Goal: Information Seeking & Learning: Find specific fact

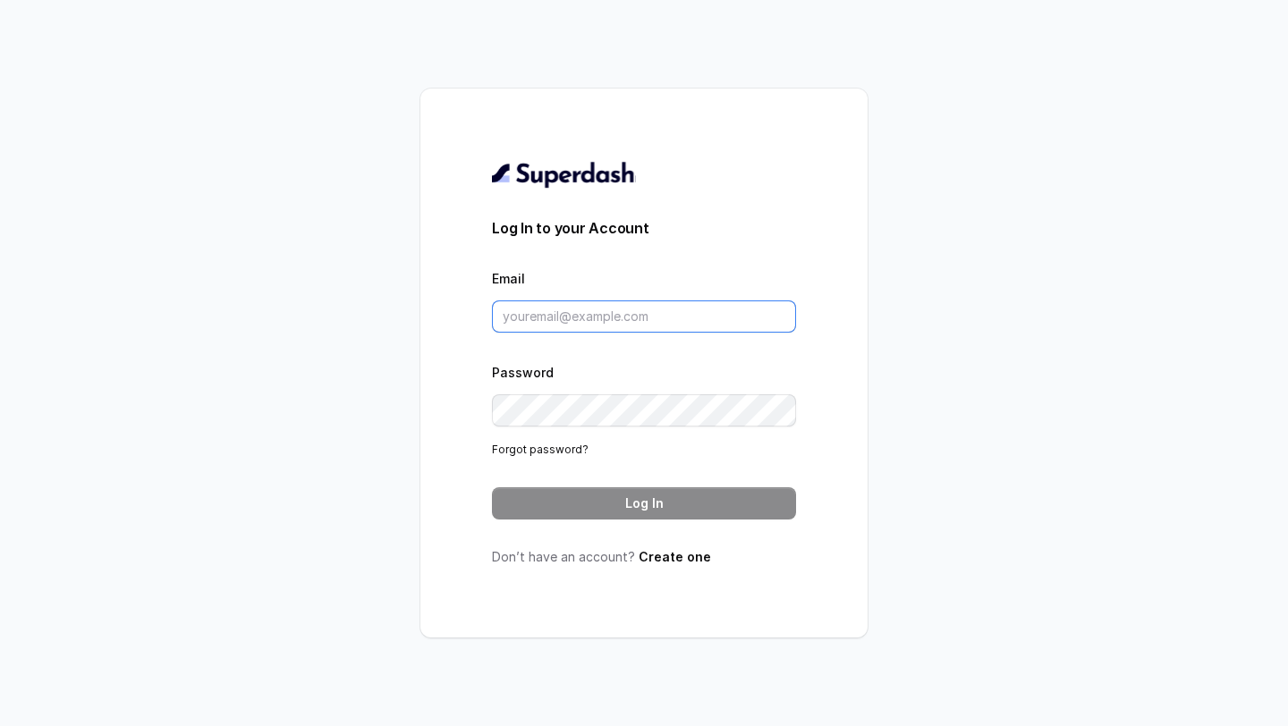
click at [539, 314] on input "Email" at bounding box center [644, 317] width 304 height 32
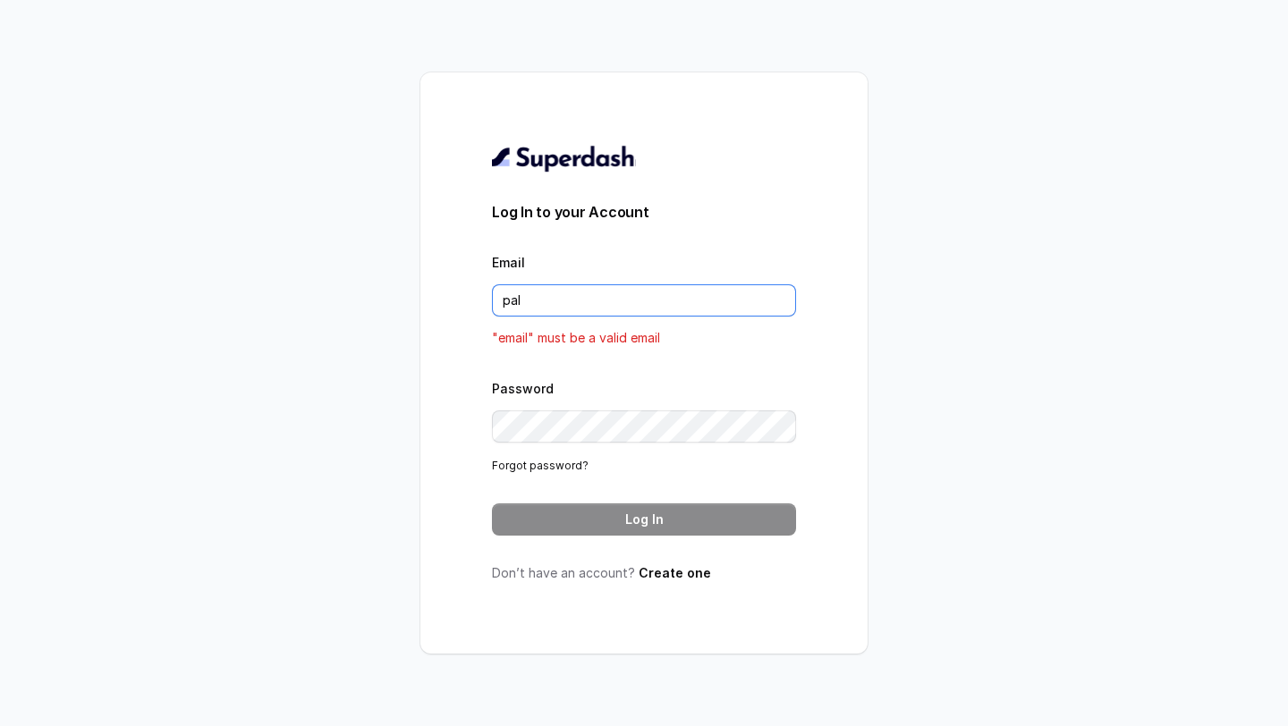
type input "[DOMAIN_NAME][EMAIL_ADDRESS][DOMAIN_NAME]"
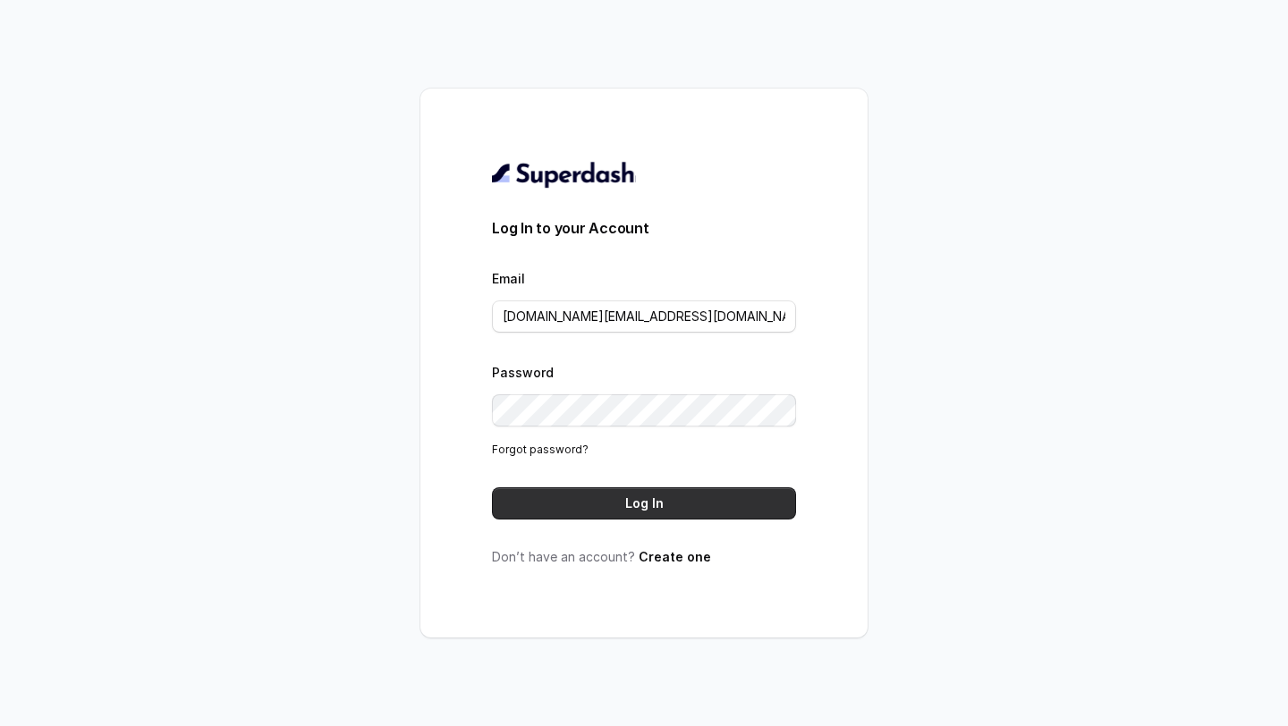
click at [613, 515] on button "Log In" at bounding box center [644, 504] width 304 height 32
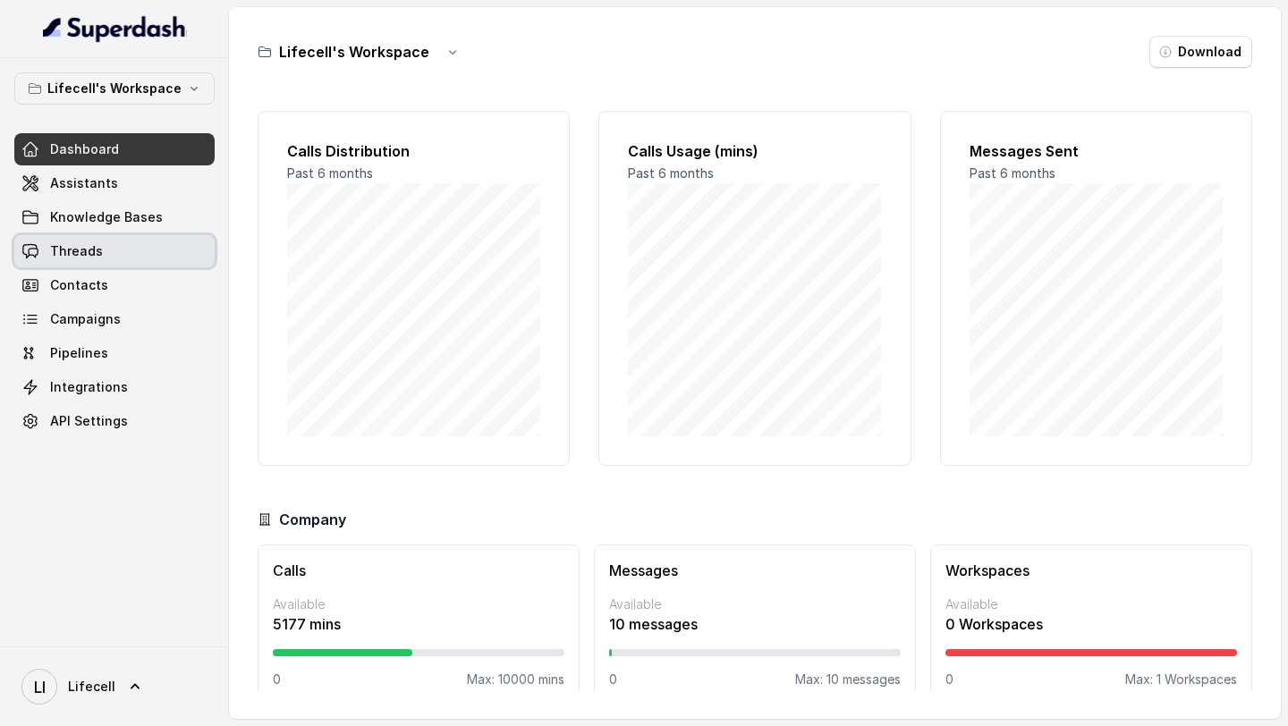
click at [131, 250] on link "Threads" at bounding box center [114, 251] width 200 height 32
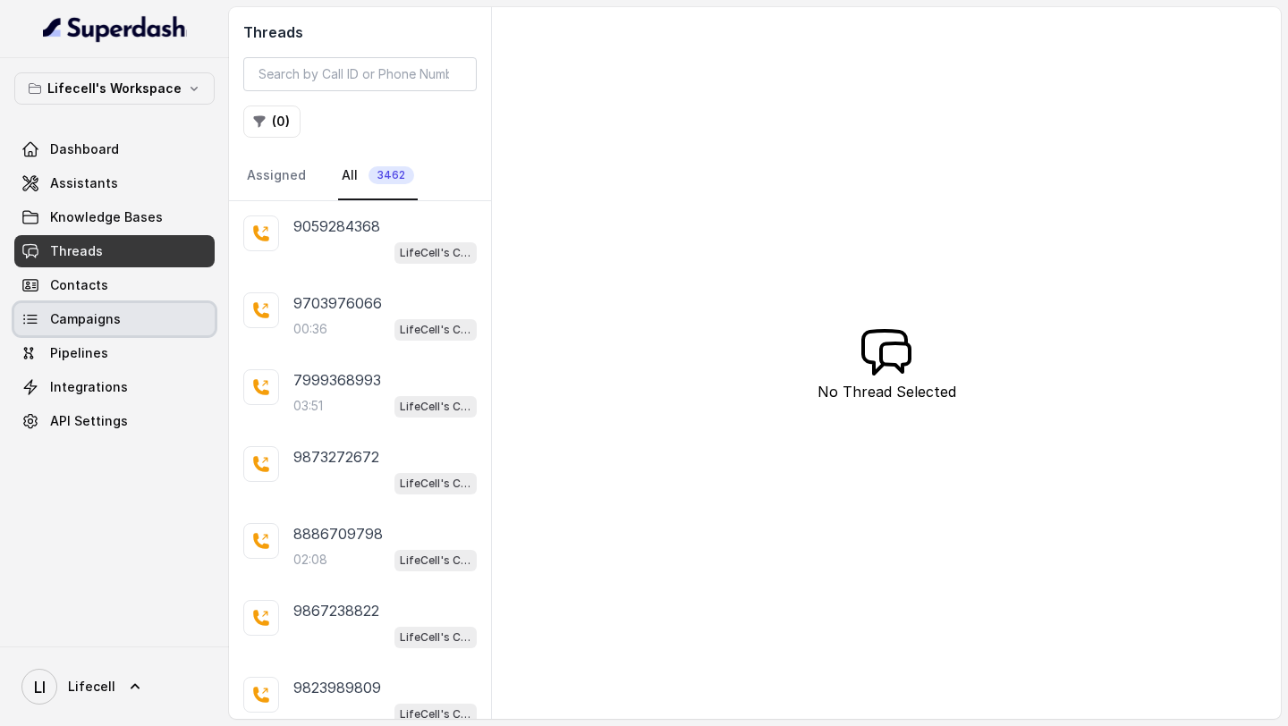
click at [131, 316] on link "Campaigns" at bounding box center [114, 319] width 200 height 32
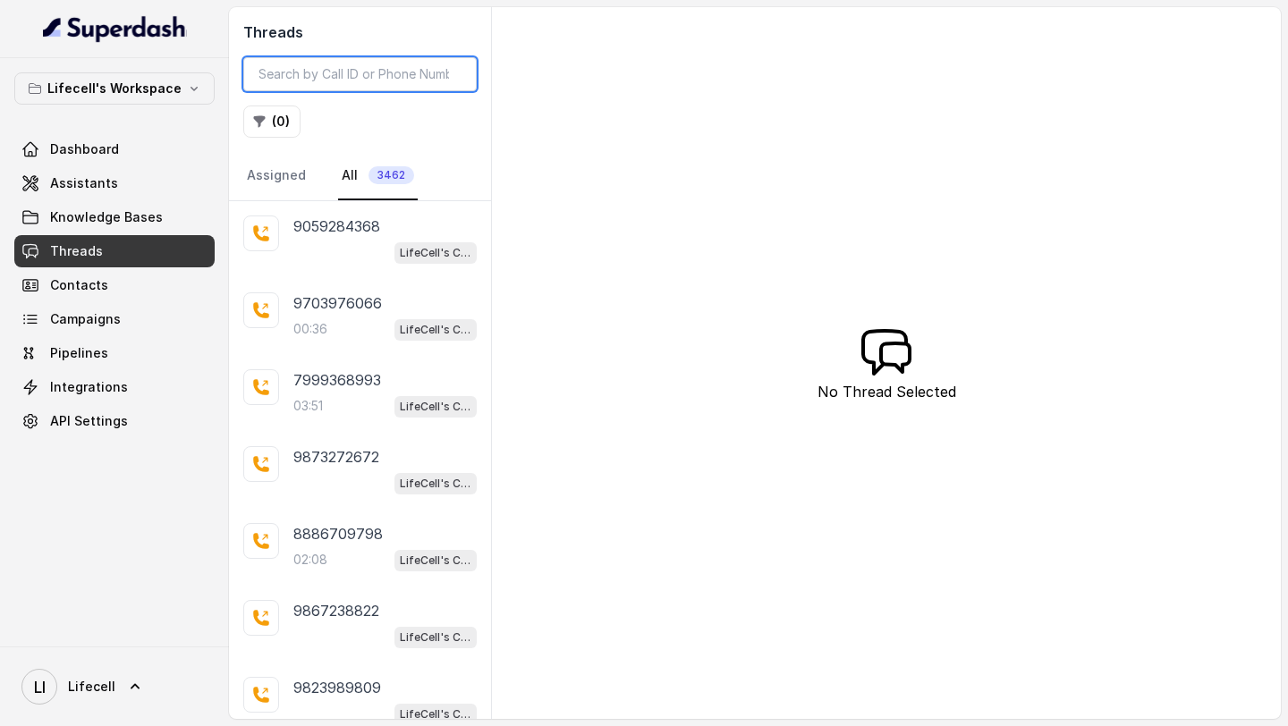
click at [357, 62] on input "search" at bounding box center [359, 74] width 233 height 34
paste input "9867238822"
click at [326, 244] on div "LifeCell's Call Assistant" at bounding box center [384, 252] width 183 height 23
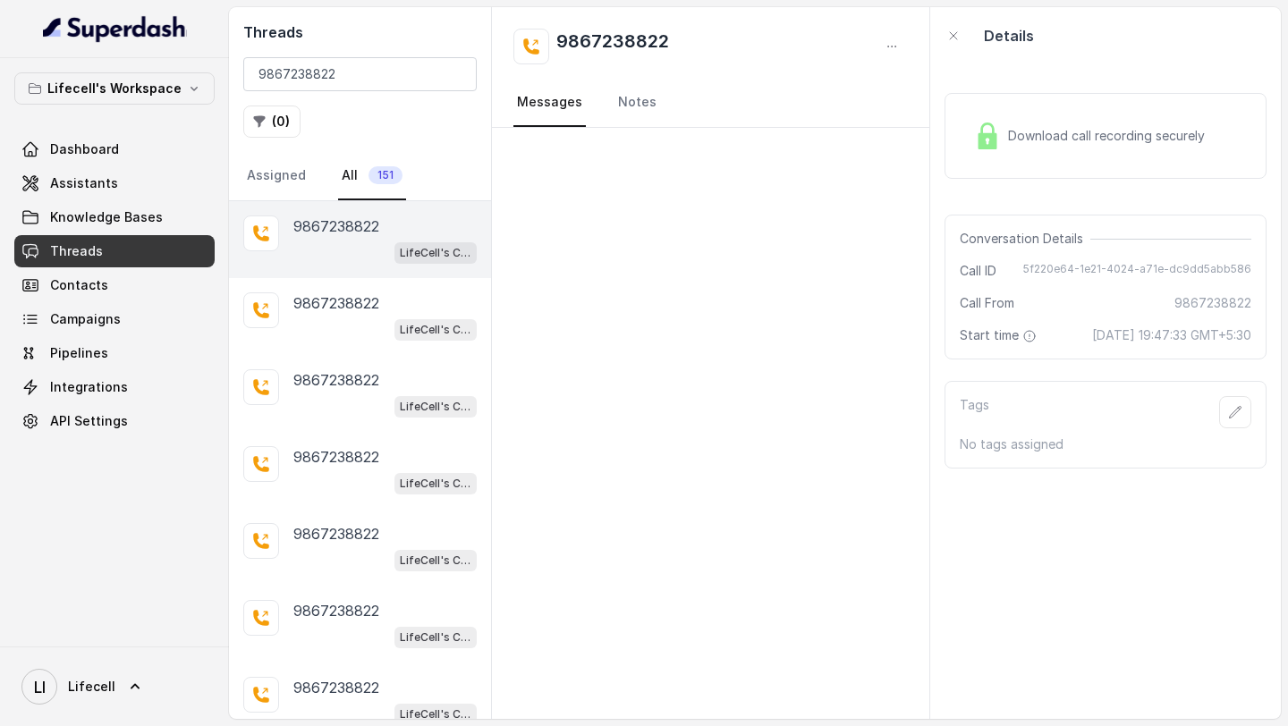
click at [1126, 125] on div "Download call recording securely" at bounding box center [1089, 135] width 245 height 41
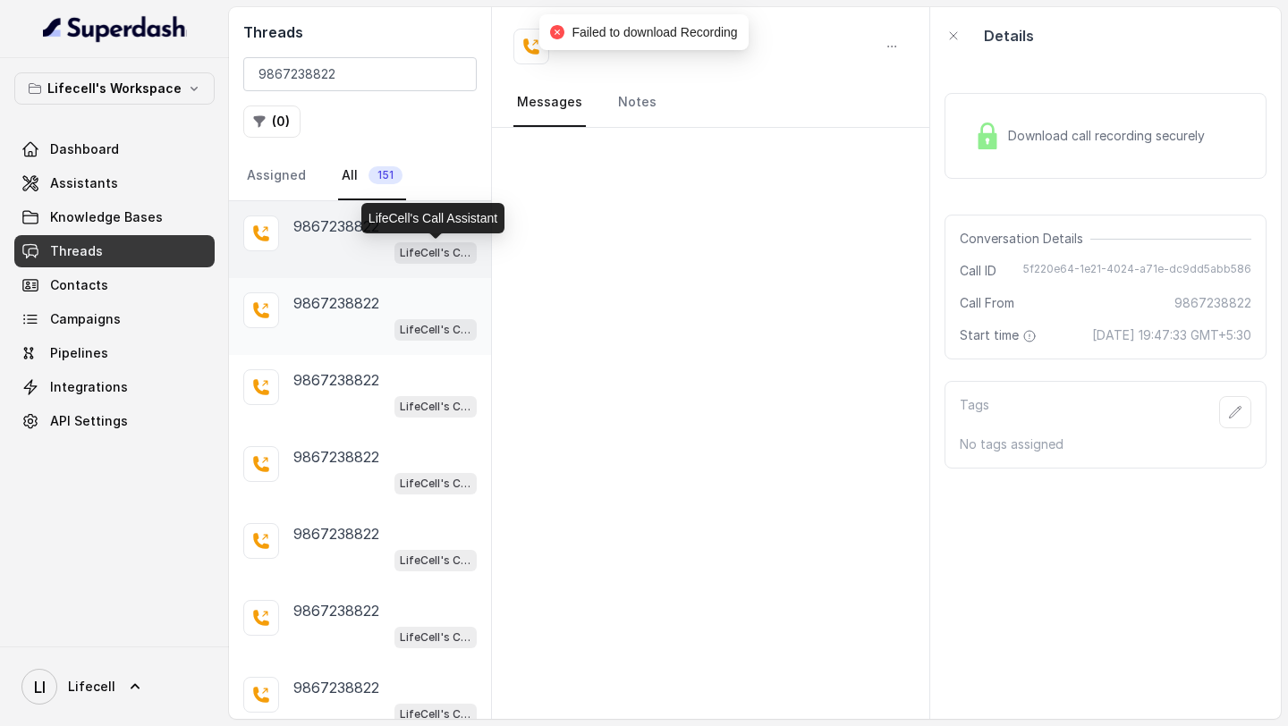
click at [324, 327] on div "LifeCell's Call Assistant" at bounding box center [384, 329] width 183 height 23
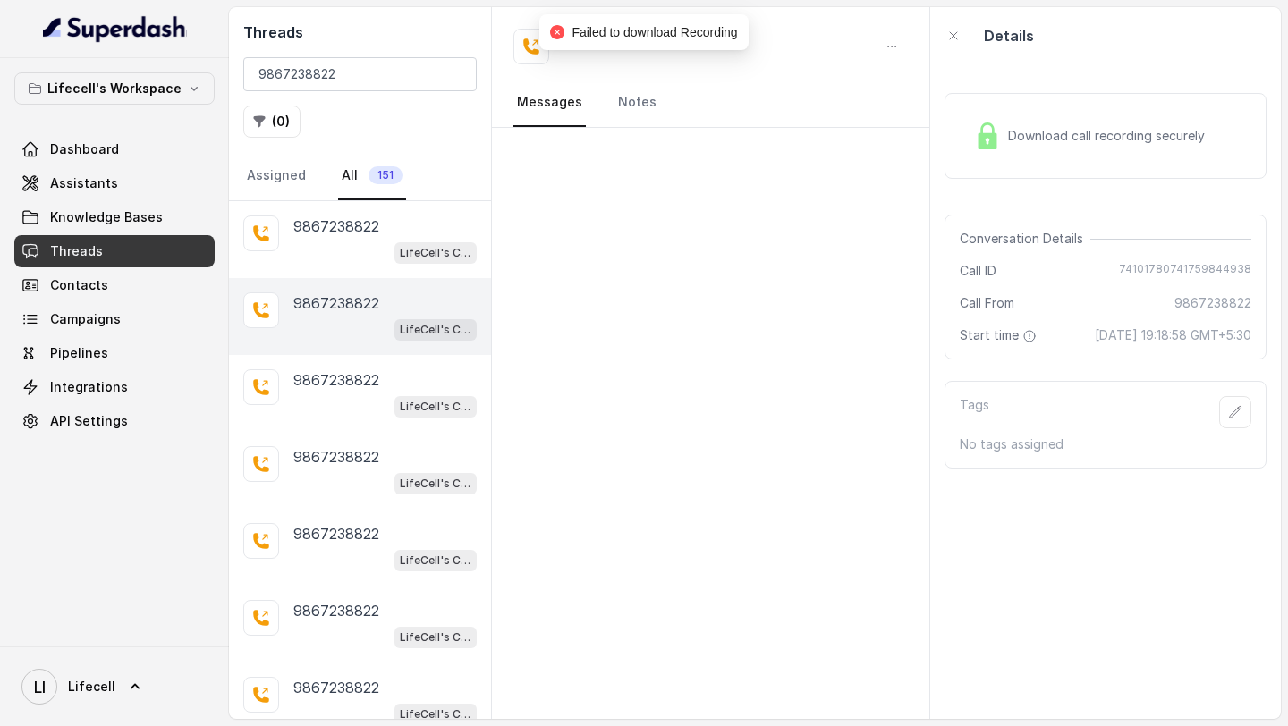
click at [1166, 146] on div "Download call recording securely" at bounding box center [1089, 135] width 245 height 41
click at [343, 394] on div "LifeCell's Call Assistant" at bounding box center [384, 405] width 183 height 23
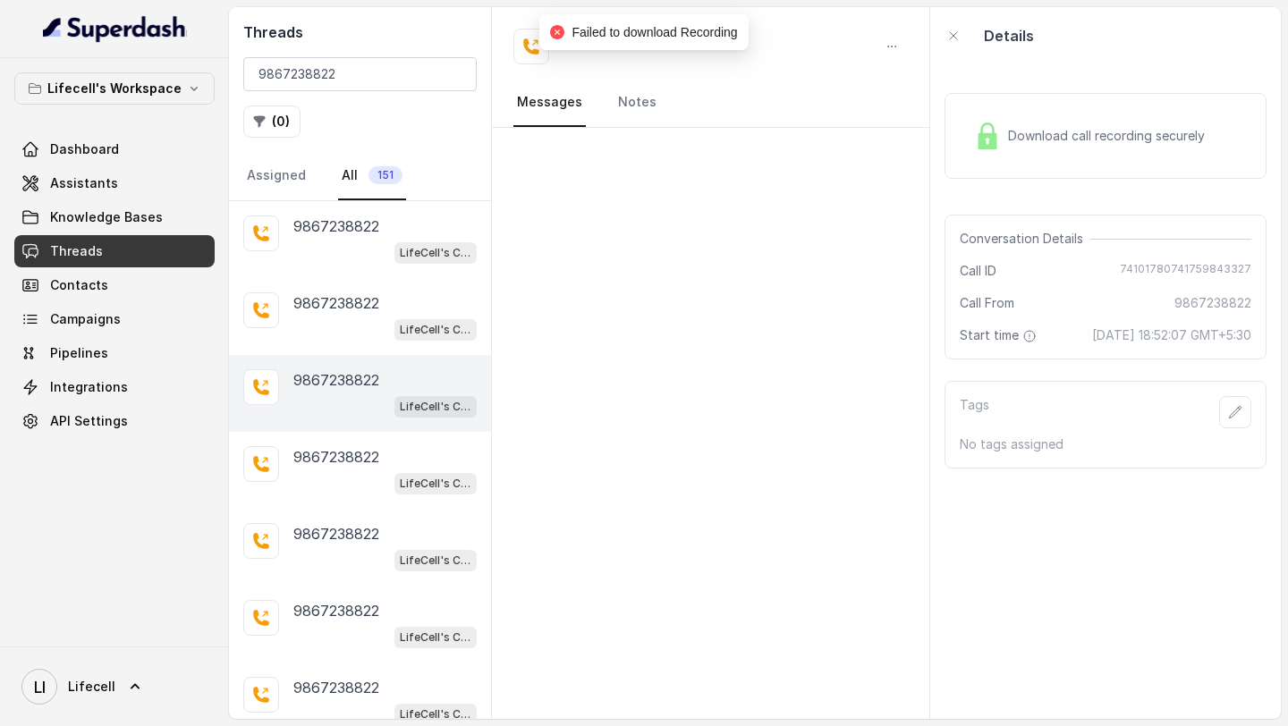
click at [1073, 125] on div "Download call recording securely" at bounding box center [1089, 135] width 245 height 41
click at [364, 506] on div "[PHONE_NUMBER] LifeCell's Call Assistant" at bounding box center [360, 470] width 262 height 77
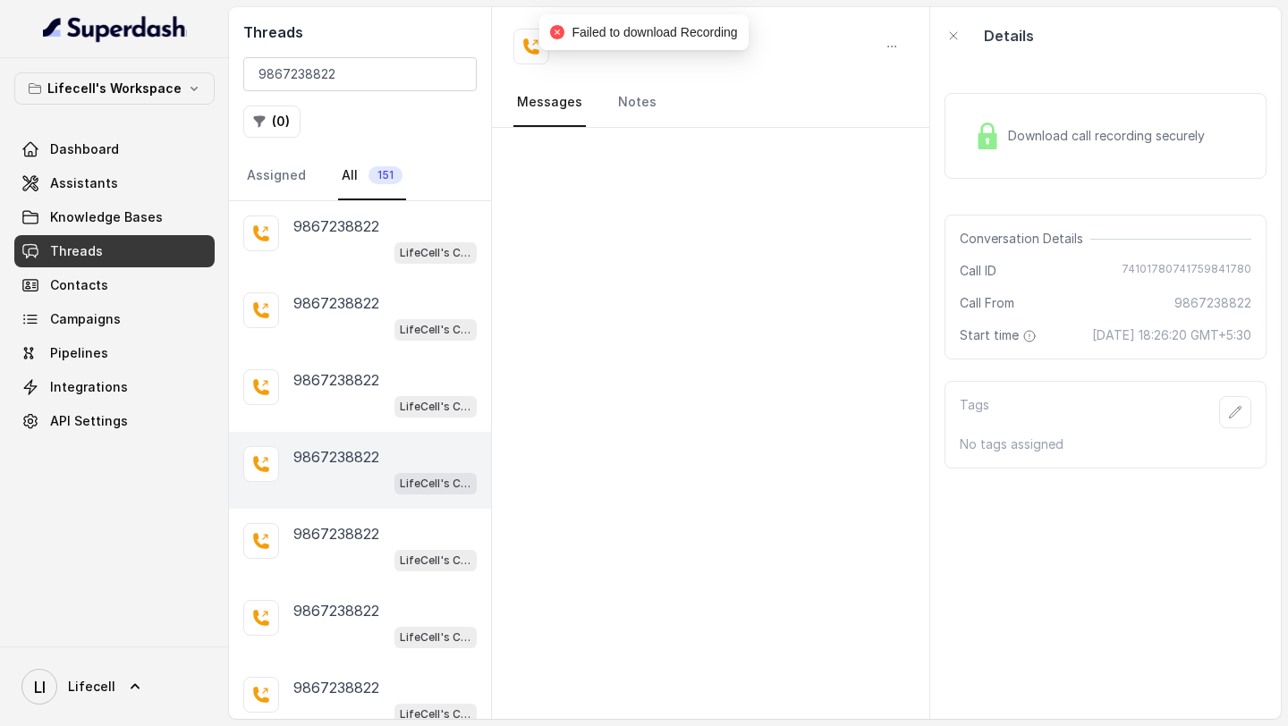
click at [1183, 106] on div "Download call recording securely" at bounding box center [1106, 136] width 322 height 86
click at [329, 554] on div "LifeCell's Call Assistant" at bounding box center [384, 559] width 183 height 23
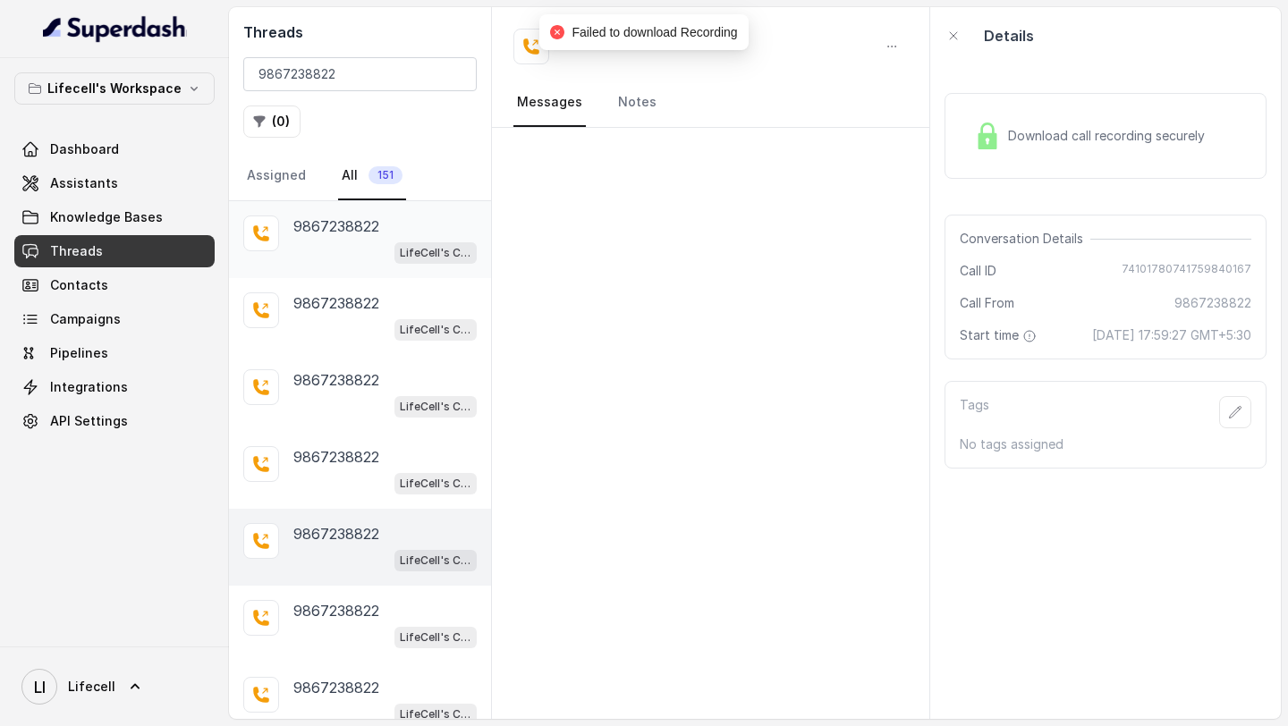
click at [341, 225] on p "9867238822" at bounding box center [336, 226] width 86 height 21
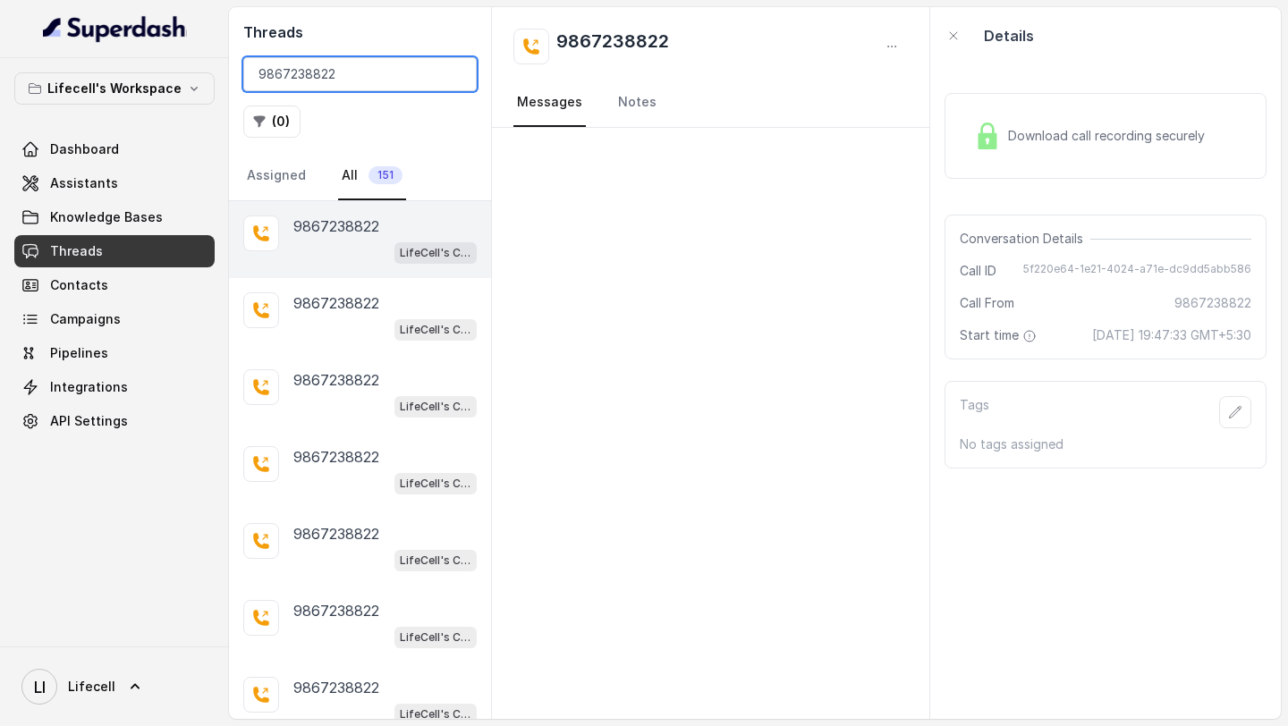
click at [316, 74] on input "9867238822" at bounding box center [359, 74] width 233 height 34
paste input "552511254"
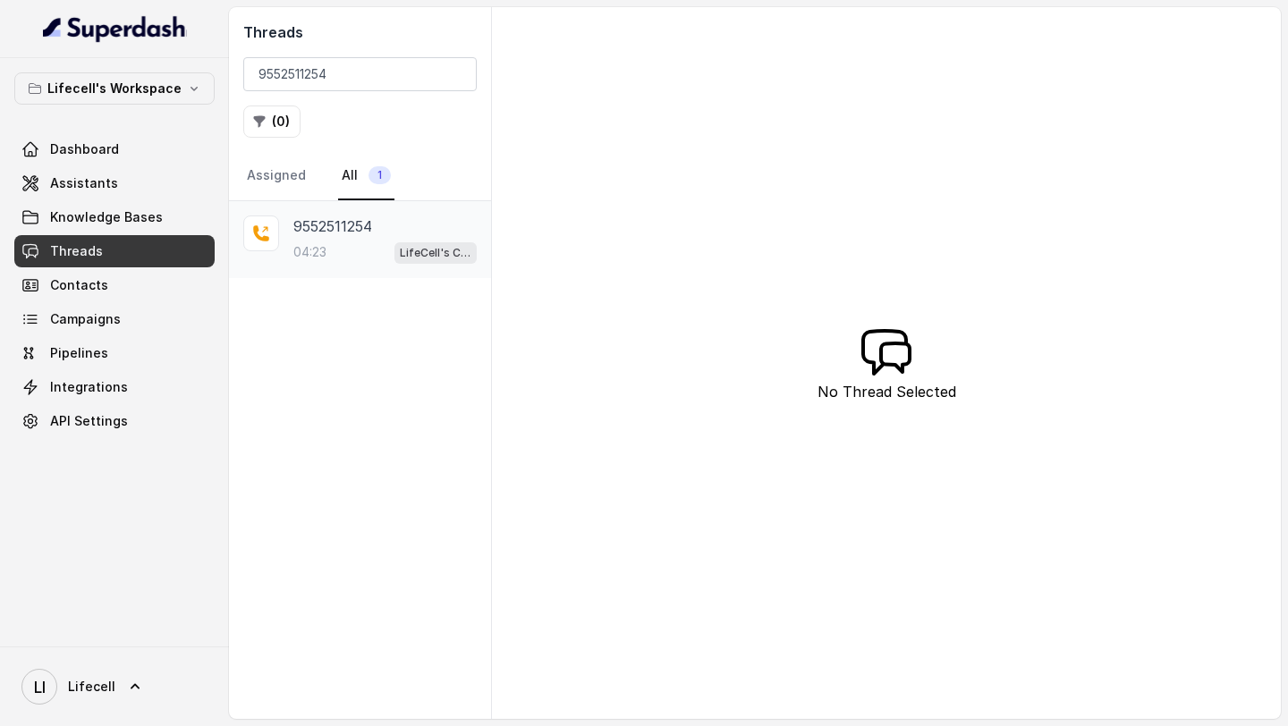
click at [362, 233] on p "9552511254" at bounding box center [332, 226] width 79 height 21
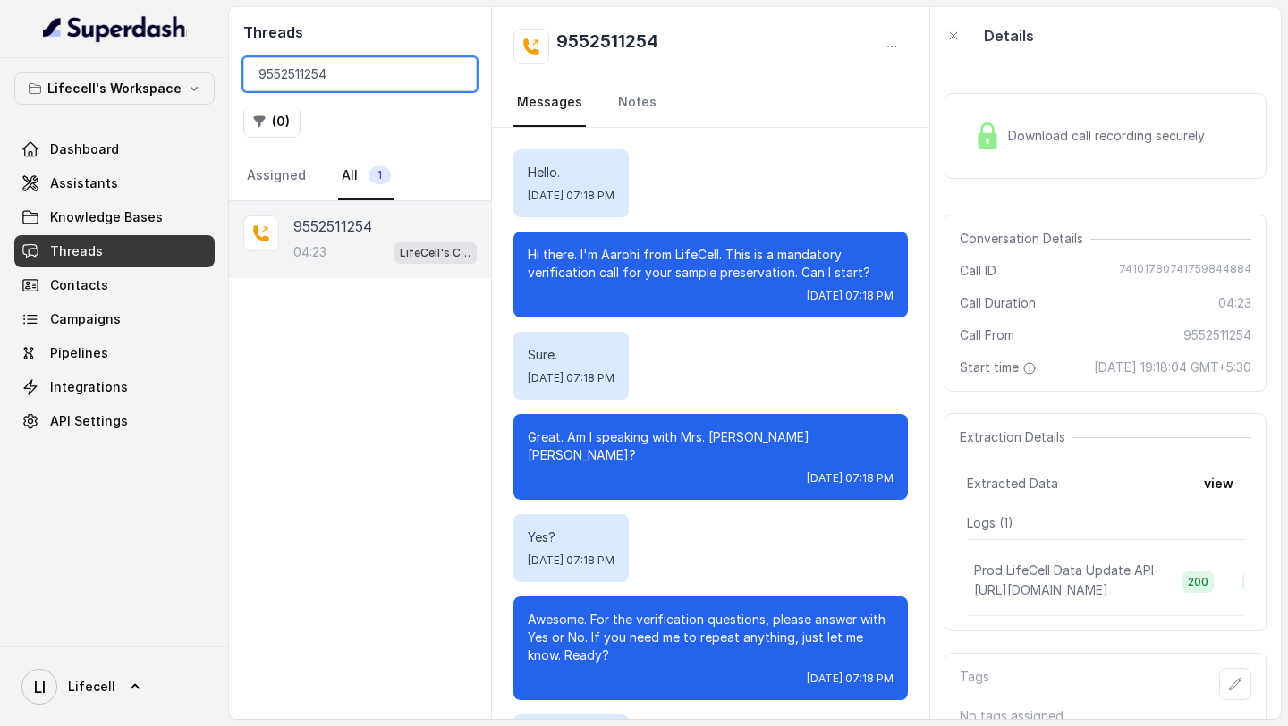
click at [360, 64] on input "9552511254" at bounding box center [359, 74] width 233 height 34
paste input "73001207"
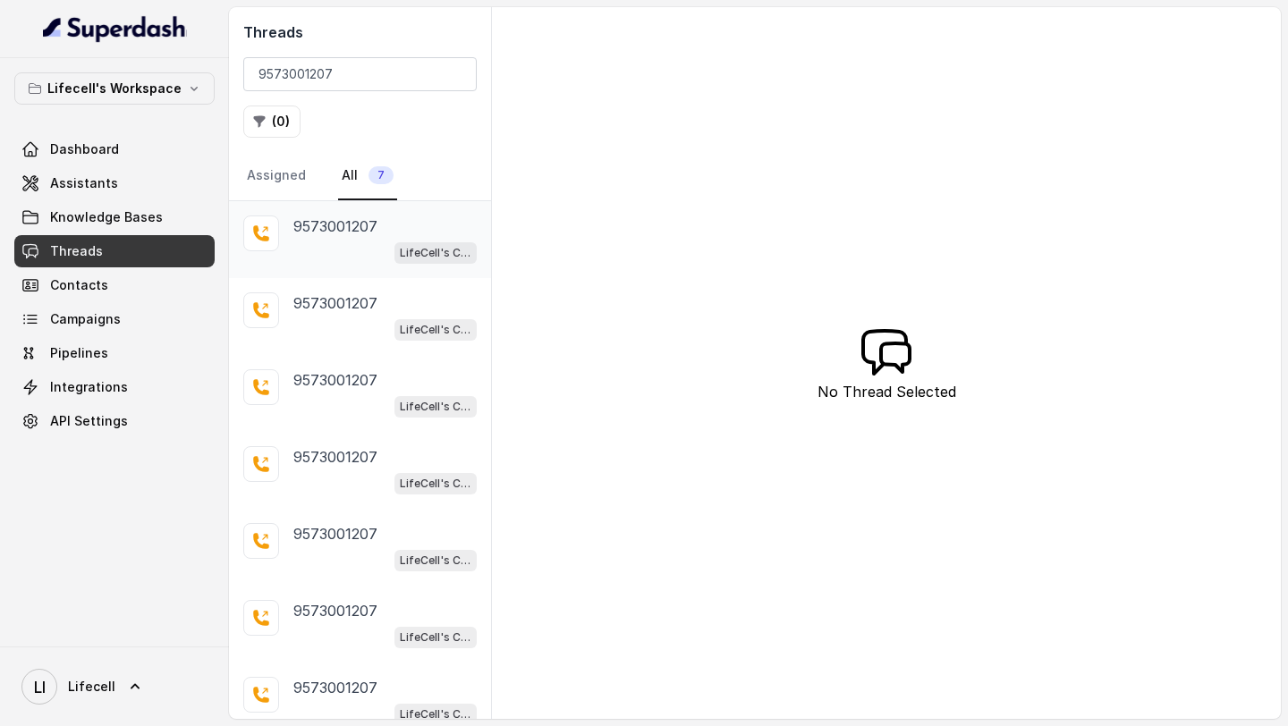
click at [363, 270] on div "[PHONE_NUMBER] LifeCell's Call Assistant" at bounding box center [360, 239] width 262 height 77
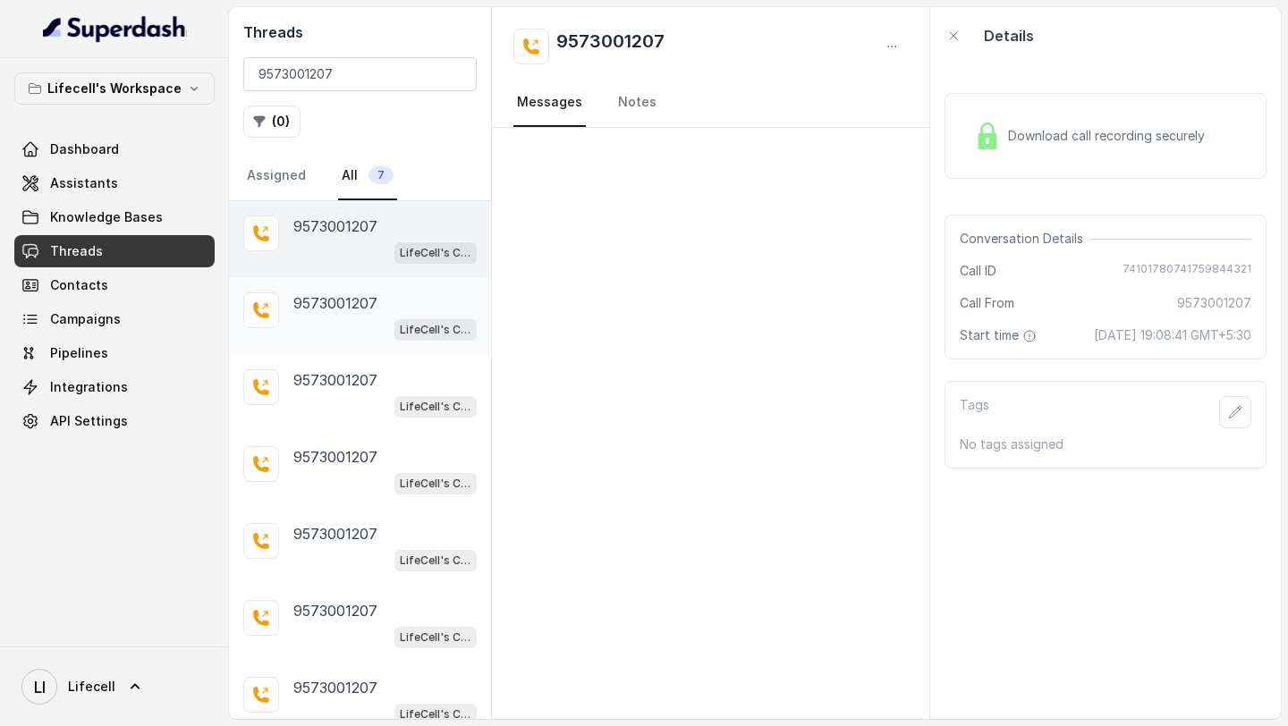
click at [398, 301] on div "9573001207" at bounding box center [384, 303] width 183 height 21
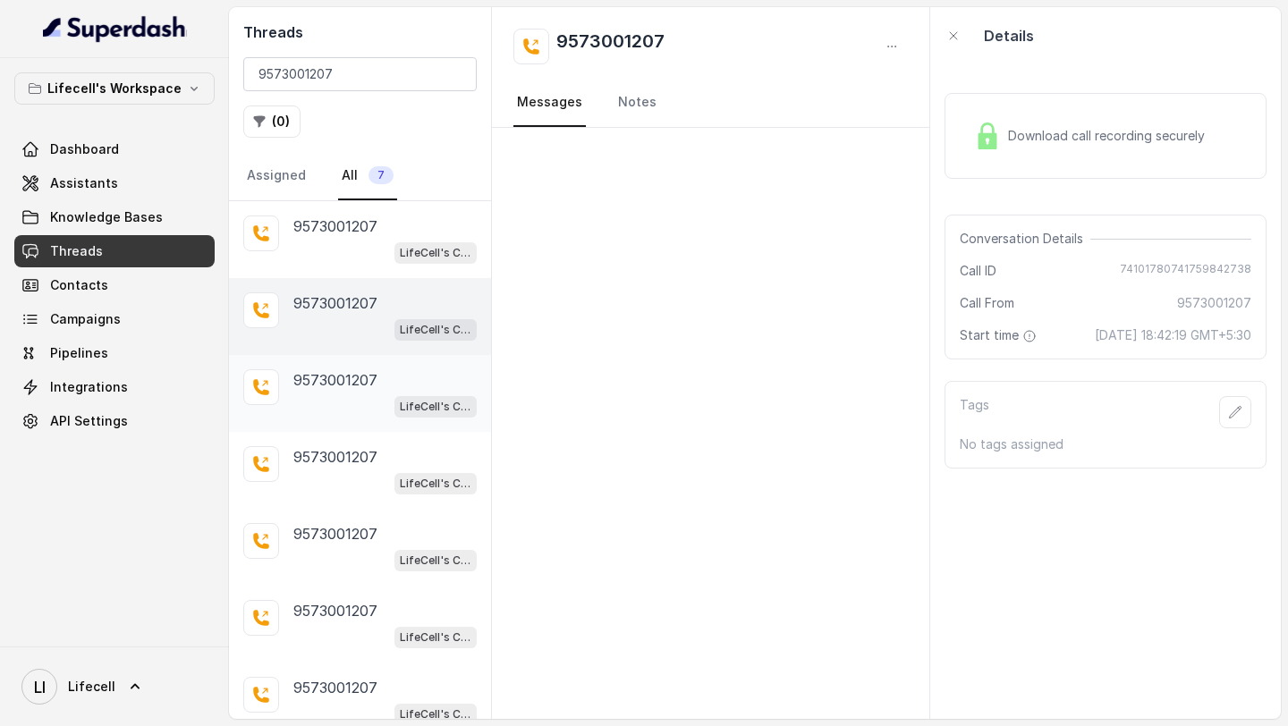
click at [344, 382] on p "9573001207" at bounding box center [335, 379] width 84 height 21
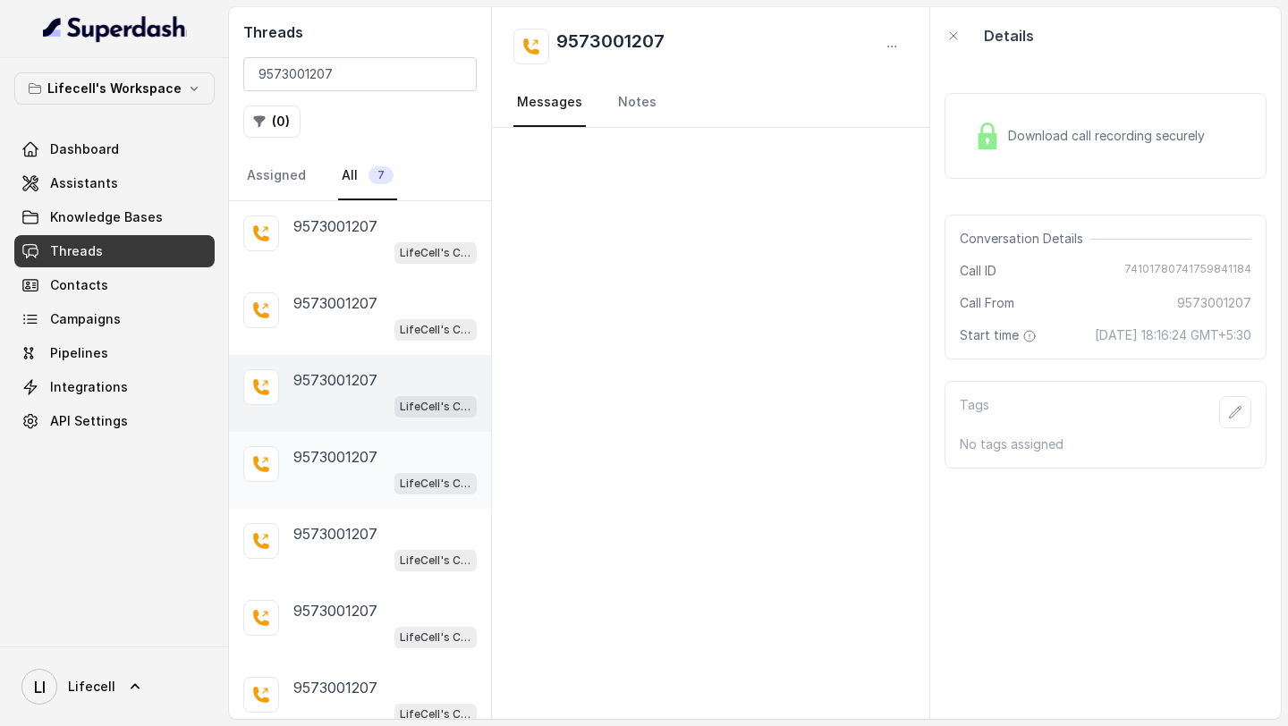
click at [343, 468] on div "[PHONE_NUMBER] LifeCell's Call Assistant" at bounding box center [384, 470] width 183 height 48
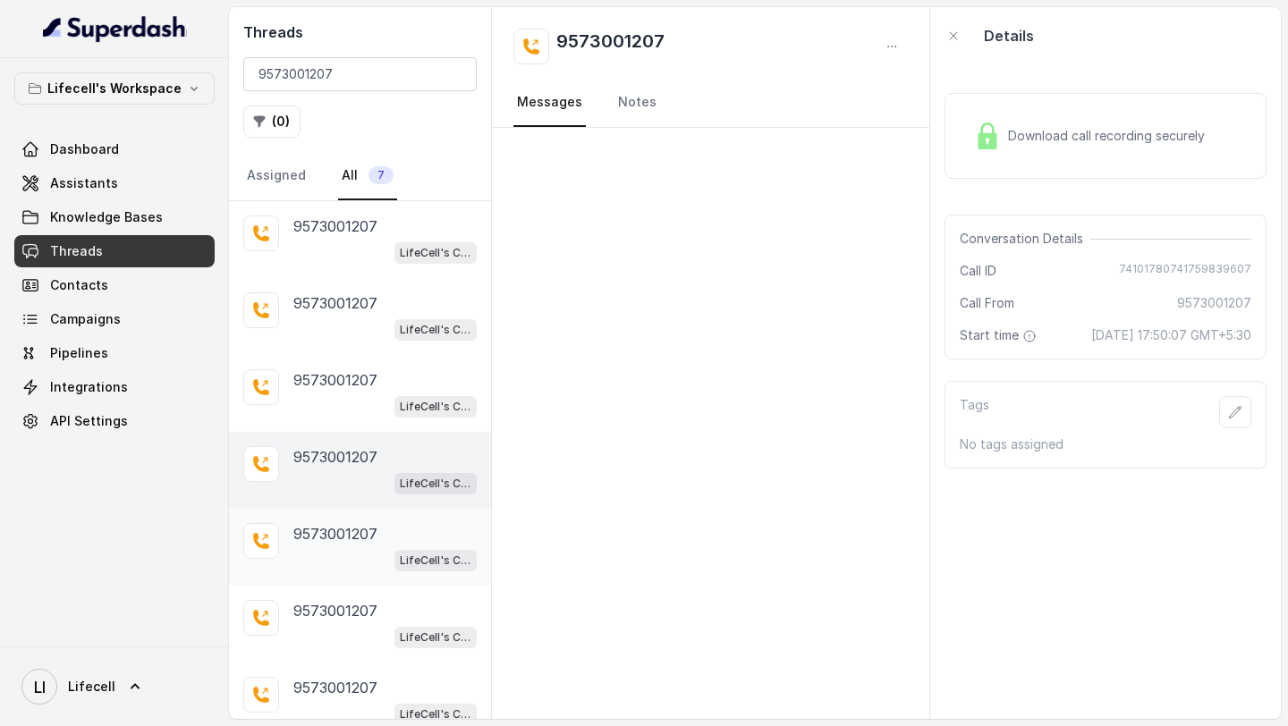
click at [337, 548] on div "LifeCell's Call Assistant" at bounding box center [384, 559] width 183 height 23
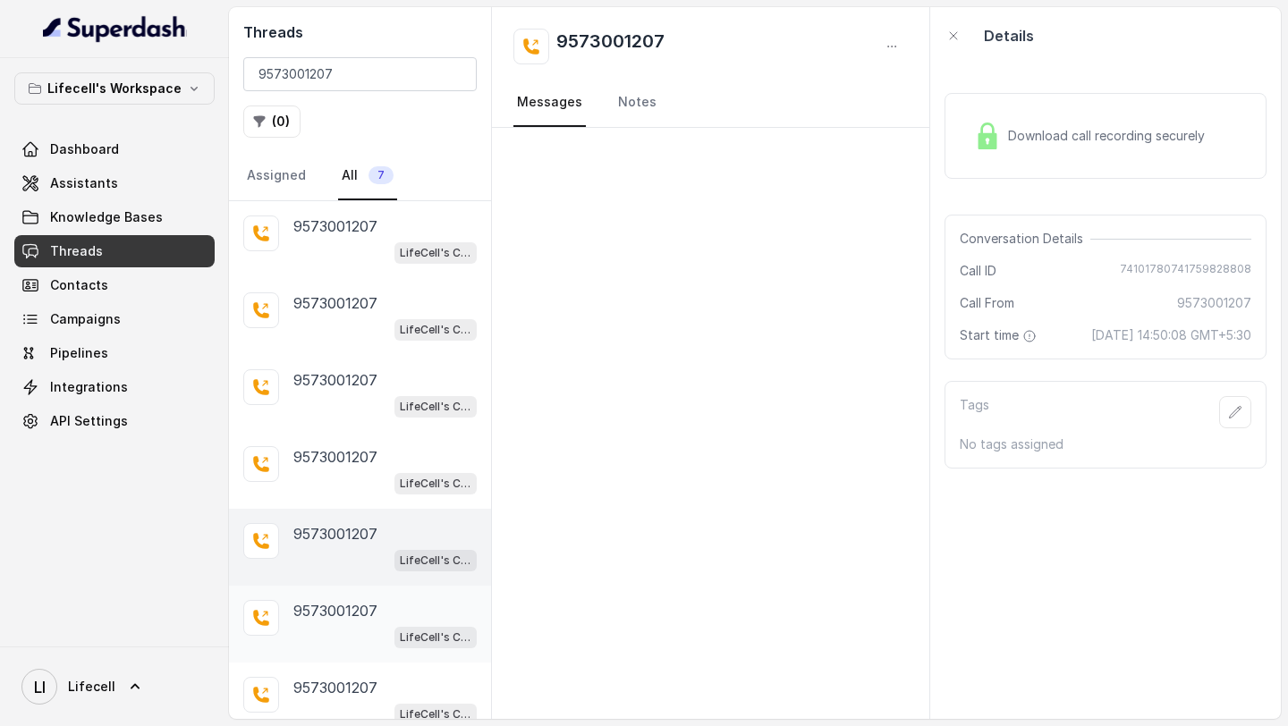
click at [336, 628] on div "LifeCell's Call Assistant" at bounding box center [384, 636] width 183 height 23
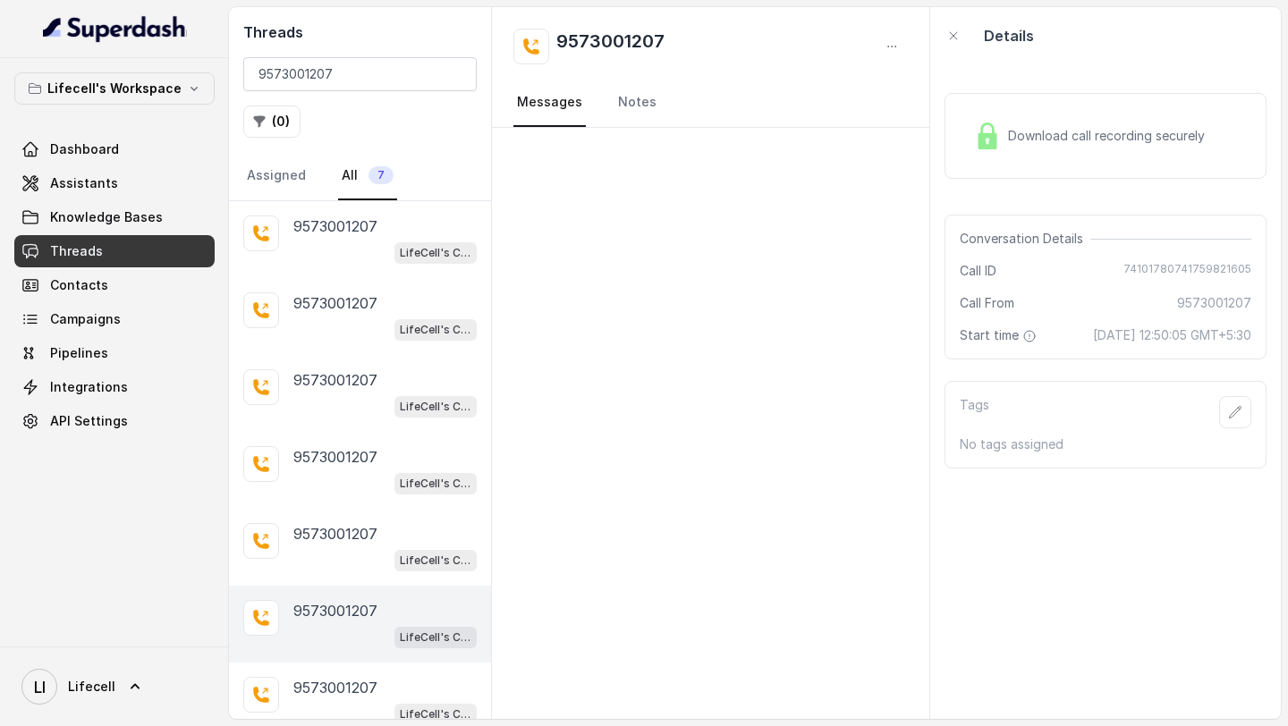
scroll to position [17, 0]
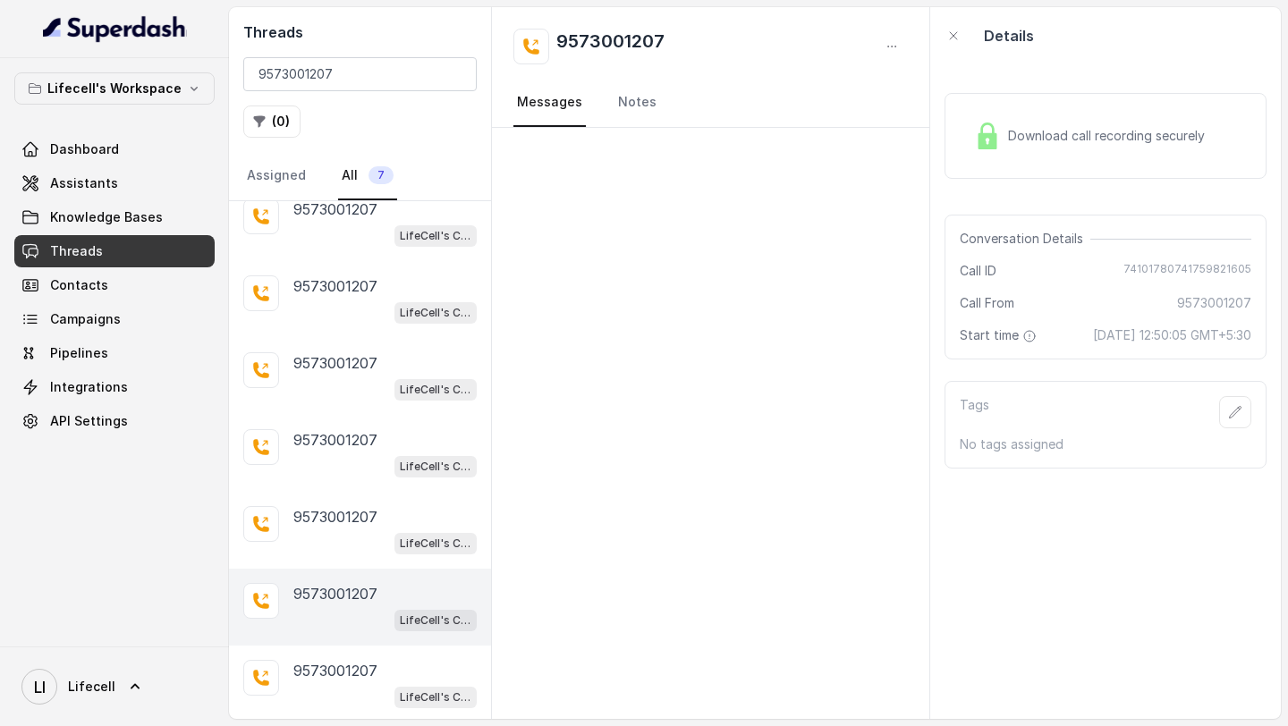
click at [336, 628] on div "LifeCell's Call Assistant" at bounding box center [384, 619] width 183 height 23
click at [336, 685] on div "LifeCell's Call Assistant" at bounding box center [384, 696] width 183 height 23
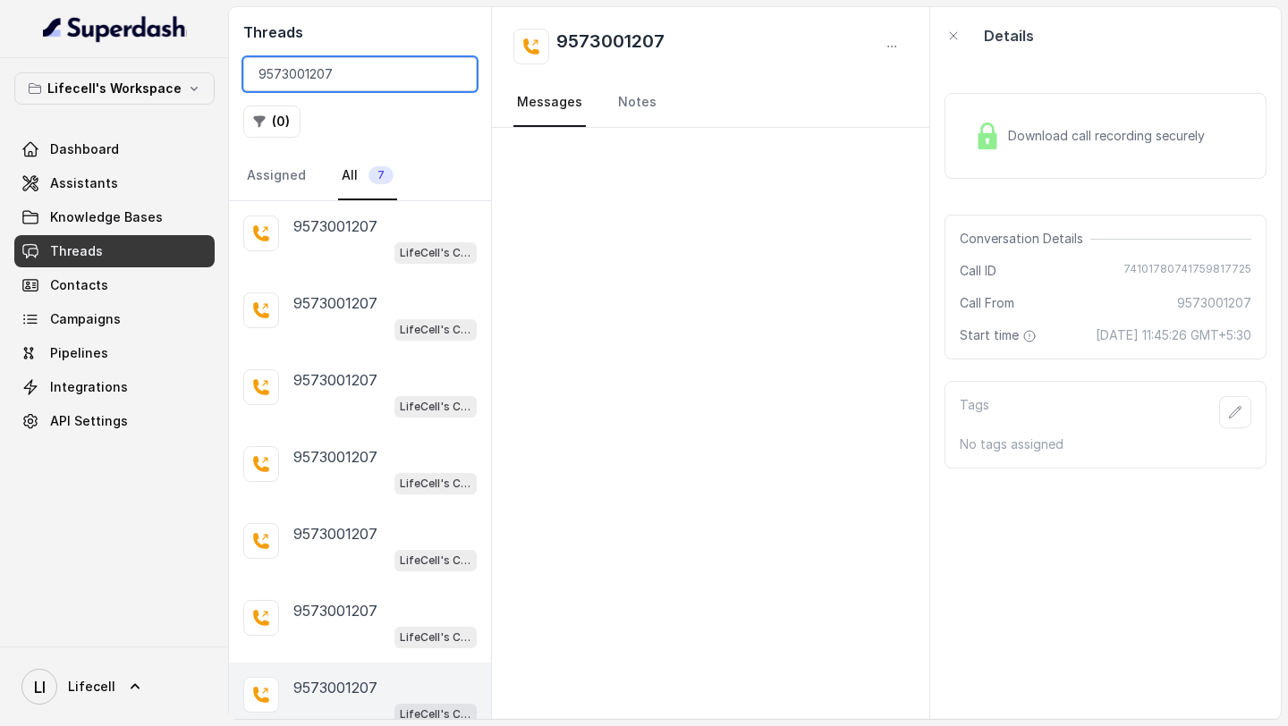
click at [342, 74] on input "9573001207" at bounding box center [359, 74] width 233 height 34
click at [372, 82] on input "9573001207" at bounding box center [359, 74] width 233 height 34
click at [380, 253] on div "LifeCell's Call Assistant" at bounding box center [384, 252] width 183 height 23
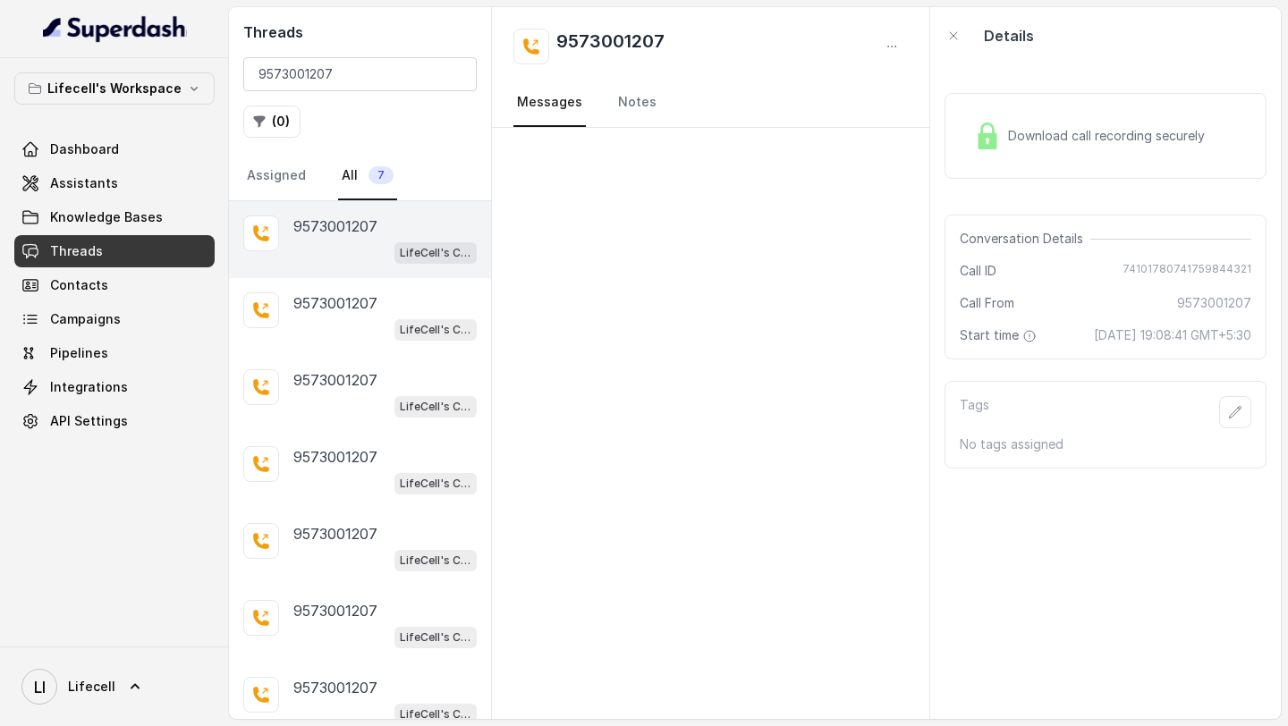
click at [1184, 272] on span "74101780741759844321" at bounding box center [1187, 271] width 129 height 18
copy span "74101780741759844321"
click at [369, 82] on input "9573001207" at bounding box center [359, 74] width 233 height 34
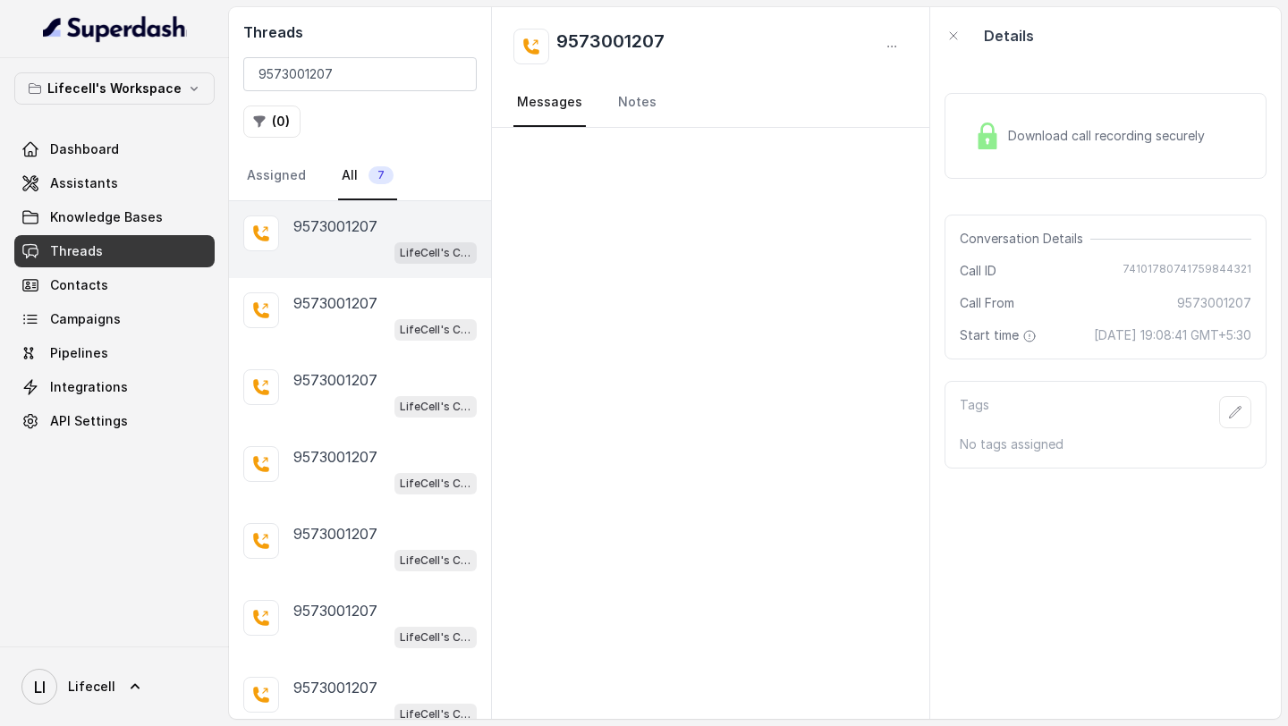
click at [1166, 273] on span "74101780741759844321" at bounding box center [1187, 271] width 129 height 18
copy span "74101780741759844321"
drag, startPoint x: 1060, startPoint y: 335, endPoint x: 1273, endPoint y: 334, distance: 212.9
click at [1273, 334] on div "Download call recording securely Conversation Details Call ID [PHONE_NUMBER] Ca…" at bounding box center [1105, 391] width 351 height 655
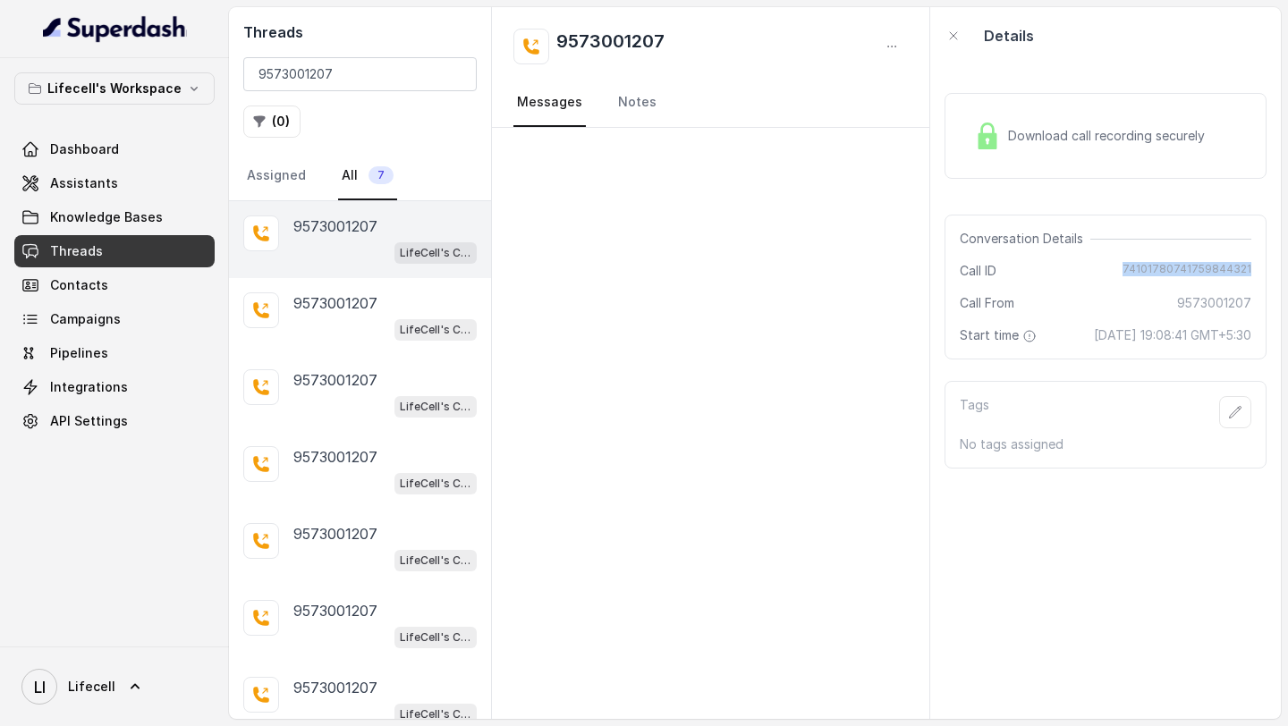
copy span "[DATE] 19:08:41 GMT+5:30"
click at [1046, 120] on div "Download call recording securely" at bounding box center [1089, 135] width 245 height 41
click at [339, 307] on p "9573001207" at bounding box center [335, 303] width 84 height 21
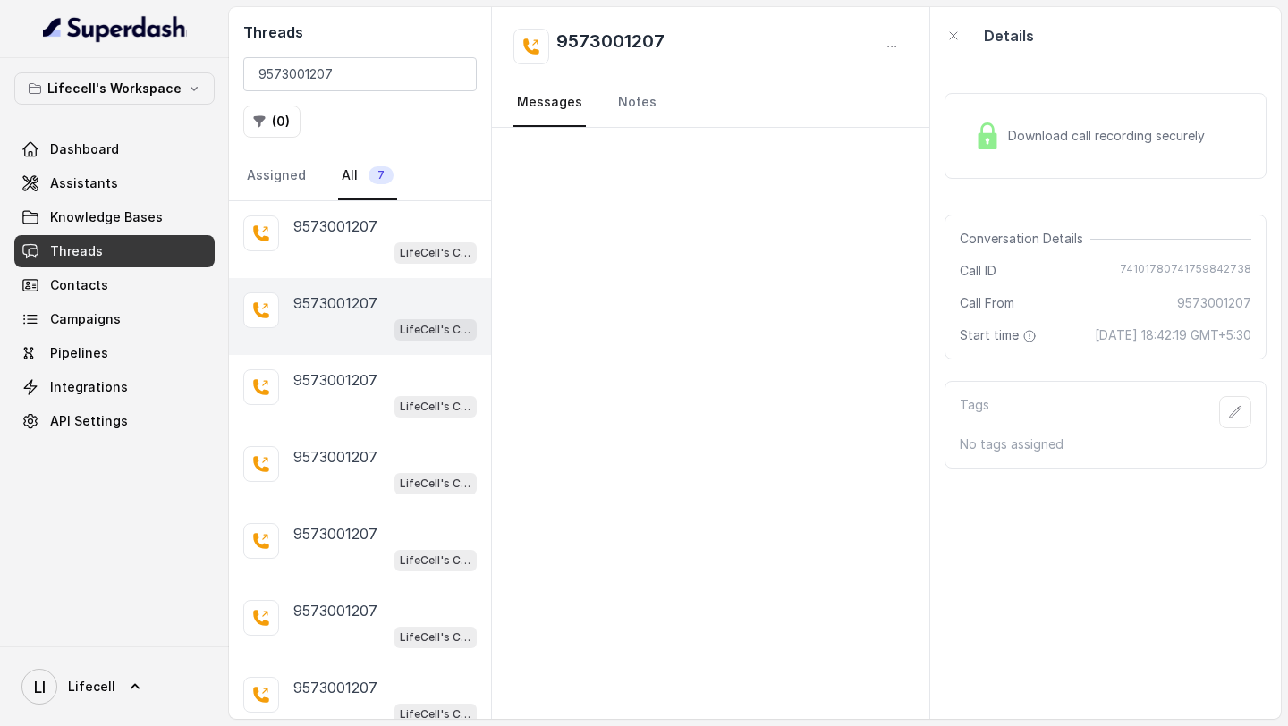
click at [1174, 268] on span "74101780741759842738" at bounding box center [1185, 271] width 131 height 18
copy span "74101780741759842738"
drag, startPoint x: 1065, startPoint y: 340, endPoint x: 1287, endPoint y: 343, distance: 221.9
click at [1287, 343] on main "Threads 9573001207 ( 0 ) Assigned All [PHONE_NUMBER] LifeCell's Call Assistant …" at bounding box center [644, 363] width 1288 height 726
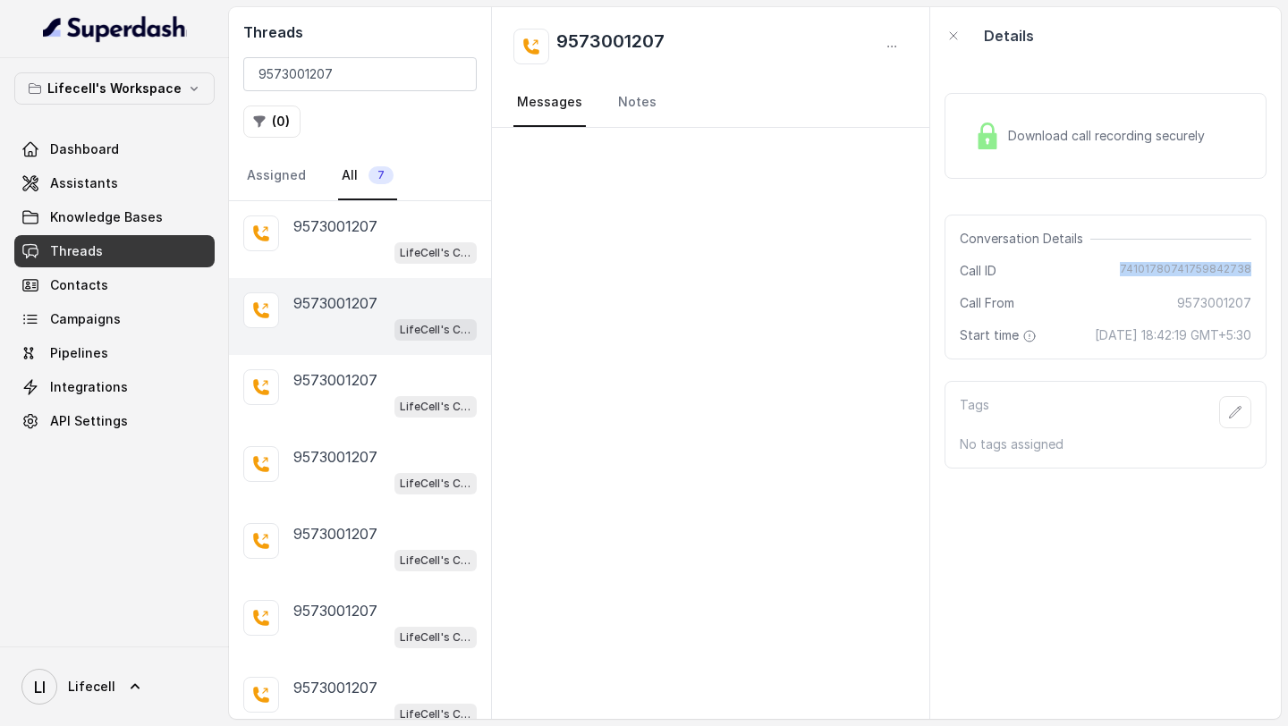
copy span "[DATE] 18:42:19 GMT+5:30"
click at [1082, 122] on div "Download call recording securely" at bounding box center [1089, 135] width 245 height 41
click at [345, 390] on div "[PHONE_NUMBER] LifeCell's Call Assistant" at bounding box center [384, 393] width 183 height 48
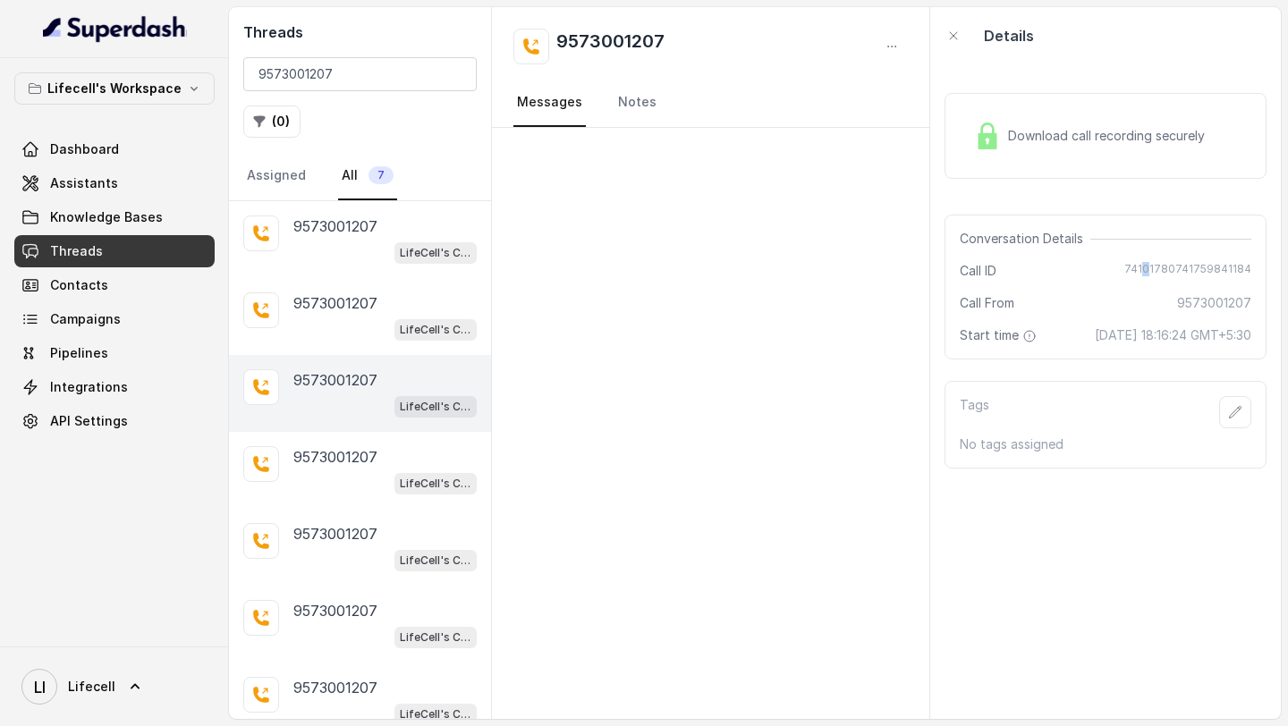
click at [1153, 268] on span "74101780741759841184" at bounding box center [1187, 271] width 127 height 18
drag, startPoint x: 1056, startPoint y: 335, endPoint x: 1283, endPoint y: 335, distance: 226.3
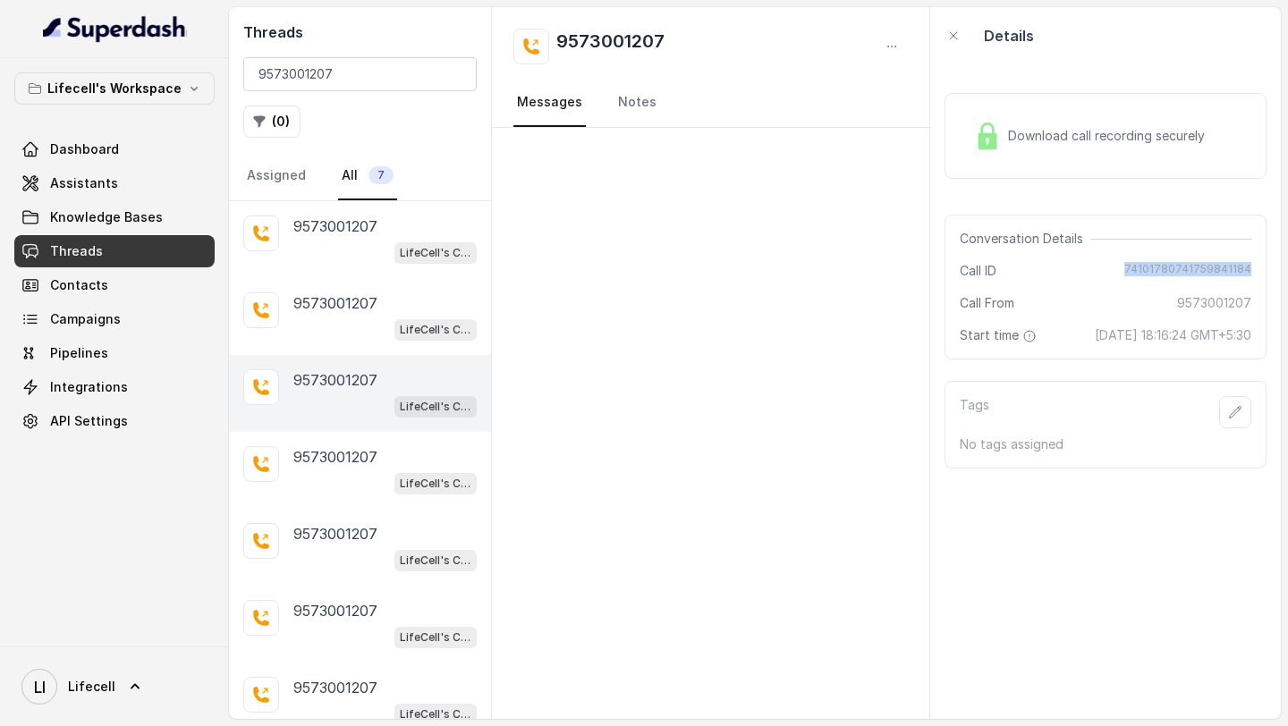
click at [1285, 335] on main "Threads 9573001207 ( 0 ) Assigned All [PHONE_NUMBER] LifeCell's Call Assistant …" at bounding box center [644, 363] width 1288 height 726
copy span "[DATE] 18:16:24 GMT+5:30"
click at [1118, 154] on div "Download call recording securely" at bounding box center [1089, 135] width 245 height 41
click at [361, 480] on div "LifeCell's Call Assistant" at bounding box center [384, 482] width 183 height 23
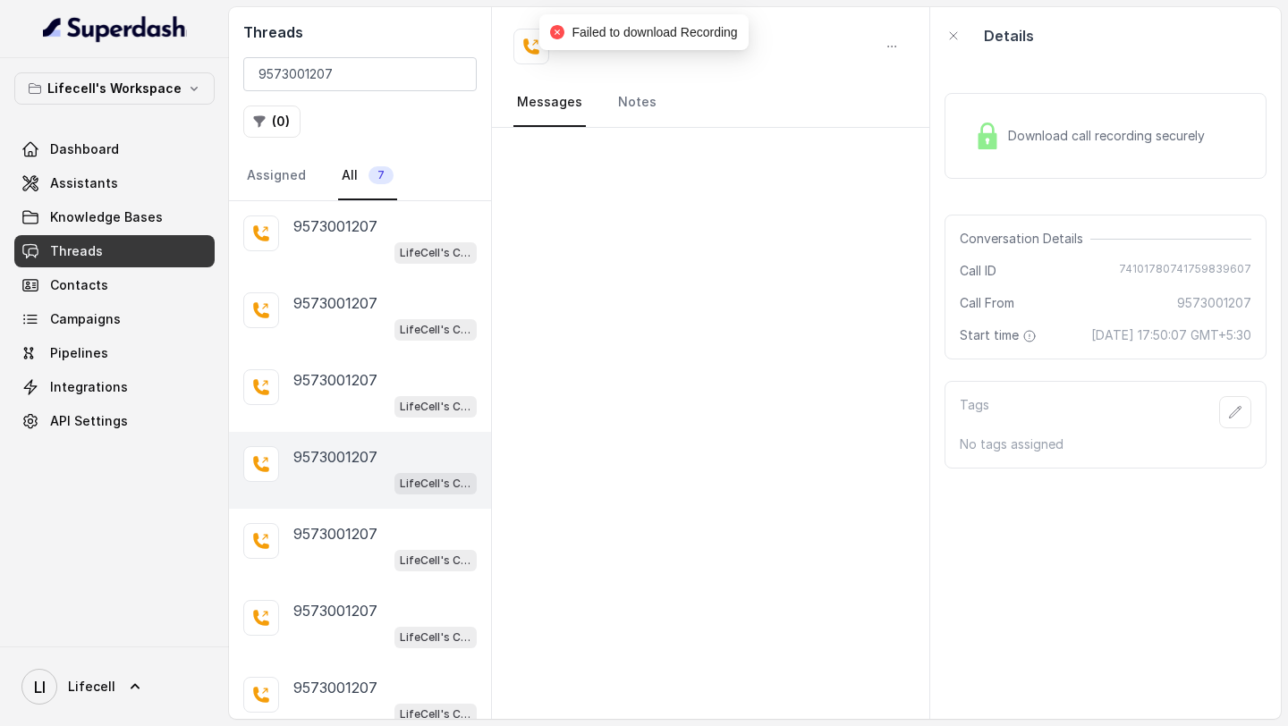
click at [1166, 262] on span "74101780741759839607" at bounding box center [1185, 271] width 132 height 18
copy span "74101780741759839607"
drag, startPoint x: 1059, startPoint y: 336, endPoint x: 1273, endPoint y: 339, distance: 213.8
click at [1273, 339] on div "Download call recording securely Conversation Details Call ID [PHONE_NUMBER] Ca…" at bounding box center [1105, 391] width 351 height 655
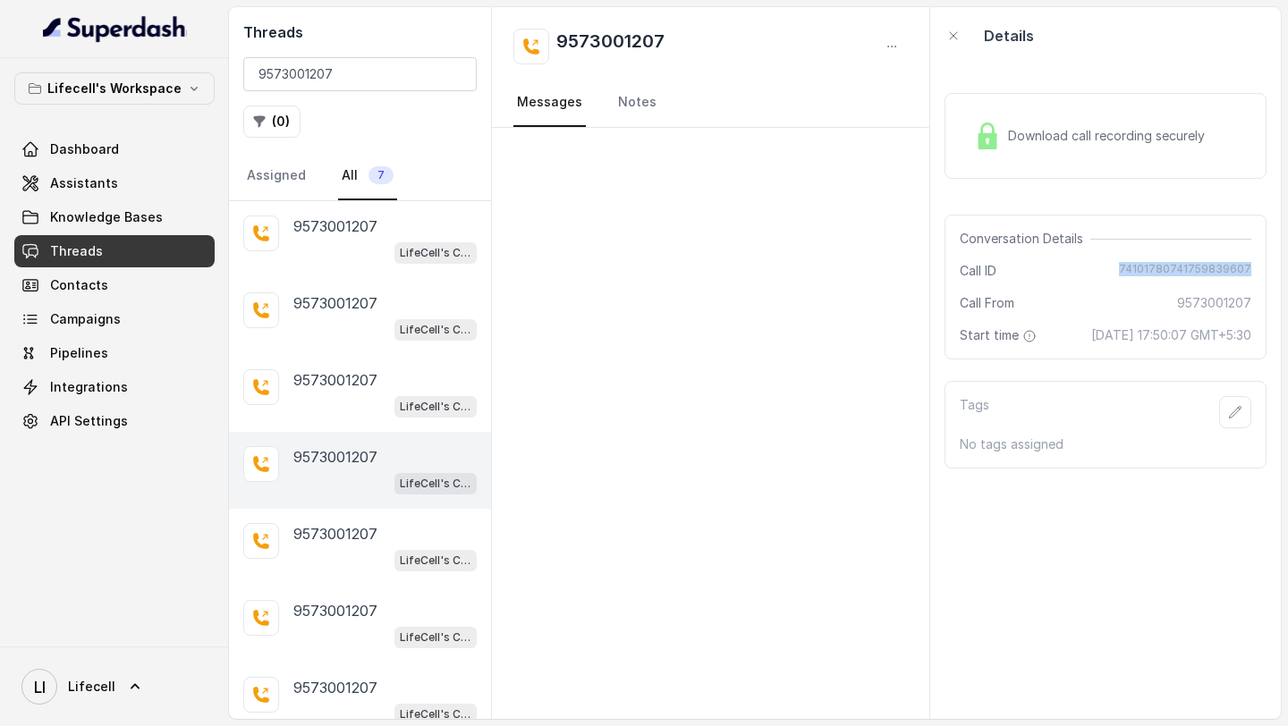
copy span "[DATE] 17:50:07 GMT+5:30"
click at [347, 564] on div "LifeCell's Call Assistant" at bounding box center [384, 559] width 183 height 23
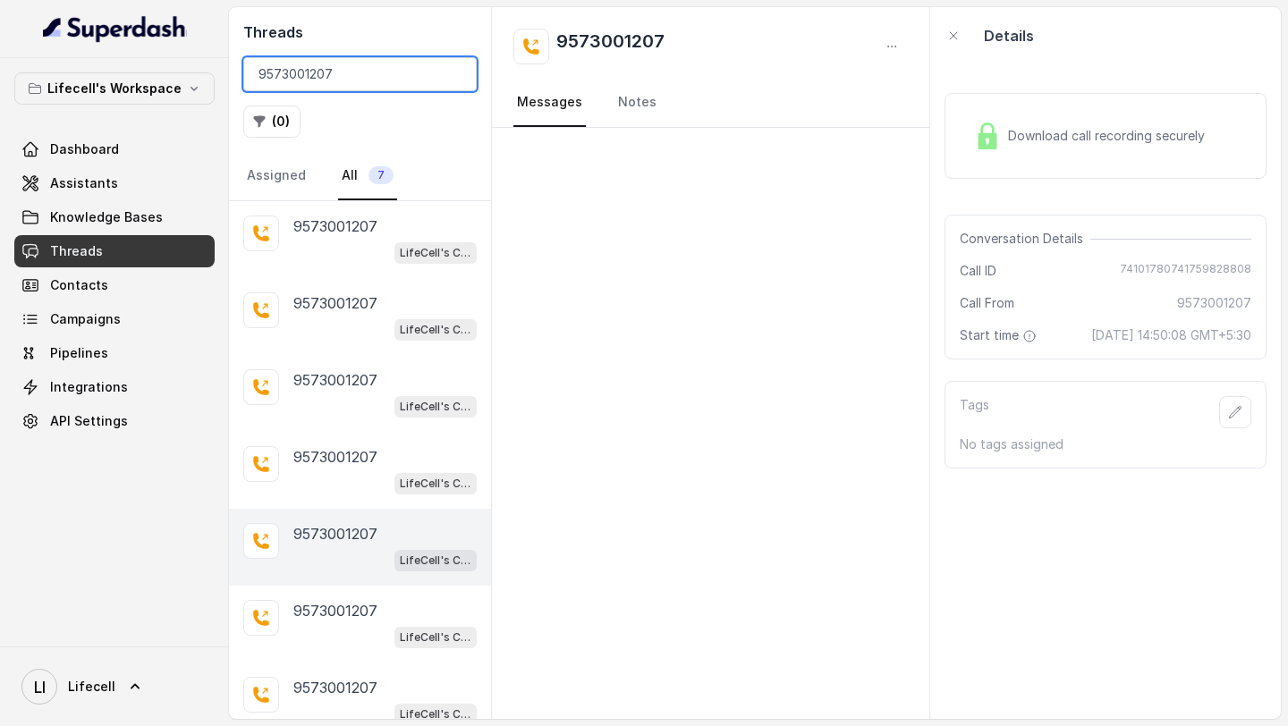
click at [292, 78] on input "9573001207" at bounding box center [359, 74] width 233 height 34
paste input "7009374093"
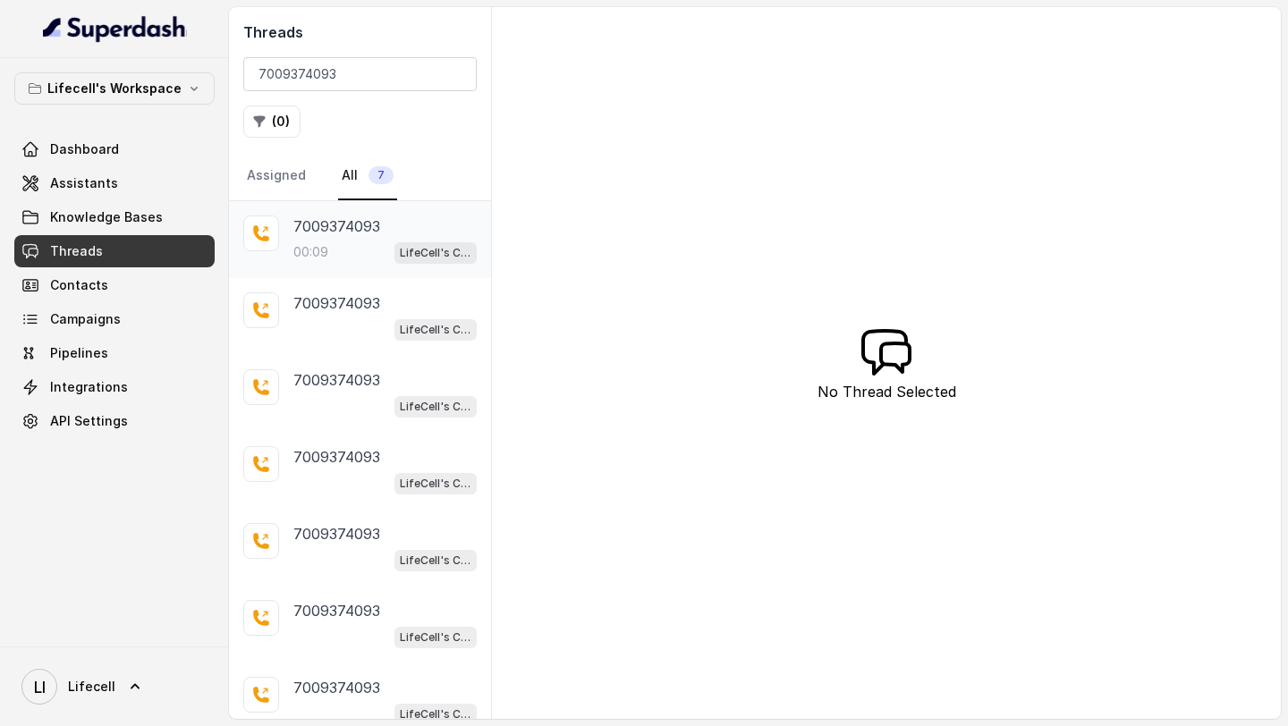
click at [313, 249] on p "00:09" at bounding box center [310, 252] width 35 height 18
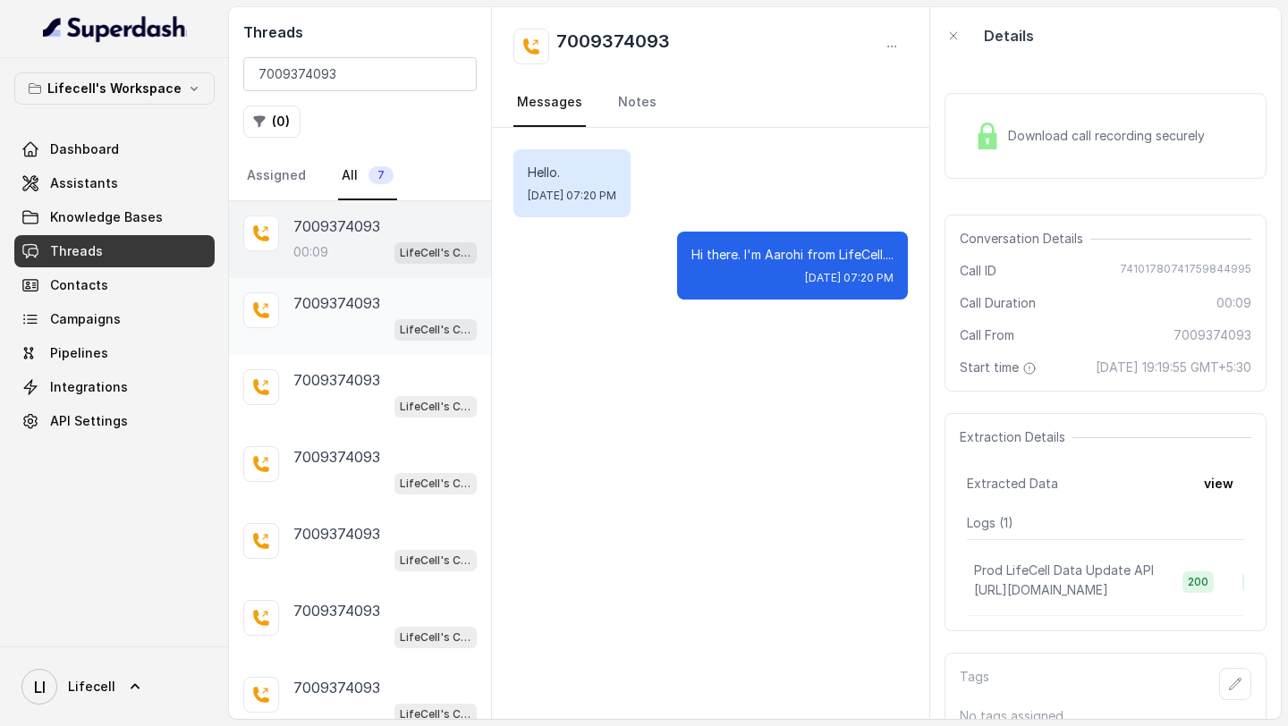
click at [329, 327] on div "LifeCell's Call Assistant" at bounding box center [384, 329] width 183 height 23
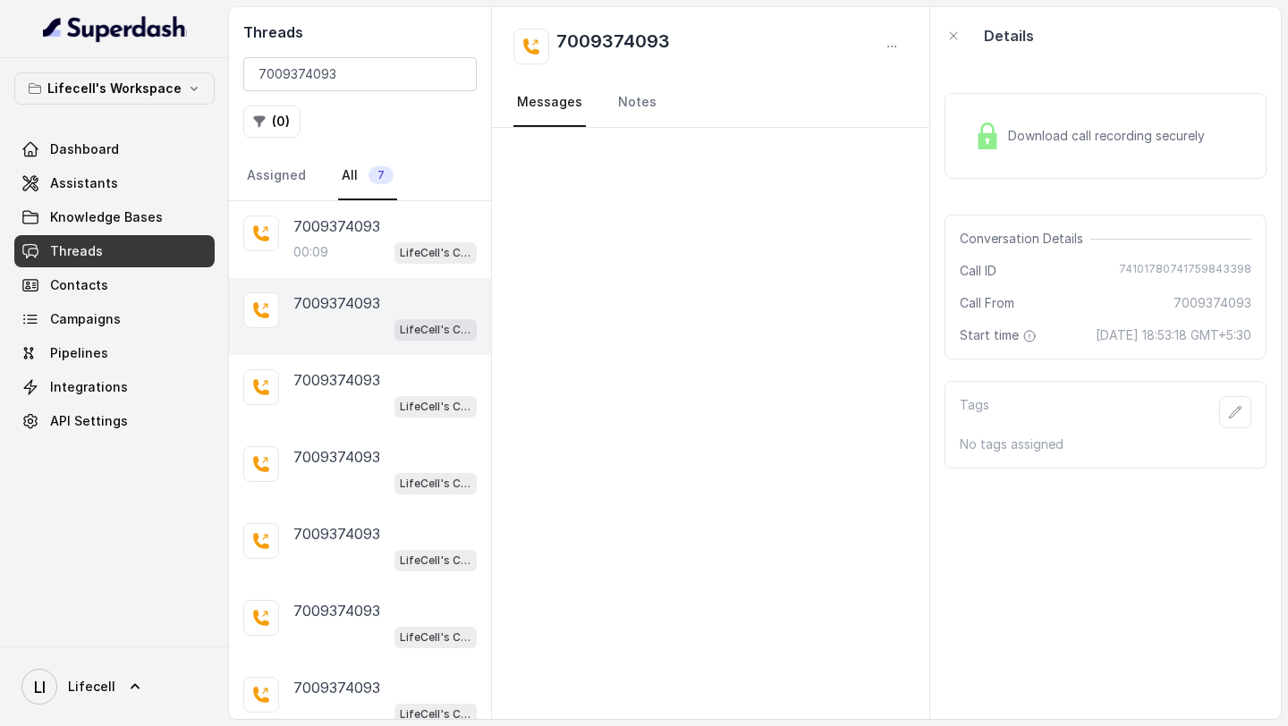
click at [1166, 271] on span "74101780741759843398" at bounding box center [1185, 271] width 132 height 18
click at [1209, 306] on span "7009374093" at bounding box center [1213, 303] width 78 height 18
copy span "7009374093"
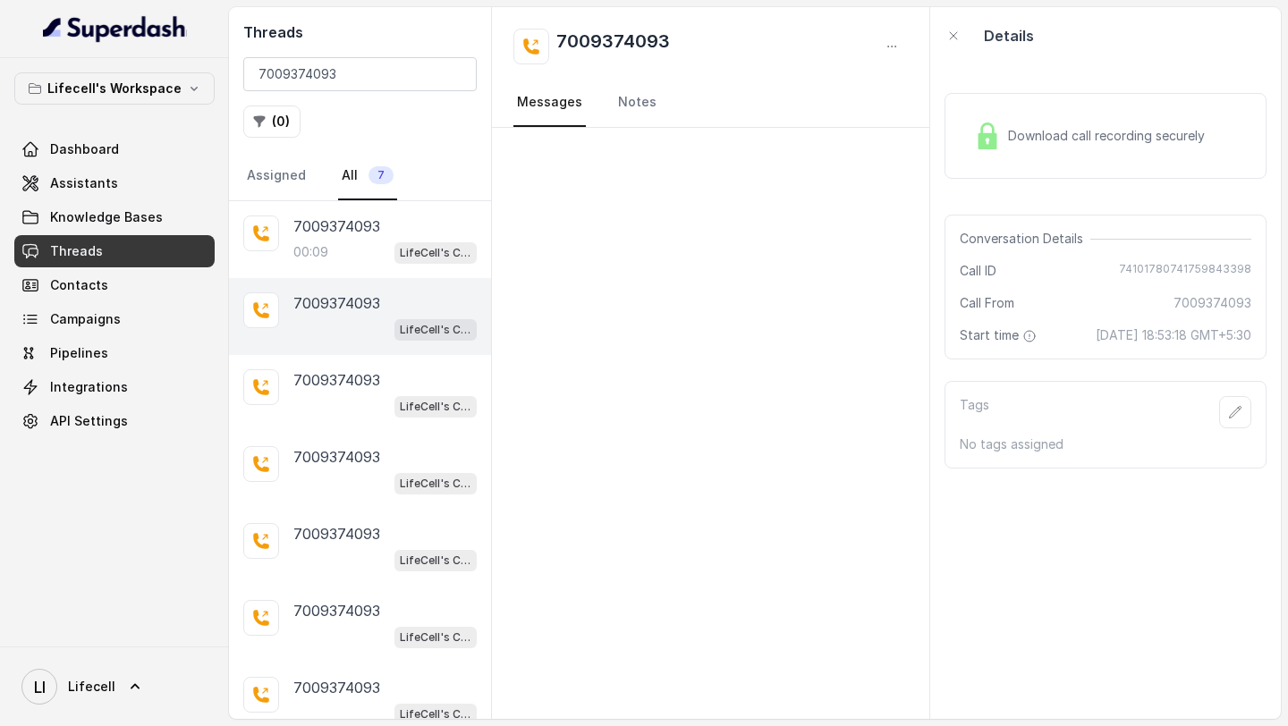
click at [1193, 268] on span "74101780741759843398" at bounding box center [1185, 271] width 132 height 18
copy span "74101780741759843398"
click at [1061, 121] on div "Download call recording securely" at bounding box center [1089, 135] width 245 height 41
drag, startPoint x: 1064, startPoint y: 333, endPoint x: 1264, endPoint y: 327, distance: 200.4
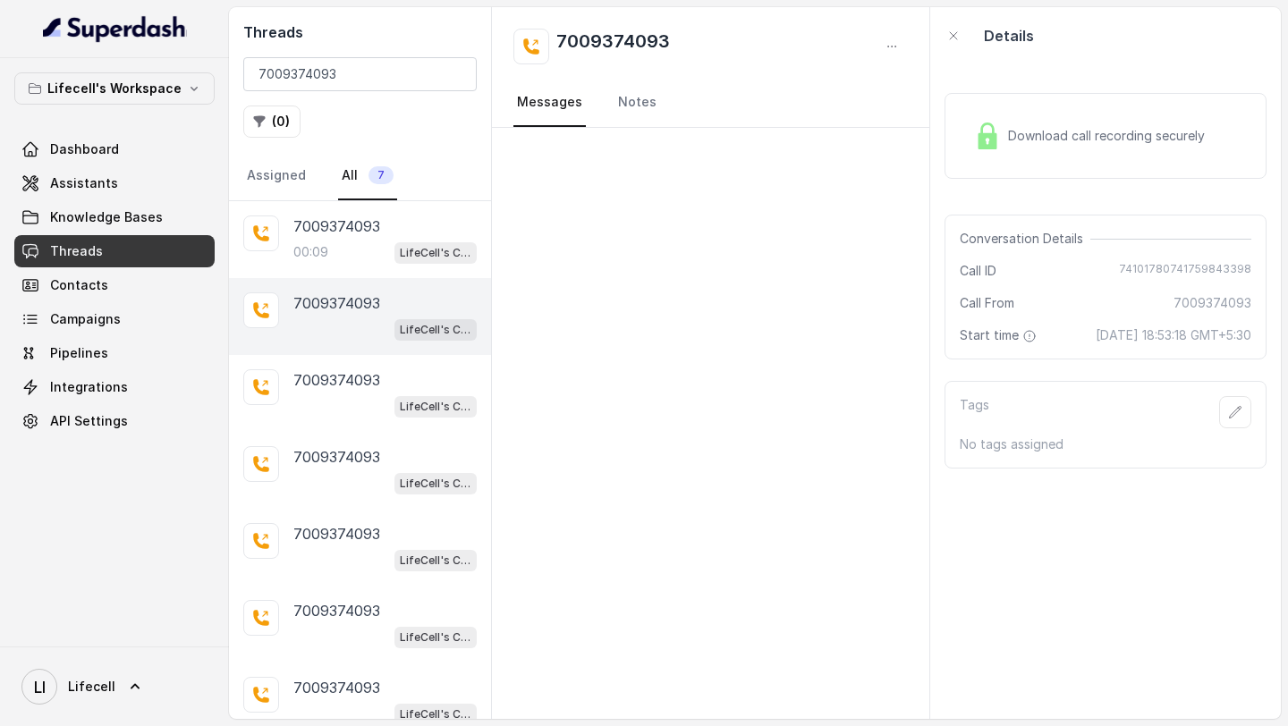
click at [1266, 327] on div "Conversation Details Call ID [PHONE_NUMBER] Call From 7009374093 Start time [DA…" at bounding box center [1106, 287] width 322 height 145
click at [352, 394] on div "LifeCell's Call Assistant" at bounding box center [384, 405] width 183 height 23
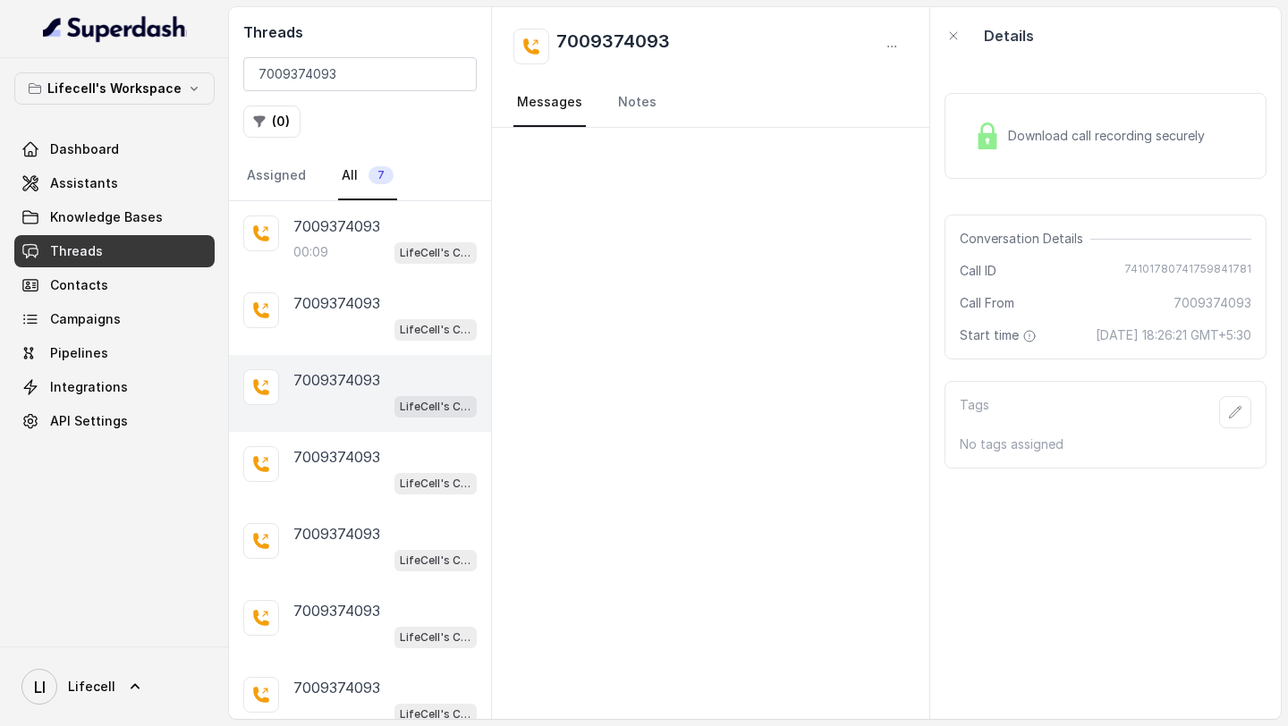
click at [1120, 132] on span "Download call recording securely" at bounding box center [1110, 136] width 204 height 18
drag, startPoint x: 1061, startPoint y: 332, endPoint x: 1283, endPoint y: 331, distance: 221.8
click at [1283, 331] on main "Threads 7009374093 ( 0 ) Assigned All [PHONE_NUMBER]:09 LifeCell's Call Assista…" at bounding box center [644, 363] width 1288 height 726
click at [1175, 267] on span "74101780741759841781" at bounding box center [1187, 271] width 127 height 18
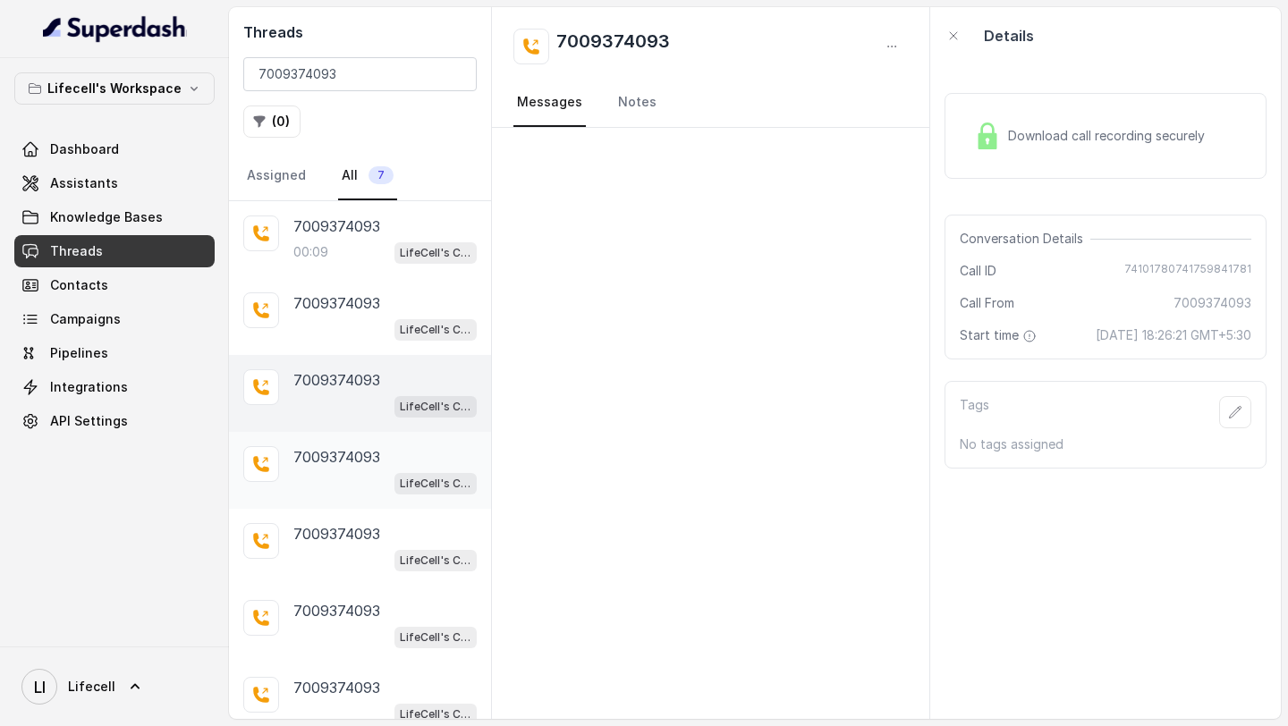
click at [359, 491] on div "LifeCell's Call Assistant" at bounding box center [384, 482] width 183 height 23
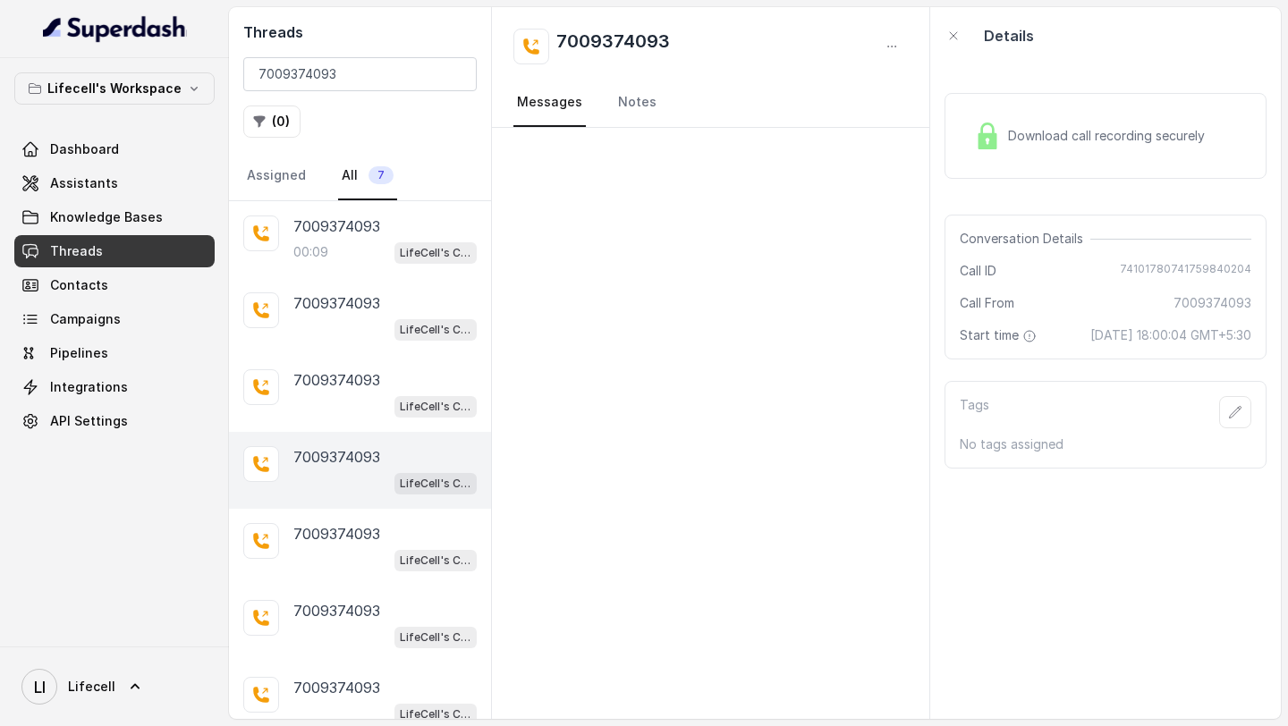
drag, startPoint x: 1057, startPoint y: 336, endPoint x: 1283, endPoint y: 335, distance: 225.4
click at [1284, 335] on main "Threads 7009374093 ( 0 ) Assigned All [PHONE_NUMBER]:09 LifeCell's Call Assista…" at bounding box center [644, 363] width 1288 height 726
click at [1150, 272] on span "74101780741759840204" at bounding box center [1185, 271] width 131 height 18
click at [364, 538] on p "7009374093" at bounding box center [336, 533] width 87 height 21
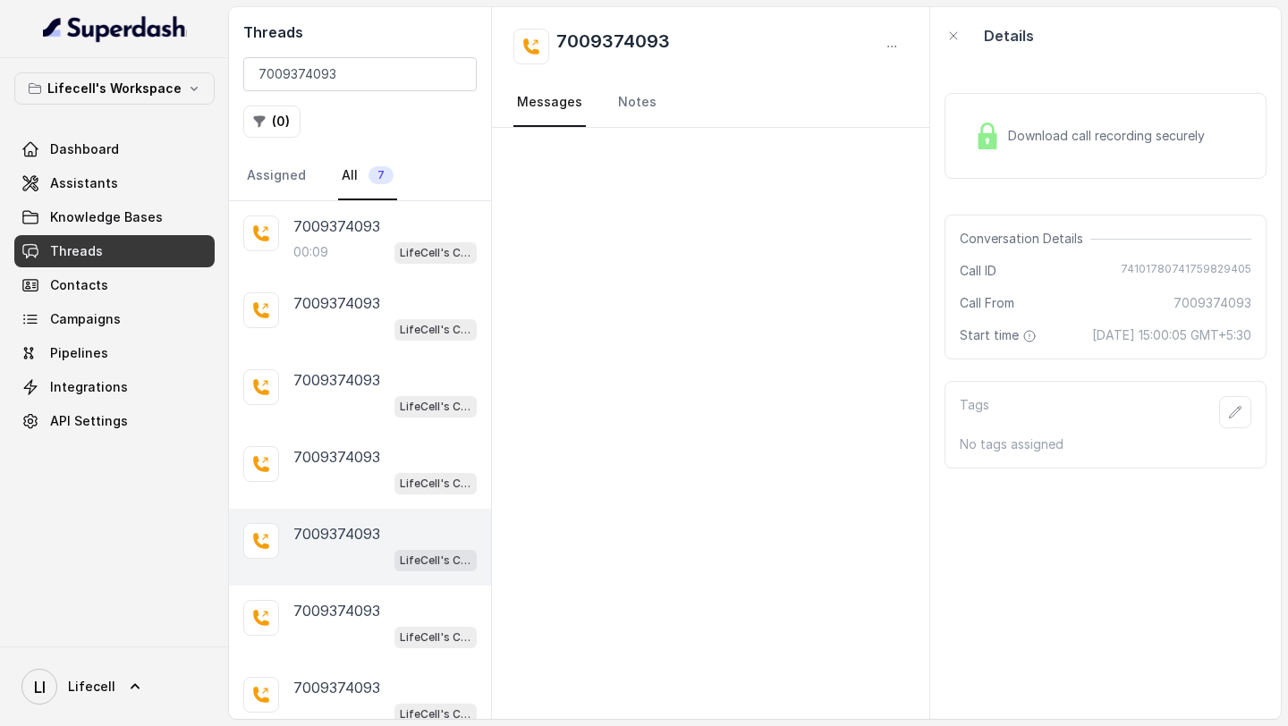
click at [1139, 268] on span "74101780741759829405" at bounding box center [1186, 271] width 131 height 18
drag, startPoint x: 1059, startPoint y: 336, endPoint x: 1287, endPoint y: 339, distance: 228.1
click at [1287, 339] on main "Threads 7009374093 ( 0 ) Assigned All [PHONE_NUMBER]:09 LifeCell's Call Assista…" at bounding box center [644, 363] width 1288 height 726
click at [302, 247] on p "00:09" at bounding box center [310, 252] width 35 height 18
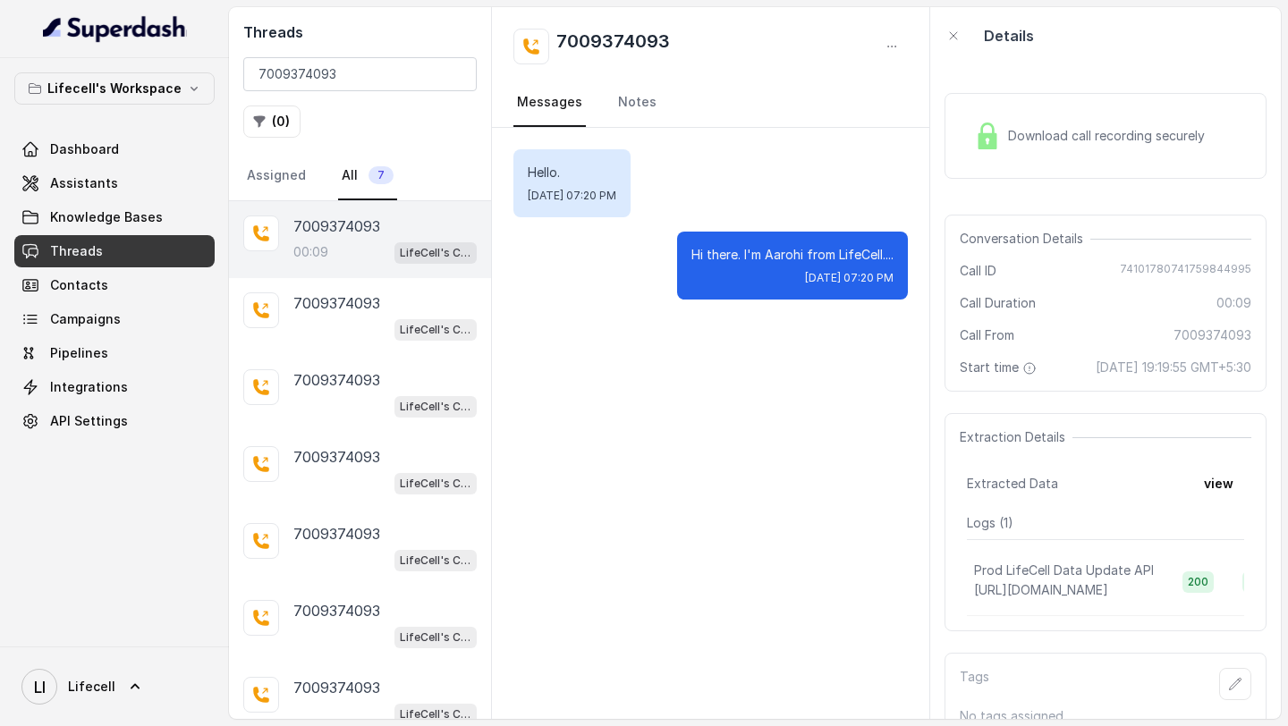
click at [1188, 267] on span "74101780741759844995" at bounding box center [1185, 271] width 131 height 18
drag, startPoint x: 1056, startPoint y: 370, endPoint x: 1285, endPoint y: 371, distance: 229.0
click at [1285, 371] on main "Threads 7009374093 ( 0 ) Assigned All [PHONE_NUMBER]:09 LifeCell's Call Assista…" at bounding box center [644, 363] width 1288 height 726
click at [284, 81] on input "7009374093" at bounding box center [359, 74] width 233 height 34
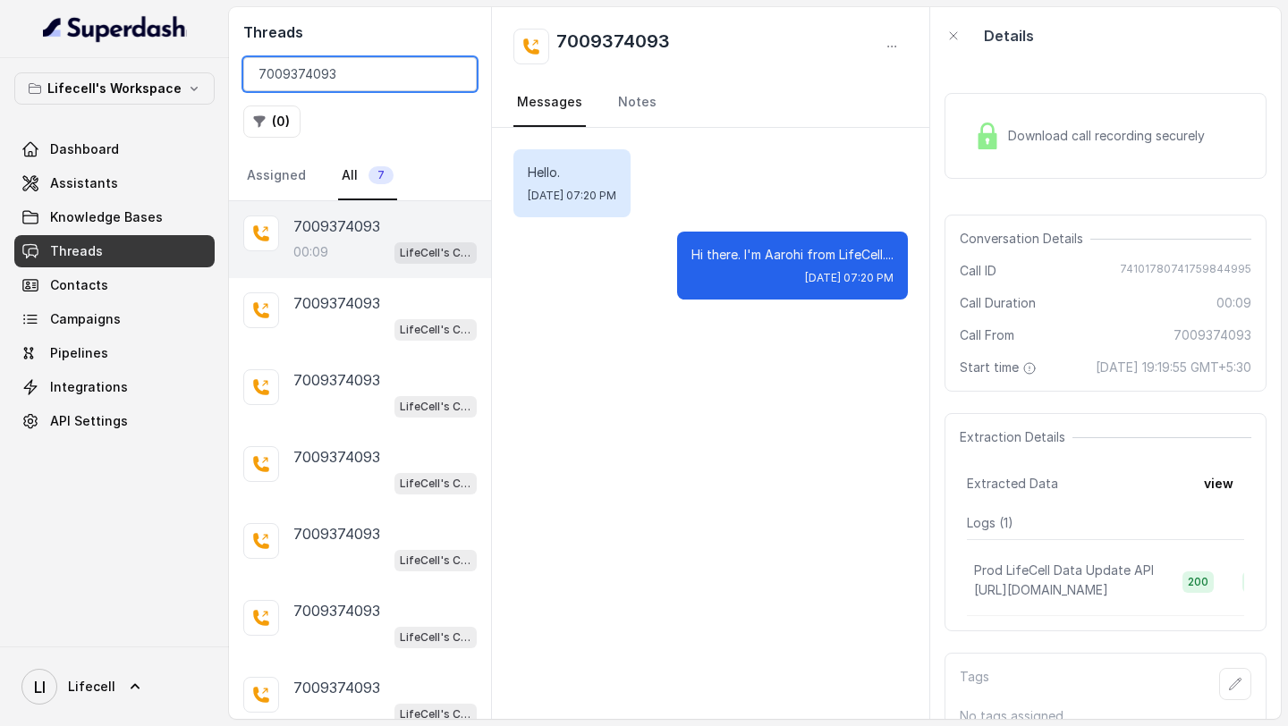
click at [284, 81] on input "7009374093" at bounding box center [359, 74] width 233 height 34
paste input "9873272672"
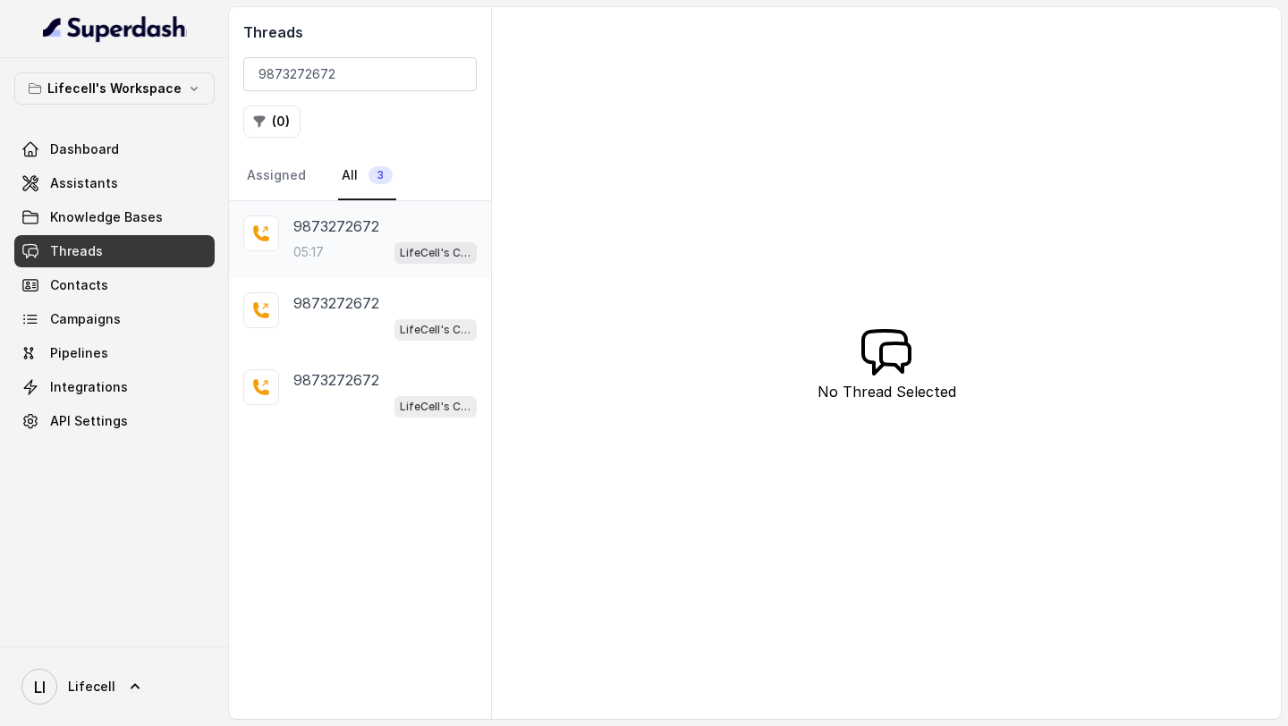
click at [372, 247] on div "05:17 LifeCell's Call Assistant" at bounding box center [384, 252] width 183 height 23
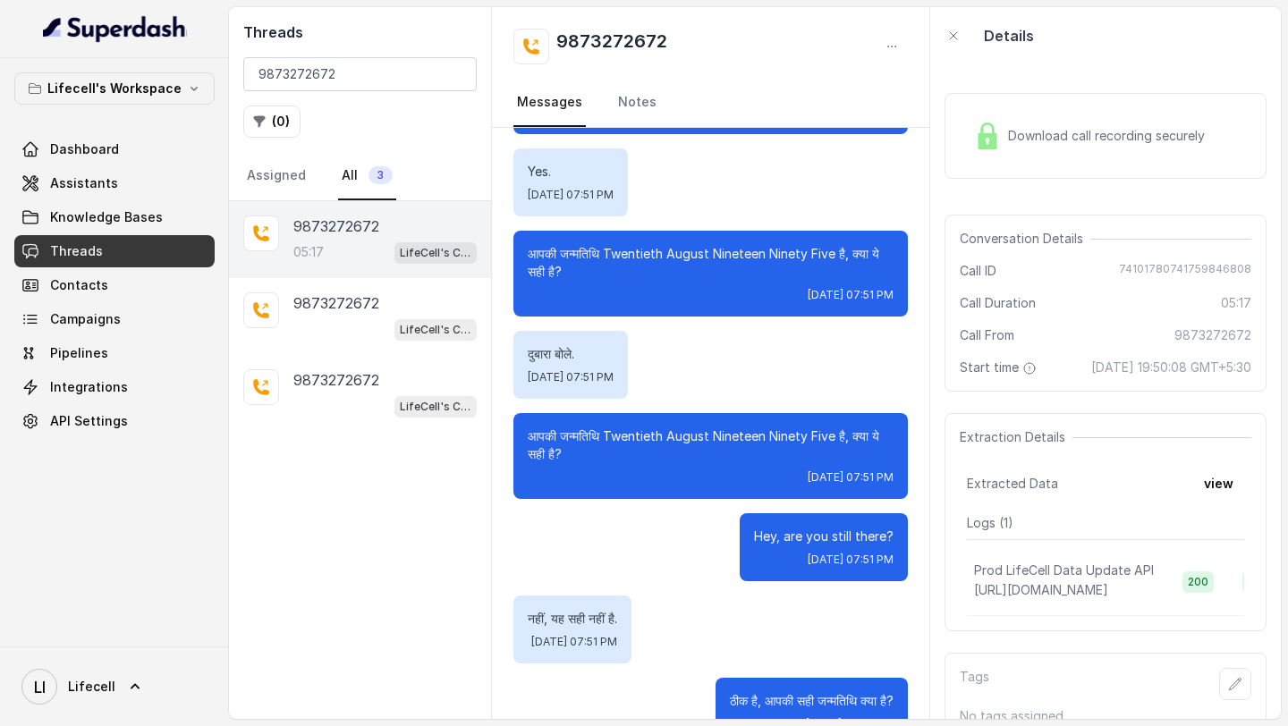
scroll to position [963, 0]
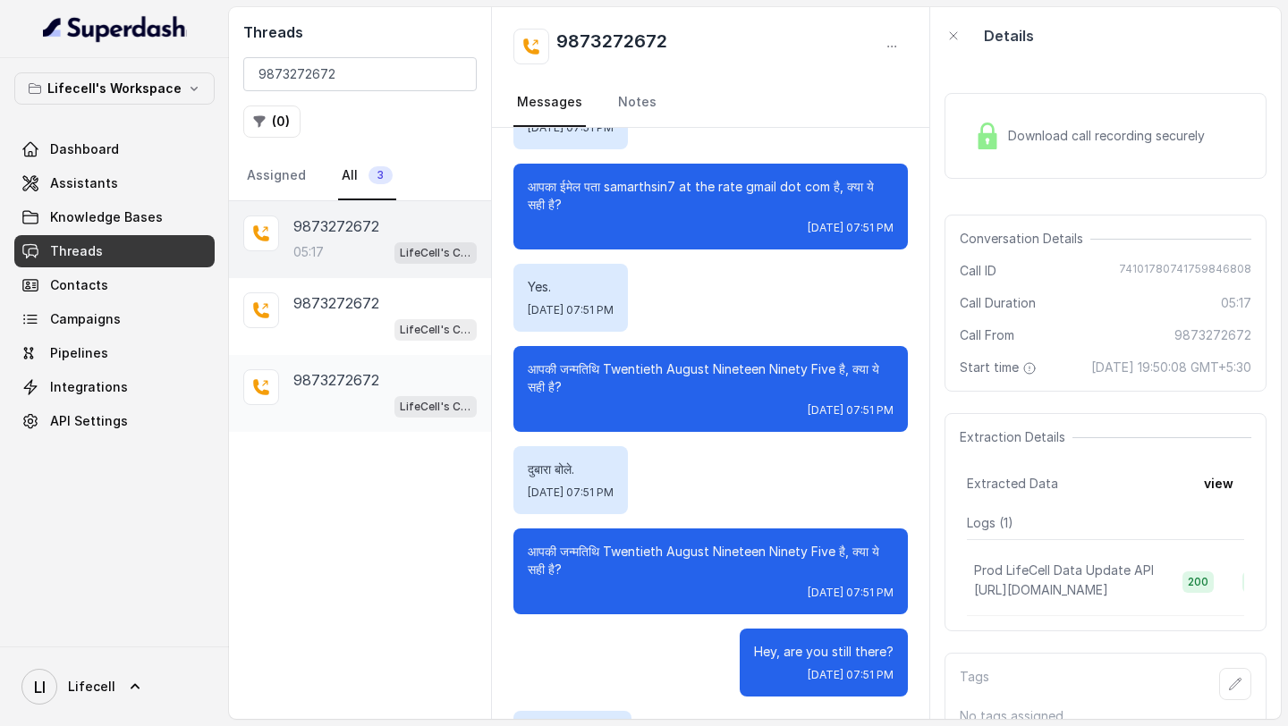
click at [338, 379] on p "9873272672" at bounding box center [336, 379] width 86 height 21
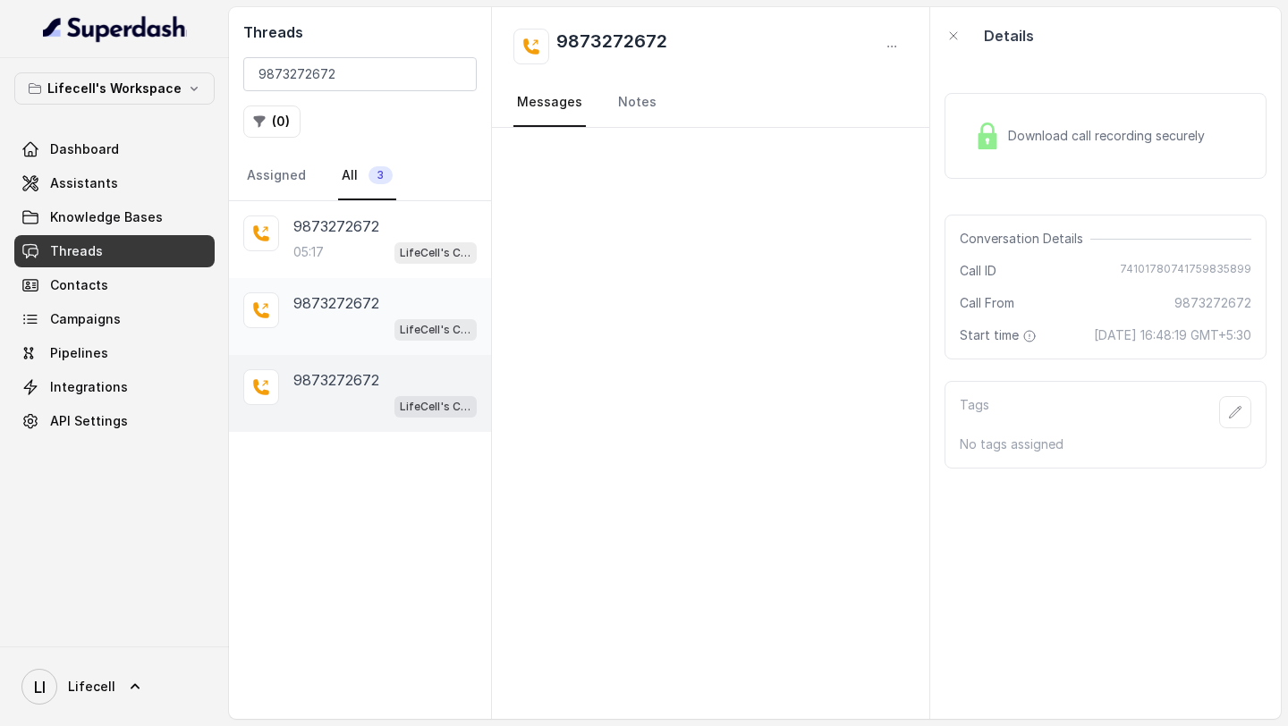
click at [352, 298] on p "9873272672" at bounding box center [336, 303] width 86 height 21
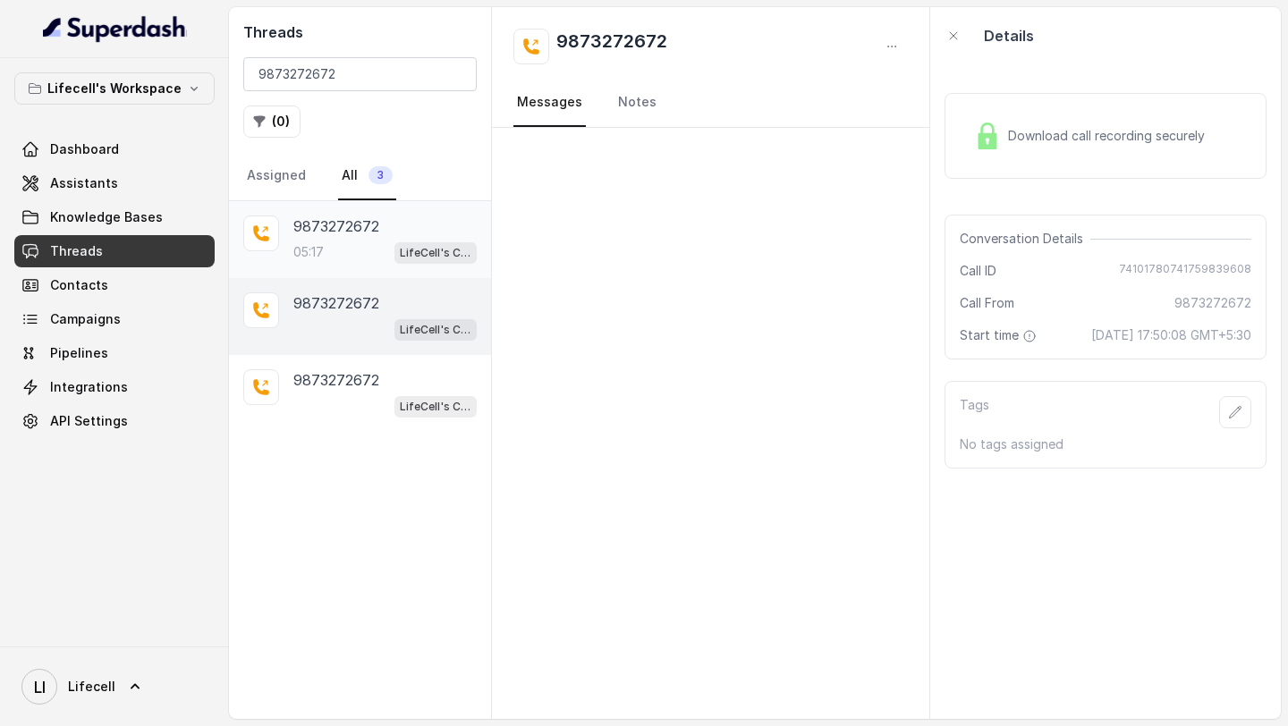
click at [362, 253] on div "05:17 LifeCell's Call Assistant" at bounding box center [384, 252] width 183 height 23
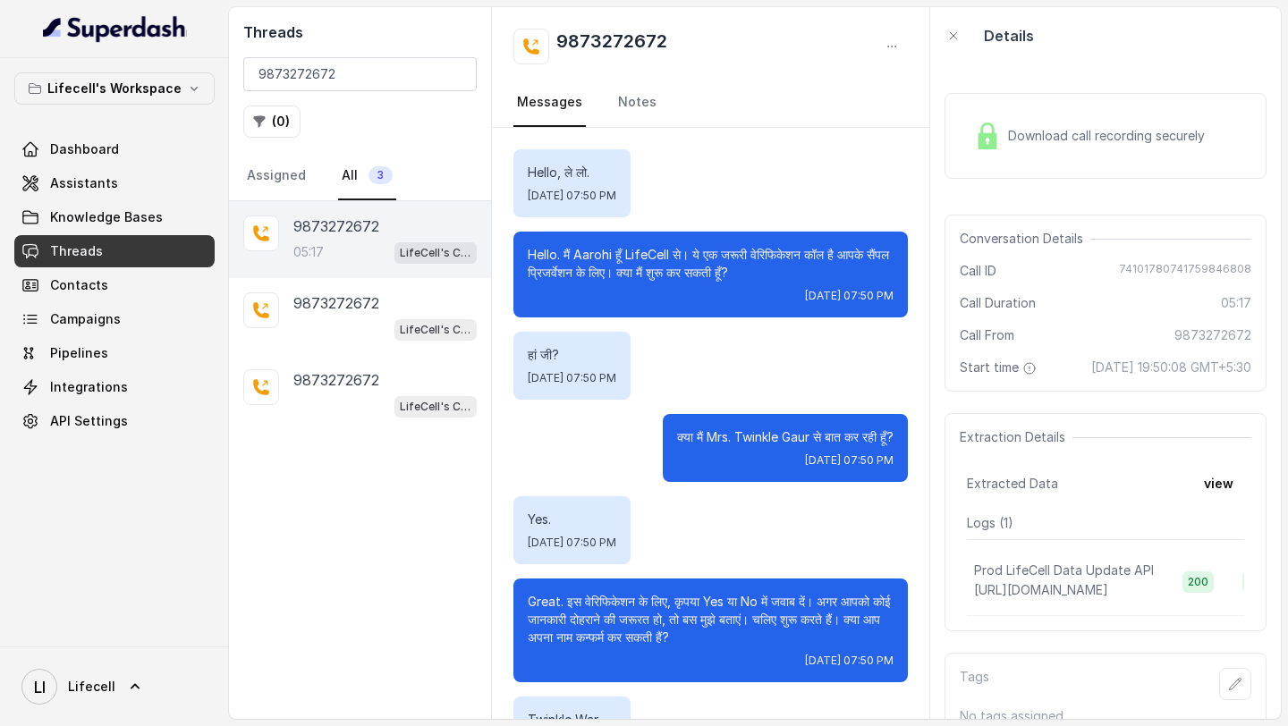
scroll to position [4246, 0]
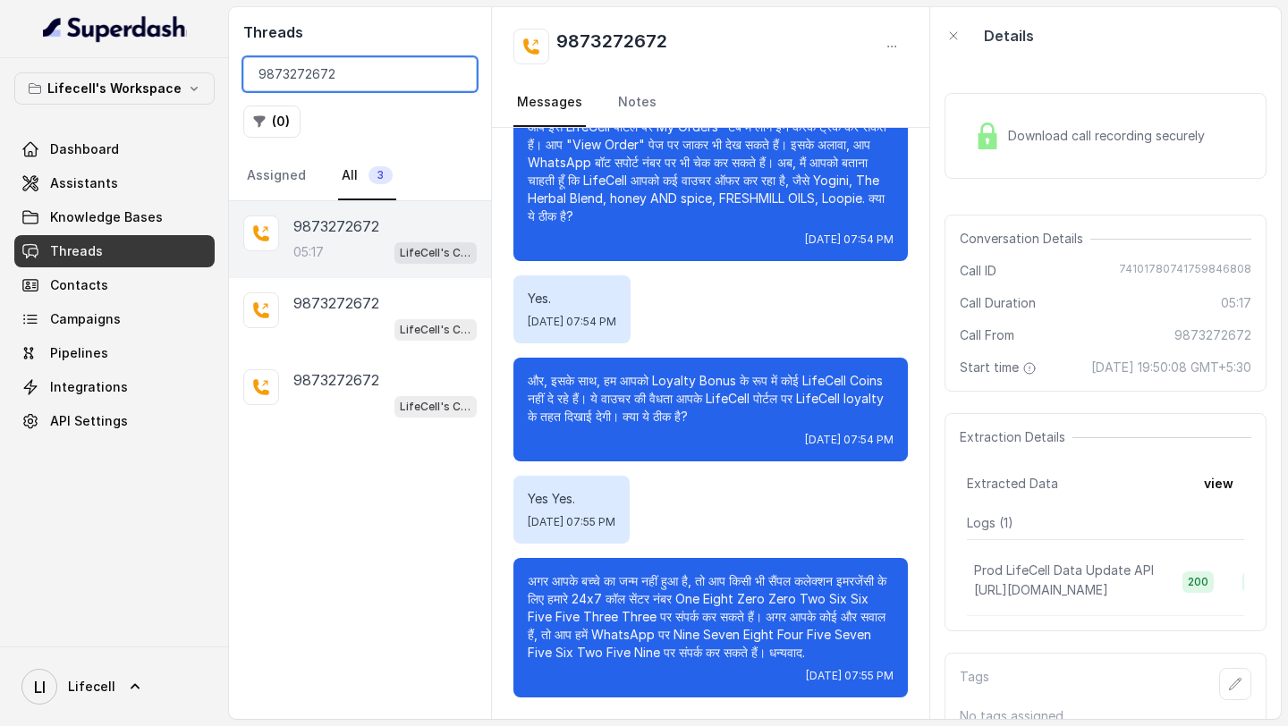
click at [362, 64] on input "9873272672" at bounding box center [359, 74] width 233 height 34
click at [1165, 264] on span "74101780741759846808" at bounding box center [1185, 271] width 132 height 18
click at [368, 399] on div "LifeCell's Call Assistant" at bounding box center [384, 405] width 183 height 23
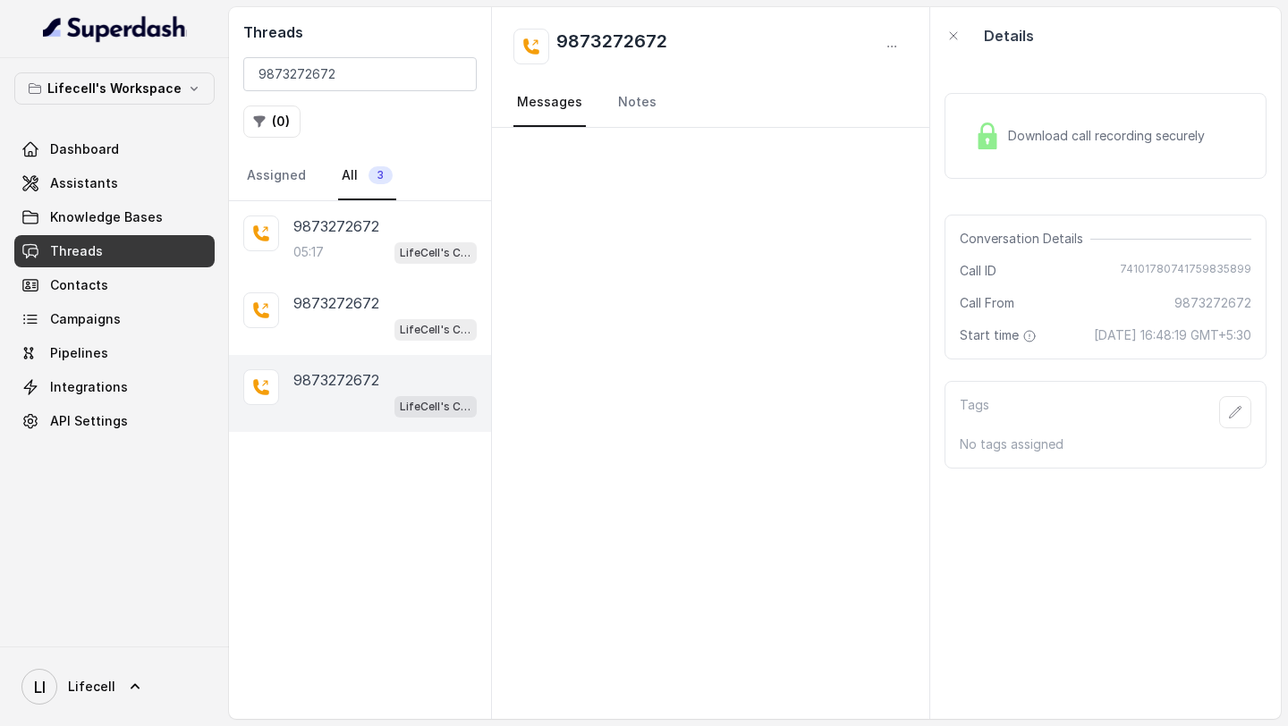
click at [1185, 262] on span "74101780741759835899" at bounding box center [1185, 271] width 131 height 18
drag, startPoint x: 1060, startPoint y: 338, endPoint x: 1248, endPoint y: 335, distance: 187.9
click at [1251, 335] on div "Conversation Details Call ID [PHONE_NUMBER] Call From 9873272672 Start time [DA…" at bounding box center [1106, 287] width 322 height 145
click at [414, 307] on div "LifeCell's Call Assistant" at bounding box center [432, 294] width 143 height 30
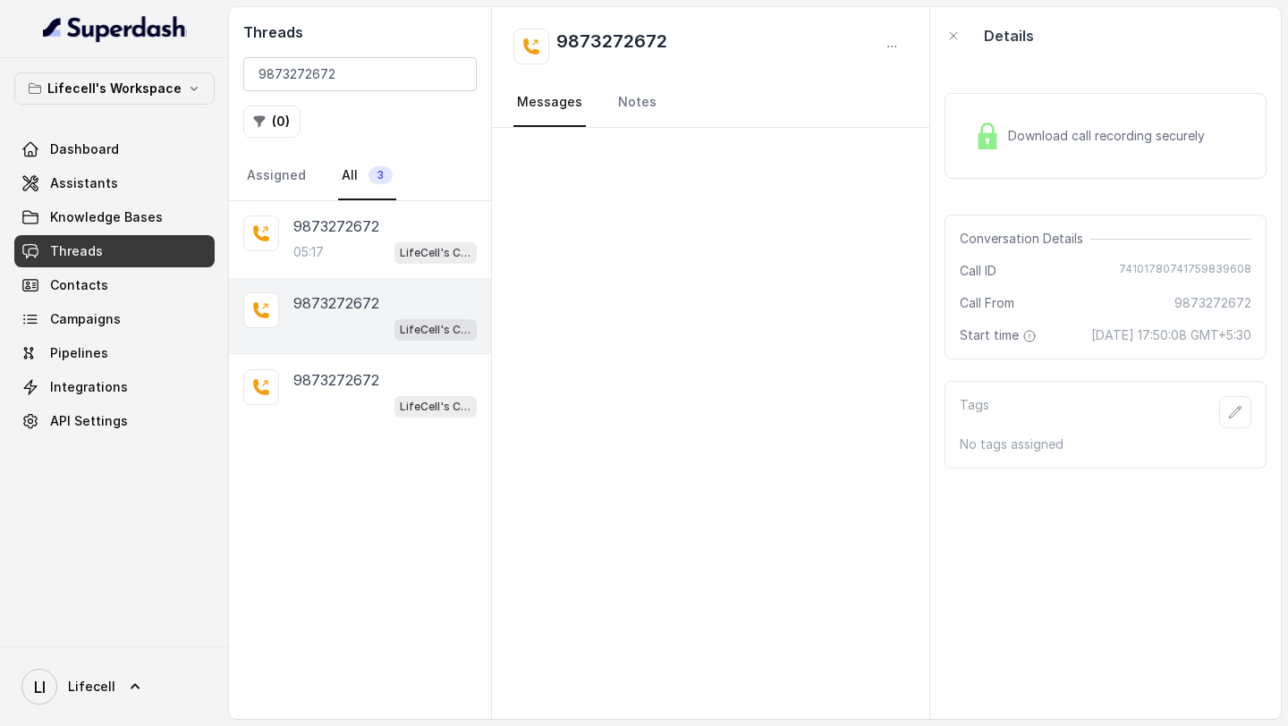
click at [1209, 276] on span "74101780741759839608" at bounding box center [1185, 271] width 132 height 18
drag, startPoint x: 1062, startPoint y: 334, endPoint x: 1287, endPoint y: 350, distance: 226.0
click at [1287, 350] on main "Threads 9873272672 ( 0 ) Assigned All [PHONE_NUMBER]:17 LifeCell's Call Assista…" at bounding box center [644, 363] width 1288 height 726
click at [388, 241] on div "05:17 LifeCell's Call Assistant" at bounding box center [384, 252] width 183 height 23
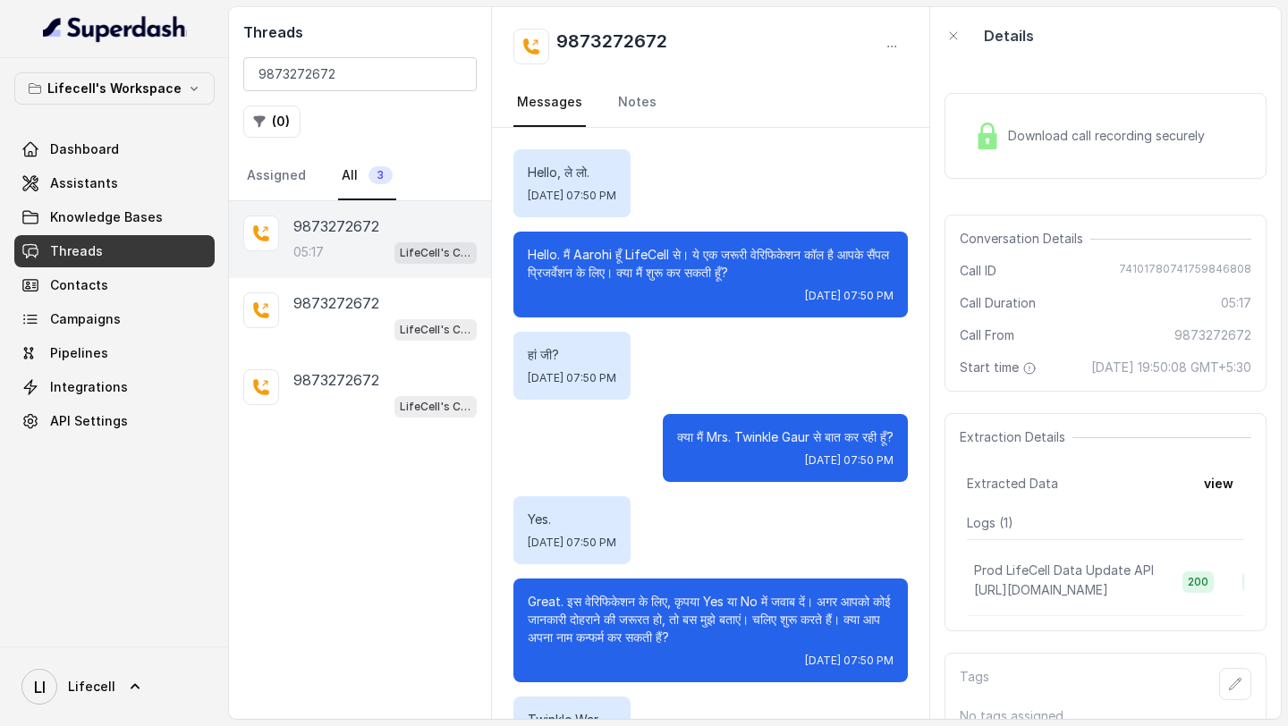
scroll to position [4246, 0]
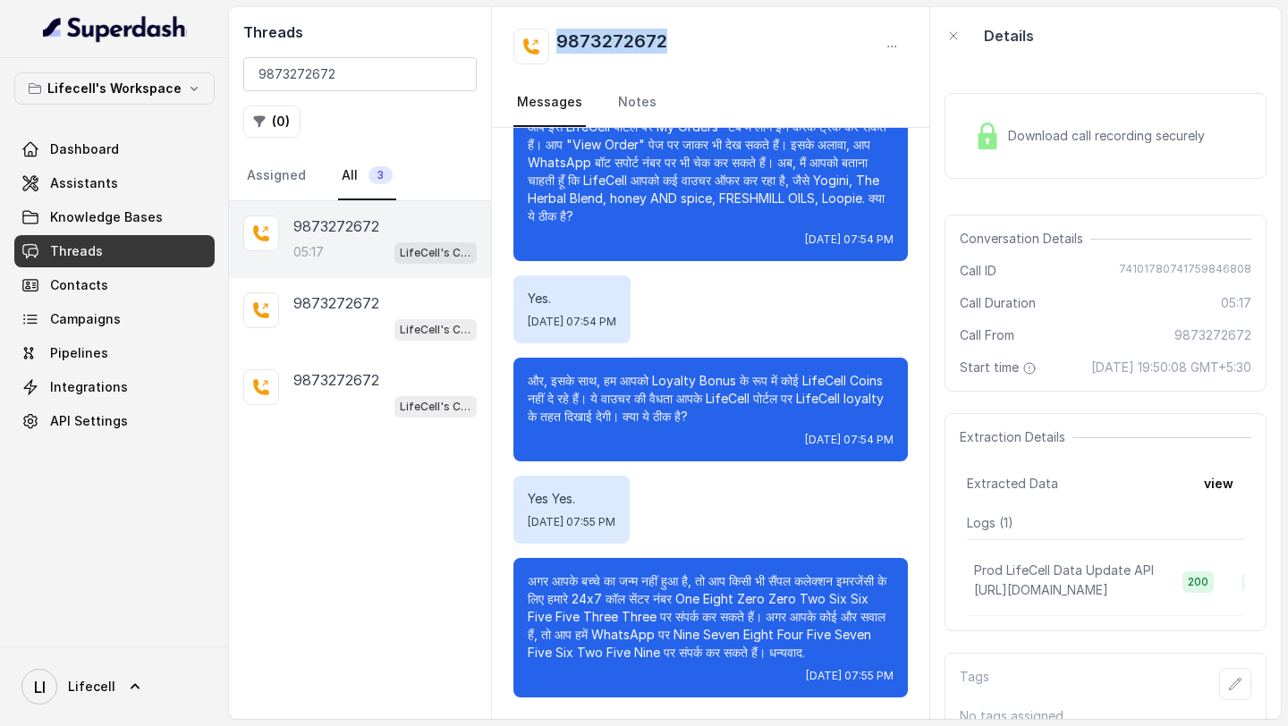
drag, startPoint x: 697, startPoint y: 54, endPoint x: 556, endPoint y: 43, distance: 140.9
click at [556, 43] on div "9873272672" at bounding box center [710, 47] width 394 height 36
click at [1150, 266] on span "74101780741759846808" at bounding box center [1185, 271] width 132 height 18
drag, startPoint x: 1057, startPoint y: 368, endPoint x: 1285, endPoint y: 368, distance: 227.2
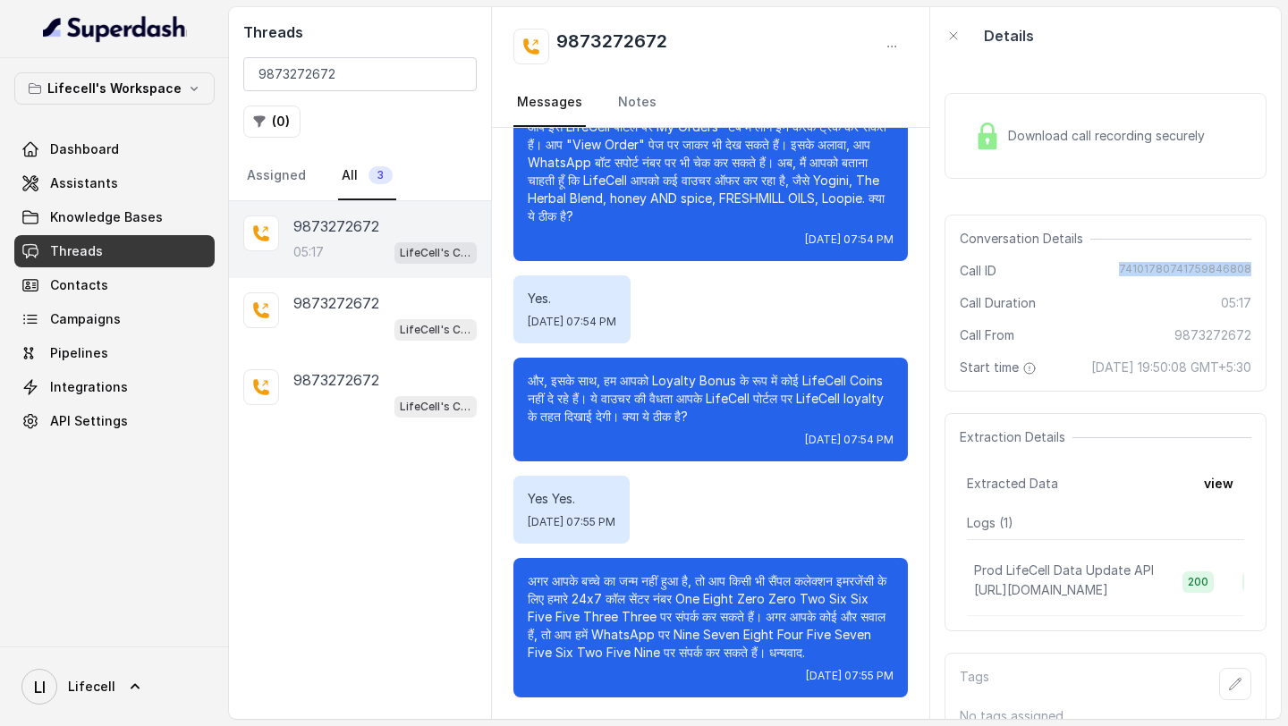
click at [1285, 368] on main "Threads 9873272672 ( 0 ) Assigned All [PHONE_NUMBER]:17 LifeCell's Call Assista…" at bounding box center [644, 363] width 1288 height 726
click at [314, 76] on input "9873272672" at bounding box center [359, 74] width 233 height 34
paste input "566811953"
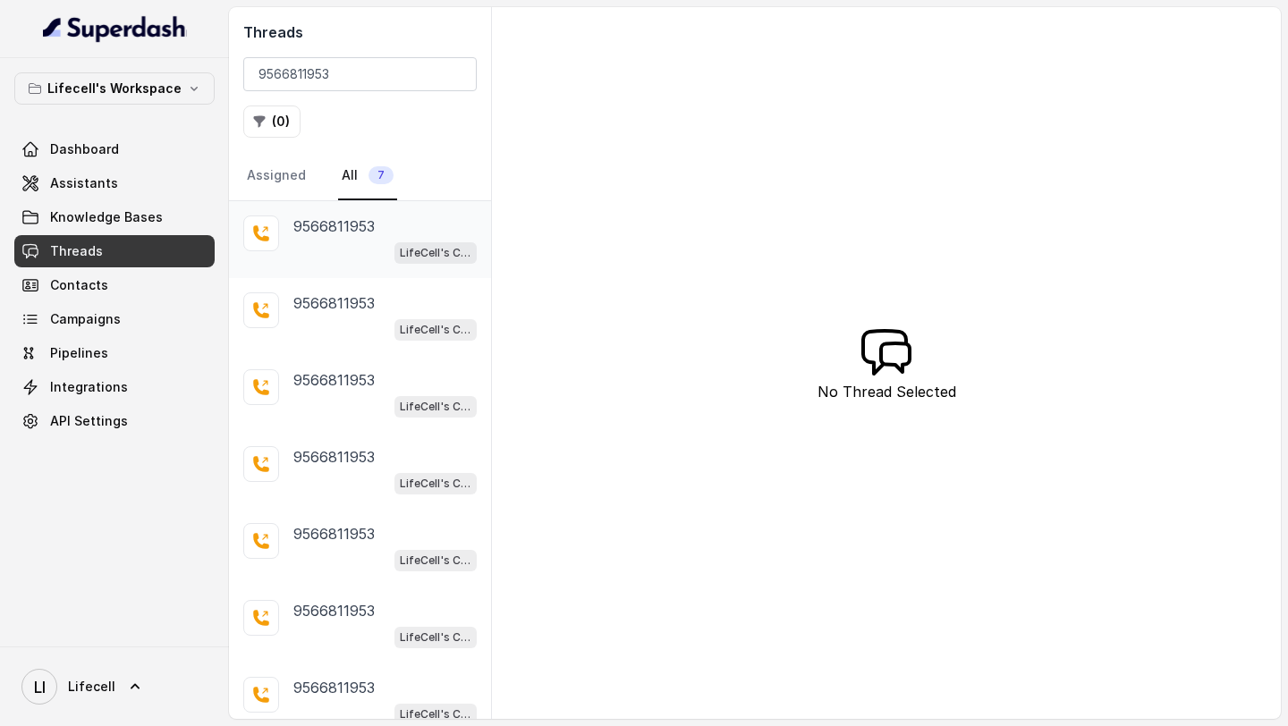
click at [355, 255] on div "LifeCell's Call Assistant" at bounding box center [384, 252] width 183 height 23
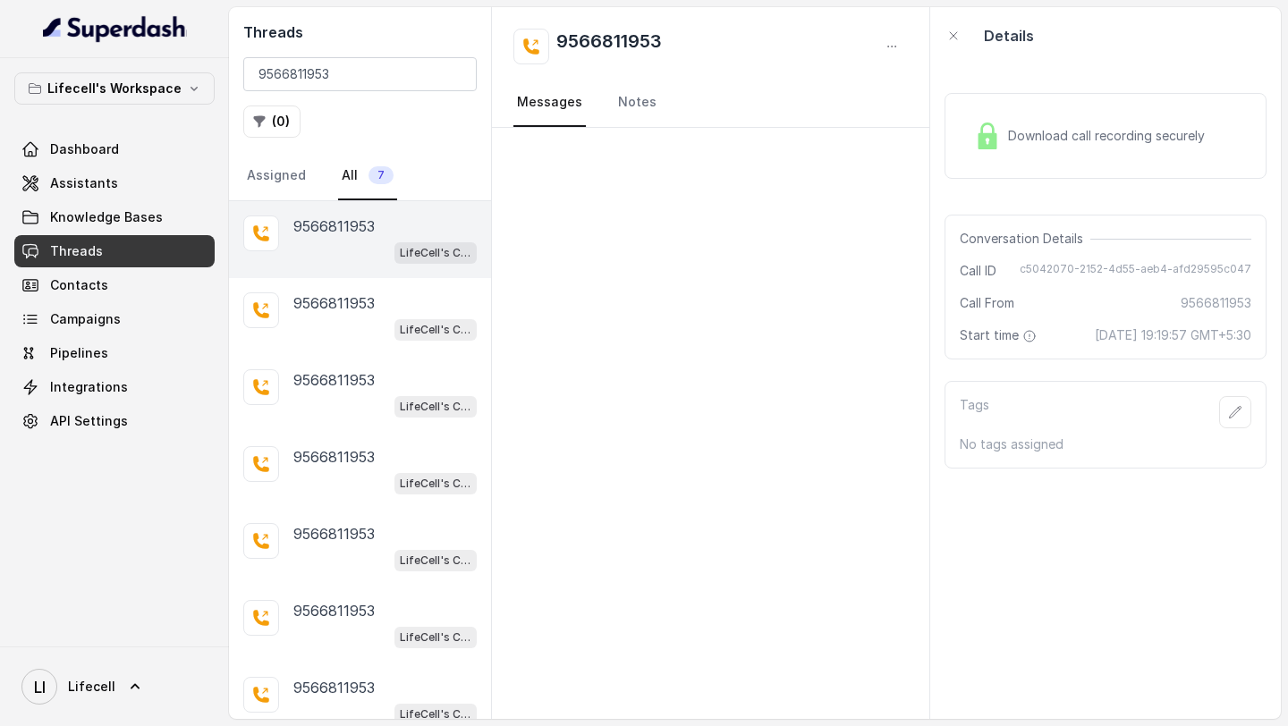
click at [352, 264] on div "[PHONE_NUMBER] LifeCell's Call Assistant" at bounding box center [360, 239] width 262 height 77
click at [350, 322] on div "LifeCell's Call Assistant" at bounding box center [384, 329] width 183 height 23
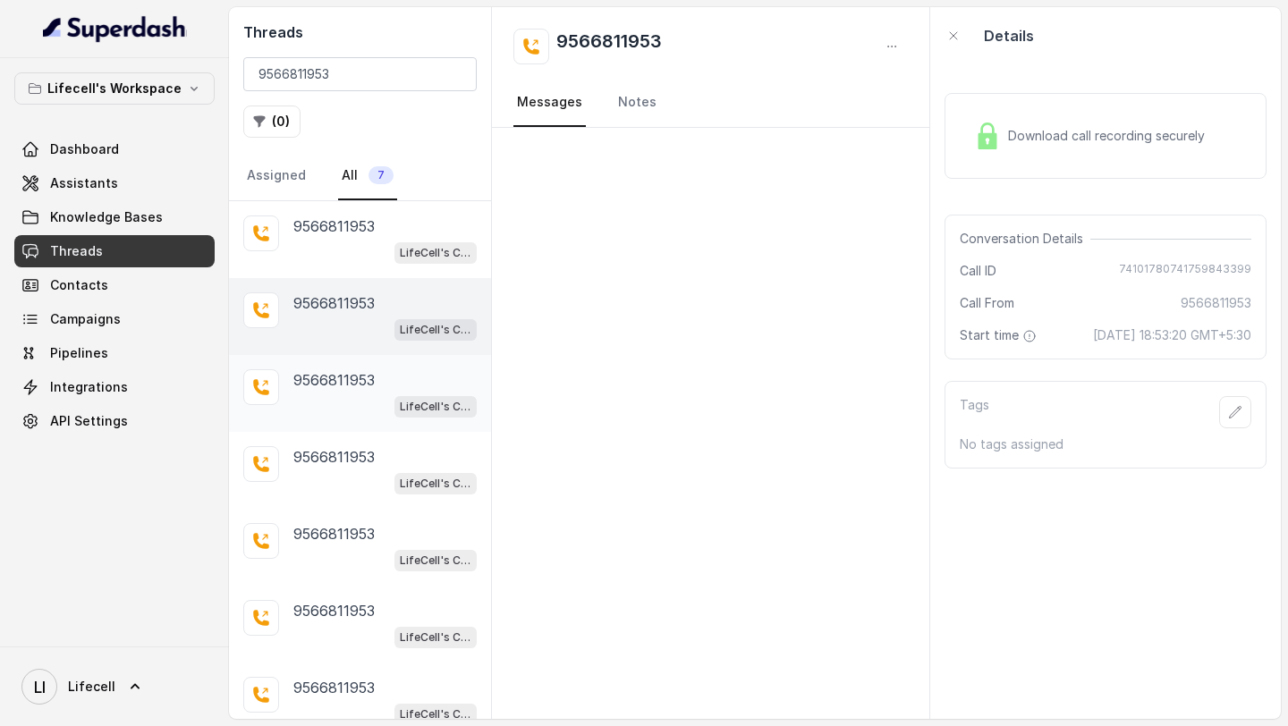
click at [327, 406] on div "LifeCell's Call Assistant" at bounding box center [384, 405] width 183 height 23
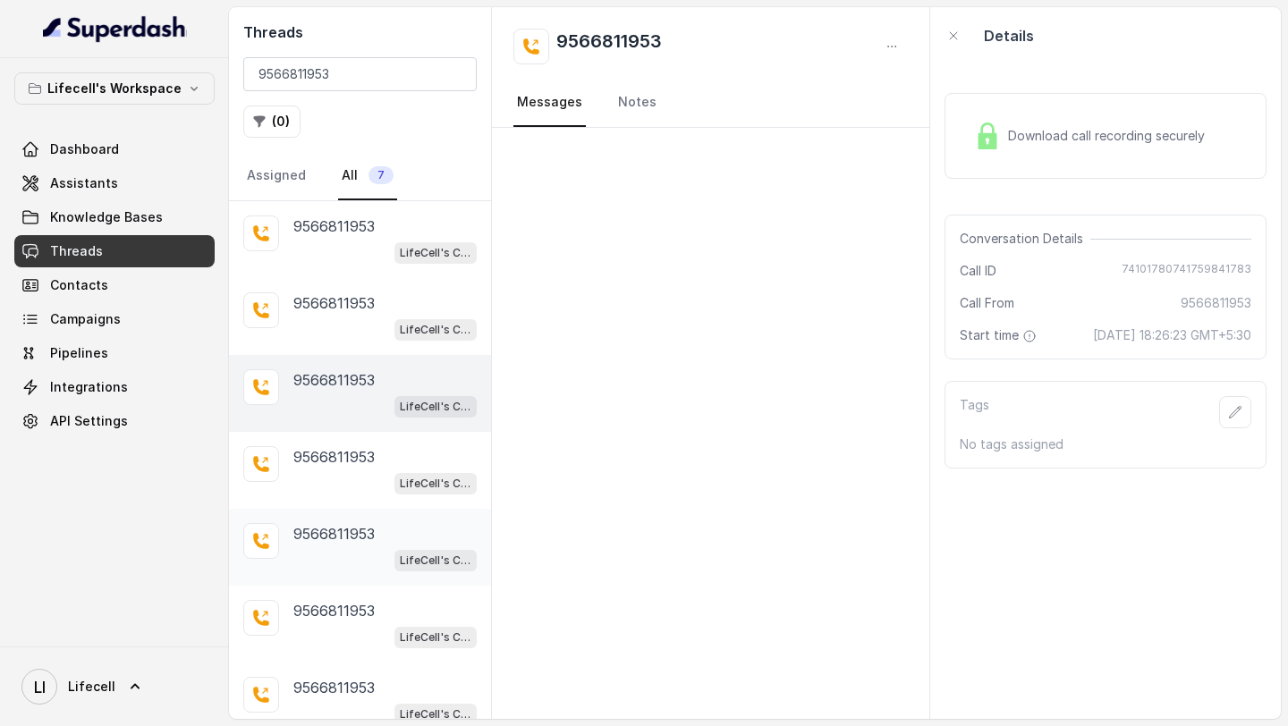
click at [332, 532] on p "9566811953" at bounding box center [333, 533] width 81 height 21
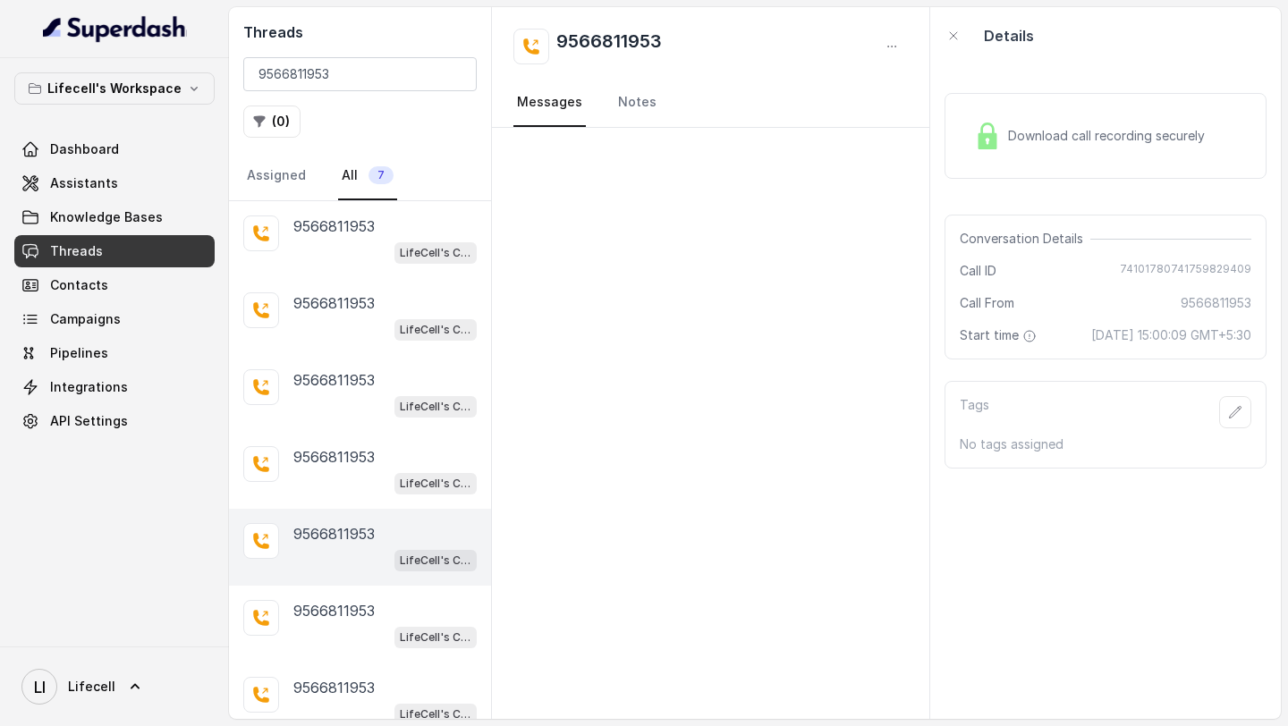
scroll to position [17, 0]
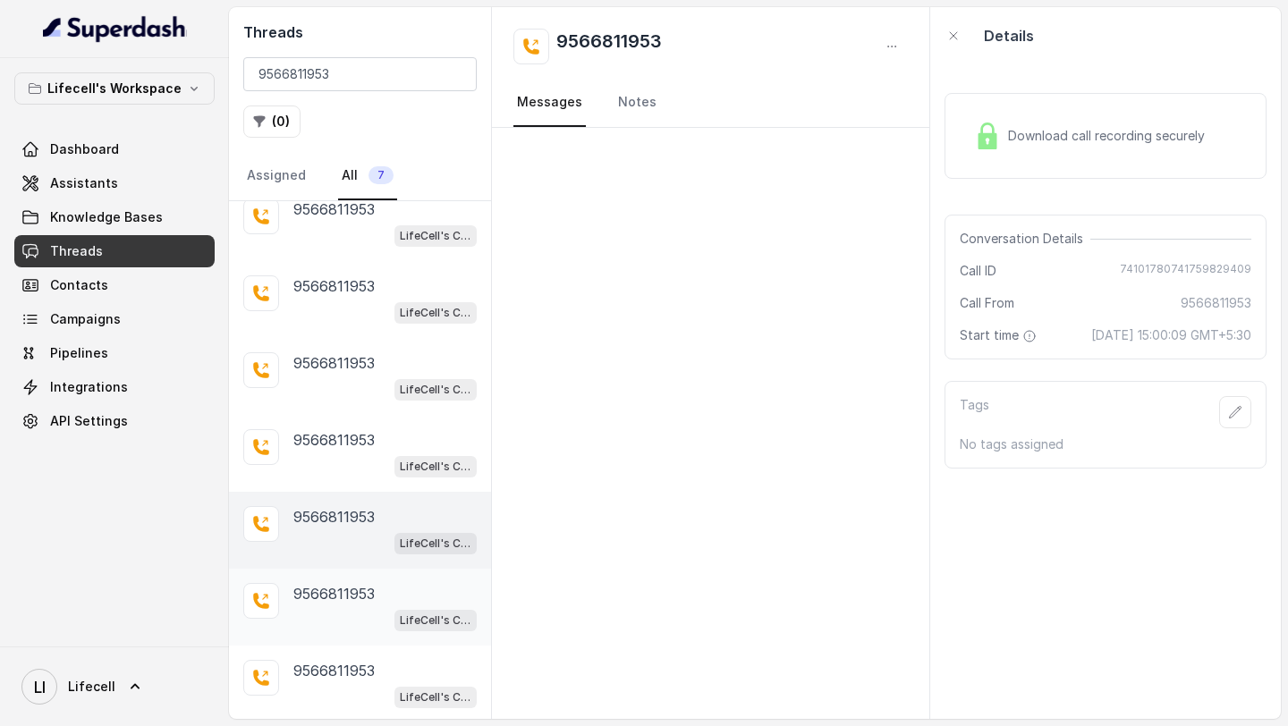
click at [334, 617] on div "LifeCell's Call Assistant" at bounding box center [384, 619] width 183 height 23
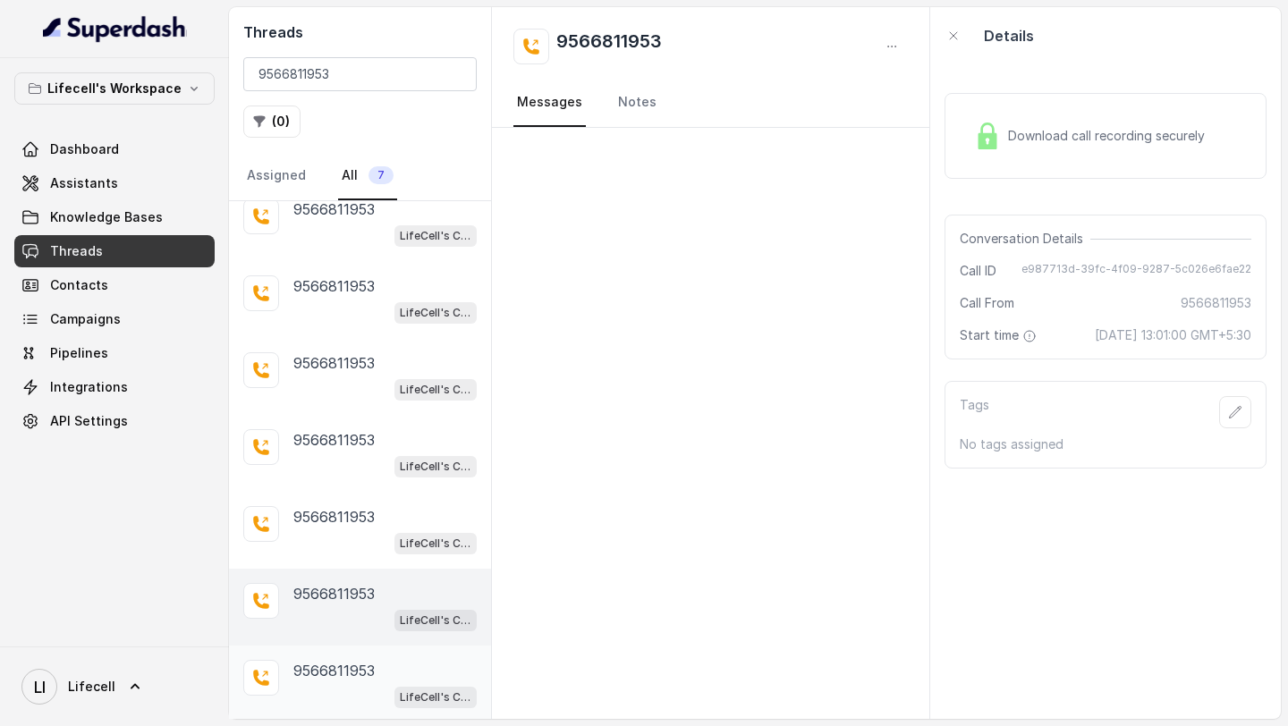
click at [334, 664] on p "9566811953" at bounding box center [333, 670] width 81 height 21
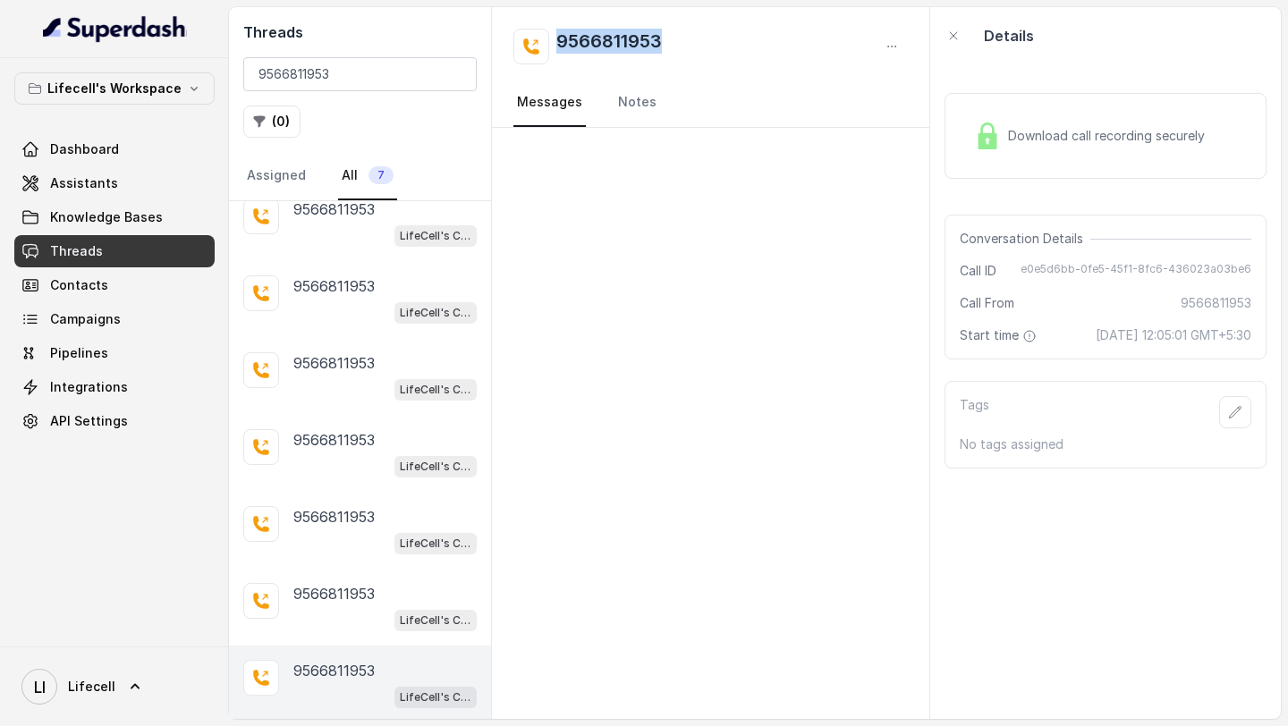
drag, startPoint x: 683, startPoint y: 47, endPoint x: 530, endPoint y: 47, distance: 152.1
click at [530, 47] on div "9566811953" at bounding box center [710, 47] width 394 height 36
drag, startPoint x: 1024, startPoint y: 271, endPoint x: 1287, endPoint y: 273, distance: 263.0
click at [1287, 273] on main "Threads 9566811953 ( 0 ) Assigned All [PHONE_NUMBER] LifeCell's Call Assistant …" at bounding box center [644, 363] width 1288 height 726
click at [1130, 129] on span "Download call recording securely" at bounding box center [1110, 136] width 204 height 18
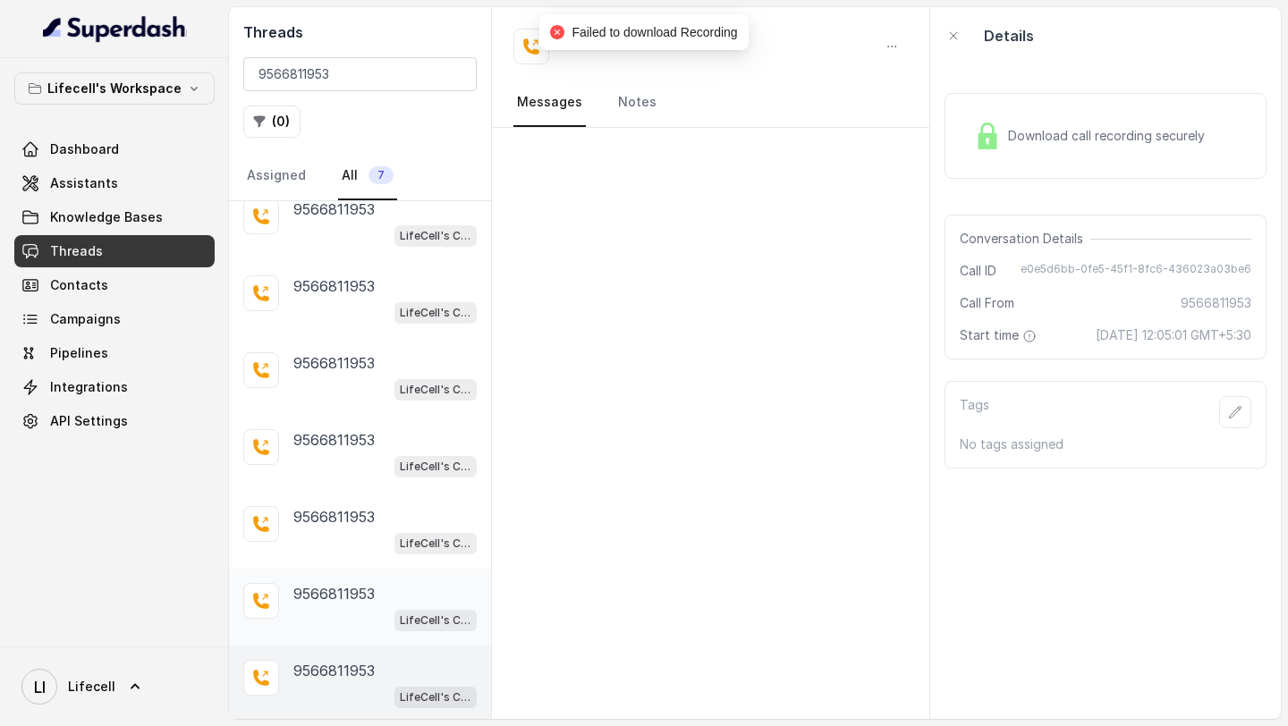
click at [336, 589] on p "9566811953" at bounding box center [333, 593] width 81 height 21
click at [321, 661] on p "9566811953" at bounding box center [333, 670] width 81 height 21
drag, startPoint x: 1057, startPoint y: 330, endPoint x: 1066, endPoint y: 359, distance: 30.0
click at [1066, 359] on div "Conversation Details Call ID e0e5d6bb-0fe5-45f1-8fc6-436023a03be6 Call From 956…" at bounding box center [1106, 287] width 322 height 145
click at [358, 612] on div "LifeCell's Call Assistant" at bounding box center [384, 619] width 183 height 23
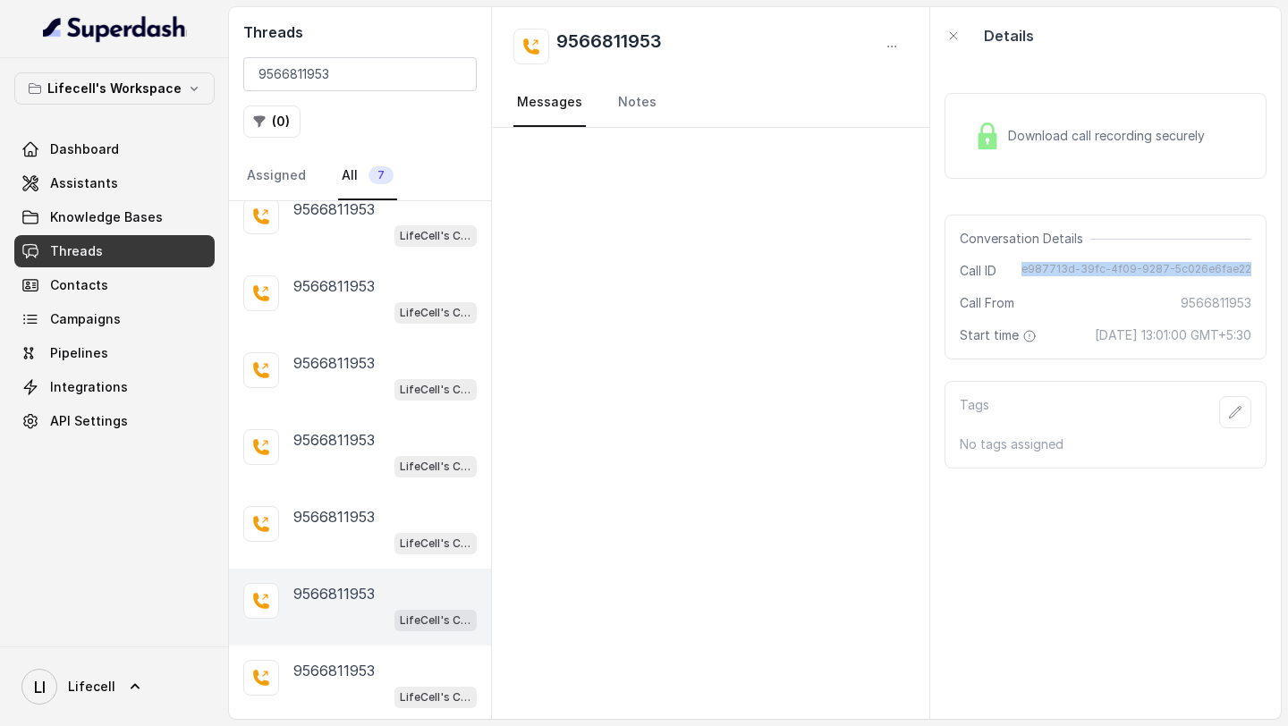
drag, startPoint x: 1034, startPoint y: 267, endPoint x: 1036, endPoint y: 279, distance: 11.8
click at [1036, 279] on span "e987713d-39fc-4f09-9287-5c026e6fae22" at bounding box center [1137, 271] width 230 height 18
drag, startPoint x: 1061, startPoint y: 335, endPoint x: 1097, endPoint y: 377, distance: 55.2
click at [1097, 377] on div "Download call recording securely Conversation Details Call ID e987713d-39fc-4f0…" at bounding box center [1105, 391] width 351 height 655
click at [1077, 144] on span "Download call recording securely" at bounding box center [1110, 136] width 204 height 18
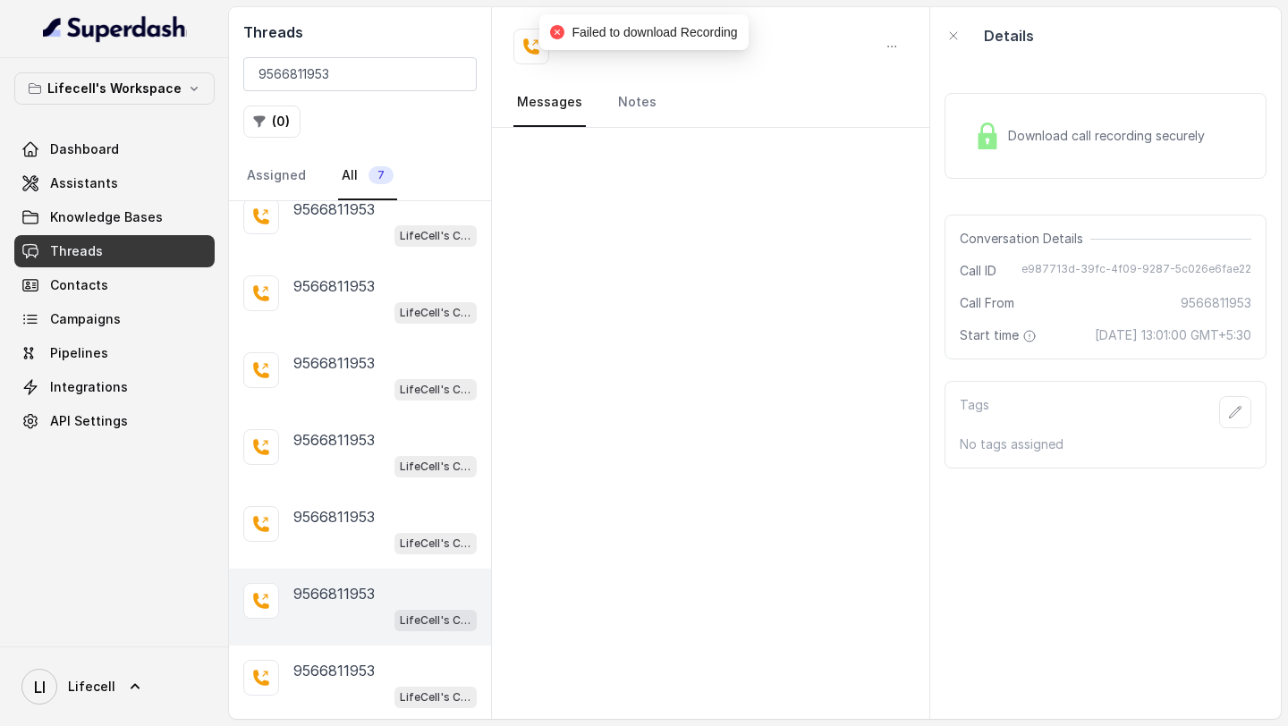
click at [422, 638] on div "[PHONE_NUMBER] LifeCell's Call Assistant" at bounding box center [360, 607] width 262 height 77
click at [411, 685] on div "LifeCell's Call Assistant" at bounding box center [435, 696] width 82 height 23
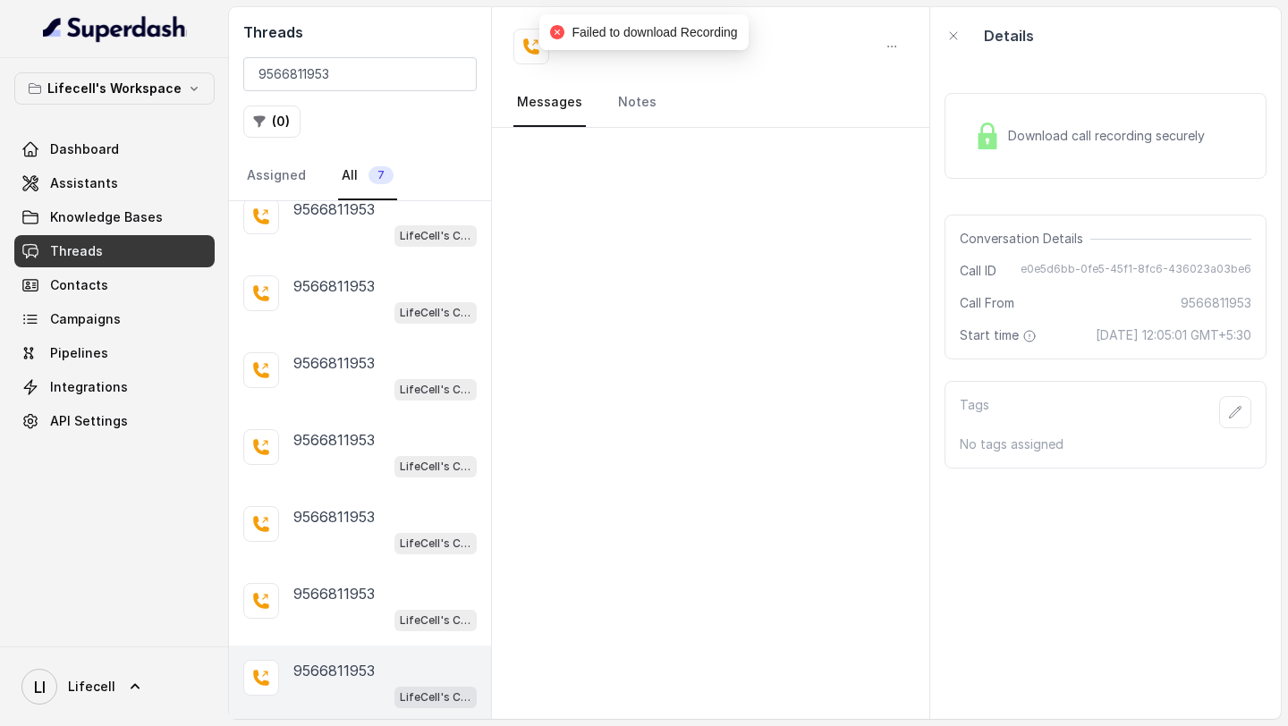
click at [1145, 136] on span "Download call recording securely" at bounding box center [1110, 136] width 204 height 18
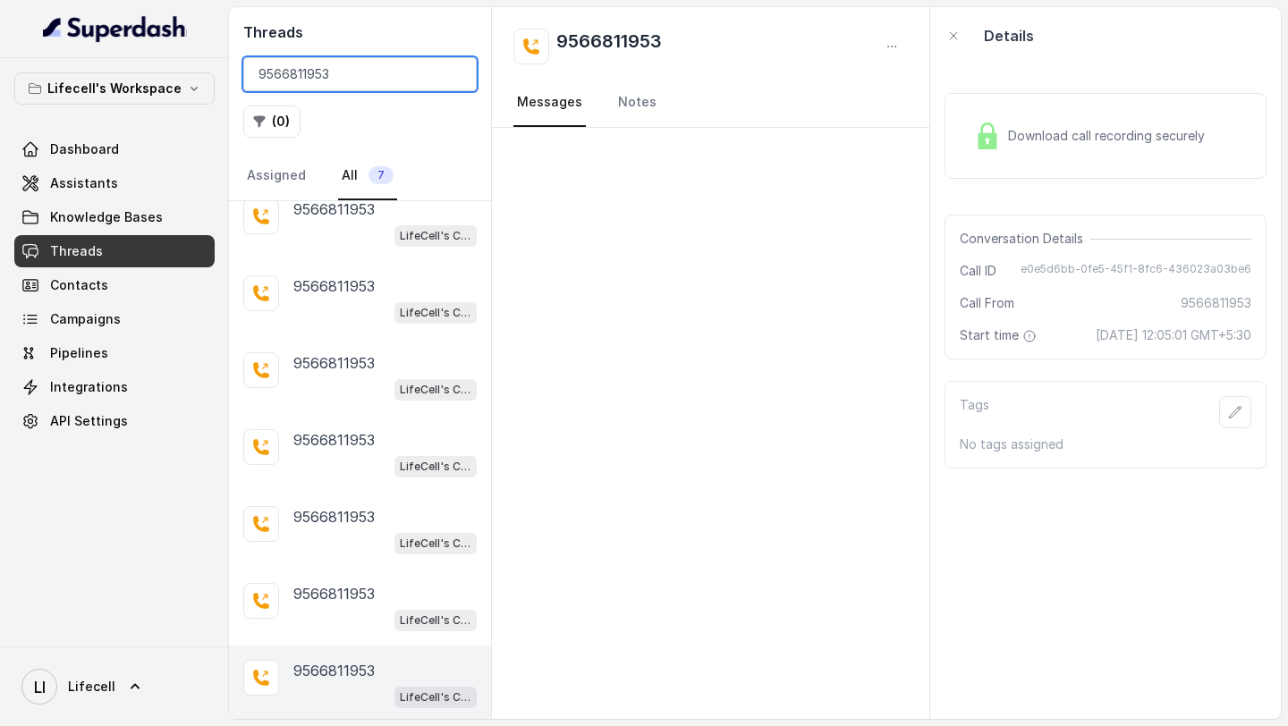
click at [321, 79] on input "9566811953" at bounding box center [359, 74] width 233 height 34
paste input "74101780741759829405"
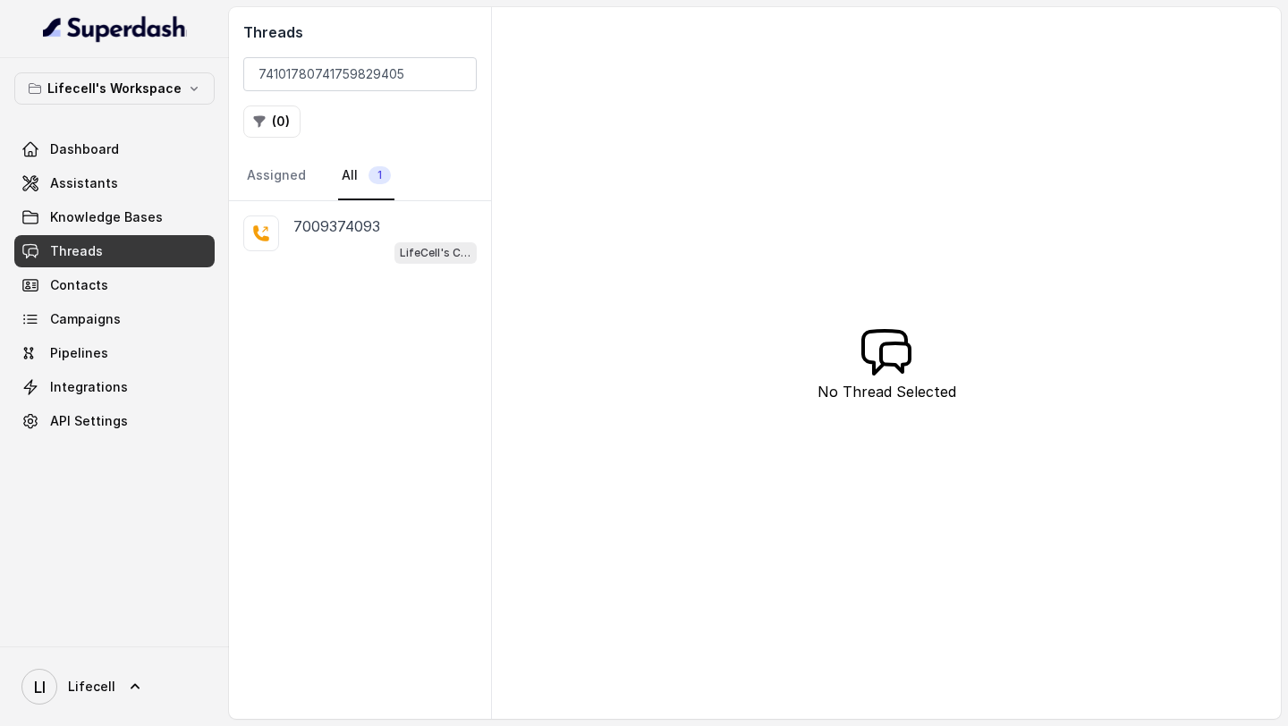
click at [380, 242] on div "LifeCell's Call Assistant" at bounding box center [384, 252] width 183 height 23
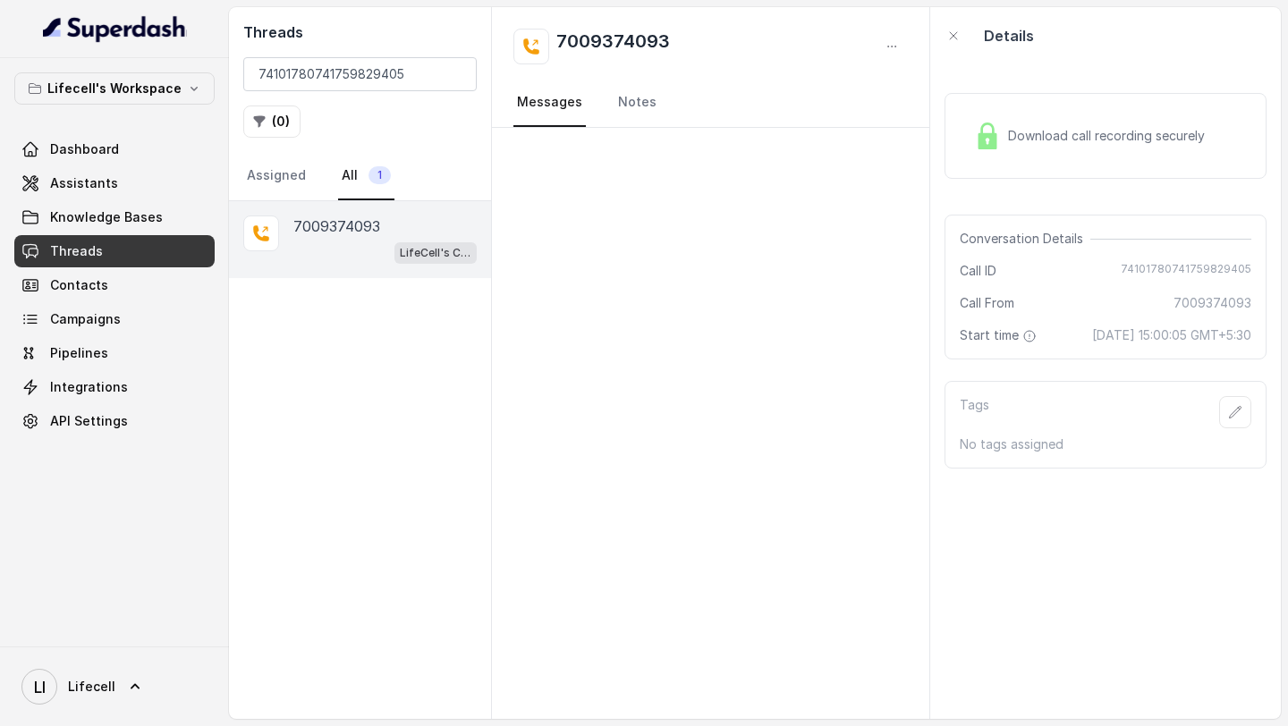
click at [1144, 104] on div "Download call recording securely" at bounding box center [1106, 136] width 322 height 86
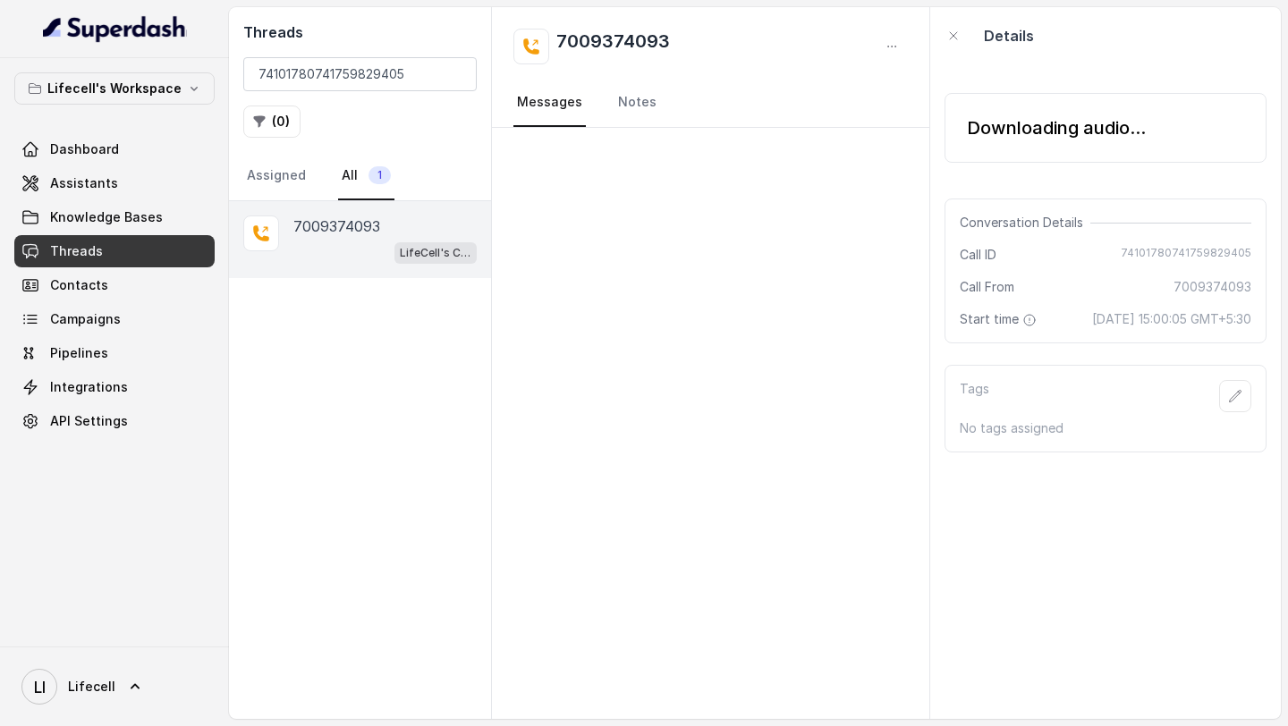
click at [1144, 115] on div "Downloading audio..." at bounding box center [1056, 127] width 179 height 25
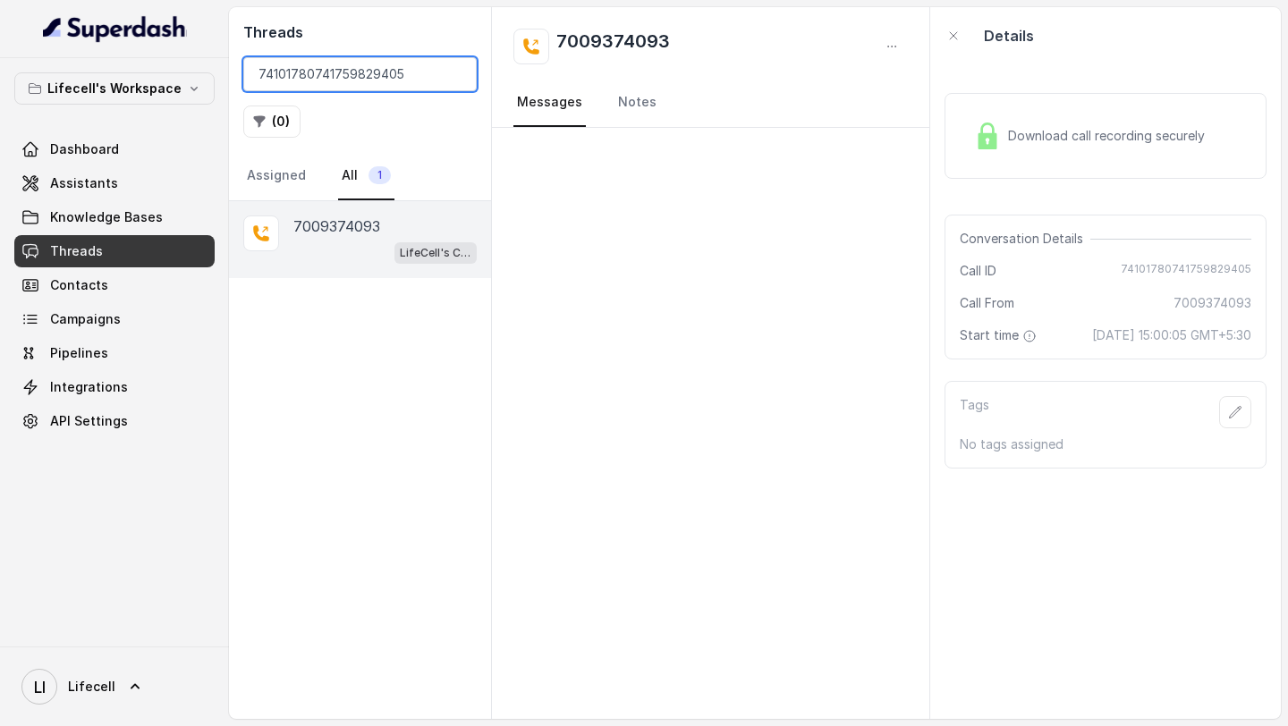
click at [283, 81] on input "74101780741759829405" at bounding box center [359, 74] width 233 height 34
paste input "9573001207"
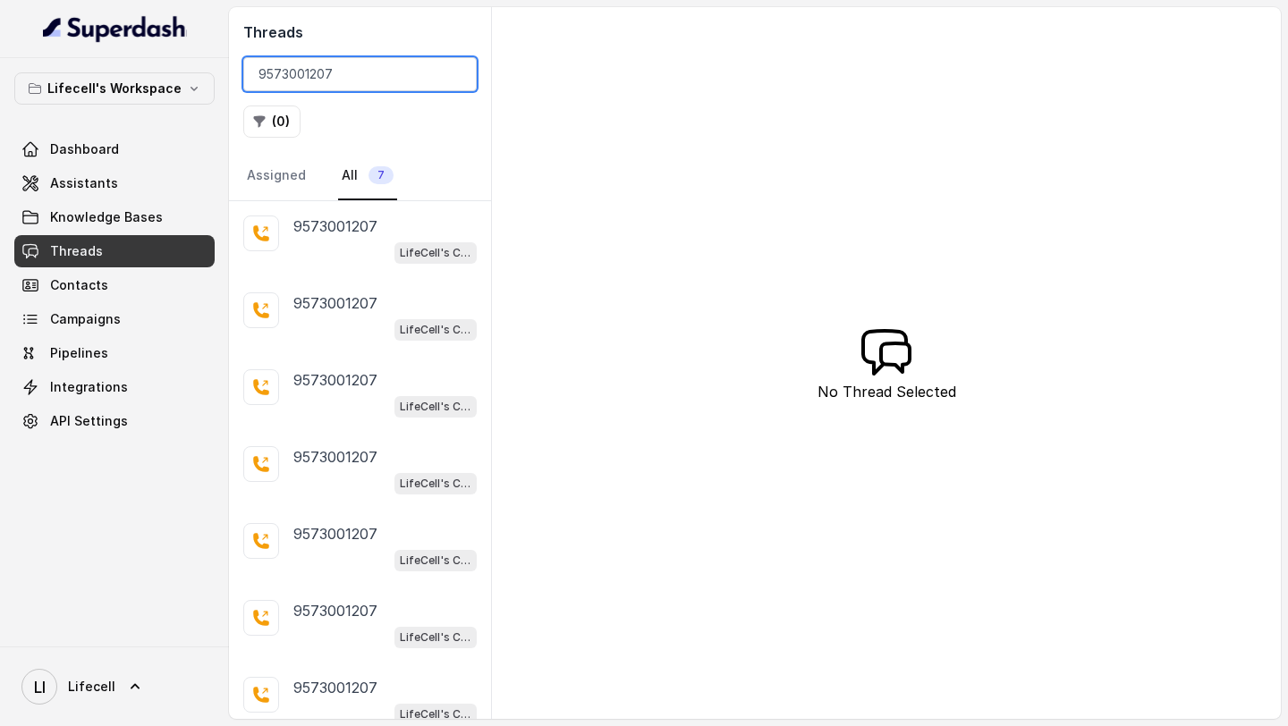
scroll to position [17, 0]
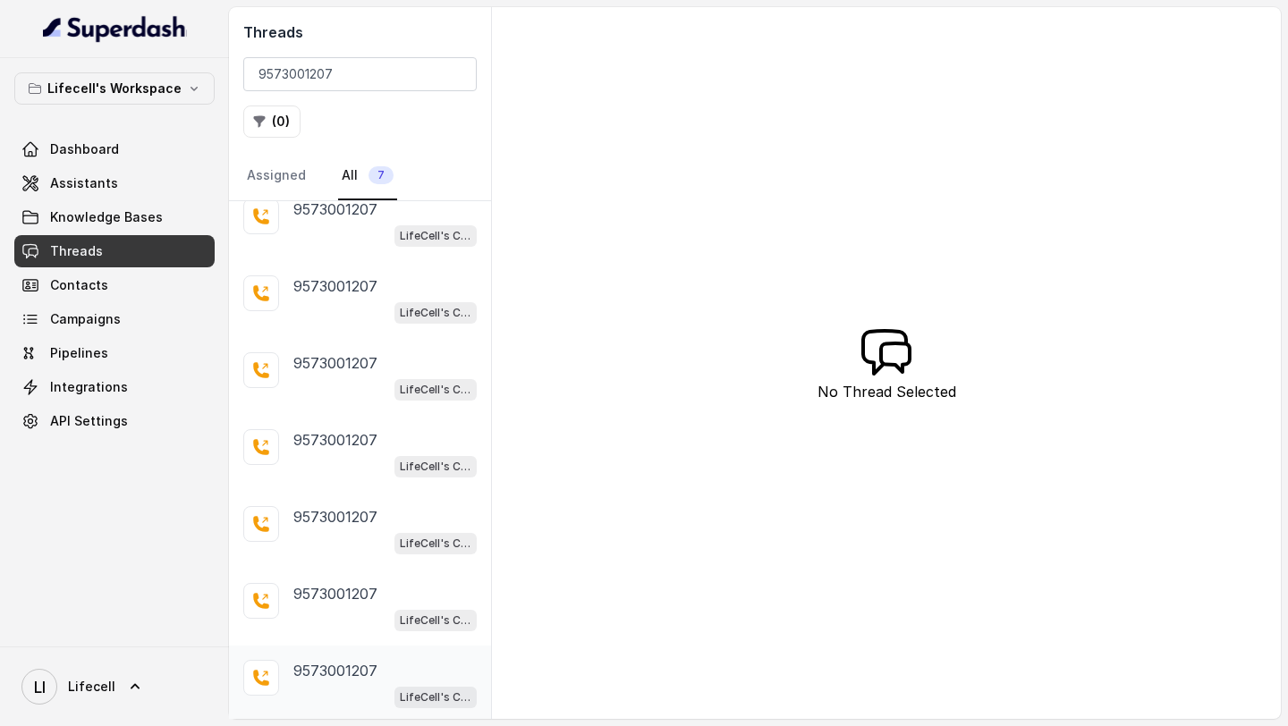
click at [341, 701] on div "LifeCell's Call Assistant" at bounding box center [384, 696] width 183 height 23
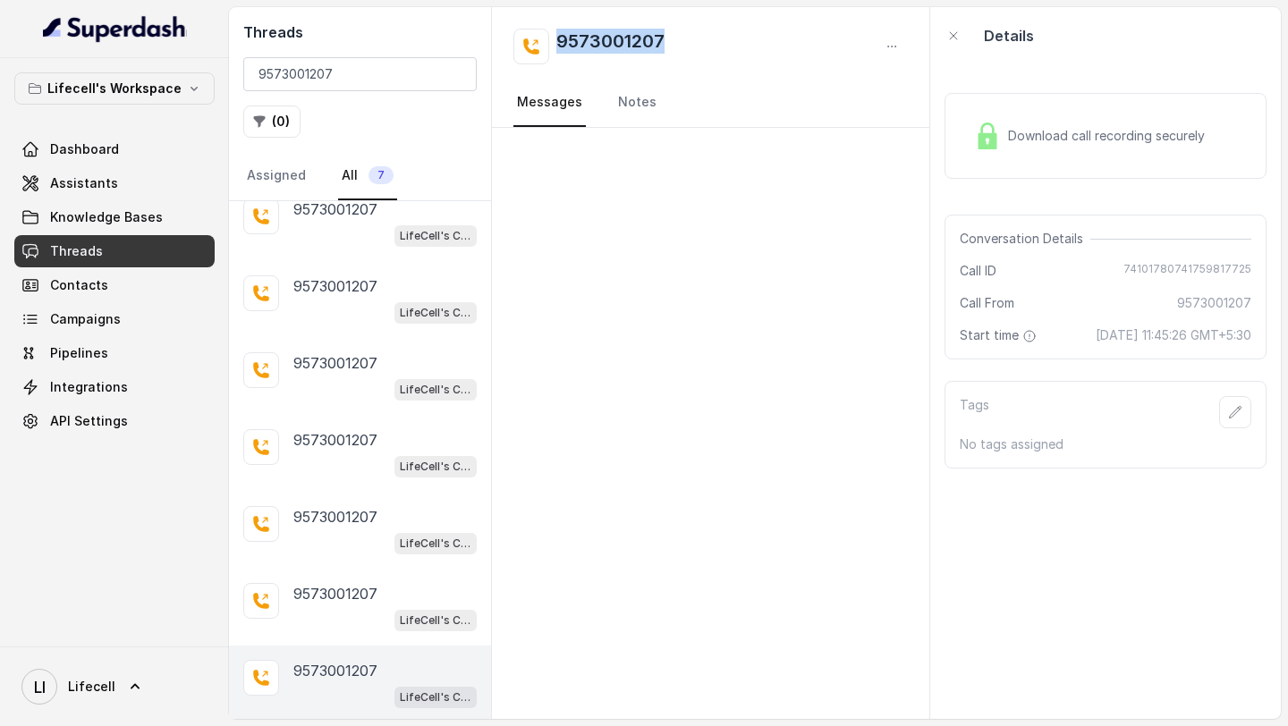
drag, startPoint x: 726, startPoint y: 43, endPoint x: 524, endPoint y: 41, distance: 202.2
click at [524, 41] on div "9573001207" at bounding box center [710, 47] width 394 height 36
drag, startPoint x: 1127, startPoint y: 270, endPoint x: 1287, endPoint y: 276, distance: 160.2
click at [1287, 276] on main "Threads 9573001207 ( 0 ) Assigned All [PHONE_NUMBER] LifeCell's Call Assistant …" at bounding box center [644, 363] width 1288 height 726
drag, startPoint x: 1064, startPoint y: 326, endPoint x: 1064, endPoint y: 348, distance: 22.4
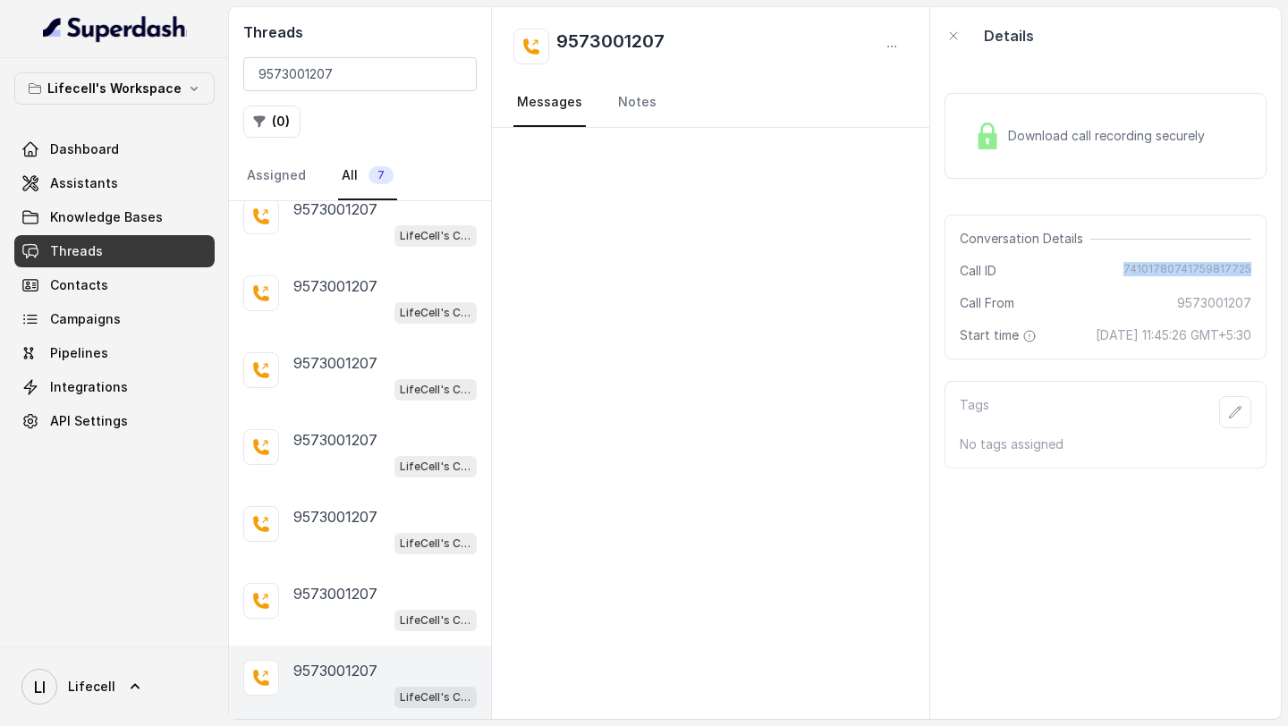
click at [1064, 348] on div "Conversation Details Call ID [PHONE_NUMBER] Call From 9573001207 Start time [DA…" at bounding box center [1106, 287] width 322 height 145
click at [330, 615] on div "LifeCell's Call Assistant" at bounding box center [384, 619] width 183 height 23
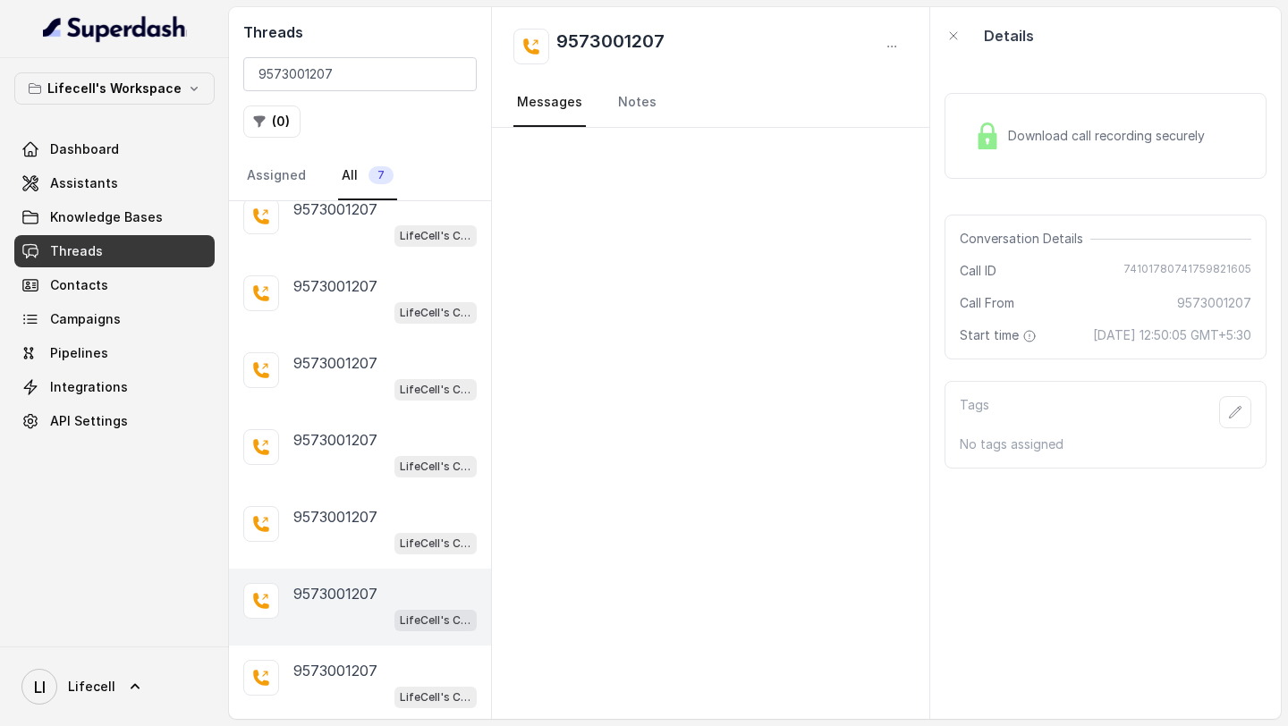
click at [1161, 275] on span "74101780741759821605" at bounding box center [1188, 271] width 128 height 18
drag, startPoint x: 1060, startPoint y: 335, endPoint x: 1062, endPoint y: 362, distance: 27.8
click at [1062, 362] on div "Download call recording securely Conversation Details Call ID [PHONE_NUMBER] Ca…" at bounding box center [1105, 391] width 351 height 655
click at [365, 539] on div "LifeCell's Call Assistant" at bounding box center [384, 542] width 183 height 23
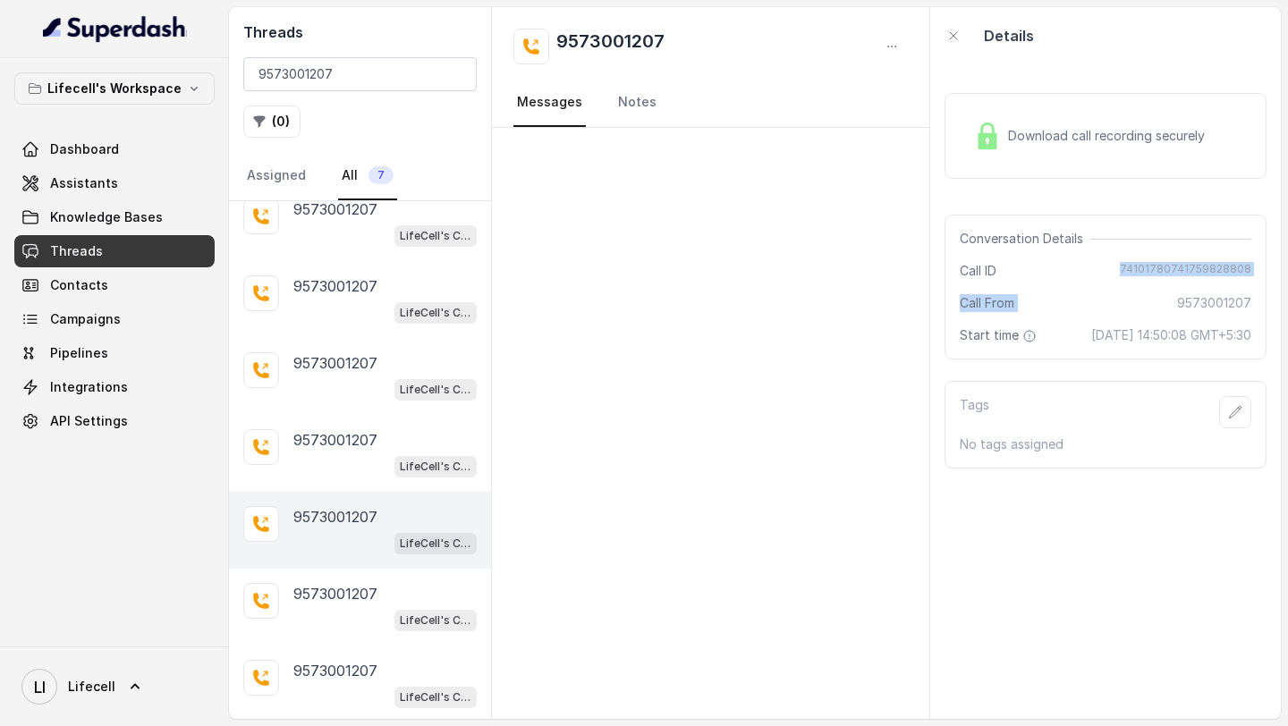
drag, startPoint x: 1127, startPoint y: 270, endPoint x: 1127, endPoint y: 301, distance: 31.3
click at [1127, 301] on div "Conversation Details Call ID [PHONE_NUMBER] Call From 9573001207 Start time [DA…" at bounding box center [1106, 287] width 322 height 145
click at [1127, 301] on div "Call From [PHONE_NUMBER]" at bounding box center [1106, 303] width 292 height 18
drag, startPoint x: 1125, startPoint y: 264, endPoint x: 1125, endPoint y: 279, distance: 15.2
click at [1125, 279] on div "Call ID [PHONE_NUMBER]" at bounding box center [1106, 271] width 292 height 18
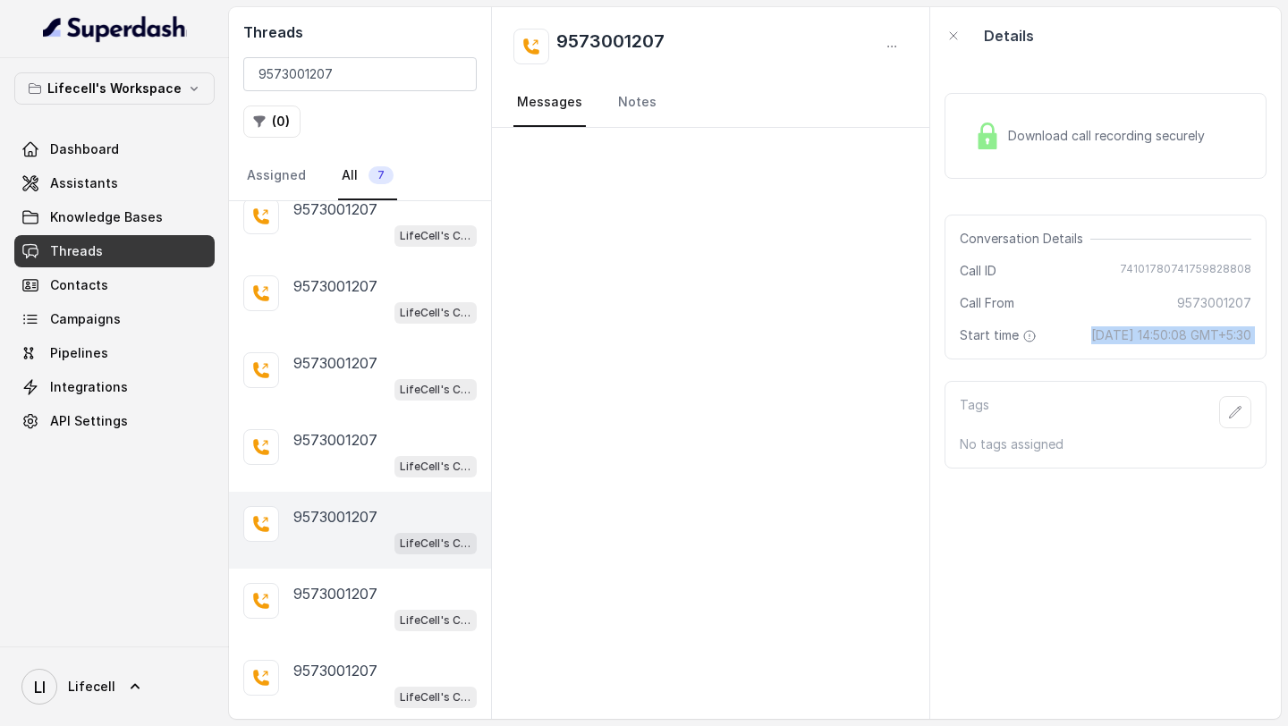
drag, startPoint x: 1056, startPoint y: 337, endPoint x: 1060, endPoint y: 376, distance: 38.6
click at [1060, 376] on div "Download call recording securely Conversation Details Call ID [PHONE_NUMBER] Ca…" at bounding box center [1105, 391] width 351 height 655
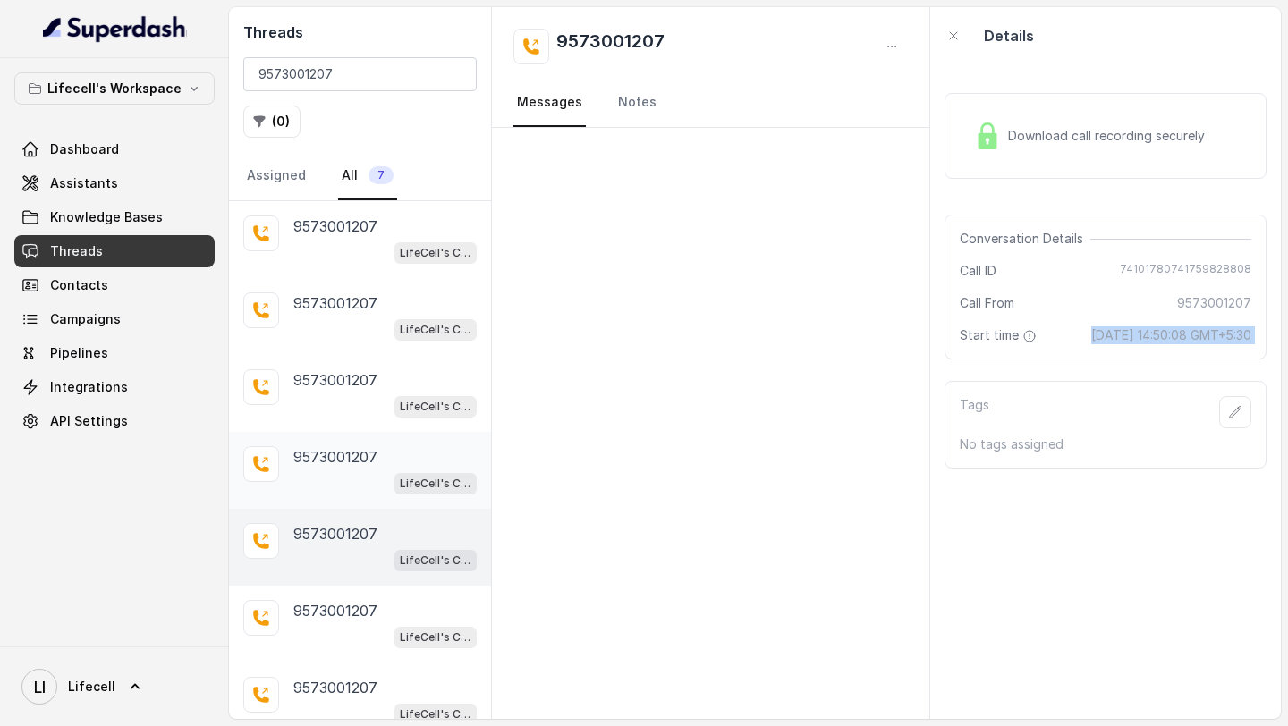
scroll to position [17, 0]
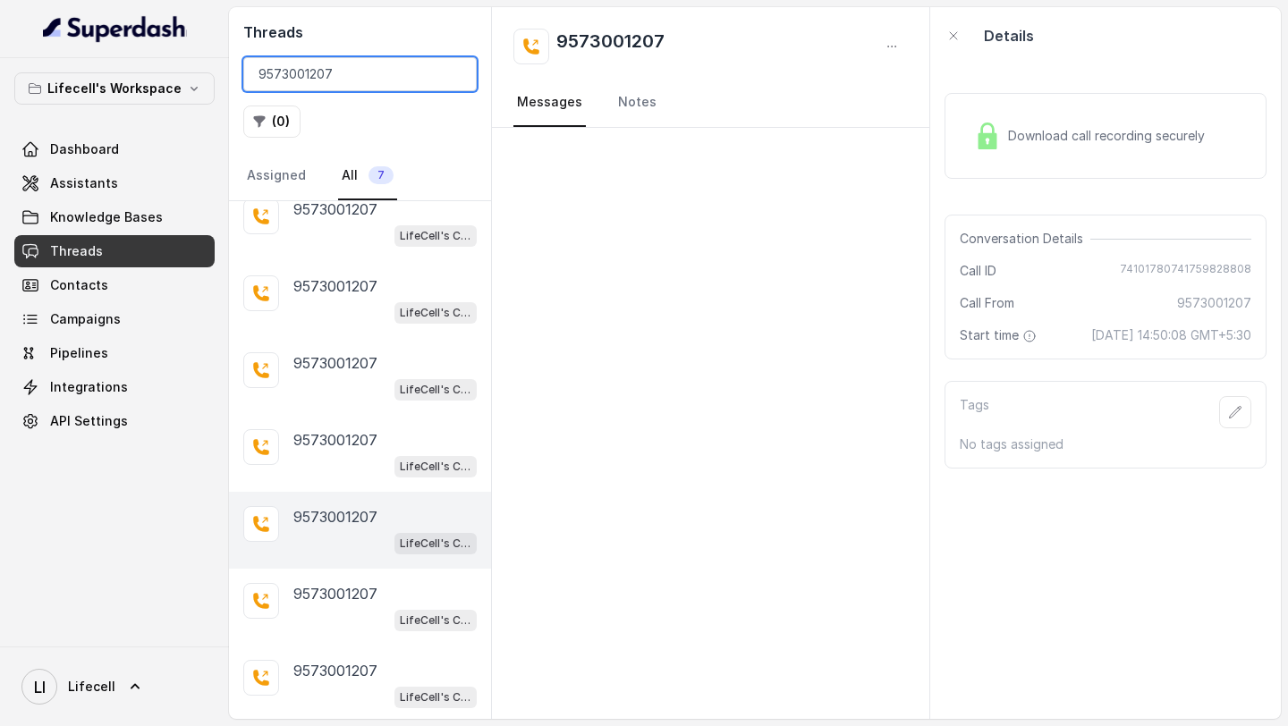
click at [346, 67] on input "9573001207" at bounding box center [359, 74] width 233 height 34
paste input "66811953"
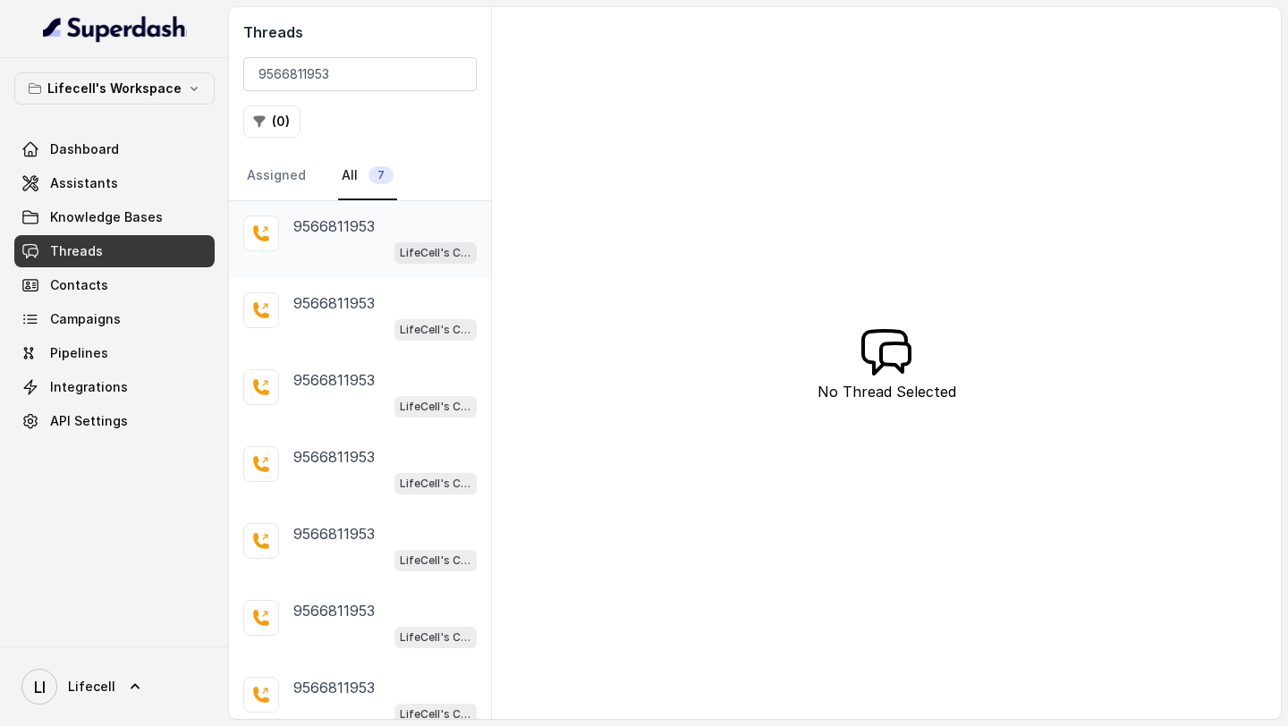
click at [352, 233] on p "9566811953" at bounding box center [333, 226] width 81 height 21
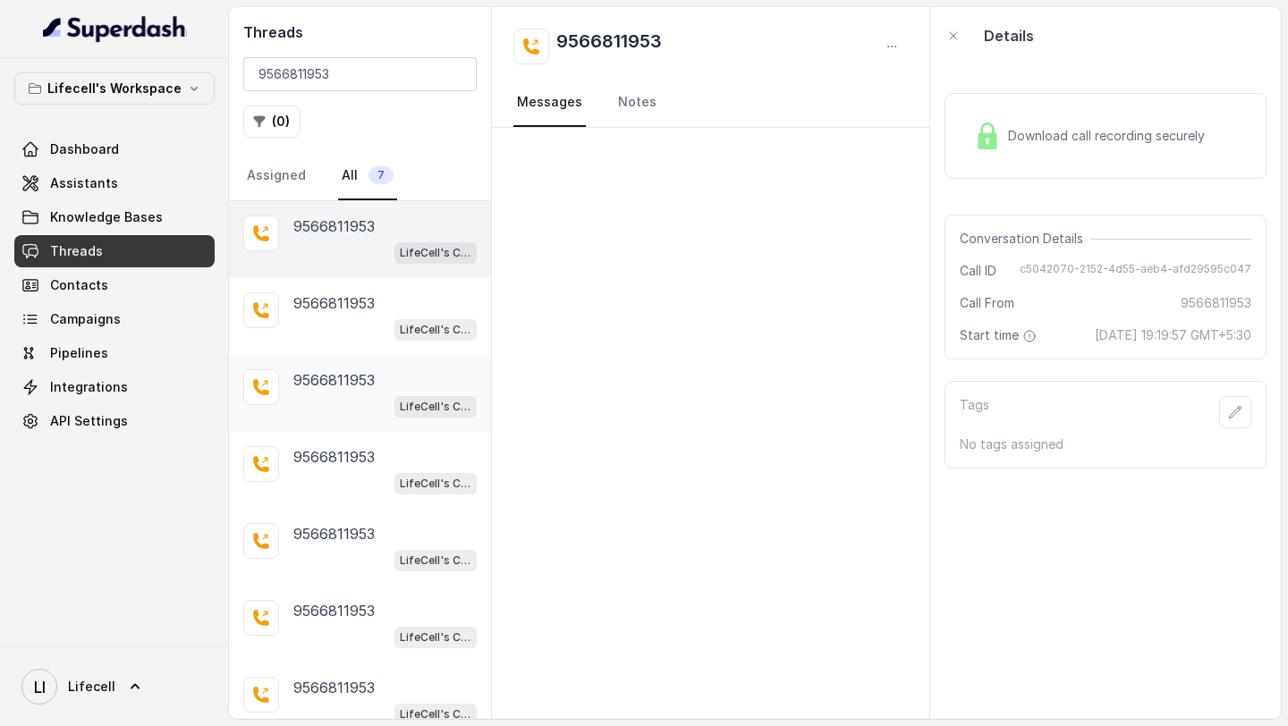
scroll to position [17, 0]
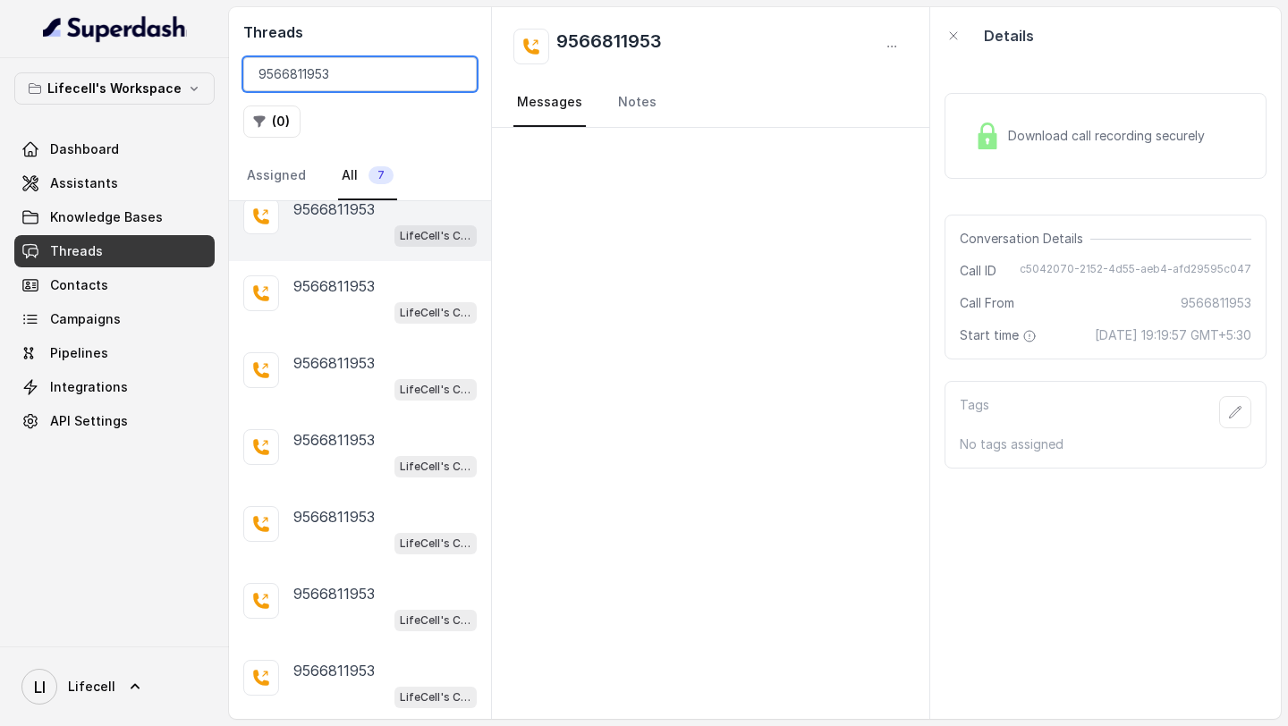
click at [312, 87] on input "9566811953" at bounding box center [359, 74] width 233 height 34
paste input "070909965"
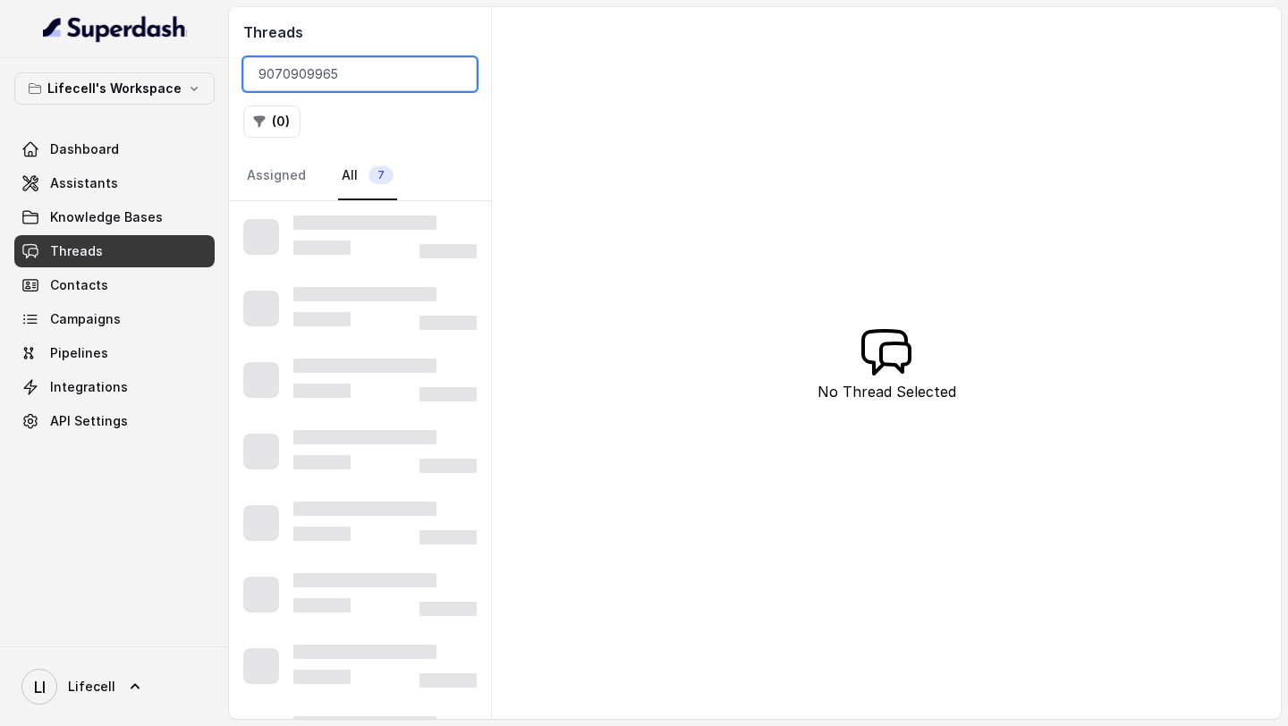
type input "9070909965"
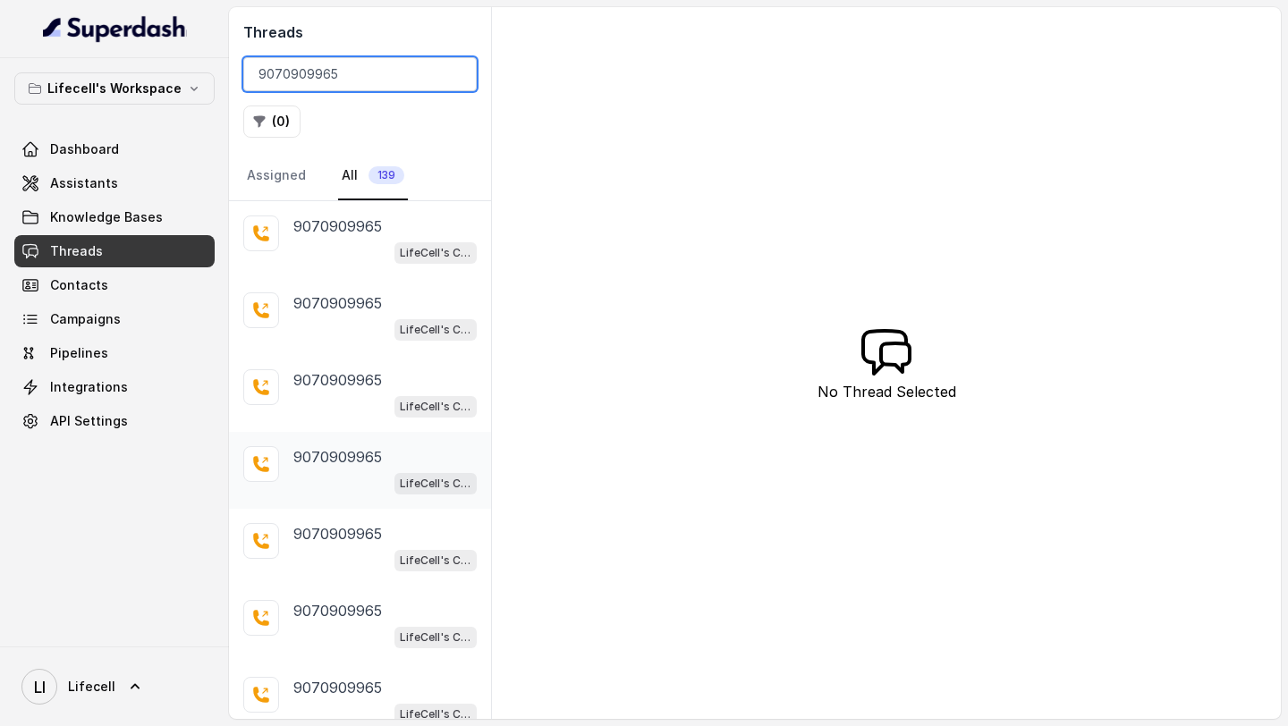
scroll to position [318, 0]
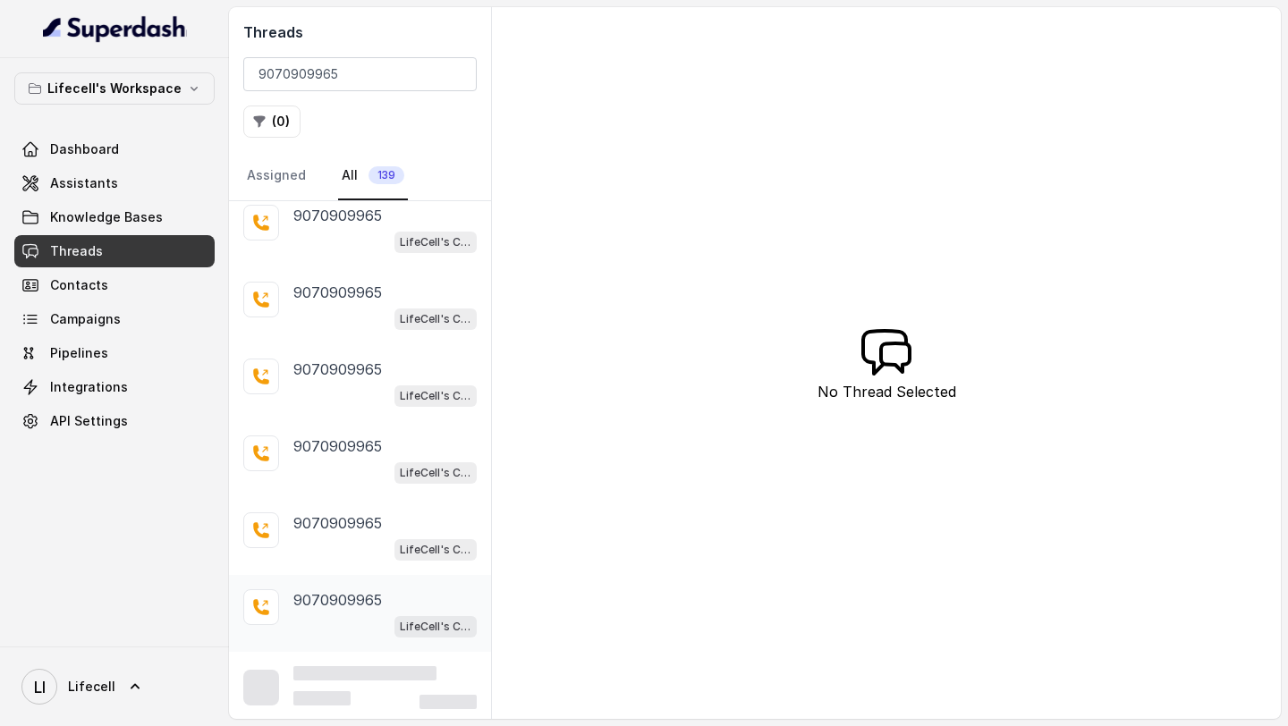
click at [359, 604] on p "9070909965" at bounding box center [337, 599] width 89 height 21
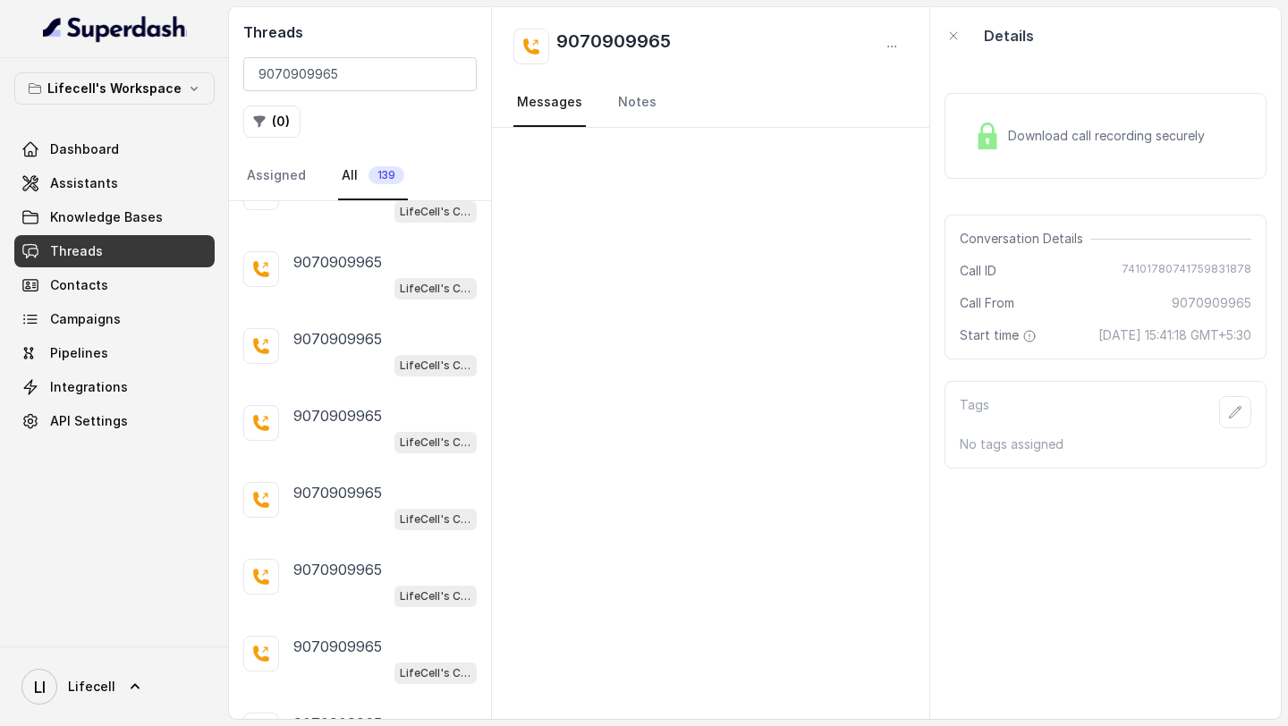
scroll to position [1019, 0]
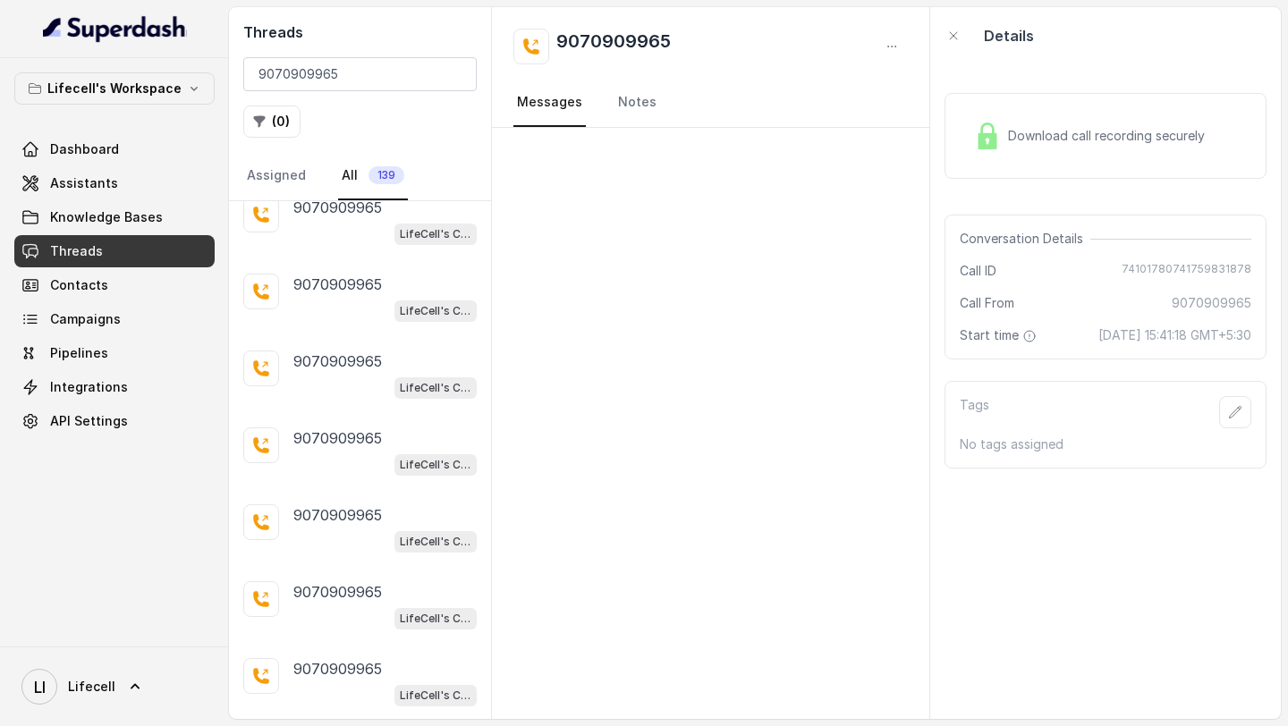
click at [365, 570] on div "[PHONE_NUMBER] LifeCell's Call Assistant" at bounding box center [360, 605] width 262 height 77
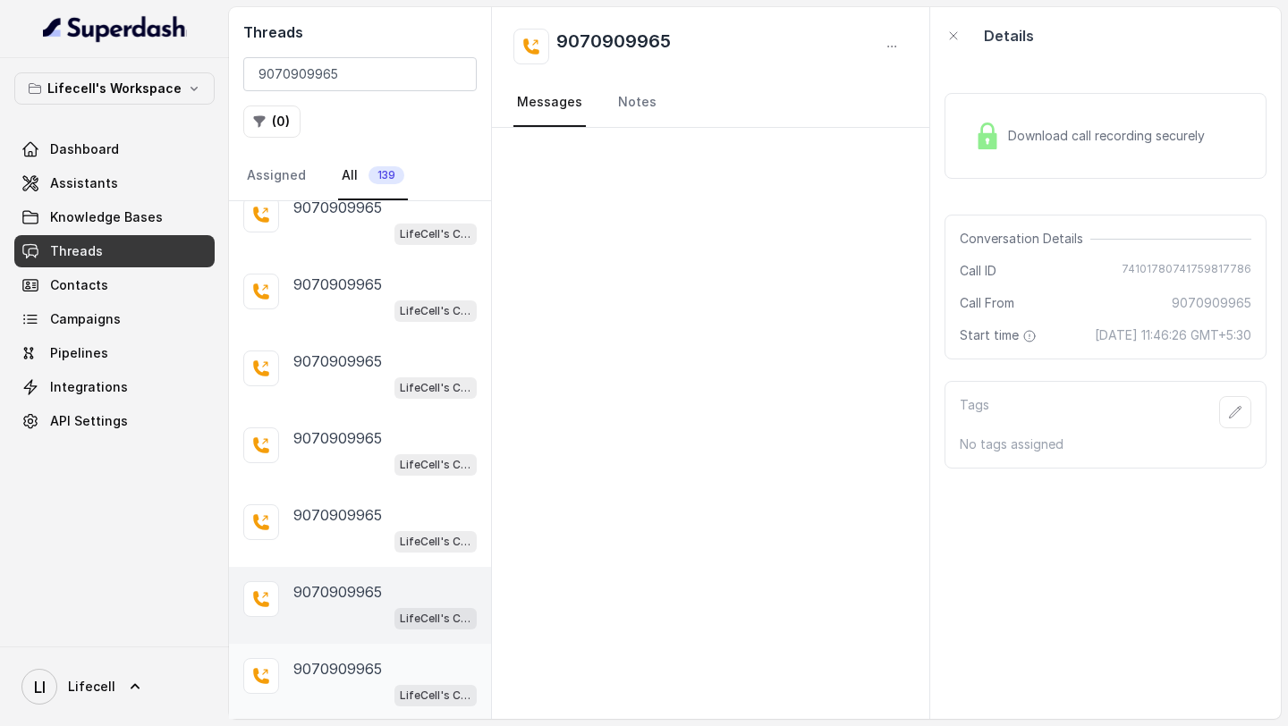
click at [345, 658] on p "9070909965" at bounding box center [337, 668] width 89 height 21
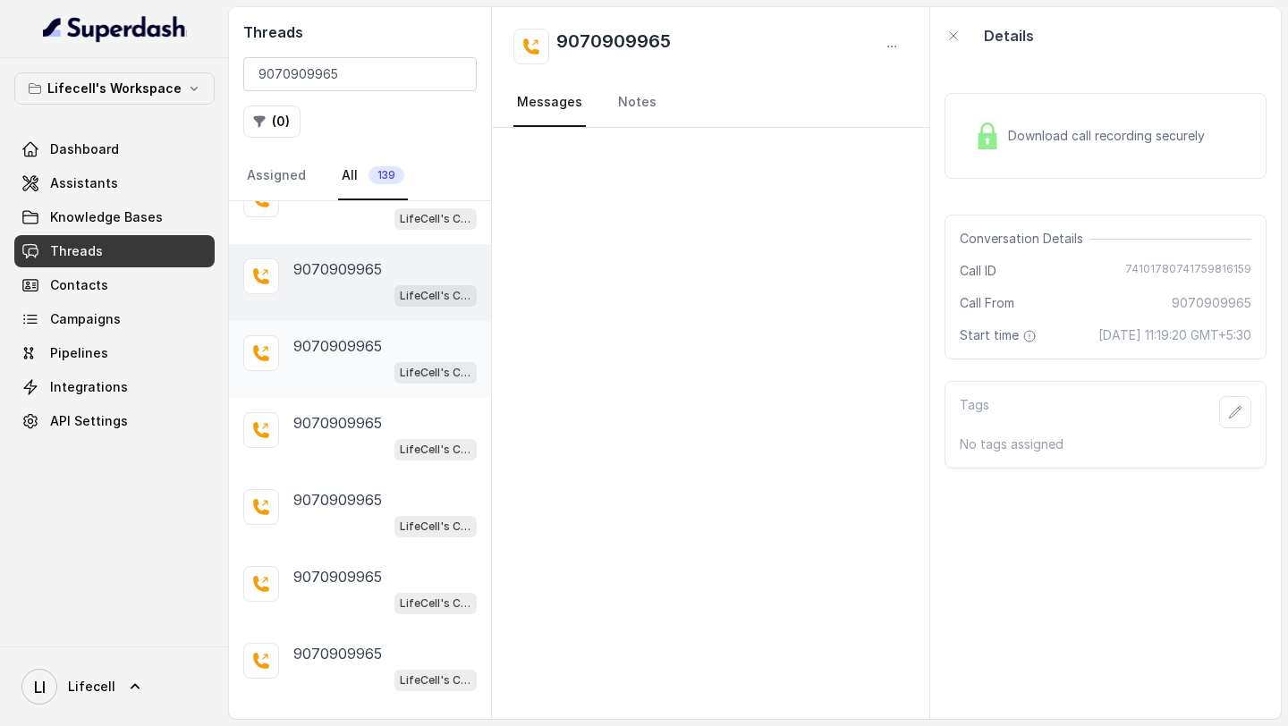
scroll to position [1376, 0]
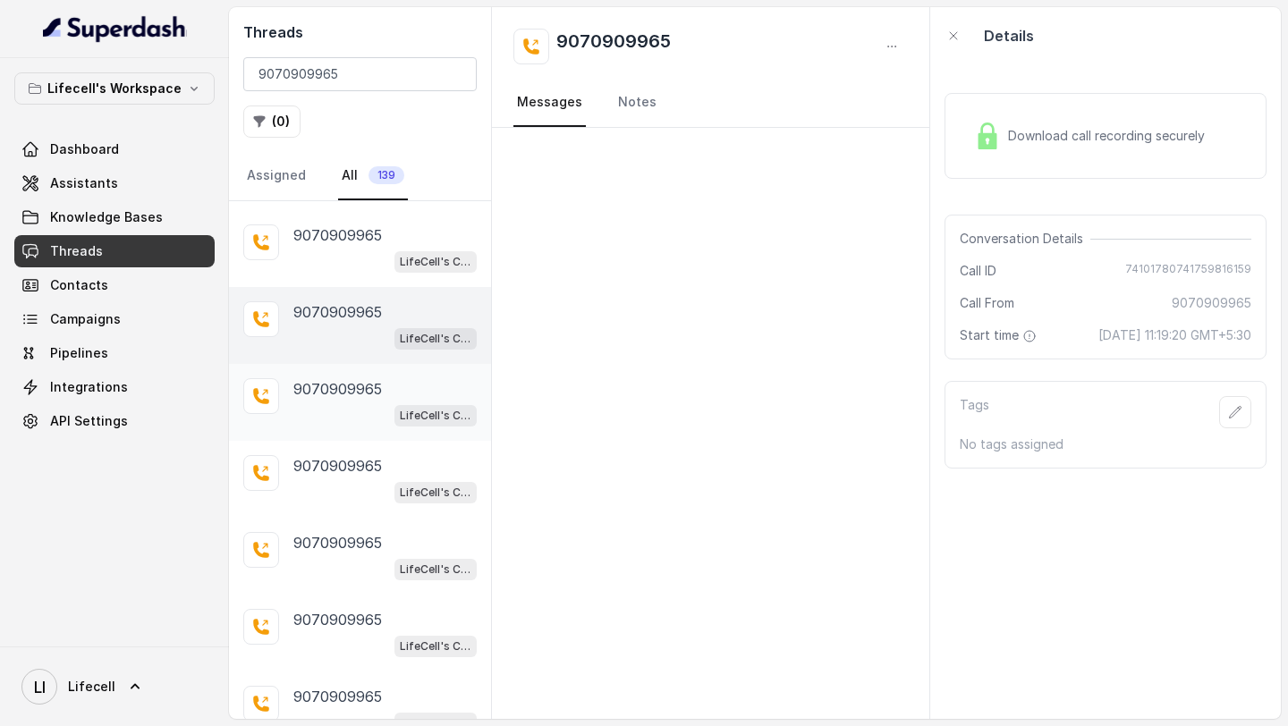
click at [356, 378] on p "9070909965" at bounding box center [337, 388] width 89 height 21
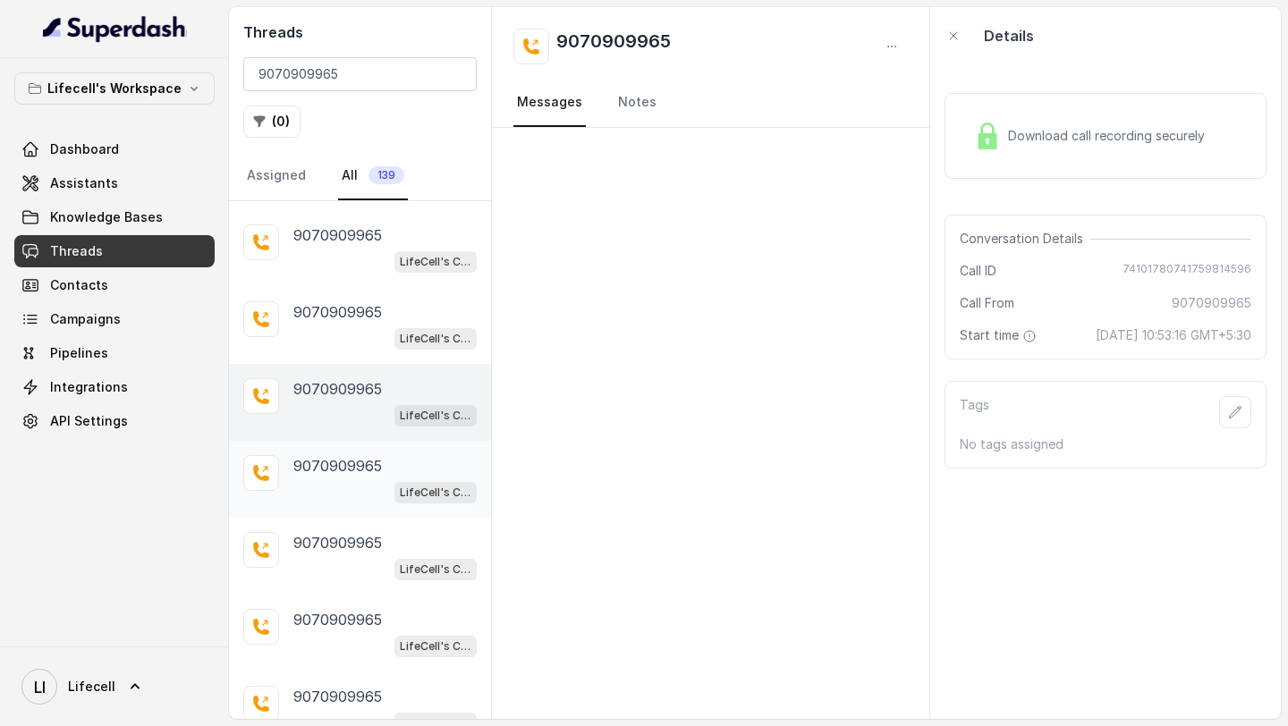
click at [342, 441] on div "[PHONE_NUMBER] LifeCell's Call Assistant" at bounding box center [360, 479] width 262 height 77
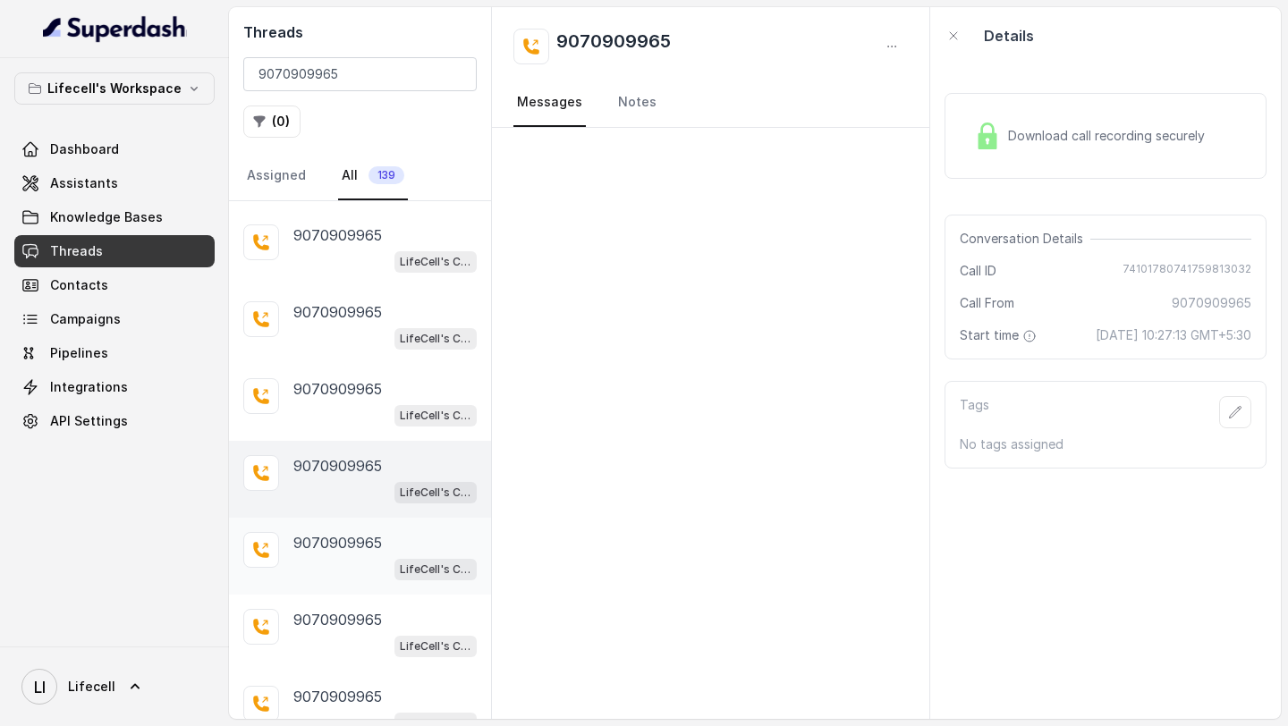
click at [338, 546] on div "[PHONE_NUMBER] LifeCell's Call Assistant" at bounding box center [384, 556] width 183 height 48
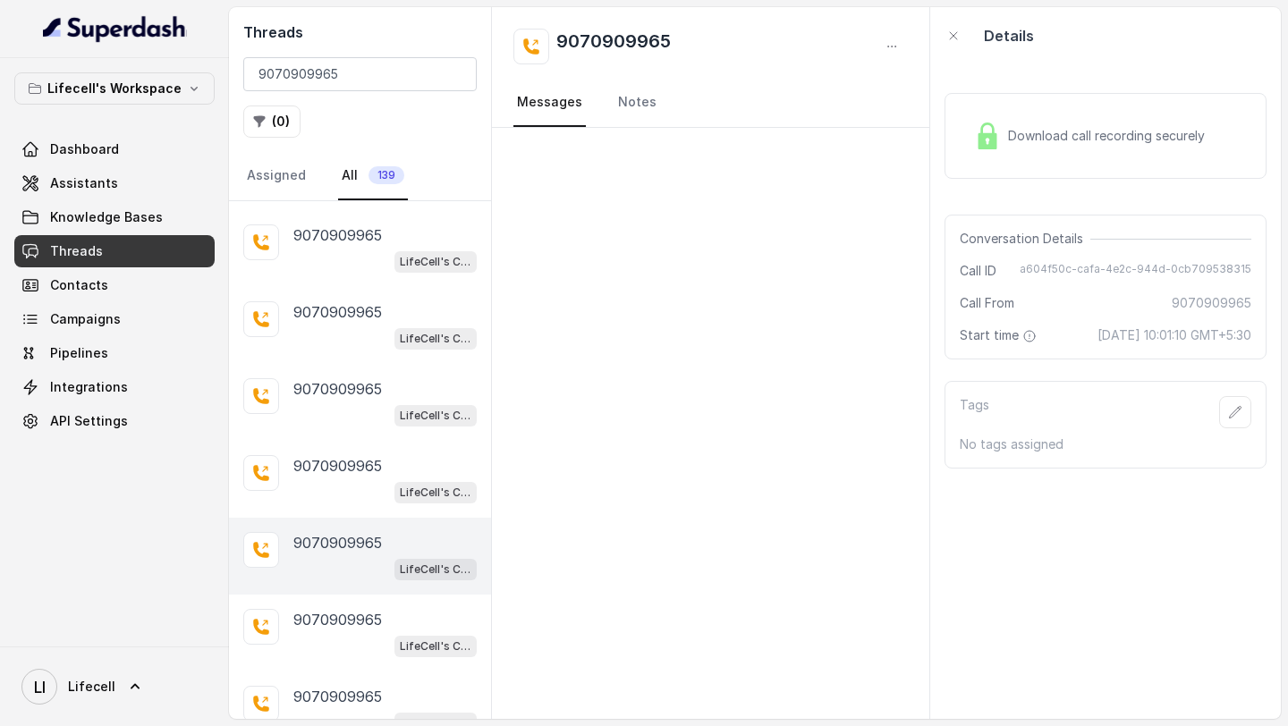
click at [339, 583] on div "[PHONE_NUMBER] LifeCell's Call Assistant" at bounding box center [360, 556] width 262 height 77
click at [342, 634] on div "LifeCell's Call Assistant" at bounding box center [384, 645] width 183 height 23
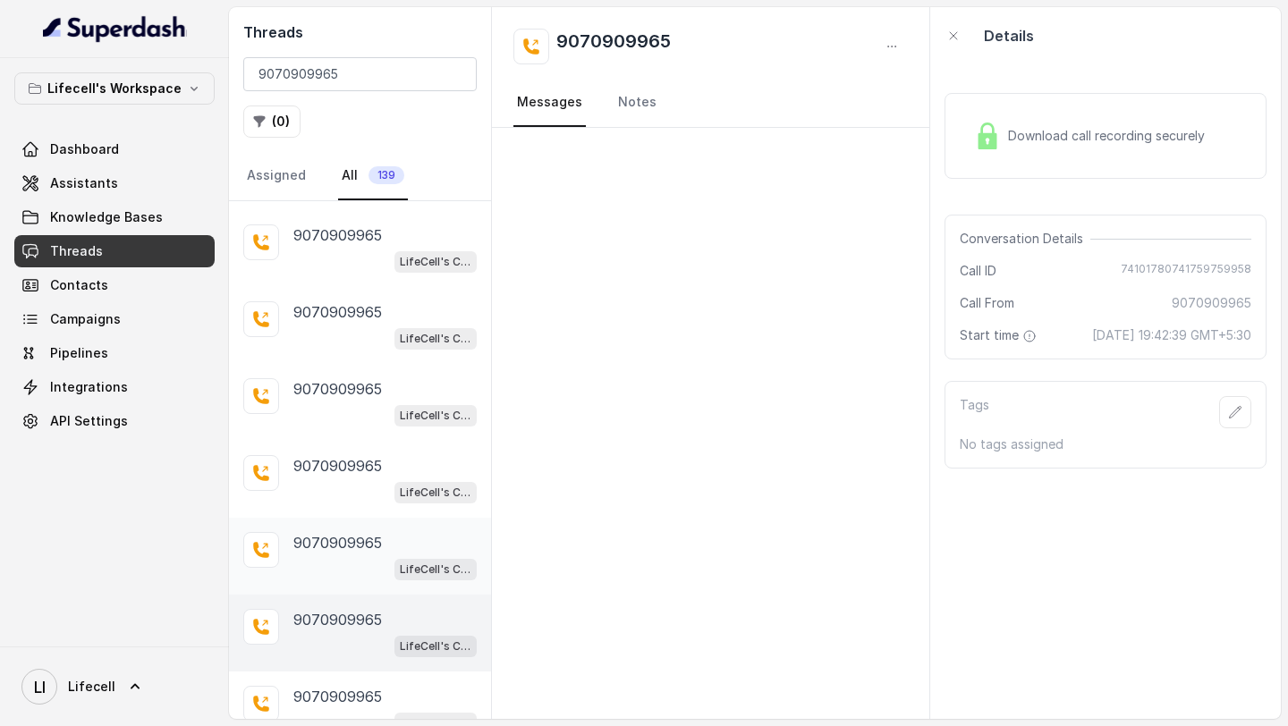
click at [356, 563] on div "LifeCell's Call Assistant" at bounding box center [384, 568] width 183 height 23
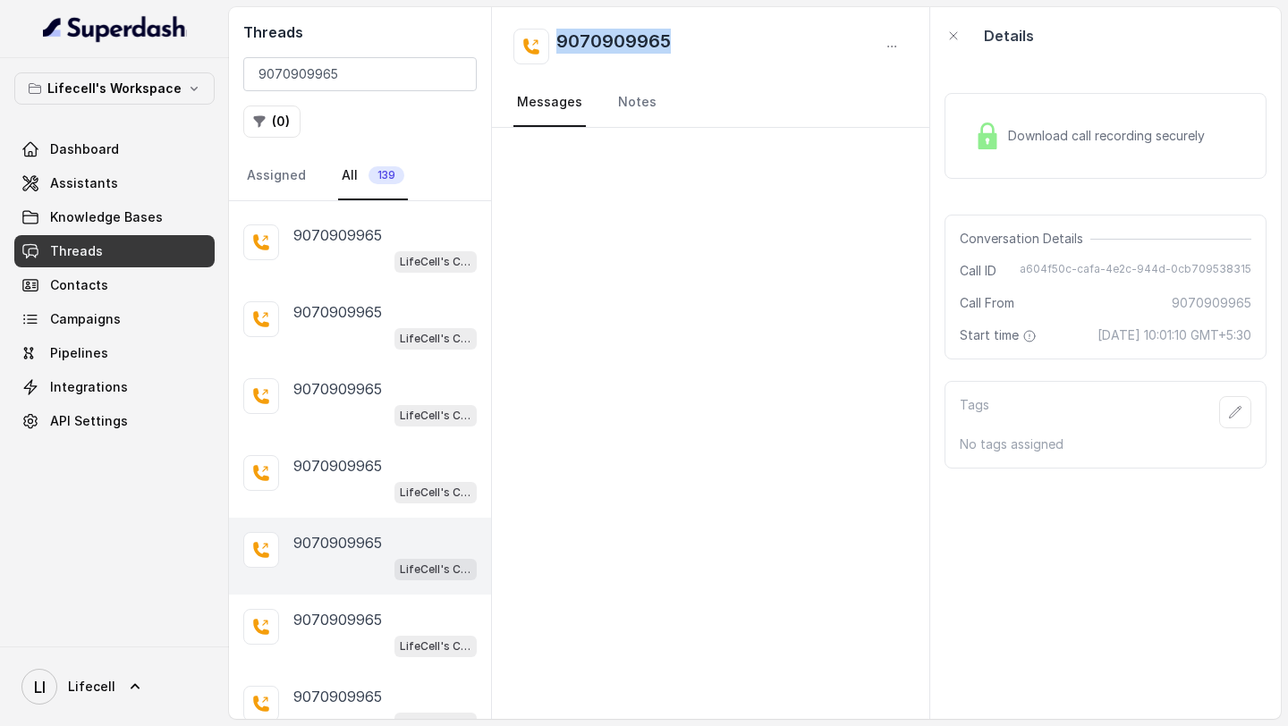
drag, startPoint x: 696, startPoint y: 30, endPoint x: 513, endPoint y: 54, distance: 184.8
click at [513, 54] on div "9070909965 Messages Notes" at bounding box center [710, 67] width 437 height 121
drag, startPoint x: 1024, startPoint y: 270, endPoint x: 1031, endPoint y: 282, distance: 13.7
click at [1031, 282] on div "Conversation Details Call ID a604f50c-cafa-4e2c-944d-0cb709538315 Call From 907…" at bounding box center [1106, 287] width 322 height 145
drag, startPoint x: 1055, startPoint y: 336, endPoint x: 1060, endPoint y: 368, distance: 31.8
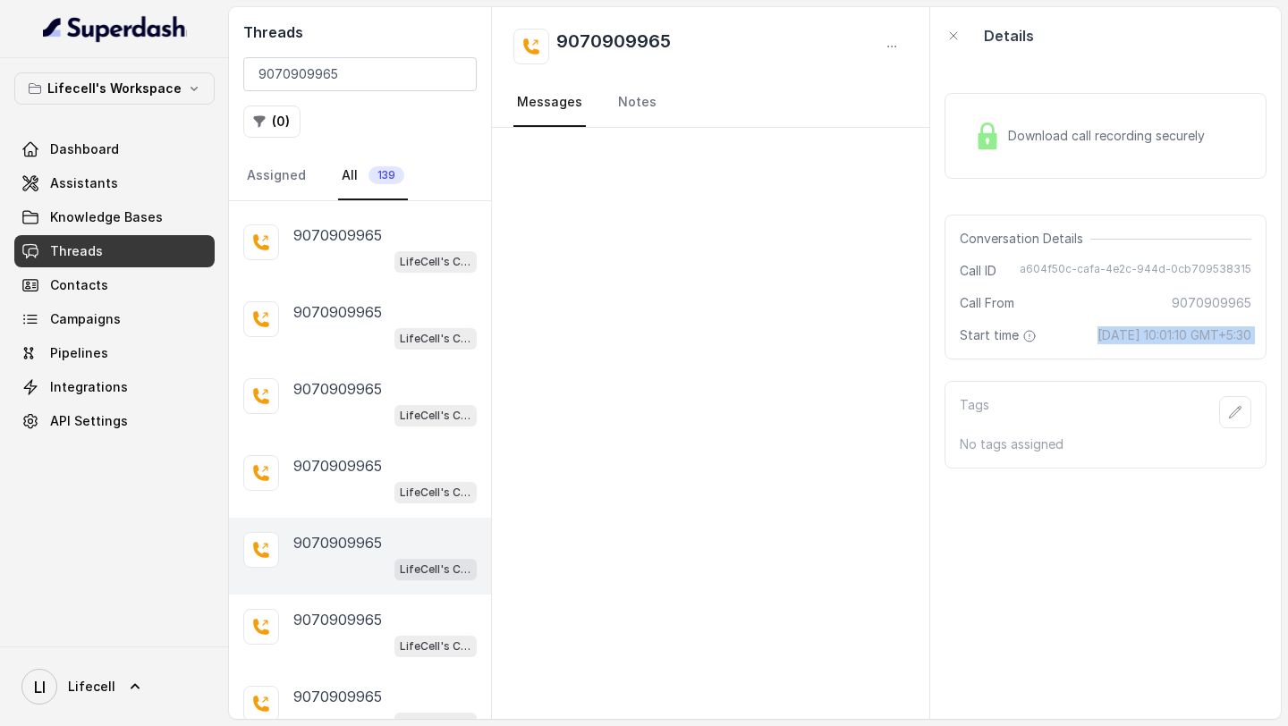
click at [1060, 368] on div "Download call recording securely Conversation Details Call ID a604f50c-cafa-4e2…" at bounding box center [1105, 391] width 351 height 655
click at [1001, 146] on div "Download call recording securely" at bounding box center [1089, 135] width 245 height 41
click at [378, 470] on div "[PHONE_NUMBER] LifeCell's Call Assistant" at bounding box center [384, 479] width 183 height 48
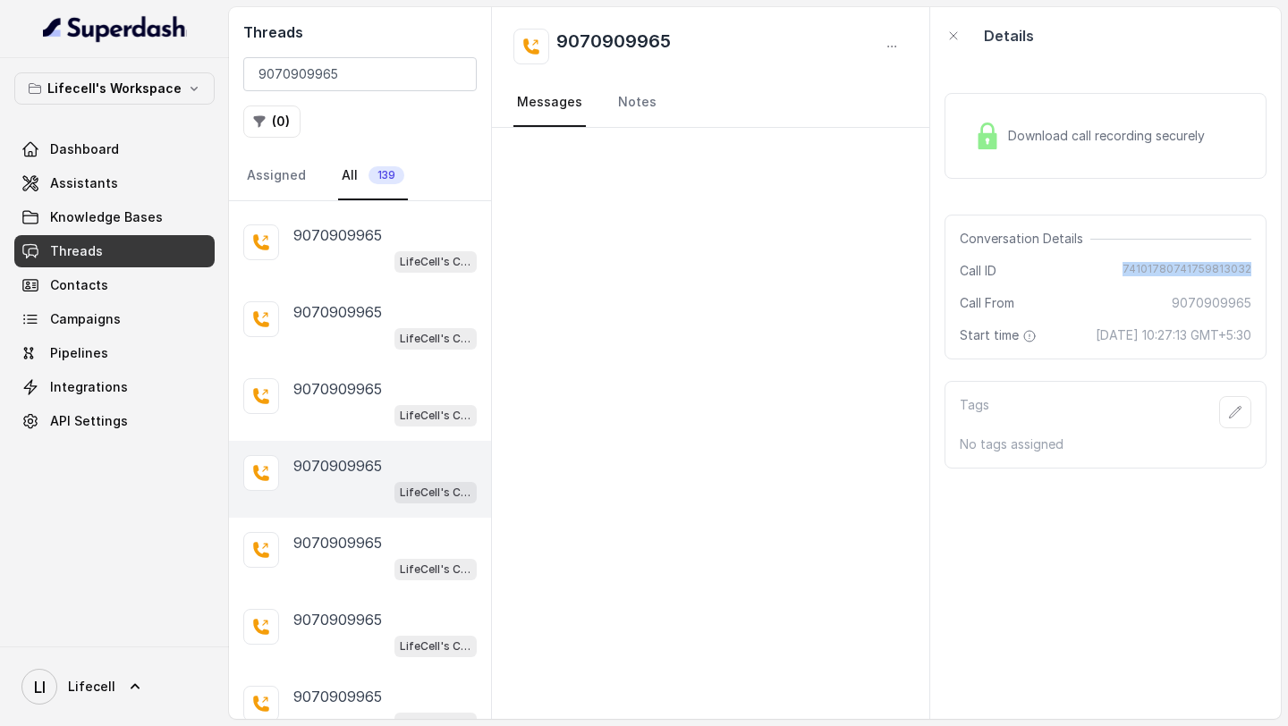
drag, startPoint x: 1119, startPoint y: 266, endPoint x: 1127, endPoint y: 279, distance: 15.6
click at [1127, 279] on div "Call ID [PHONE_NUMBER]" at bounding box center [1106, 271] width 292 height 18
drag, startPoint x: 1061, startPoint y: 329, endPoint x: 1260, endPoint y: 344, distance: 200.0
click at [1262, 344] on div "Conversation Details Call ID [PHONE_NUMBER] Call From 9070909965 Start time [DA…" at bounding box center [1106, 287] width 322 height 145
click at [323, 393] on div "[PHONE_NUMBER] LifeCell's Call Assistant" at bounding box center [384, 402] width 183 height 48
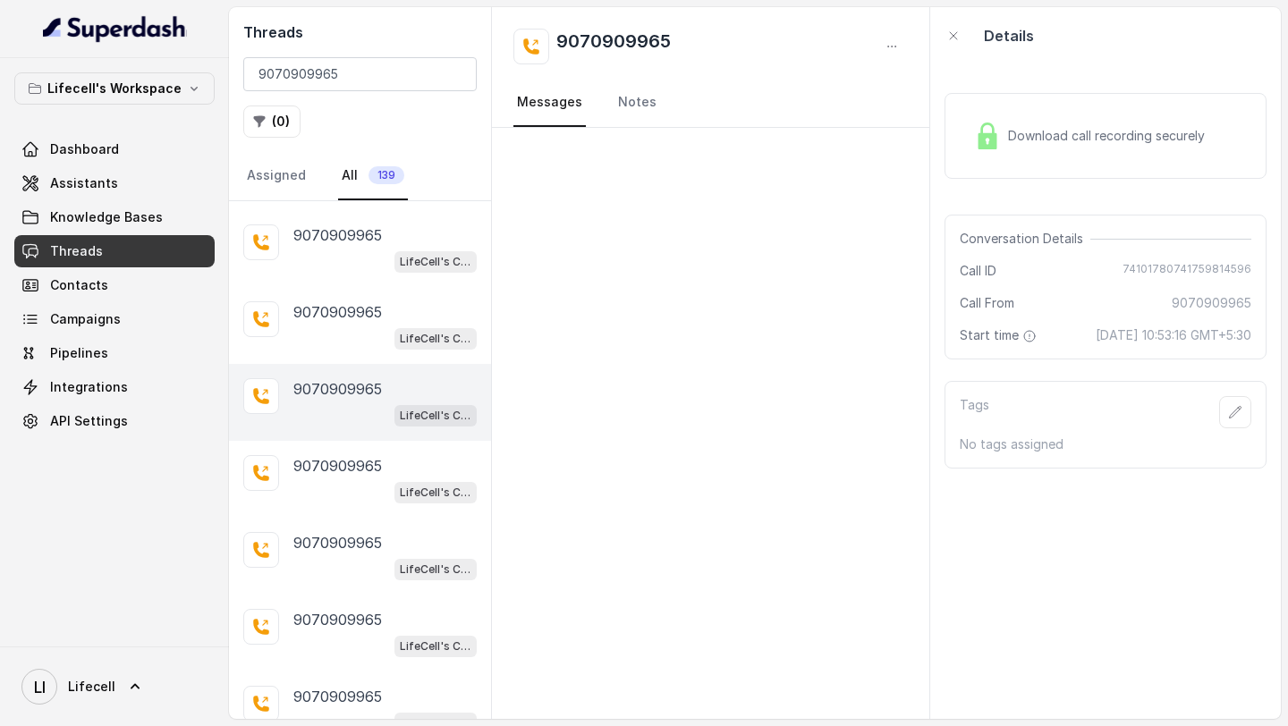
click at [1137, 267] on span "74101780741759814596" at bounding box center [1187, 271] width 129 height 18
click at [1080, 160] on div "Download call recording securely" at bounding box center [1106, 136] width 322 height 86
drag, startPoint x: 1062, startPoint y: 318, endPoint x: 1093, endPoint y: 390, distance: 78.9
click at [1093, 390] on div "Download call recording securely Conversation Details Call ID [PHONE_NUMBER] Ca…" at bounding box center [1105, 391] width 351 height 655
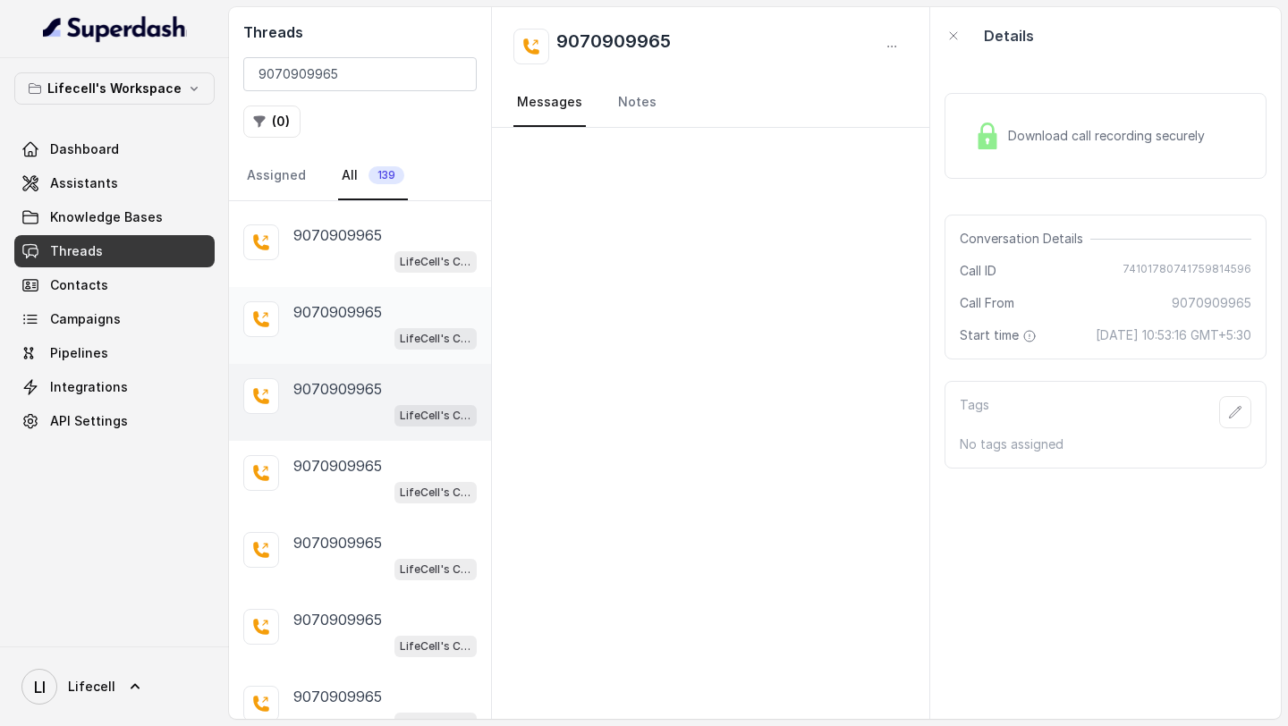
click at [357, 328] on div "LifeCell's Call Assistant" at bounding box center [384, 338] width 183 height 23
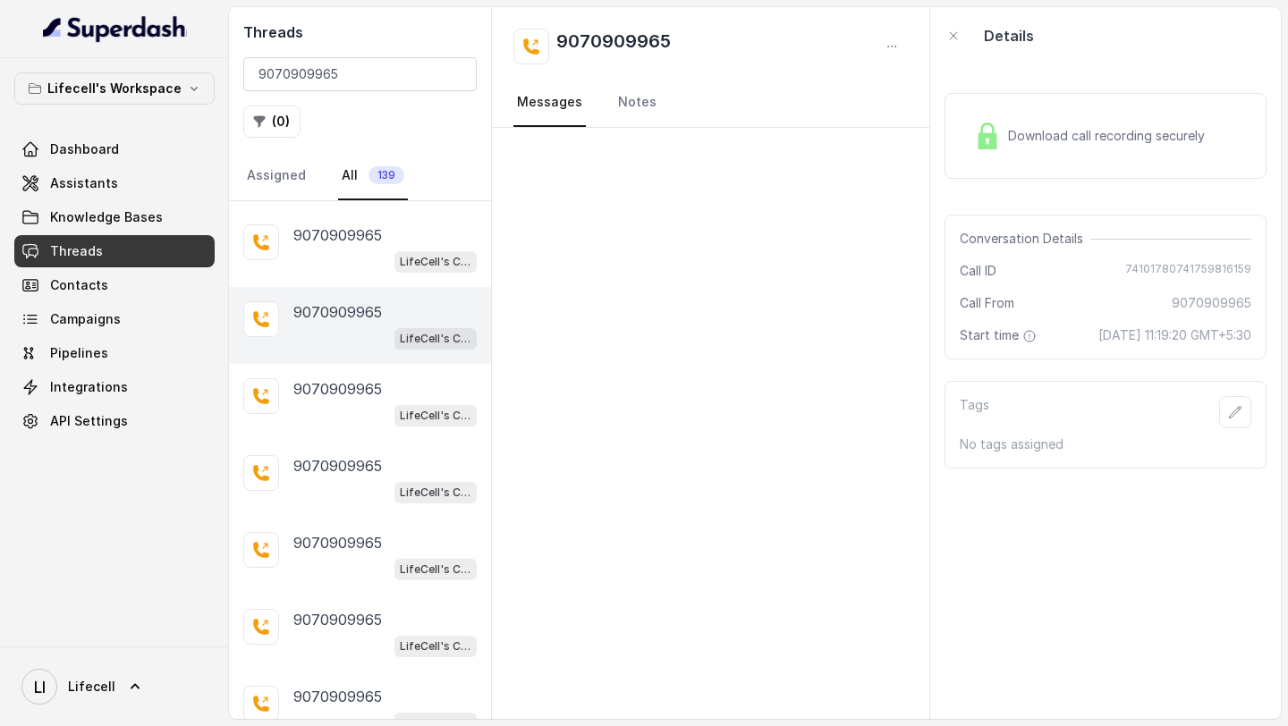
click at [1113, 160] on div "Download call recording securely" at bounding box center [1106, 136] width 322 height 86
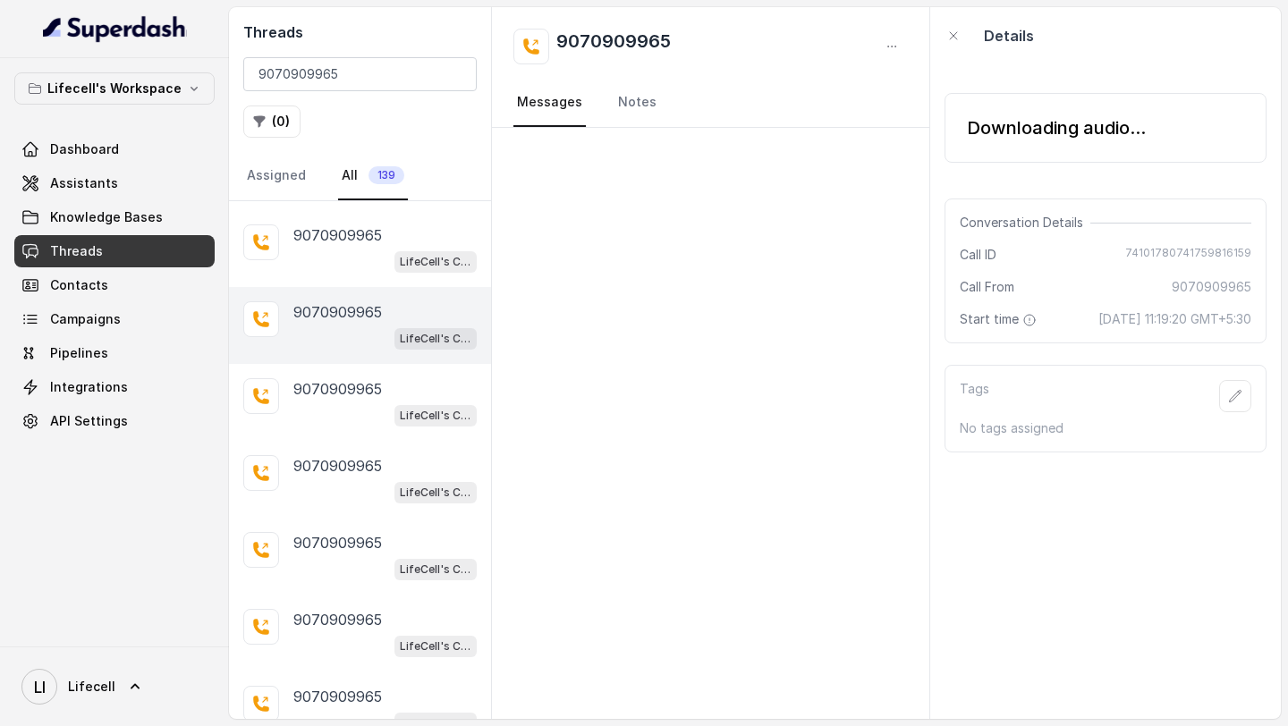
click at [1143, 246] on span "74101780741759816159" at bounding box center [1188, 255] width 126 height 18
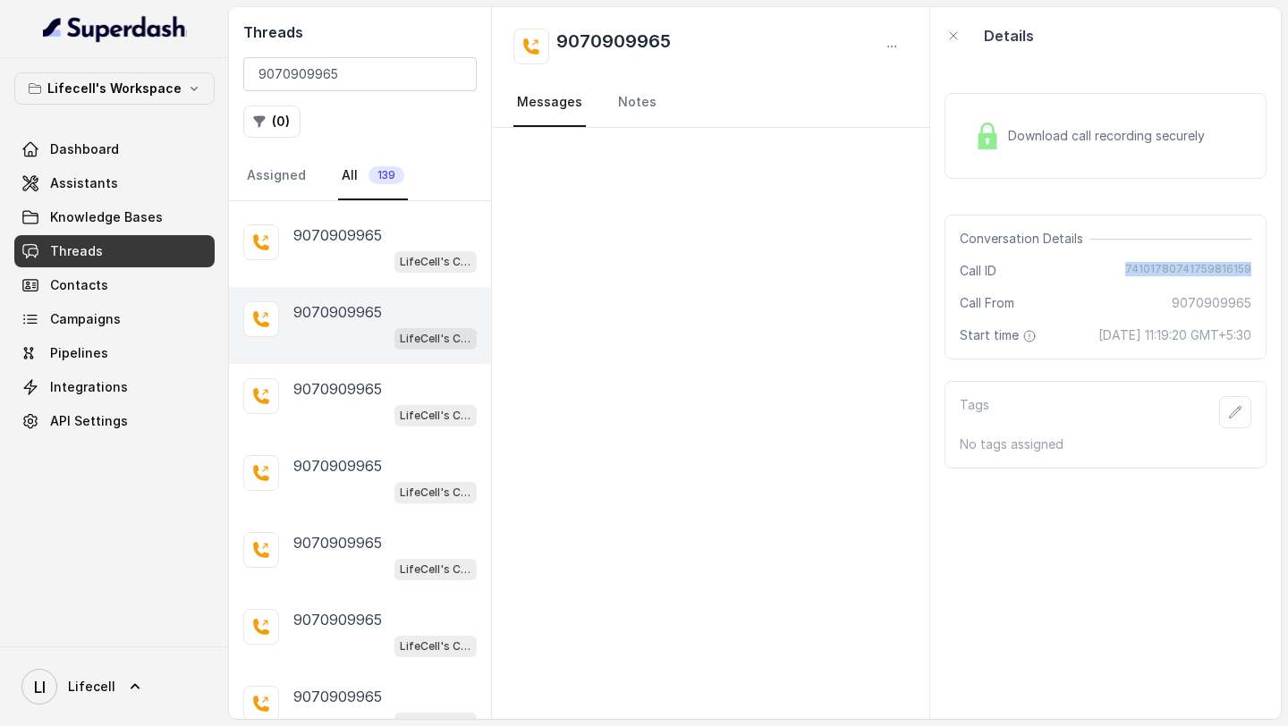
click at [1066, 347] on div "Conversation Details Call ID [PHONE_NUMBER] Call From 9070909965 Start time [DA…" at bounding box center [1106, 287] width 322 height 145
click at [350, 250] on div "LifeCell's Call Assistant" at bounding box center [384, 261] width 183 height 23
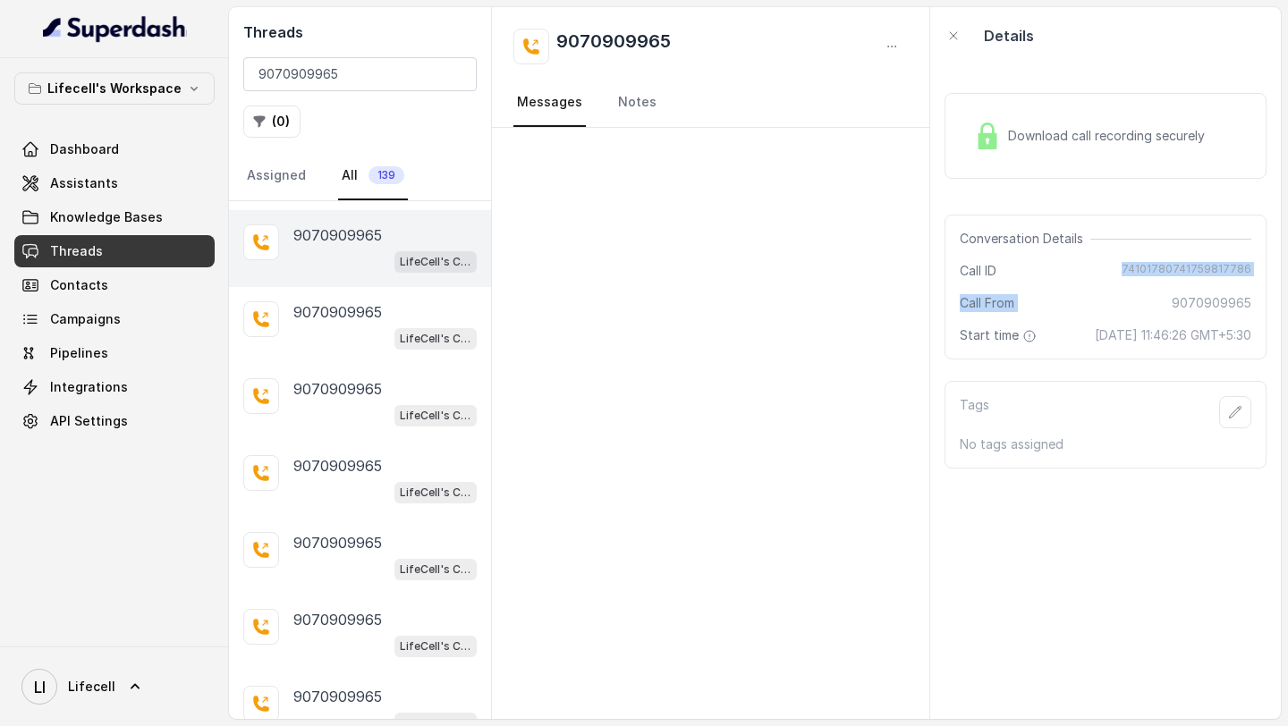
drag, startPoint x: 1116, startPoint y: 268, endPoint x: 1116, endPoint y: 285, distance: 17.0
click at [1116, 285] on div "Conversation Details Call ID [PHONE_NUMBER] Call From 9070909965 Start time [DA…" at bounding box center [1106, 287] width 322 height 145
drag, startPoint x: 1135, startPoint y: 263, endPoint x: 1135, endPoint y: 278, distance: 15.2
click at [1135, 278] on span "74101780741759817786" at bounding box center [1187, 271] width 130 height 18
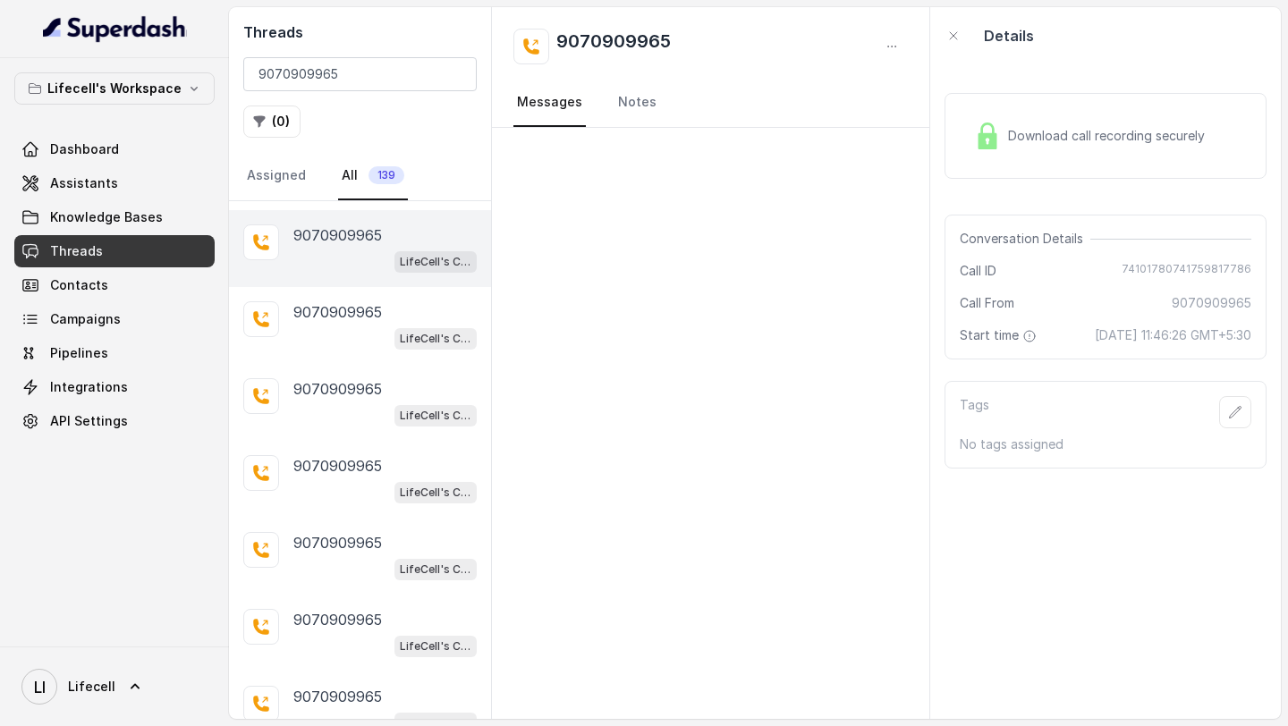
click at [1076, 136] on span "Download call recording securely" at bounding box center [1110, 136] width 204 height 18
drag, startPoint x: 1125, startPoint y: 272, endPoint x: 1257, endPoint y: 278, distance: 131.6
click at [1261, 278] on div "Conversation Details Call ID [PHONE_NUMBER] Call From 9070909965 Start time [DA…" at bounding box center [1106, 287] width 322 height 145
drag, startPoint x: 1060, startPoint y: 326, endPoint x: 1077, endPoint y: 352, distance: 31.0
click at [1077, 352] on div "Conversation Details Call ID [PHONE_NUMBER] Call From 9070909965 Start time [DA…" at bounding box center [1106, 287] width 322 height 145
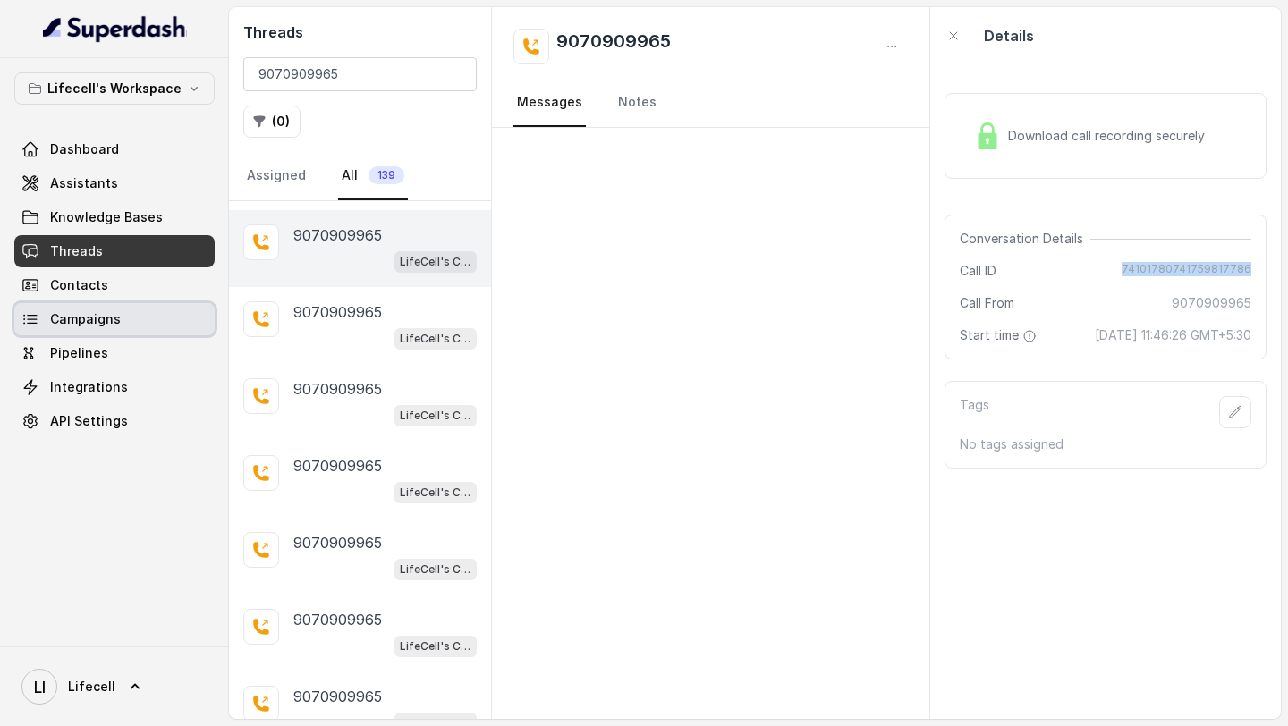
click at [161, 332] on link "Campaigns" at bounding box center [114, 319] width 200 height 32
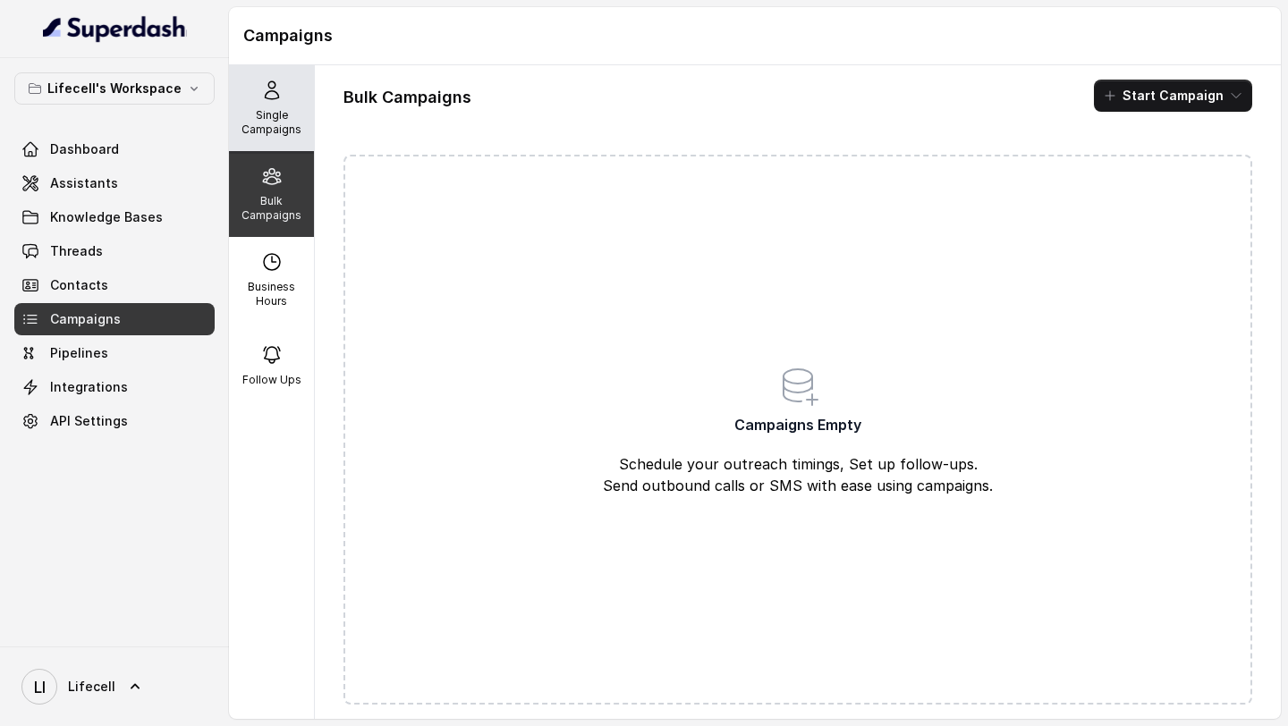
click at [275, 108] on p "Single Campaigns" at bounding box center [271, 122] width 71 height 29
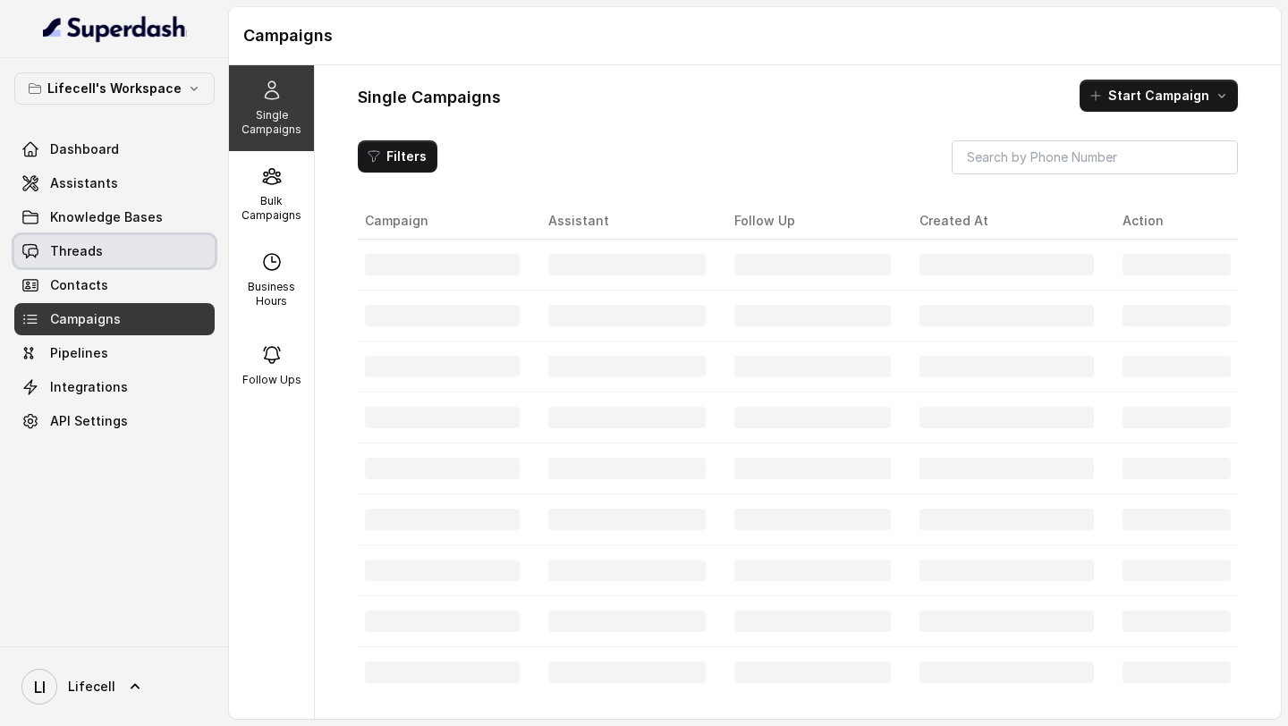
click at [106, 242] on link "Threads" at bounding box center [114, 251] width 200 height 32
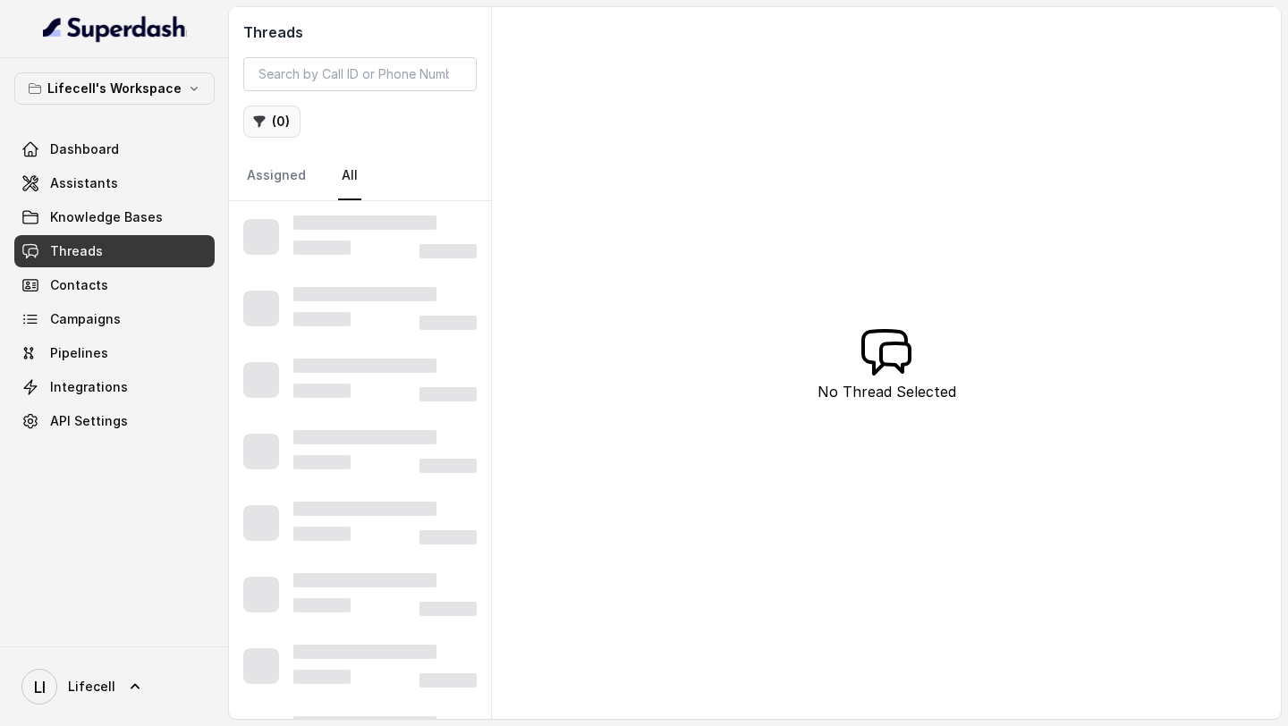
click at [250, 127] on button "( 0 )" at bounding box center [271, 122] width 57 height 32
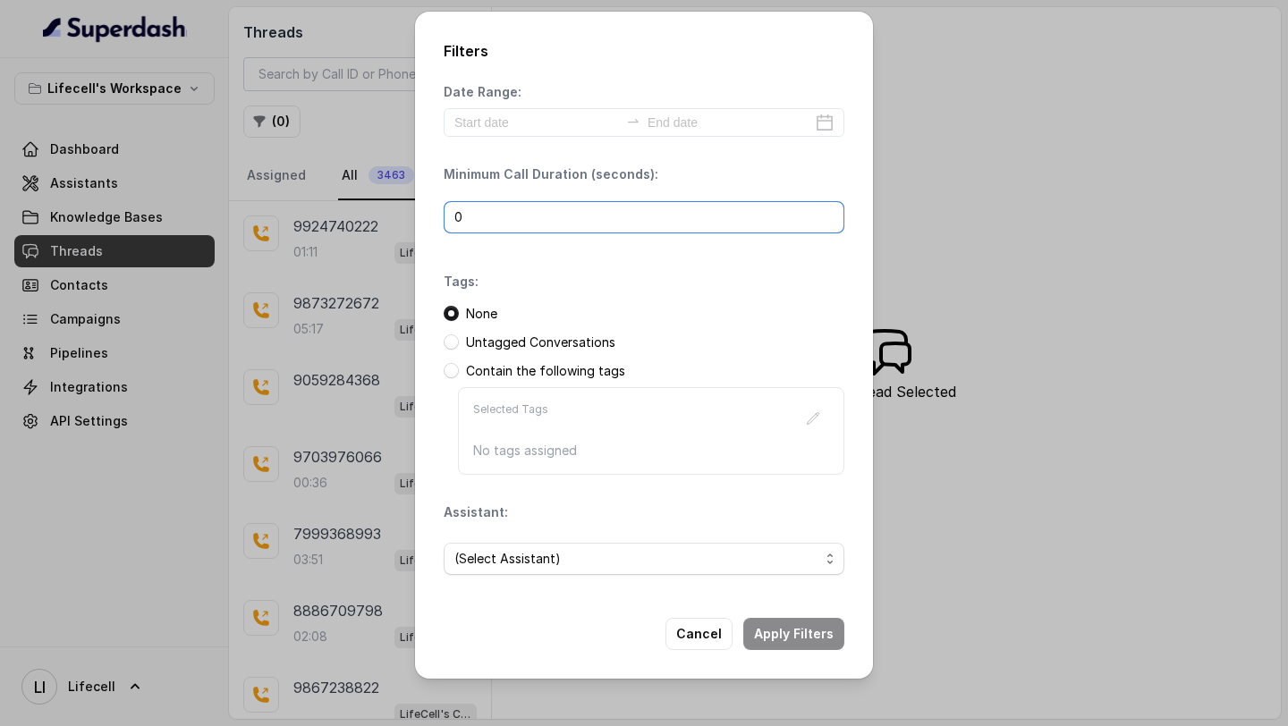
click at [530, 208] on input "0" at bounding box center [644, 217] width 401 height 32
type input "2"
type input "1"
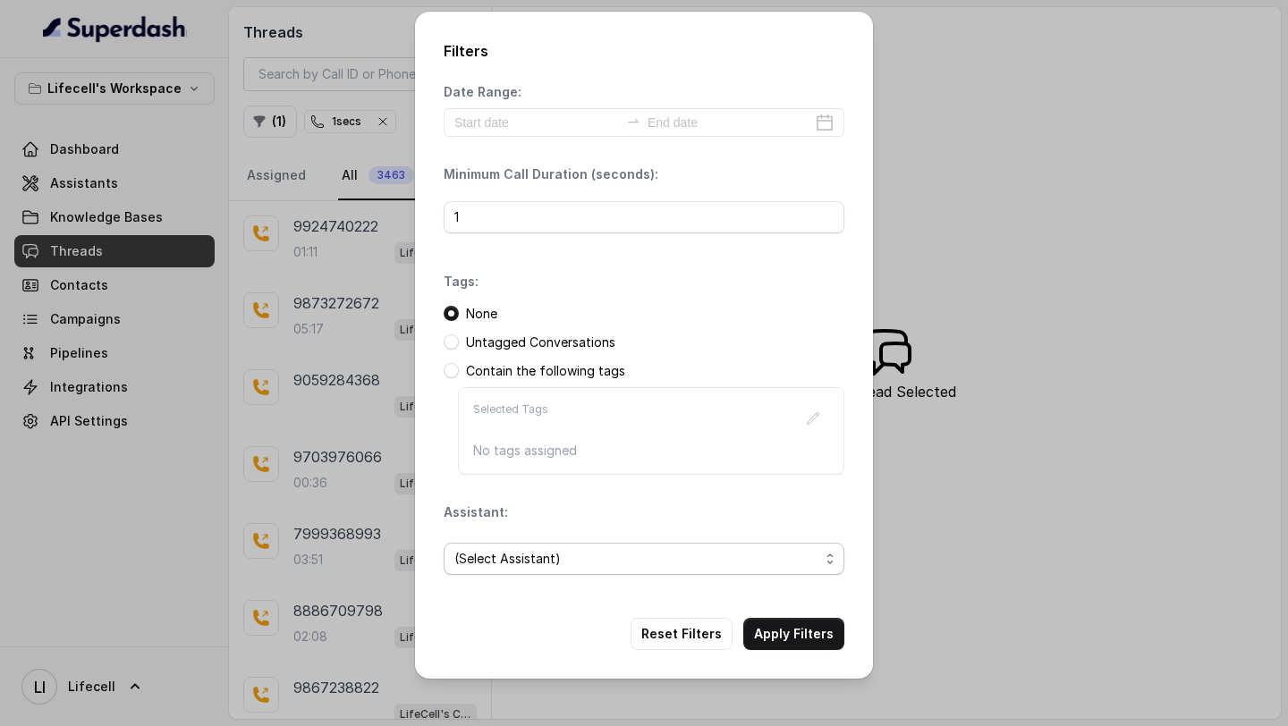
click at [556, 555] on span "(Select Assistant)" at bounding box center [636, 558] width 365 height 21
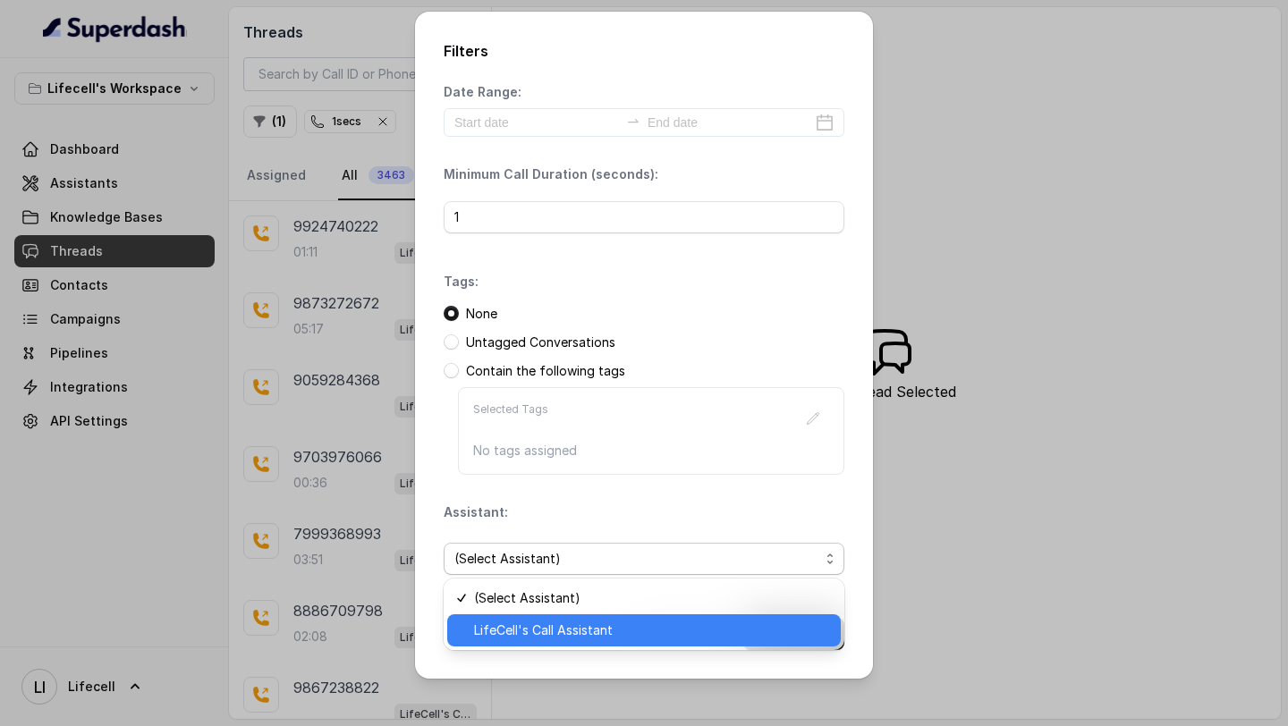
click at [556, 635] on span "LifeCell's Call Assistant" at bounding box center [652, 630] width 356 height 21
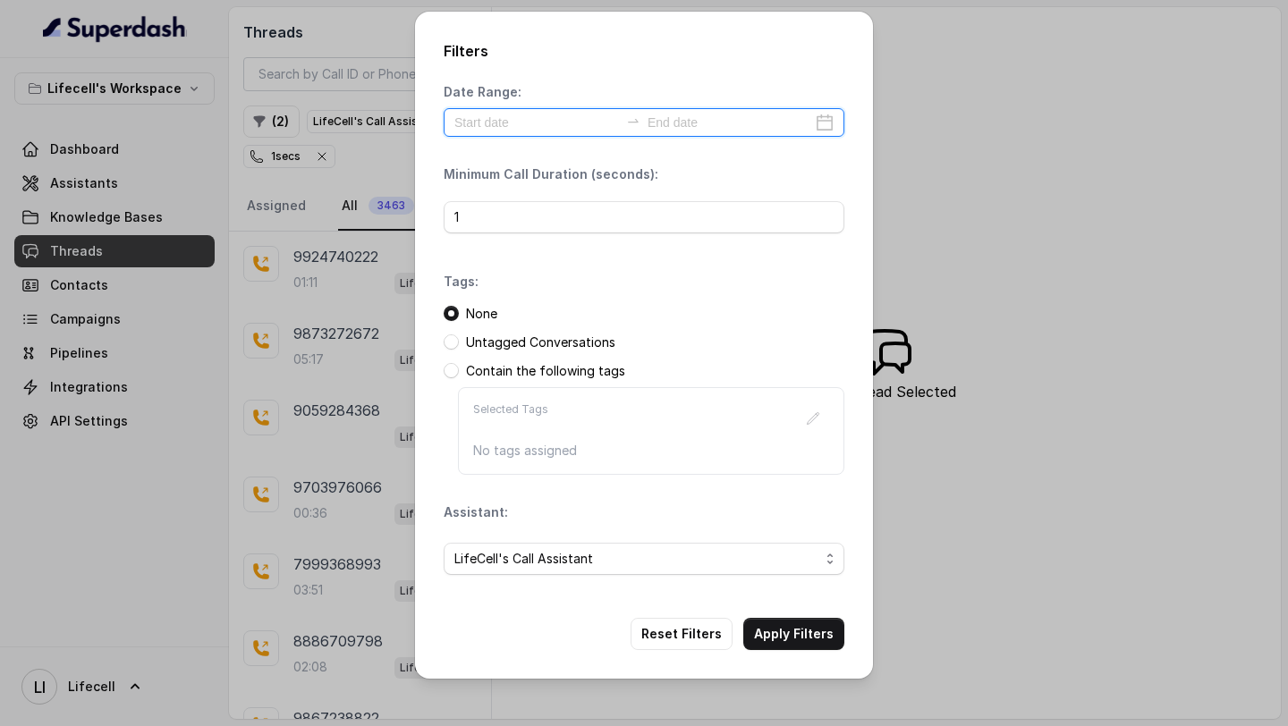
click at [547, 117] on input at bounding box center [536, 123] width 165 height 20
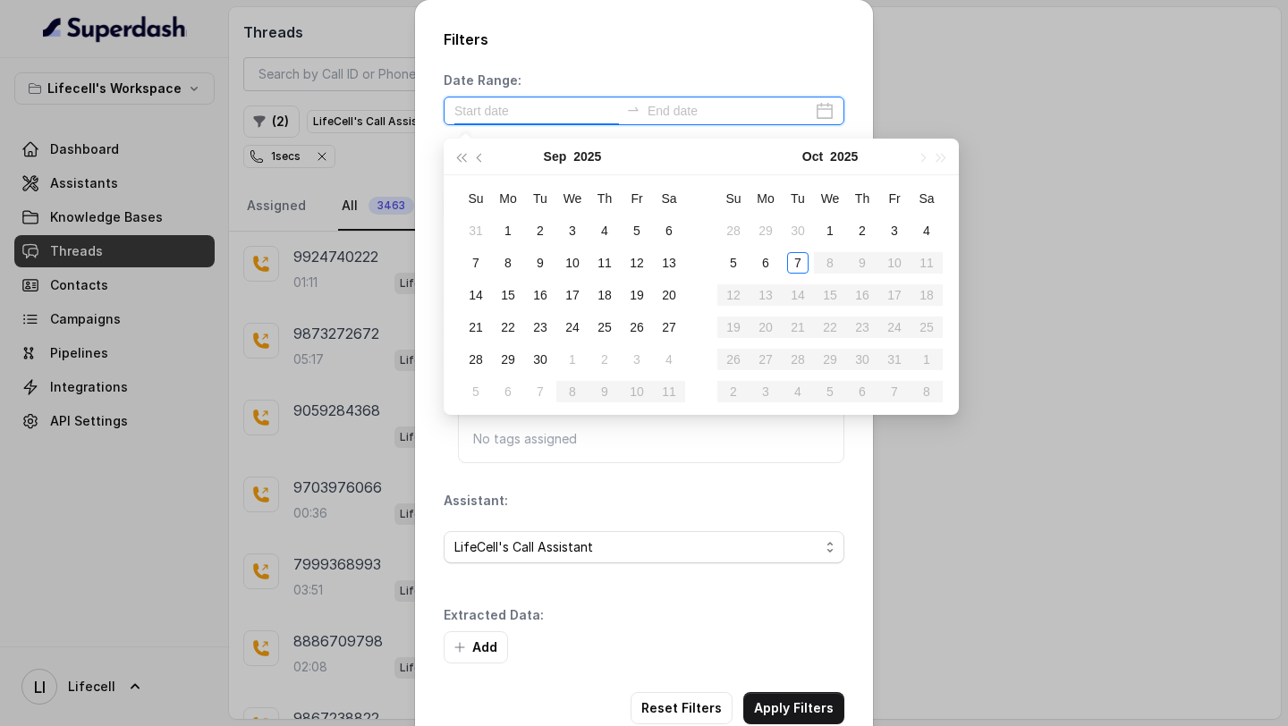
type input "[DATE]"
click at [794, 264] on div "7" at bounding box center [797, 262] width 21 height 21
type input "[DATE]"
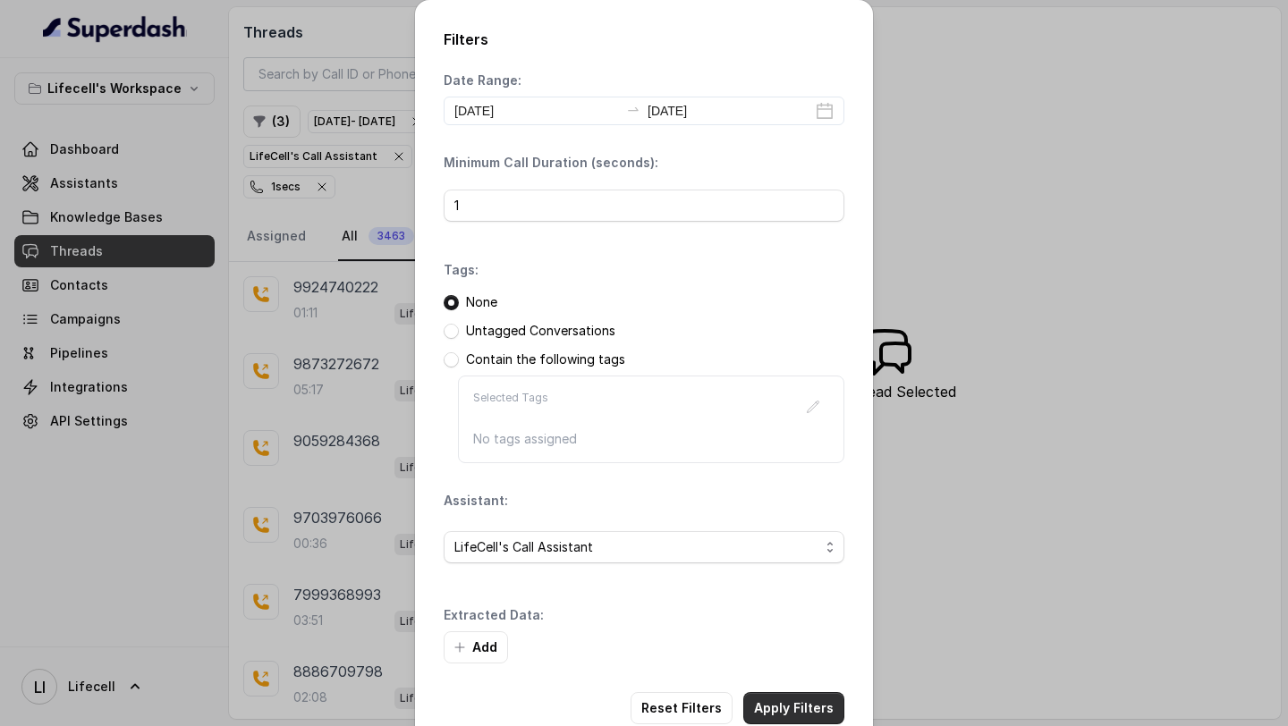
click at [794, 697] on button "Apply Filters" at bounding box center [793, 708] width 101 height 32
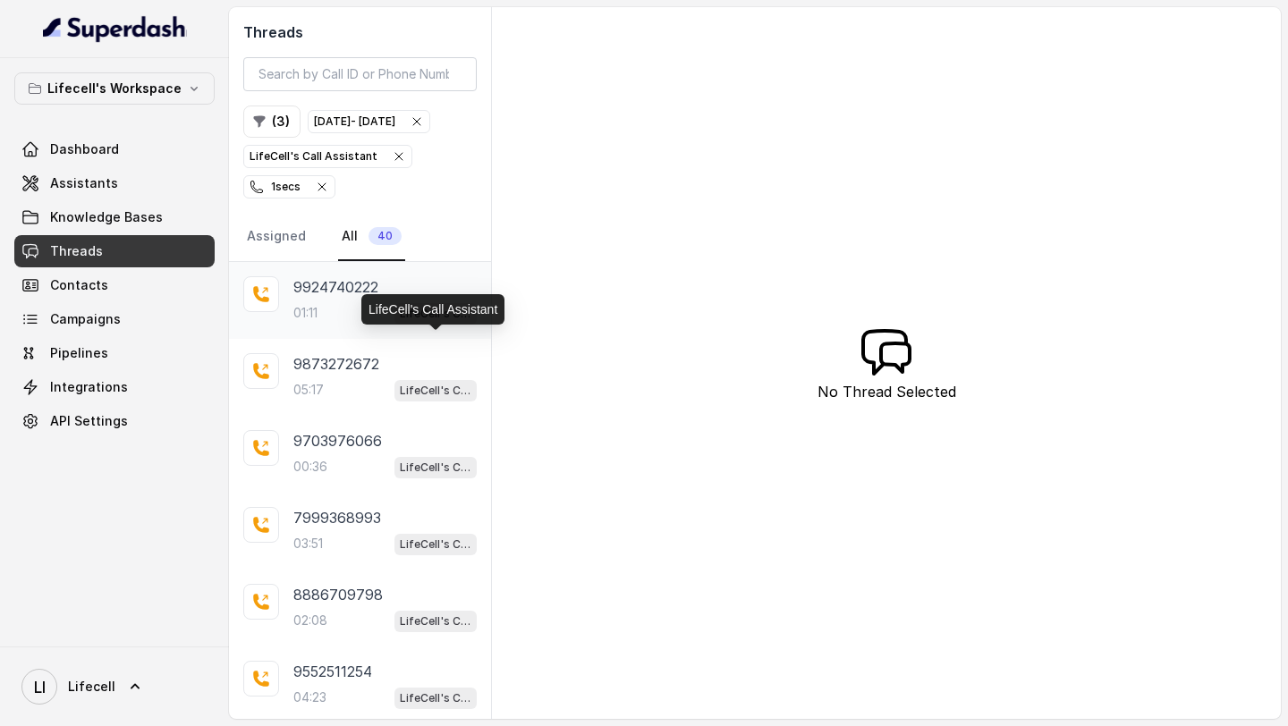
click at [407, 323] on p "LifeCell's Call Assistant" at bounding box center [436, 314] width 72 height 18
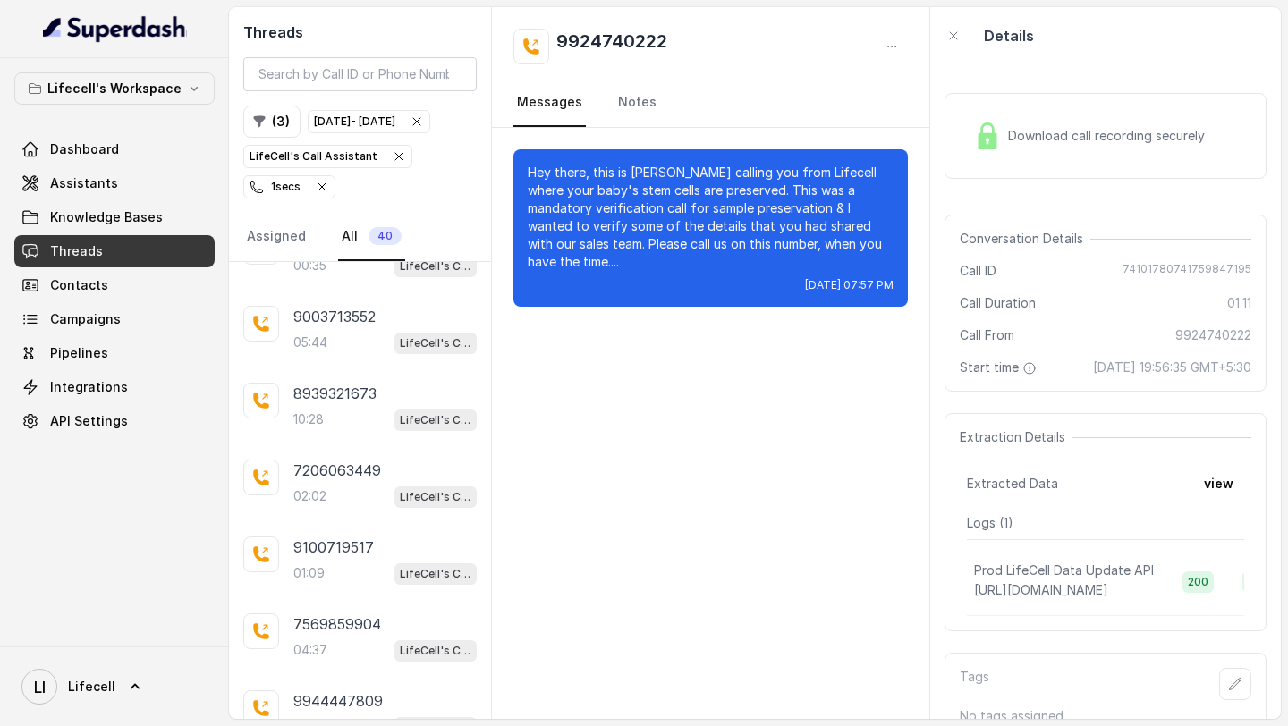
scroll to position [2633, 0]
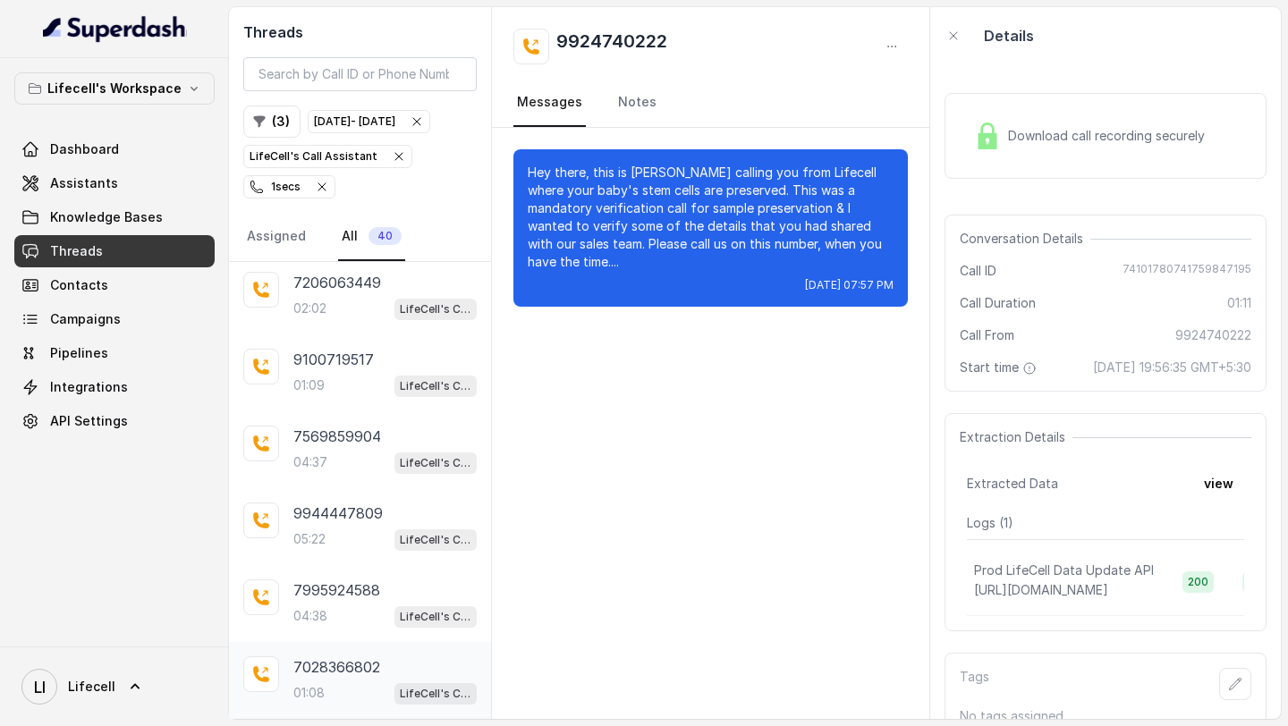
click at [318, 666] on p "7028366802" at bounding box center [336, 667] width 87 height 21
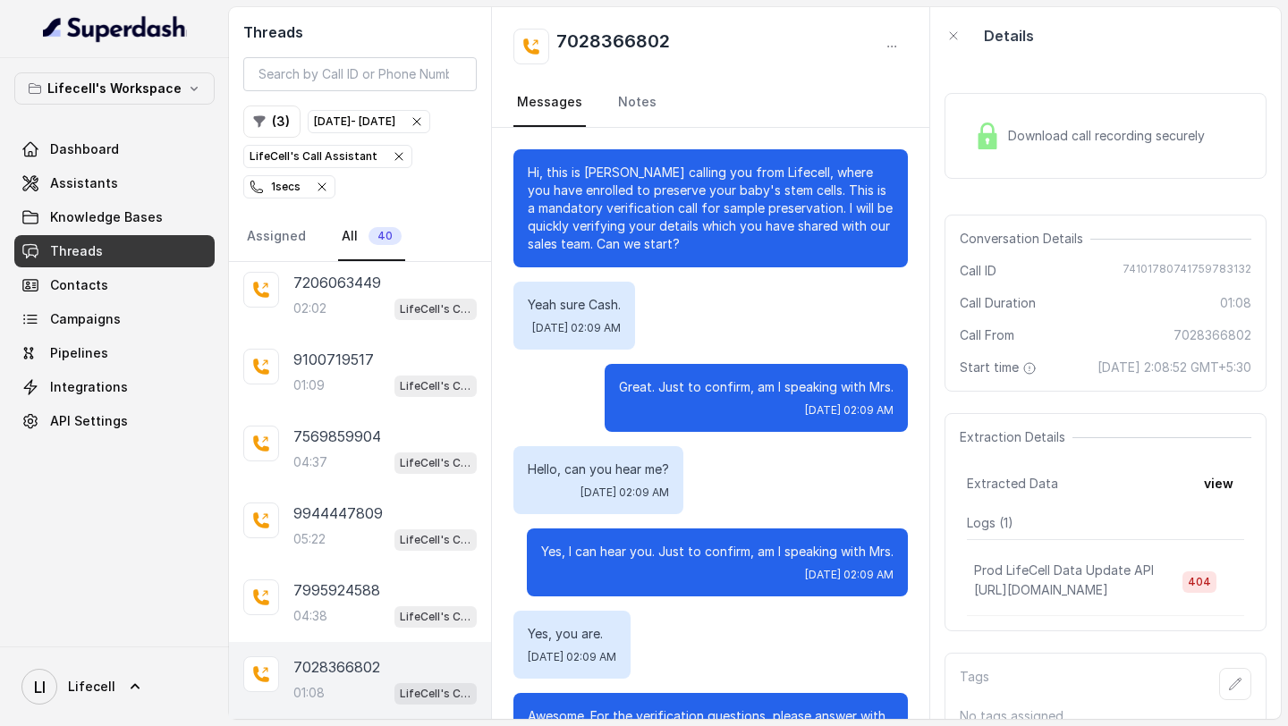
scroll to position [593, 0]
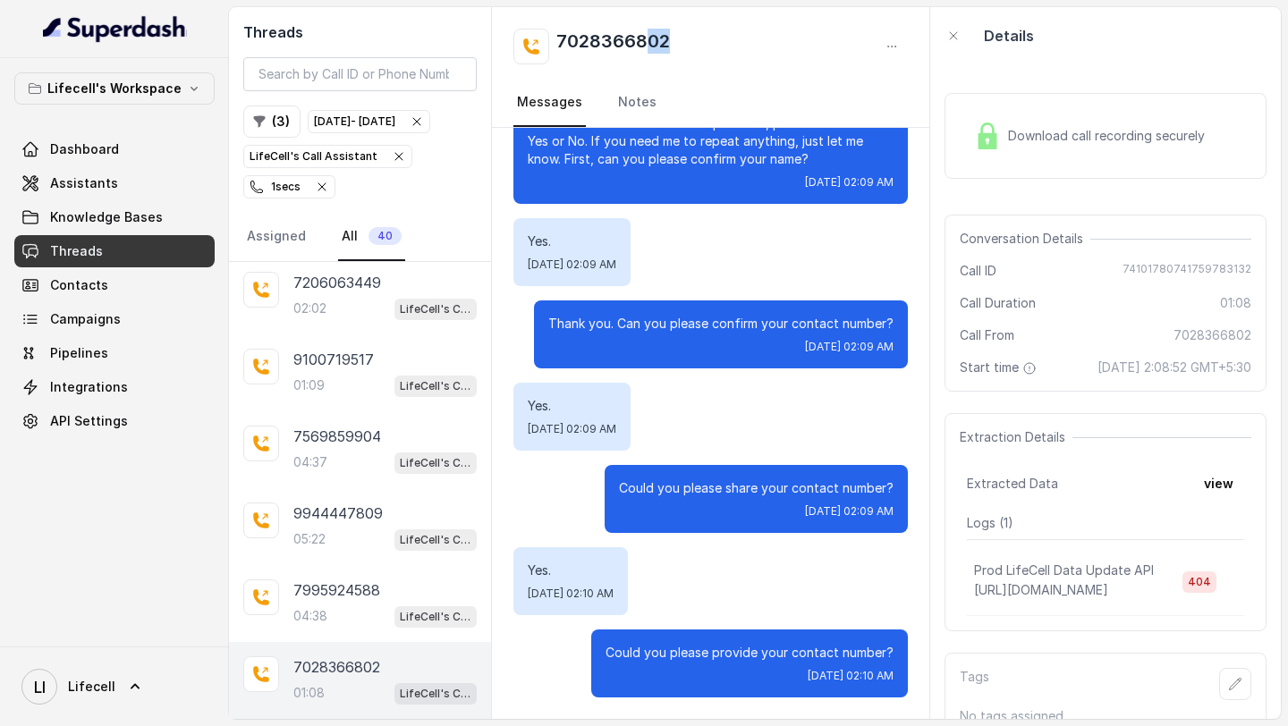
drag, startPoint x: 695, startPoint y: 35, endPoint x: 649, endPoint y: 46, distance: 46.9
click at [649, 46] on div "7028366802" at bounding box center [710, 47] width 394 height 36
click at [330, 620] on div "04:38 LifeCell's Call Assistant" at bounding box center [384, 616] width 183 height 23
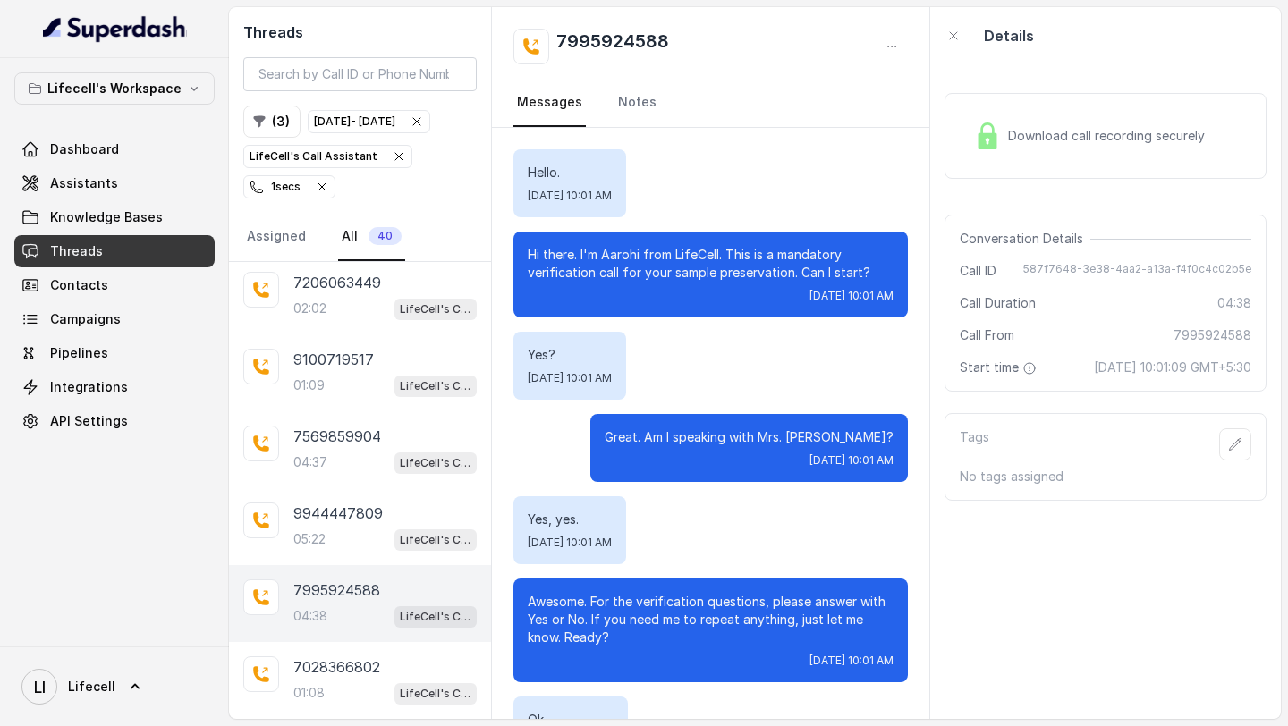
scroll to position [3448, 0]
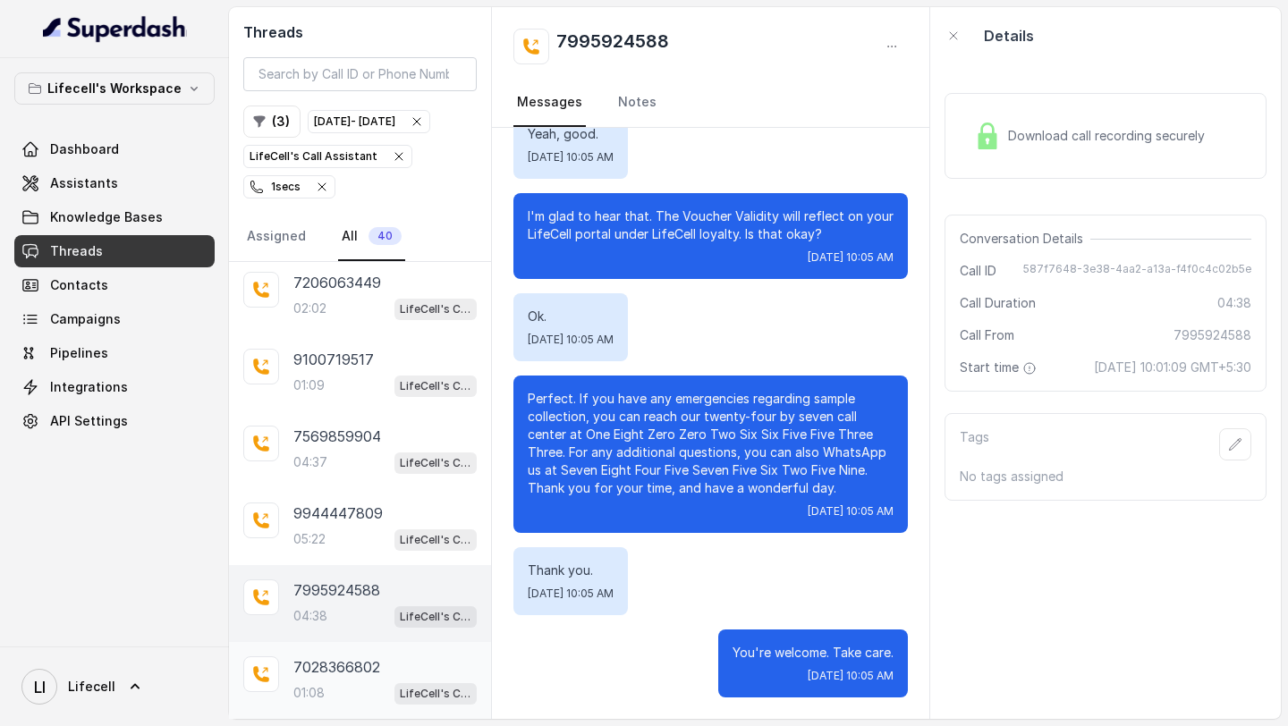
click at [334, 681] on div "7028366802 01:08 LifeCell's Call Assistant" at bounding box center [384, 681] width 183 height 48
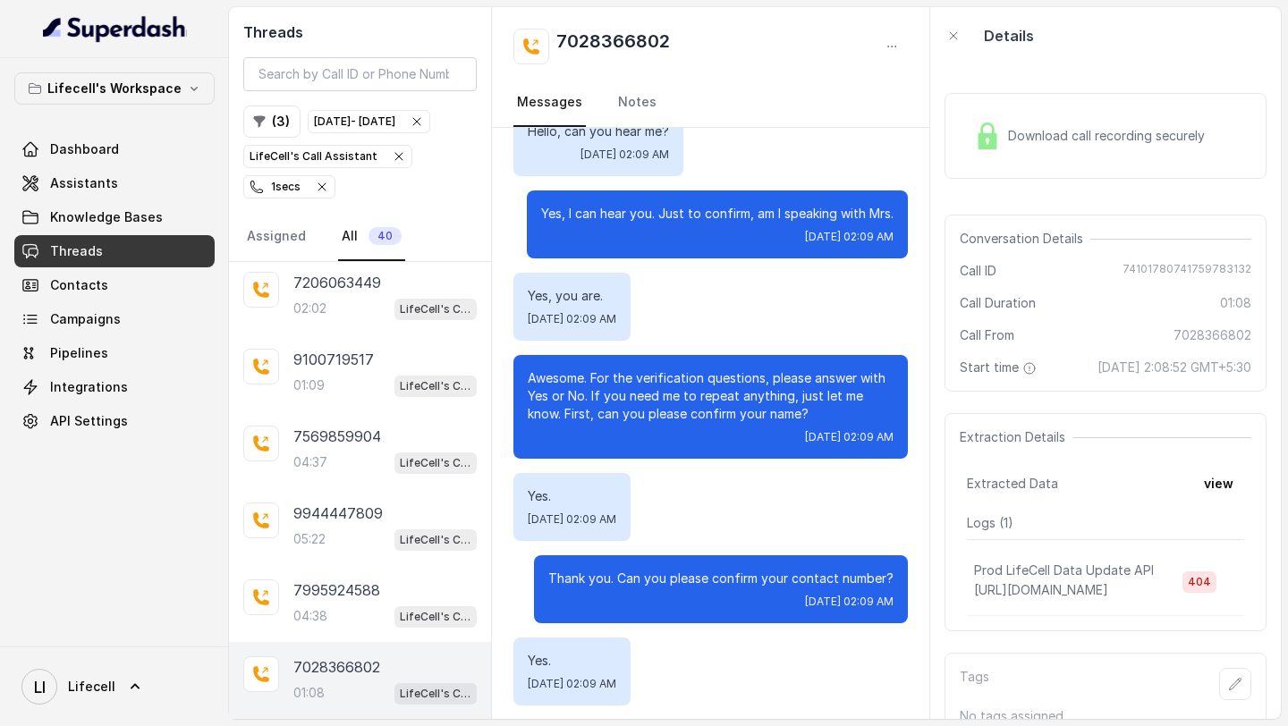
scroll to position [337, 0]
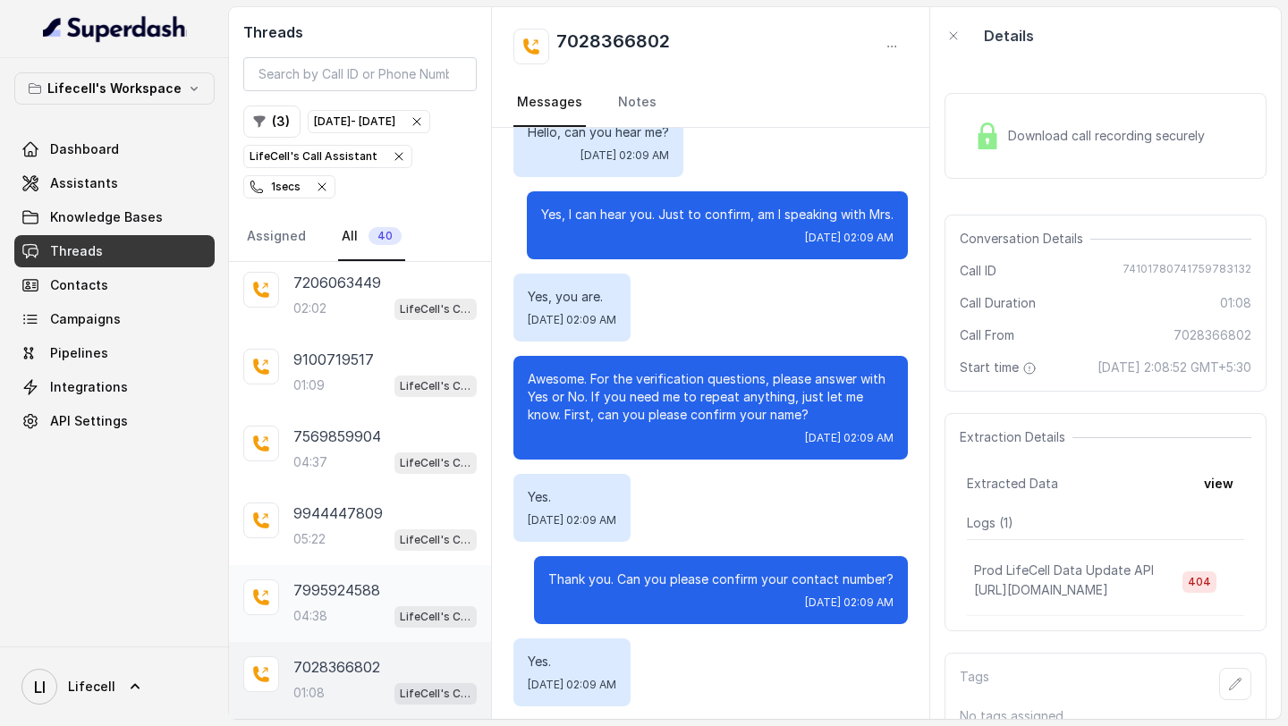
click at [338, 609] on div "04:38 LifeCell's Call Assistant" at bounding box center [384, 616] width 183 height 23
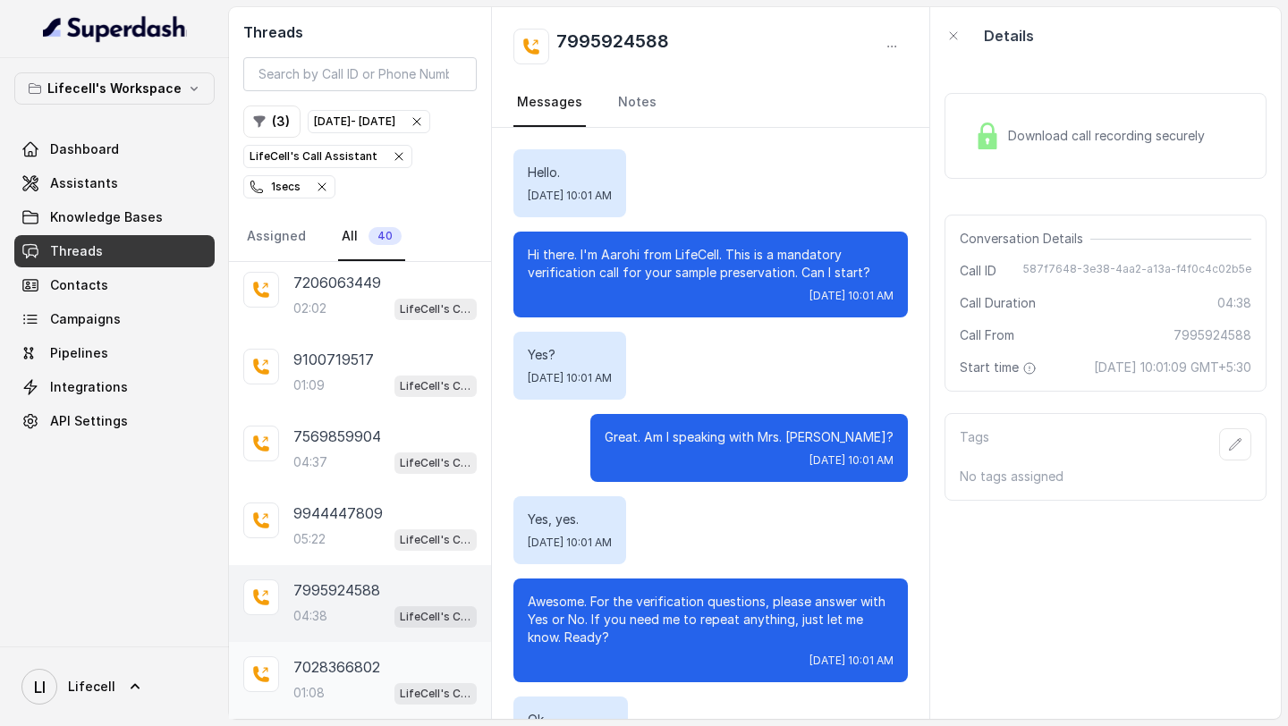
click at [357, 681] on div "7028366802 01:08 LifeCell's Call Assistant" at bounding box center [384, 681] width 183 height 48
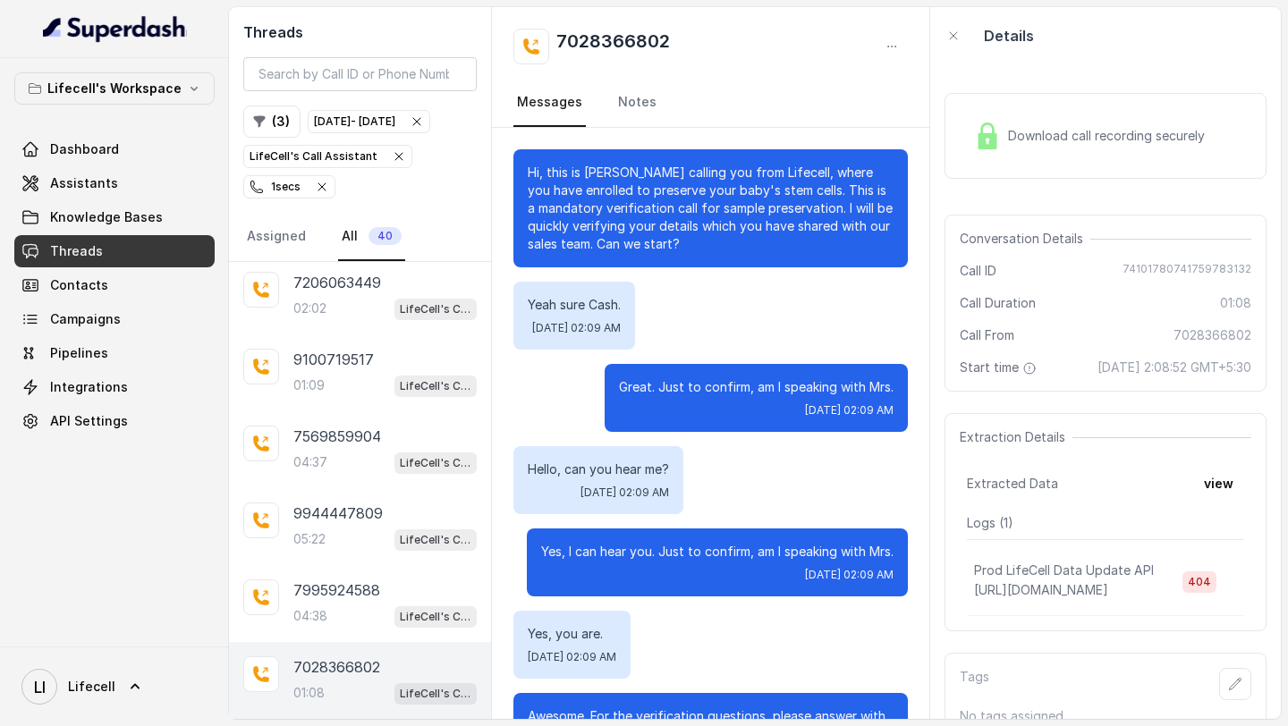
scroll to position [593, 0]
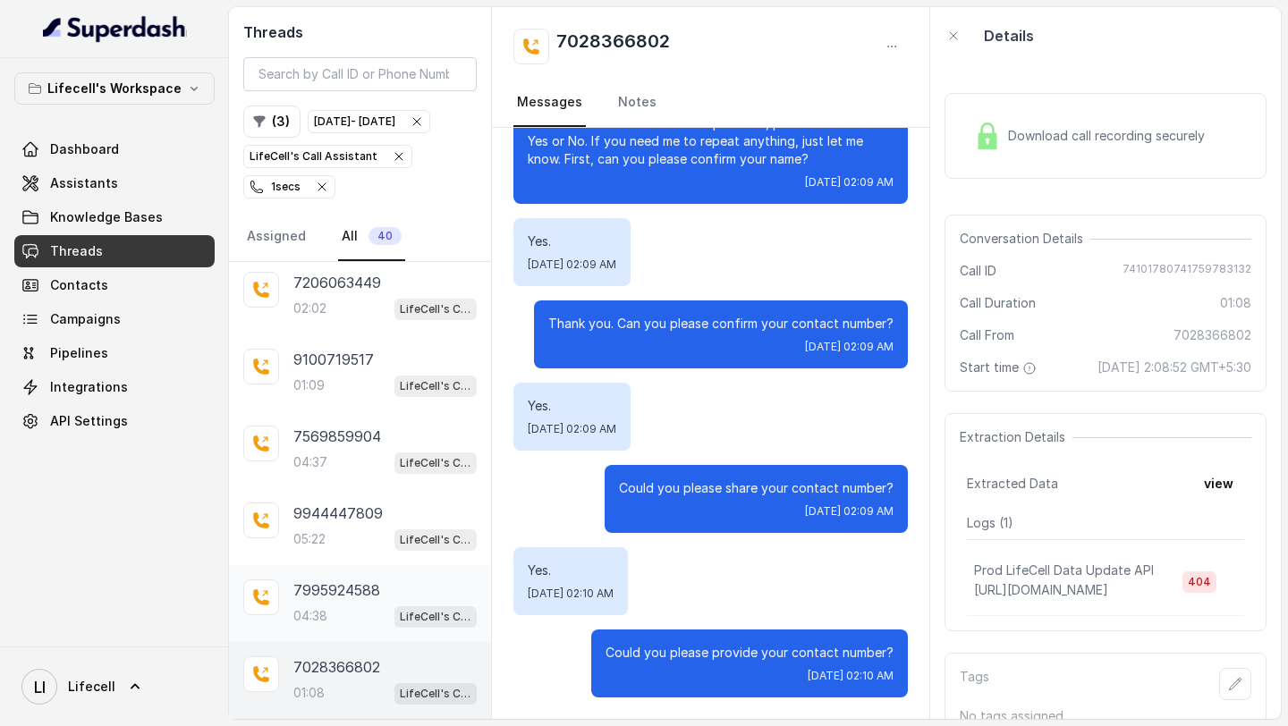
click at [343, 608] on div "04:38 LifeCell's Call Assistant" at bounding box center [384, 616] width 183 height 23
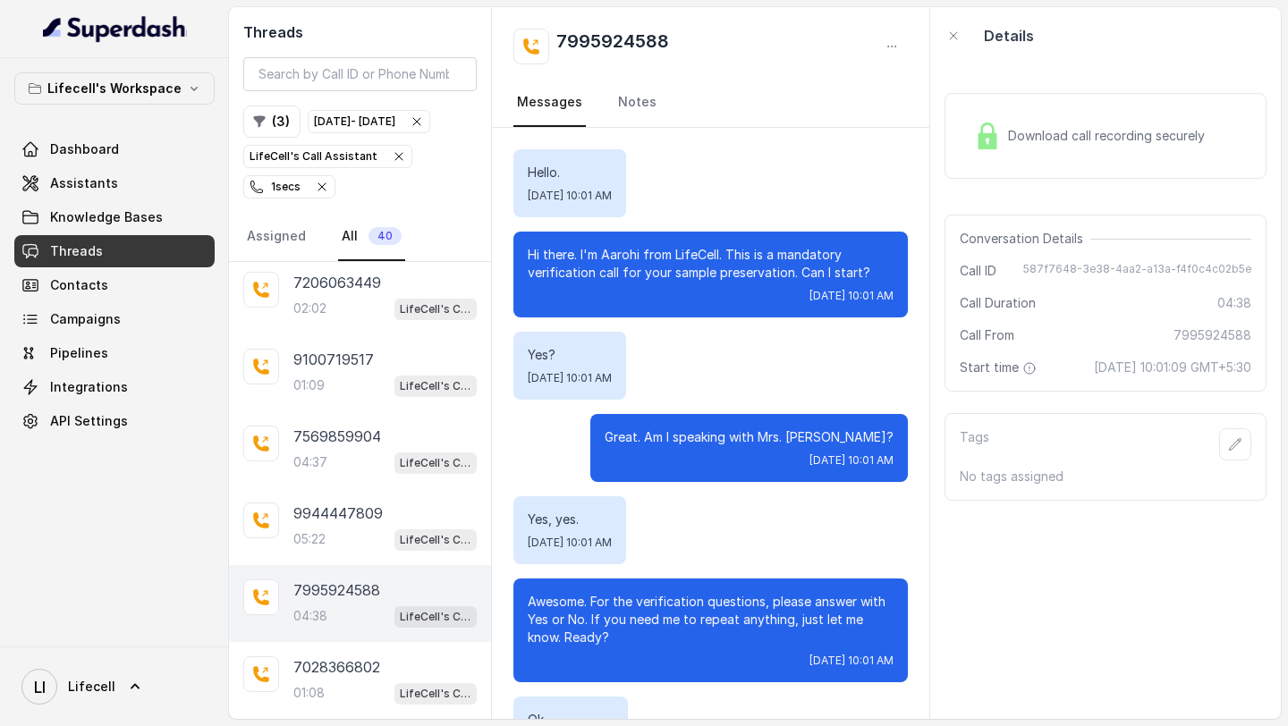
scroll to position [3448, 0]
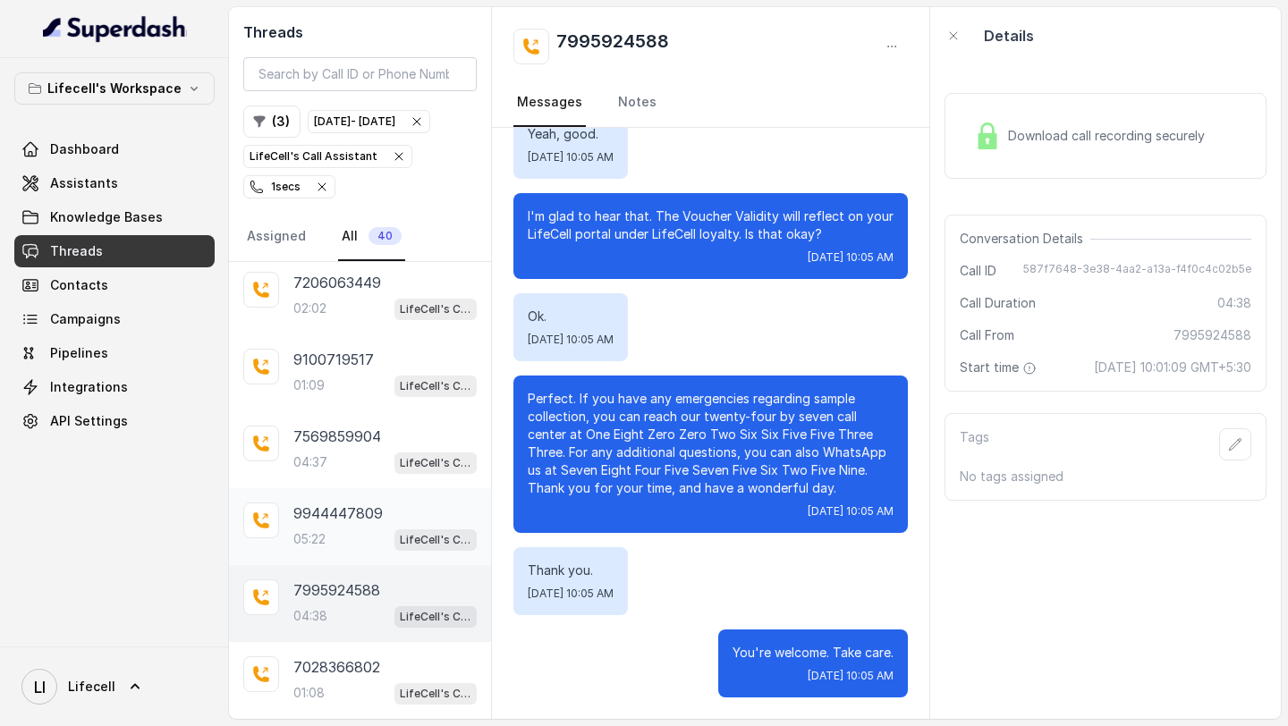
click at [330, 528] on div "9944447809 05:22 LifeCell's Call Assistant" at bounding box center [384, 527] width 183 height 48
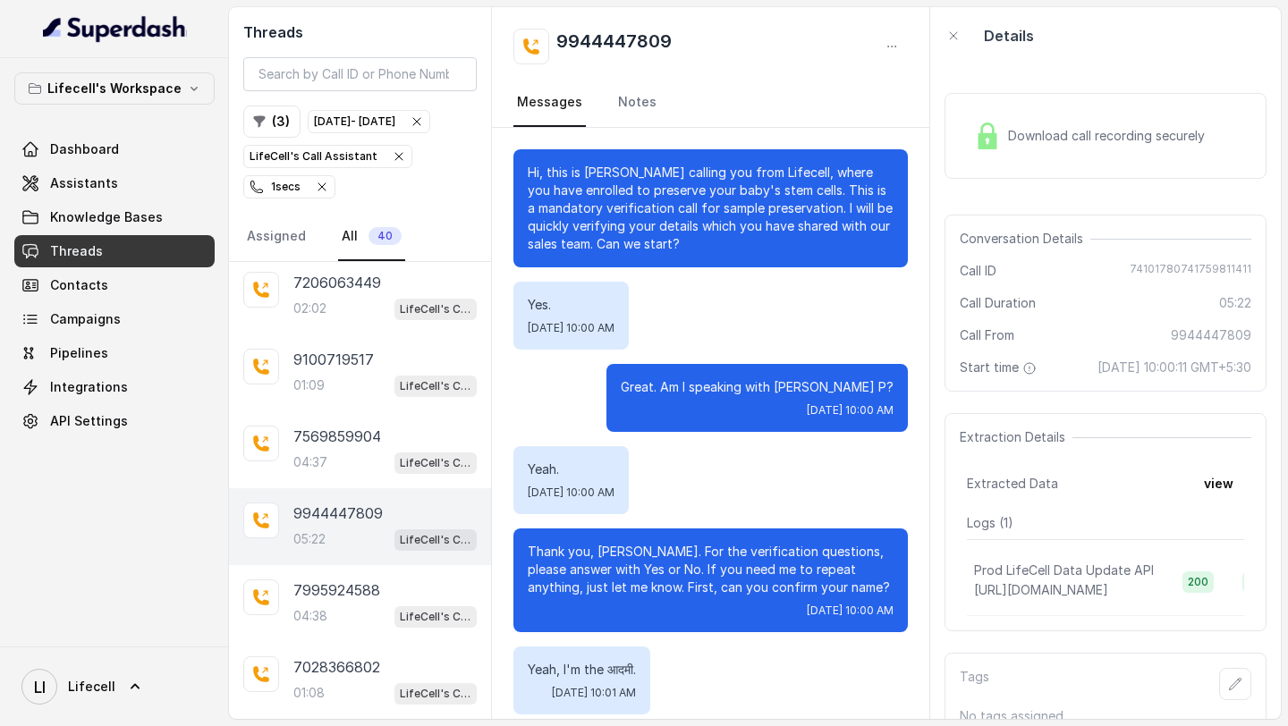
scroll to position [4200, 0]
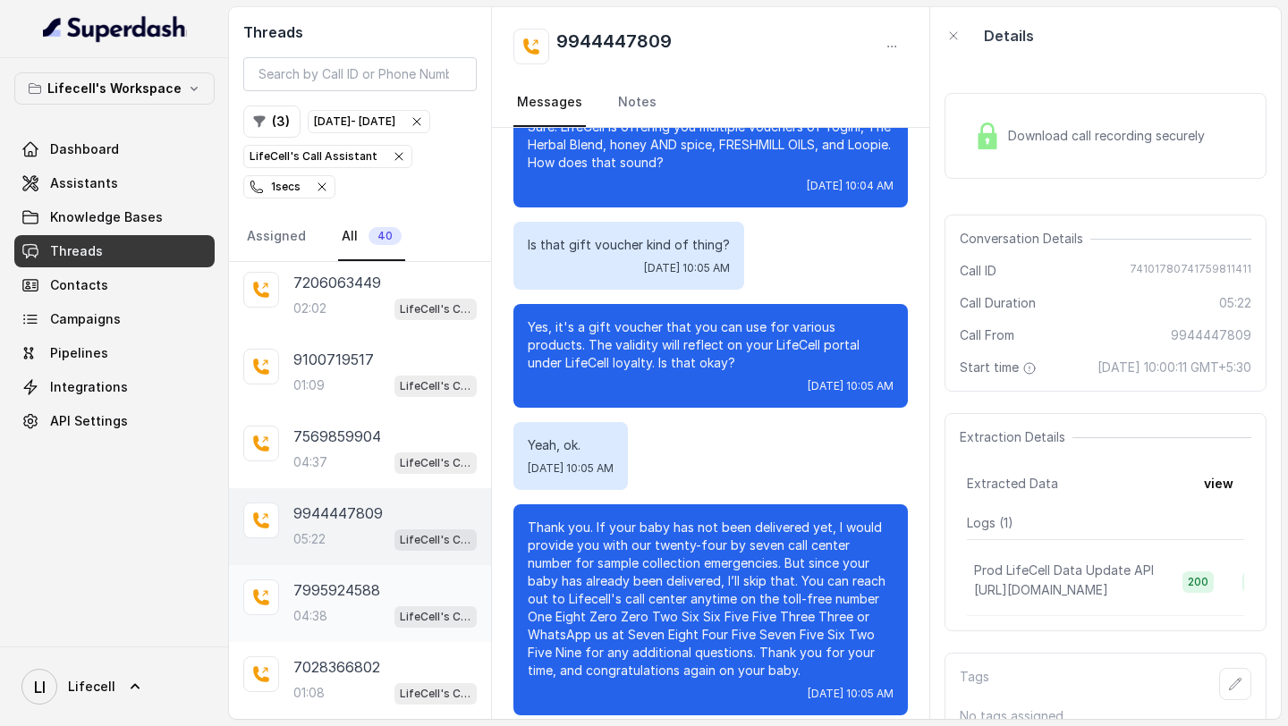
click at [310, 615] on p "04:38" at bounding box center [310, 616] width 34 height 18
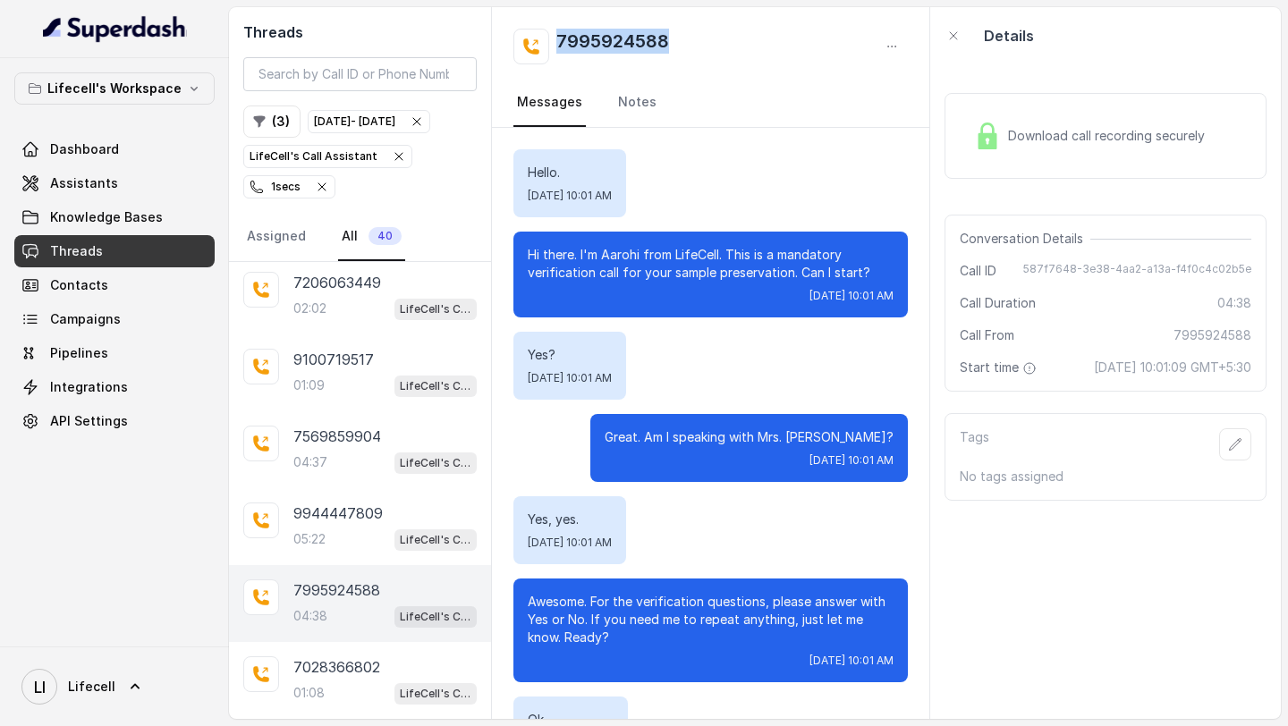
drag, startPoint x: 663, startPoint y: 45, endPoint x: 553, endPoint y: 47, distance: 110.0
click at [553, 47] on div "7995924588" at bounding box center [591, 47] width 156 height 36
drag, startPoint x: 1029, startPoint y: 265, endPoint x: 1035, endPoint y: 281, distance: 17.3
click at [1035, 281] on div "Conversation Details Call ID 587f7648-3e38-4aa2-a13a-f4f0c4c02b5e Call Duration…" at bounding box center [1106, 303] width 322 height 177
drag, startPoint x: 1061, startPoint y: 371, endPoint x: 1062, endPoint y: 383, distance: 11.7
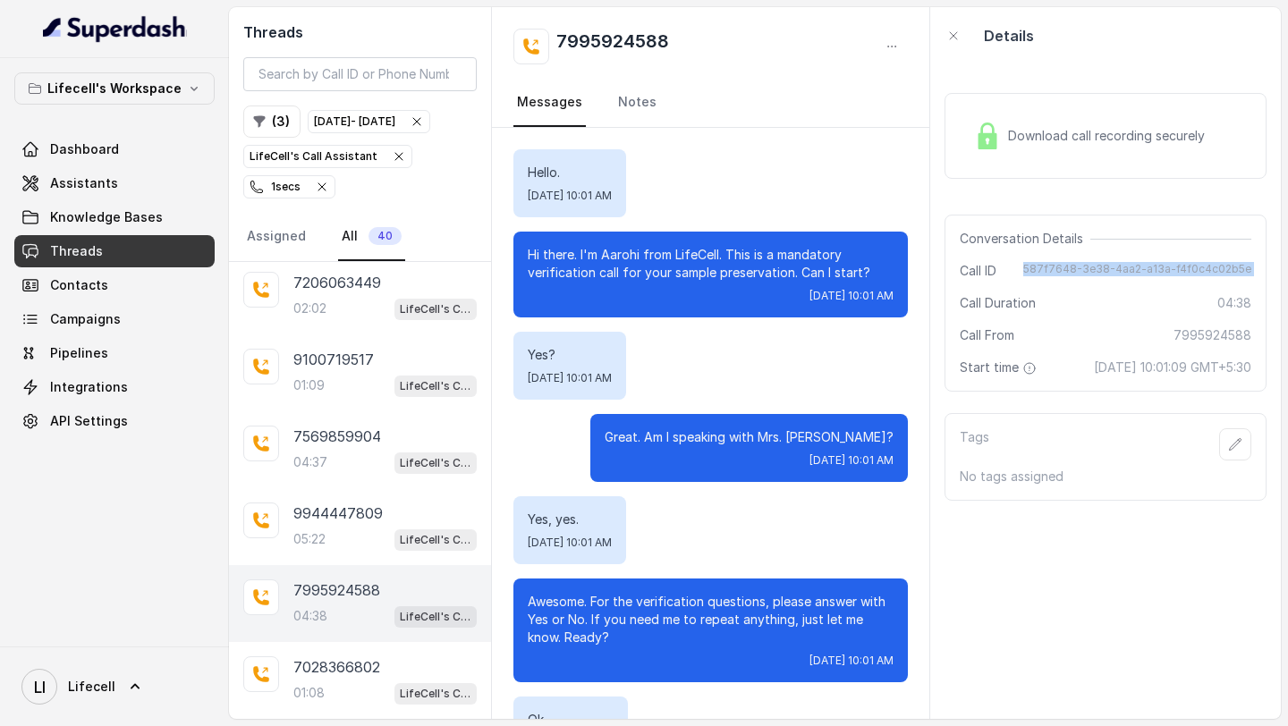
click at [1062, 383] on div "Conversation Details Call ID 587f7648-3e38-4aa2-a13a-f4f0c4c02b5e Call Duration…" at bounding box center [1106, 303] width 322 height 177
click at [1141, 123] on div "Download call recording securely" at bounding box center [1089, 135] width 245 height 41
click at [1087, 128] on span "Download call recording securely" at bounding box center [1110, 136] width 204 height 18
click at [354, 531] on div "05:22 LifeCell's Call Assistant" at bounding box center [384, 539] width 183 height 23
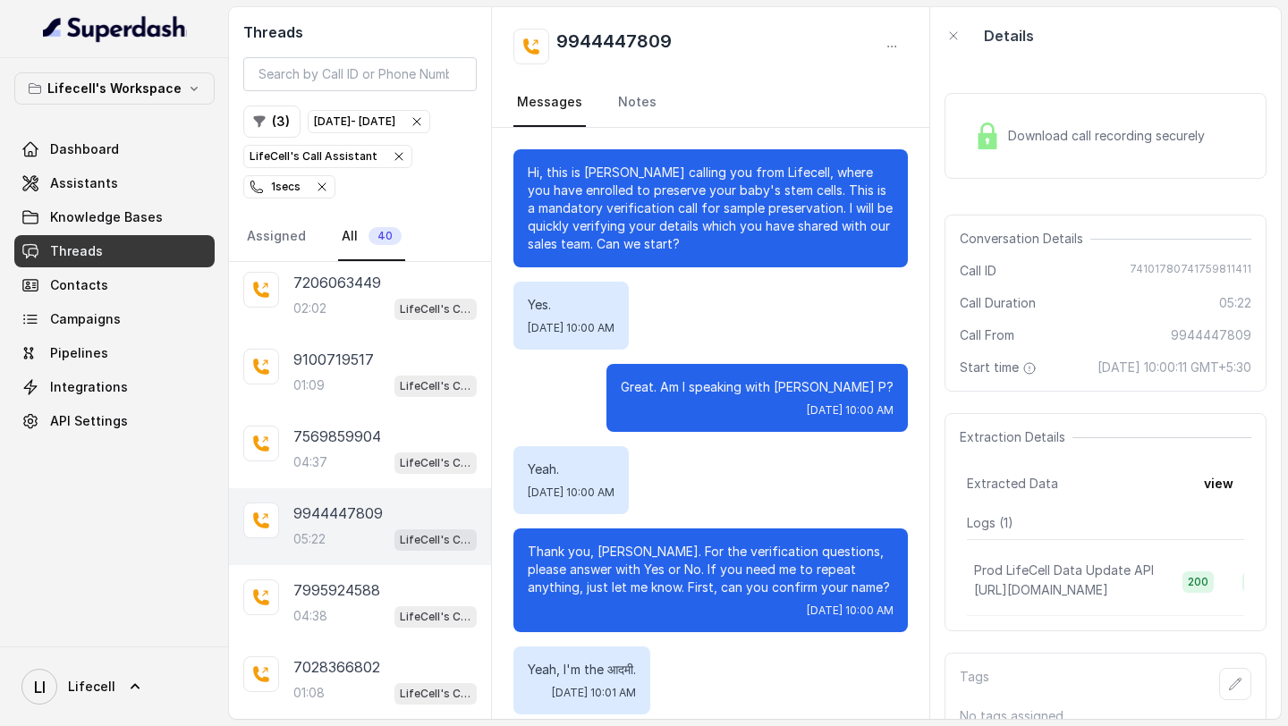
scroll to position [4200, 0]
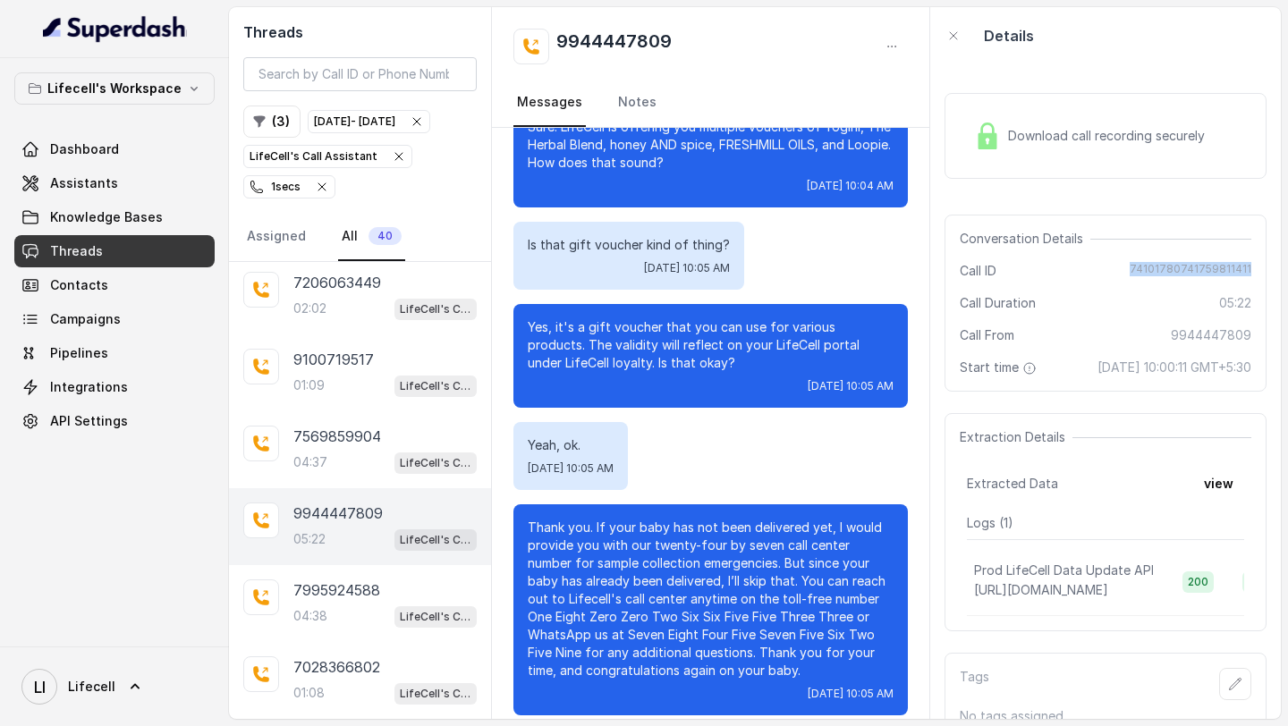
drag, startPoint x: 1137, startPoint y: 256, endPoint x: 1139, endPoint y: 280, distance: 24.2
click at [1139, 280] on div "Conversation Details Call ID [PHONE_NUMBER] Call Duration 05:22 Call From 99444…" at bounding box center [1106, 303] width 322 height 177
click at [1164, 267] on span "74101780741759811411" at bounding box center [1191, 271] width 122 height 18
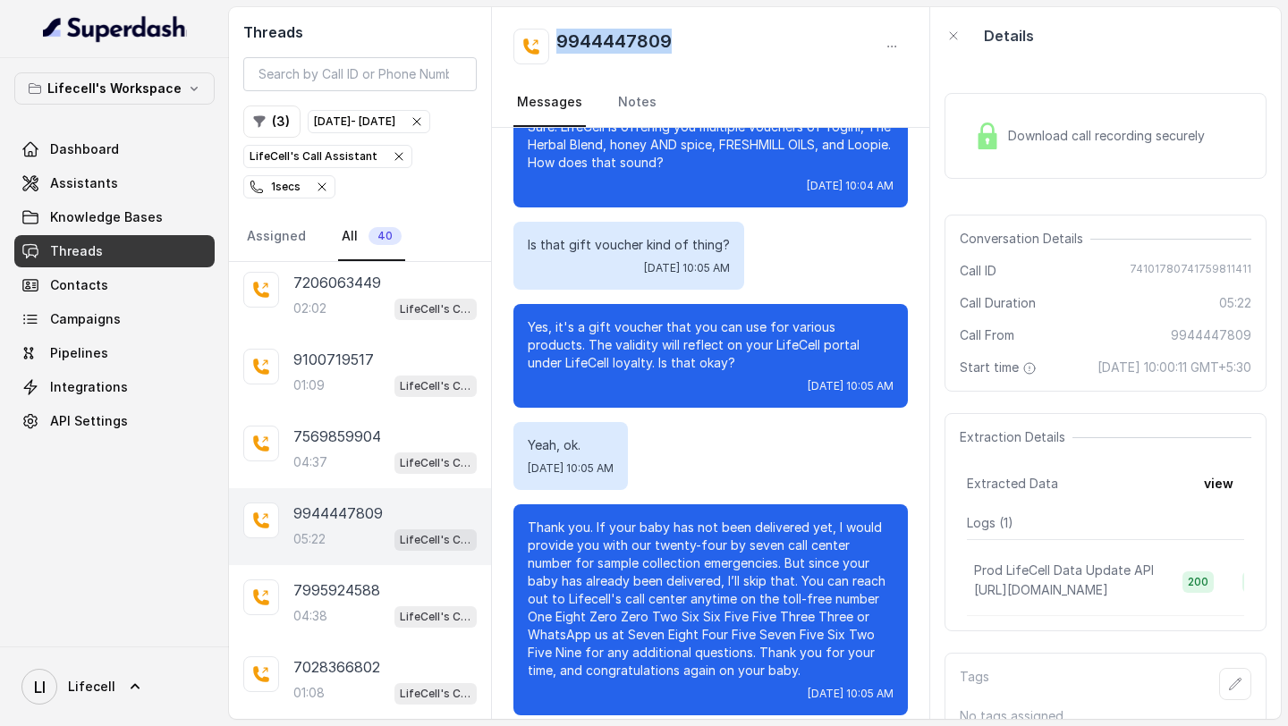
drag, startPoint x: 552, startPoint y: 38, endPoint x: 564, endPoint y: 59, distance: 24.4
click at [564, 59] on div "9944447809" at bounding box center [592, 47] width 158 height 36
drag, startPoint x: 1064, startPoint y: 367, endPoint x: 1066, endPoint y: 402, distance: 34.9
click at [1066, 402] on div "Download call recording securely Conversation Details Call ID [PHONE_NUMBER] Ca…" at bounding box center [1105, 391] width 351 height 655
click at [1090, 106] on div "Download call recording securely" at bounding box center [1106, 136] width 322 height 86
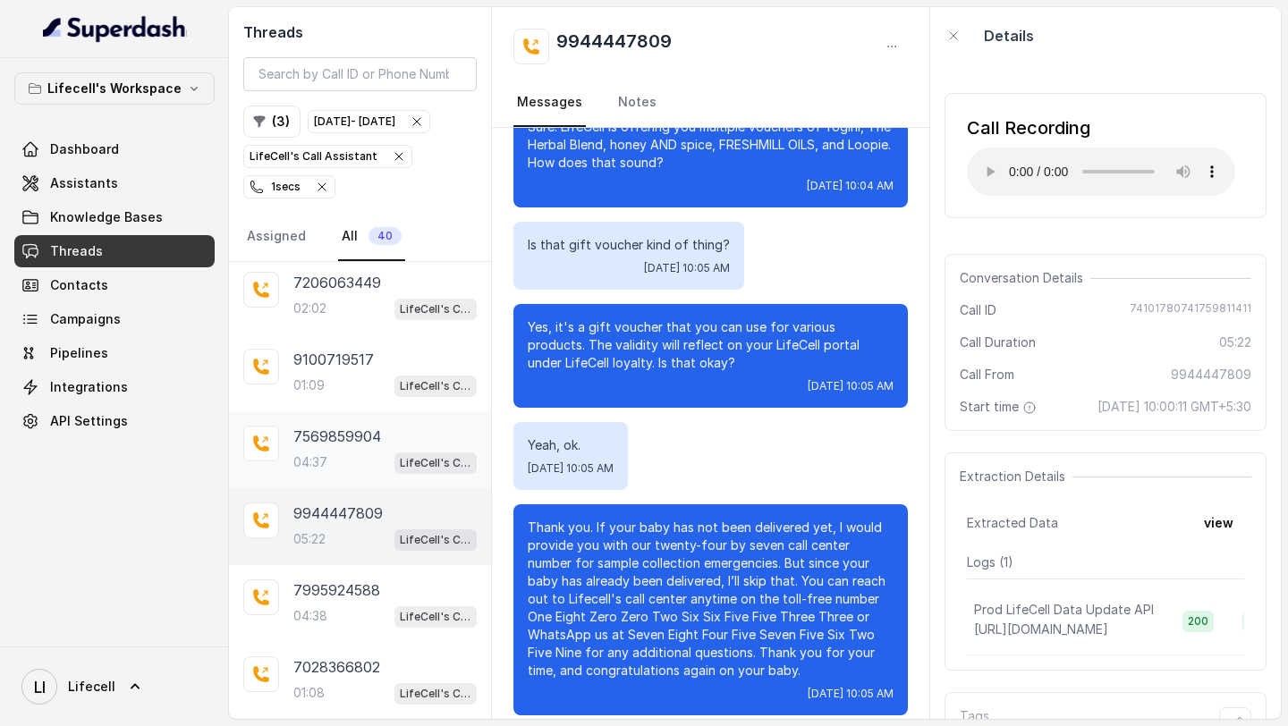
click at [360, 464] on div "04:37 LifeCell's Call Assistant" at bounding box center [384, 462] width 183 height 23
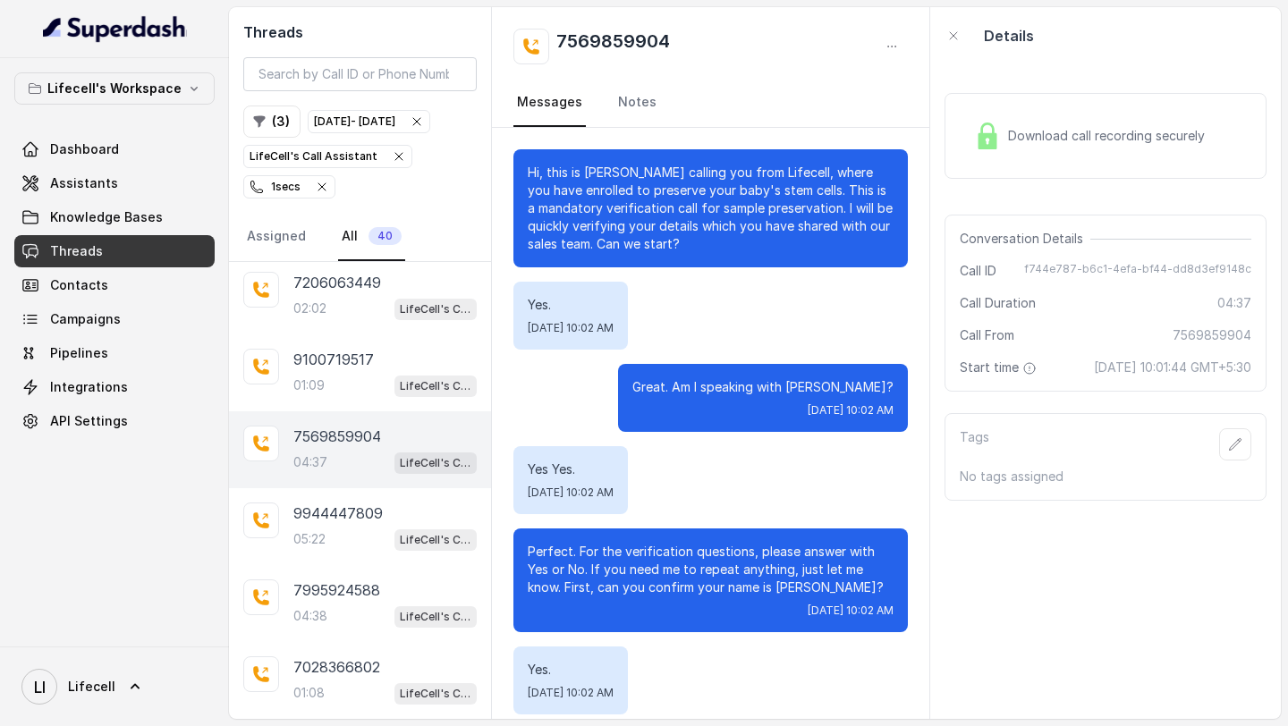
scroll to position [4203, 0]
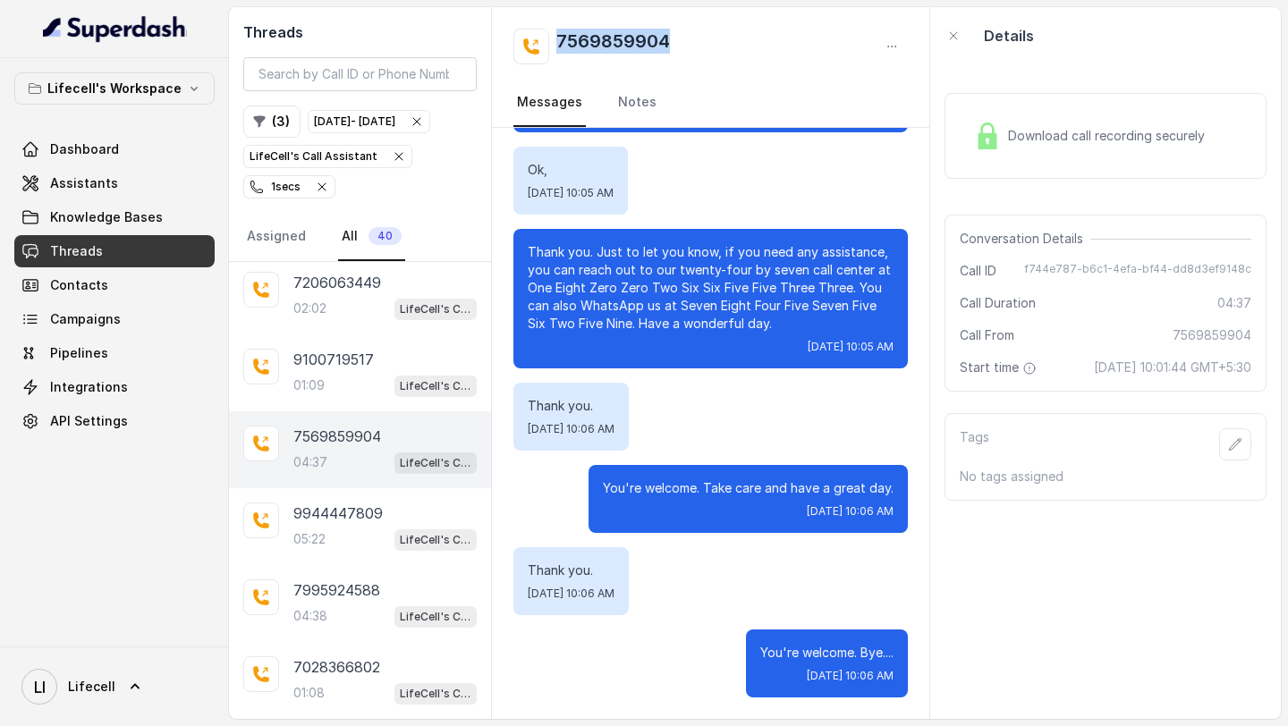
drag, startPoint x: 549, startPoint y: 25, endPoint x: 578, endPoint y: 61, distance: 45.8
click at [578, 62] on div "7569859904 Messages Notes" at bounding box center [710, 67] width 437 height 121
drag, startPoint x: 1039, startPoint y: 269, endPoint x: 1040, endPoint y: 289, distance: 19.8
click at [1040, 289] on div "Conversation Details Call ID f744e787-b6c1-4efa-bf44-dd8d3ef9148c Call Duration…" at bounding box center [1106, 303] width 322 height 177
drag, startPoint x: 1057, startPoint y: 366, endPoint x: 1077, endPoint y: 433, distance: 69.9
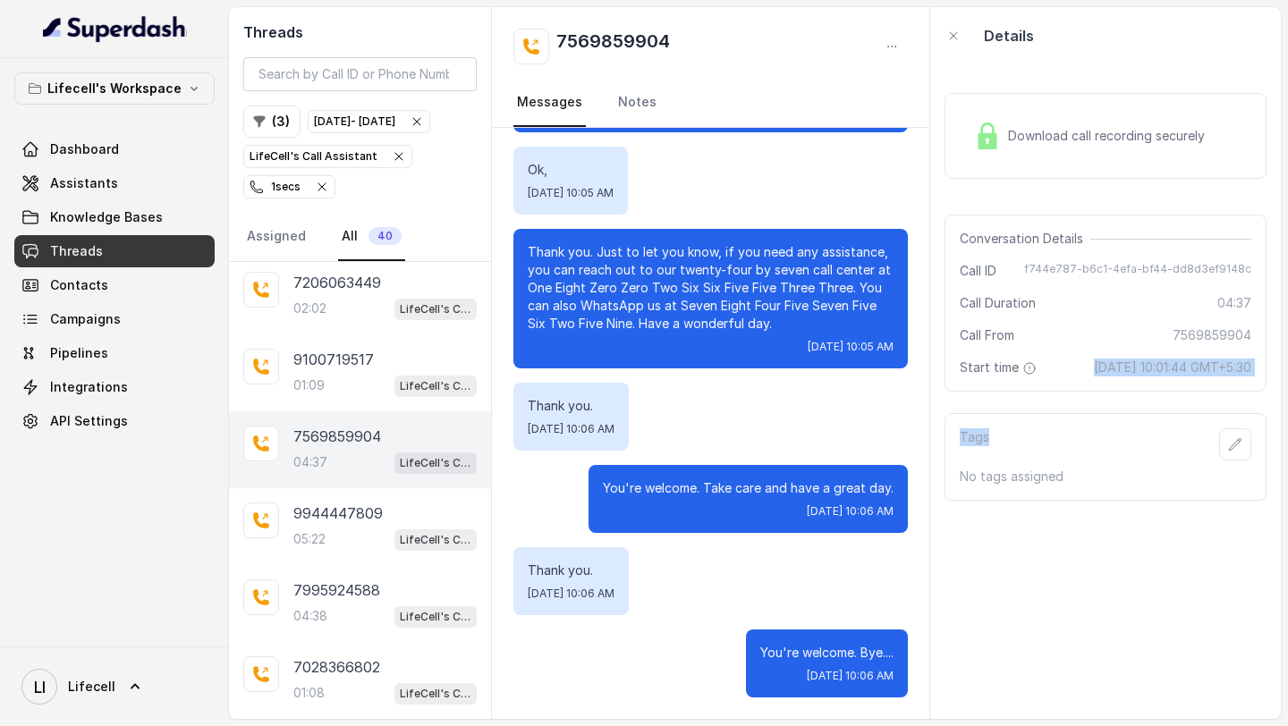
click at [1077, 433] on div "Download call recording securely Conversation Details Call ID f744e787-b6c1-4ef…" at bounding box center [1105, 391] width 351 height 655
click at [1056, 385] on div "Conversation Details Call ID f744e787-b6c1-4efa-bf44-dd8d3ef9148c Call Duration…" at bounding box center [1106, 303] width 322 height 177
drag, startPoint x: 1056, startPoint y: 357, endPoint x: 1056, endPoint y: 385, distance: 27.7
click at [1056, 385] on div "Conversation Details Call ID f744e787-b6c1-4efa-bf44-dd8d3ef9148c Call Duration…" at bounding box center [1106, 303] width 322 height 177
click at [1026, 140] on span "Download call recording securely" at bounding box center [1110, 136] width 204 height 18
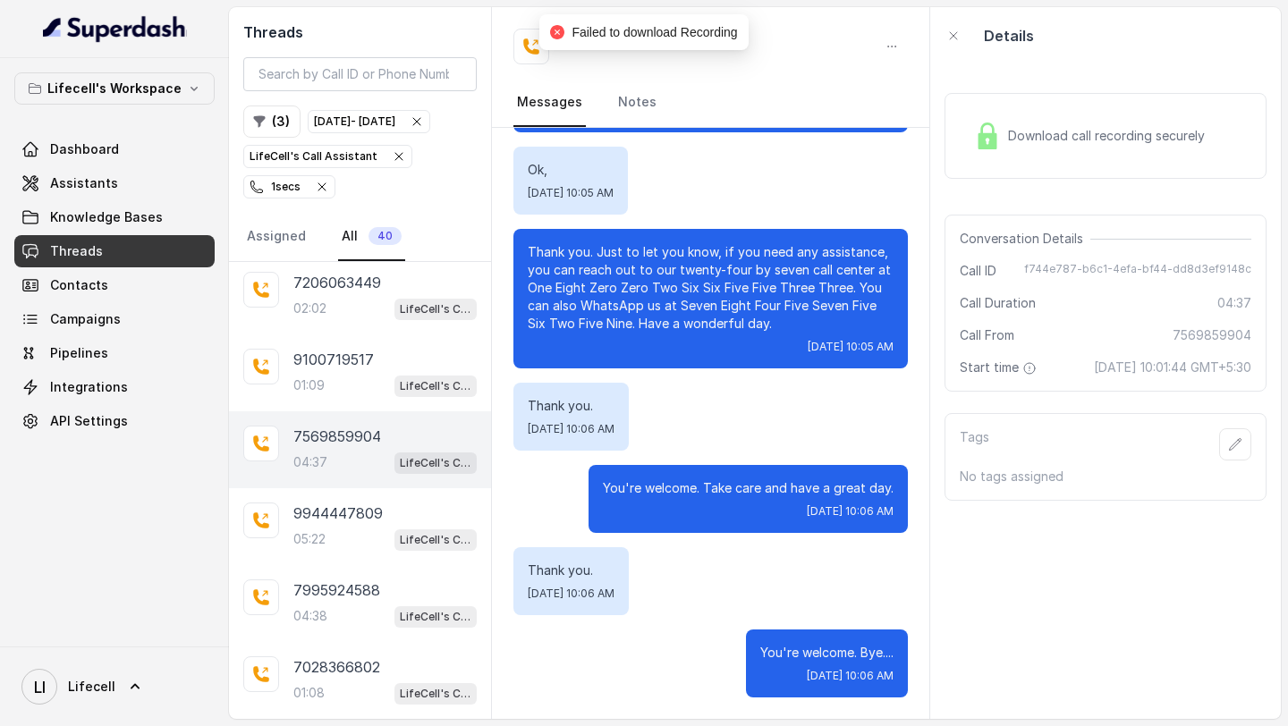
click at [1069, 146] on div "Download call recording securely" at bounding box center [1089, 135] width 245 height 41
click at [330, 367] on p "9100719517" at bounding box center [333, 359] width 81 height 21
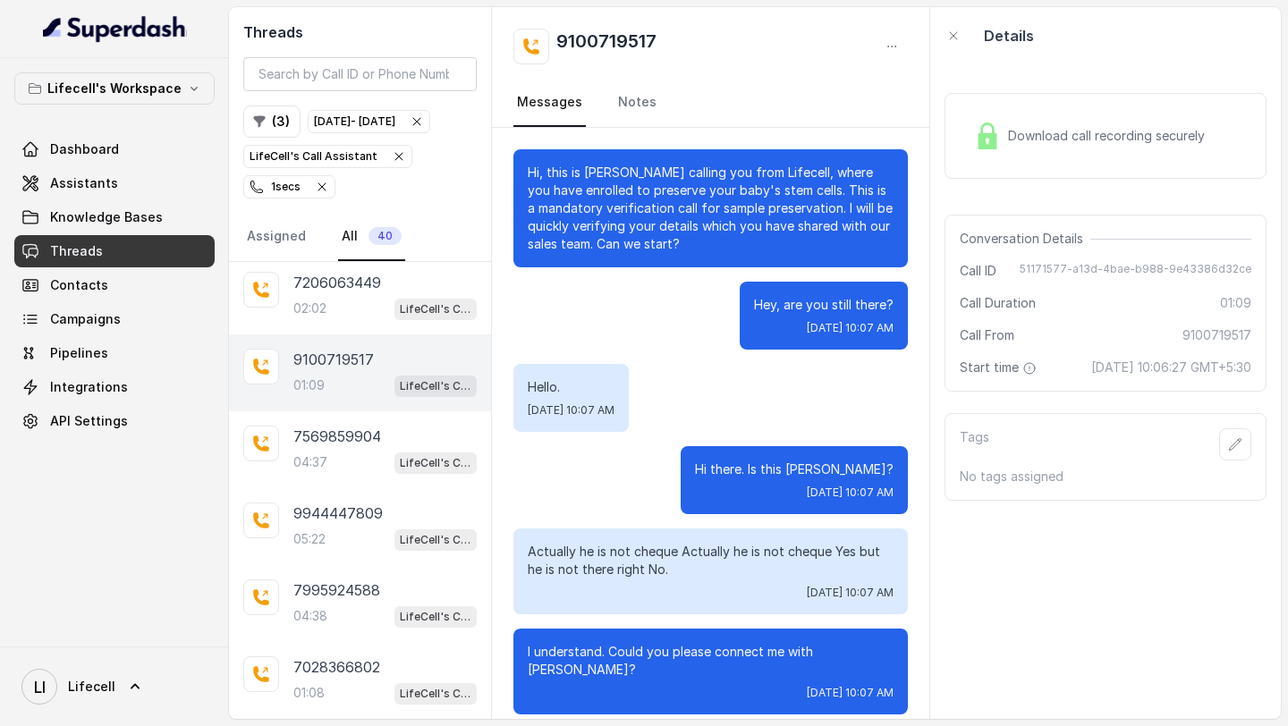
scroll to position [529, 0]
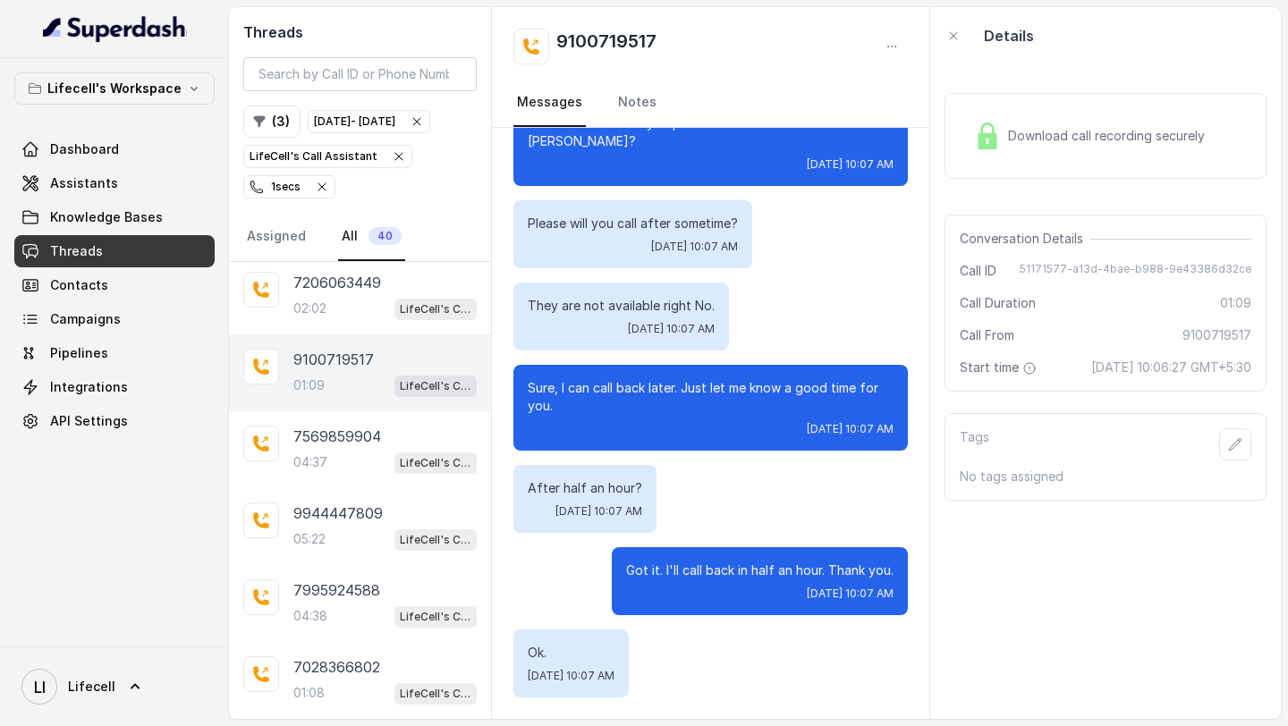
click at [1090, 140] on span "Download call recording securely" at bounding box center [1110, 136] width 204 height 18
drag, startPoint x: 1029, startPoint y: 267, endPoint x: 1029, endPoint y: 289, distance: 21.5
click at [1029, 289] on div "Conversation Details Call ID 51171577-a13d-4bae-b988-9e43386d32ce Call Duration…" at bounding box center [1106, 303] width 322 height 177
drag, startPoint x: 659, startPoint y: 43, endPoint x: 524, endPoint y: 43, distance: 135.1
click at [524, 43] on div "9100719517" at bounding box center [710, 47] width 394 height 36
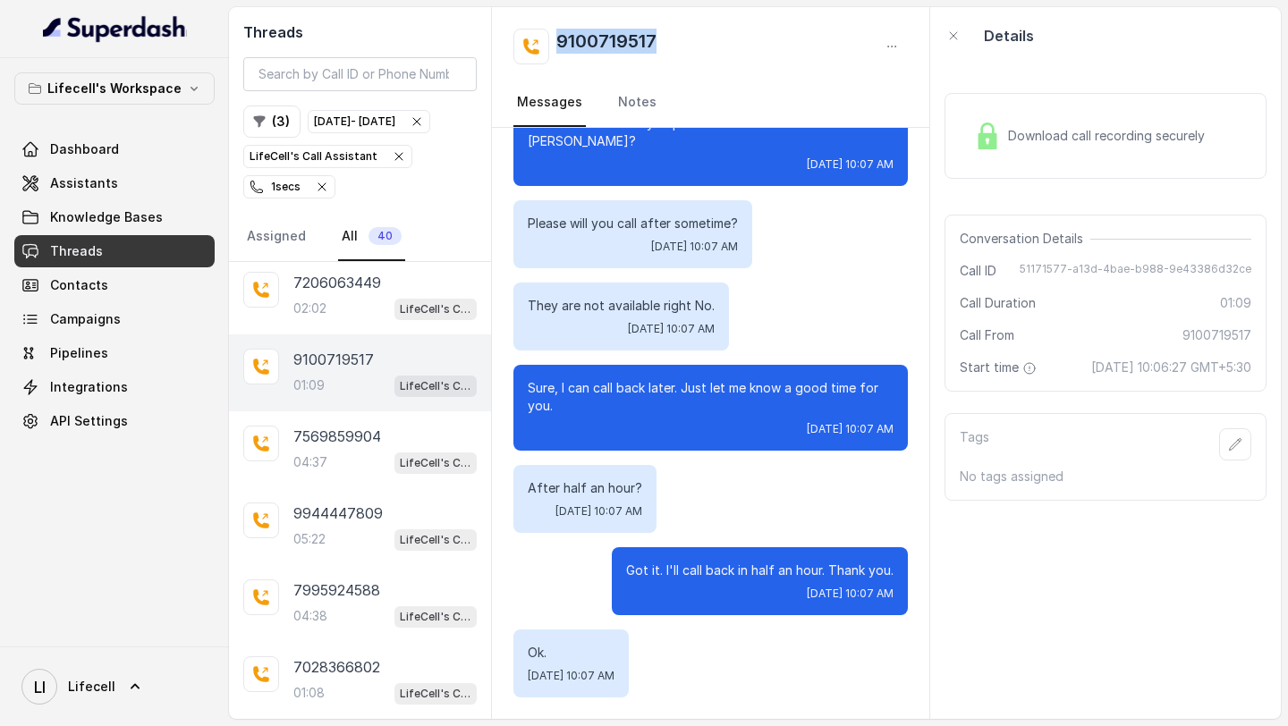
drag, startPoint x: 1061, startPoint y: 360, endPoint x: 1061, endPoint y: 380, distance: 19.7
click at [1061, 380] on div "Conversation Details Call ID 51171577-a13d-4bae-b988-9e43386d32ce Call Duration…" at bounding box center [1106, 303] width 322 height 177
click at [374, 324] on div "7206063449 02:02 LifeCell's Call Assistant" at bounding box center [360, 296] width 262 height 77
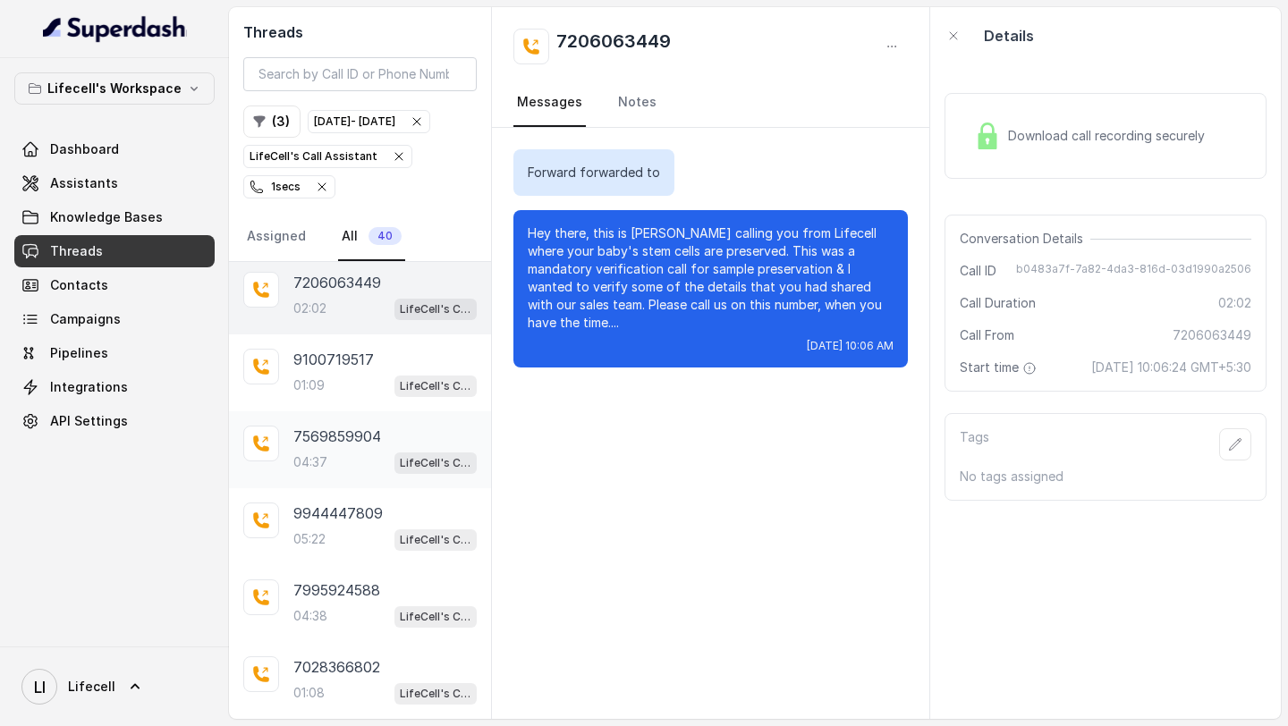
scroll to position [2461, 0]
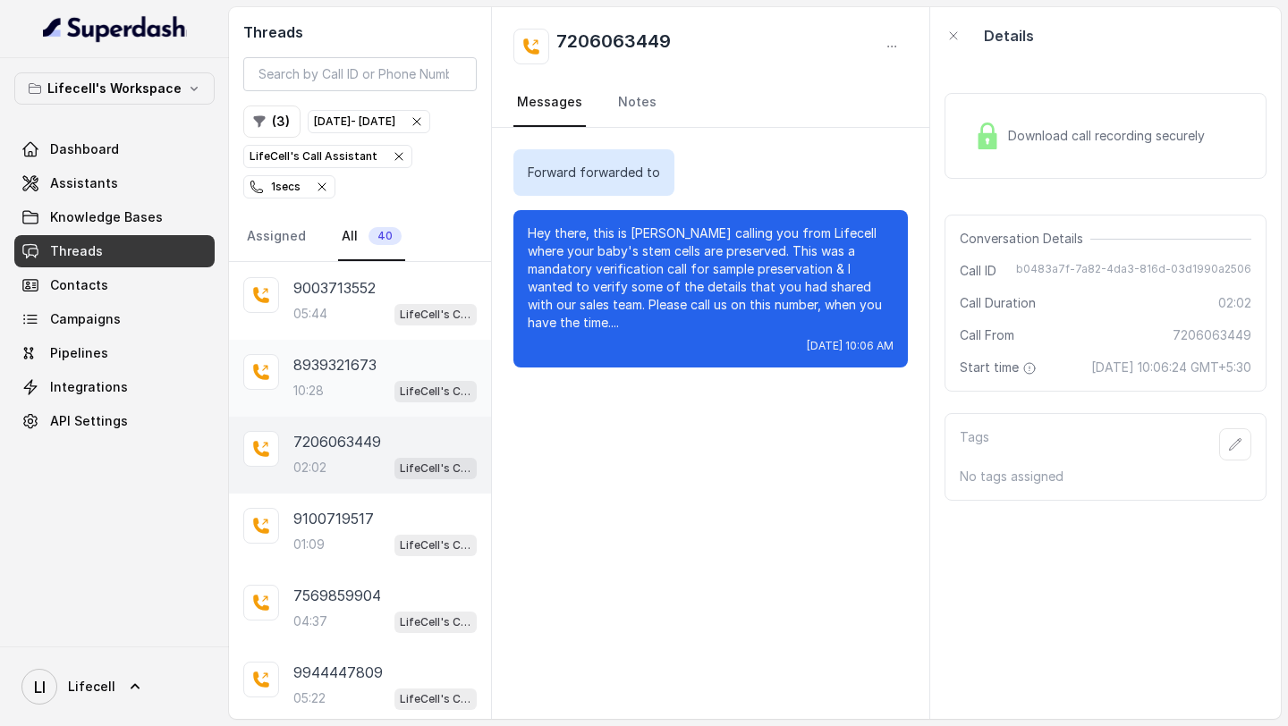
click at [326, 394] on div "8939321673 10:28 LifeCell's Call Assistant" at bounding box center [384, 378] width 183 height 48
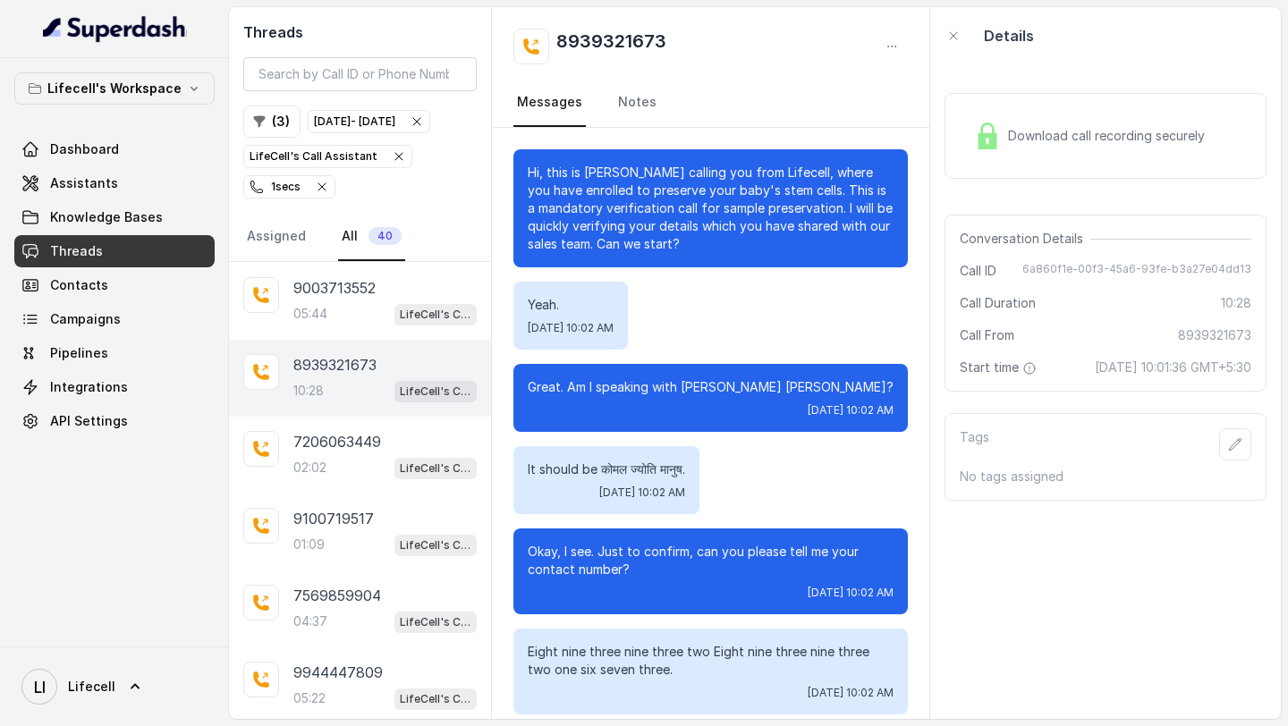
scroll to position [6544, 0]
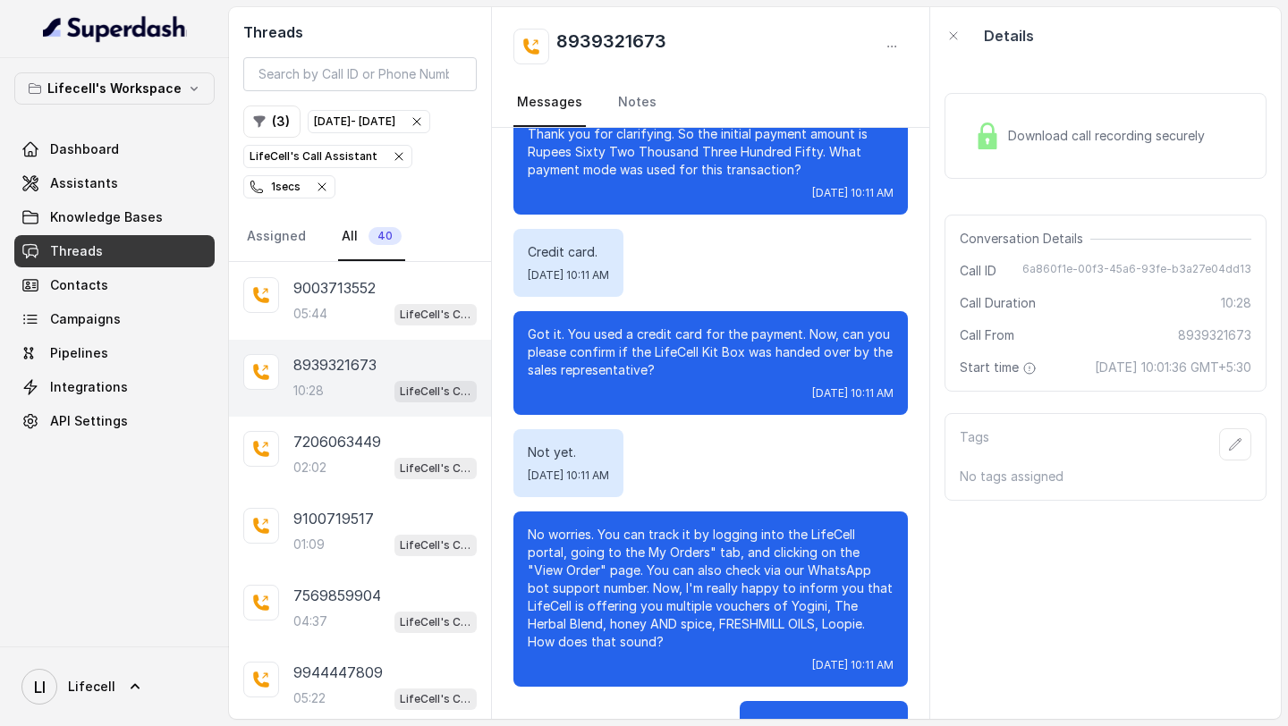
click at [1106, 151] on div "Download call recording securely" at bounding box center [1089, 135] width 245 height 41
drag, startPoint x: 556, startPoint y: 28, endPoint x: 559, endPoint y: 60, distance: 32.4
click at [559, 60] on div "8939321673 Messages Notes" at bounding box center [710, 67] width 437 height 121
drag, startPoint x: 1031, startPoint y: 270, endPoint x: 1031, endPoint y: 289, distance: 18.8
click at [1031, 289] on div "Conversation Details Call ID 6a860f1e-00f3-45a6-93fe-b3a27e04dd13 Call Duration…" at bounding box center [1106, 303] width 322 height 177
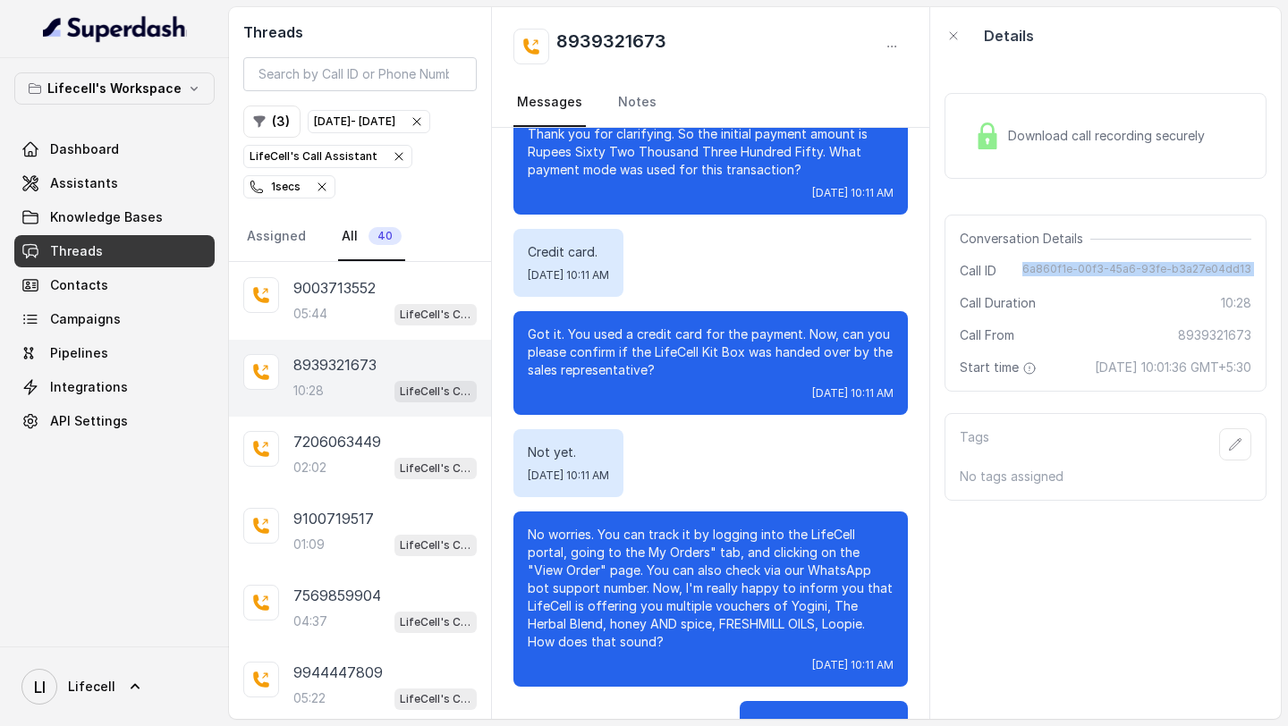
drag, startPoint x: 1052, startPoint y: 360, endPoint x: 1052, endPoint y: 385, distance: 24.2
click at [1052, 385] on div "Conversation Details Call ID 6a860f1e-00f3-45a6-93fe-b3a27e04dd13 Call Duration…" at bounding box center [1106, 303] width 322 height 177
drag, startPoint x: 87, startPoint y: 707, endPoint x: 92, endPoint y: 697, distance: 11.2
click at [87, 707] on link "LI Lifecell" at bounding box center [114, 687] width 200 height 50
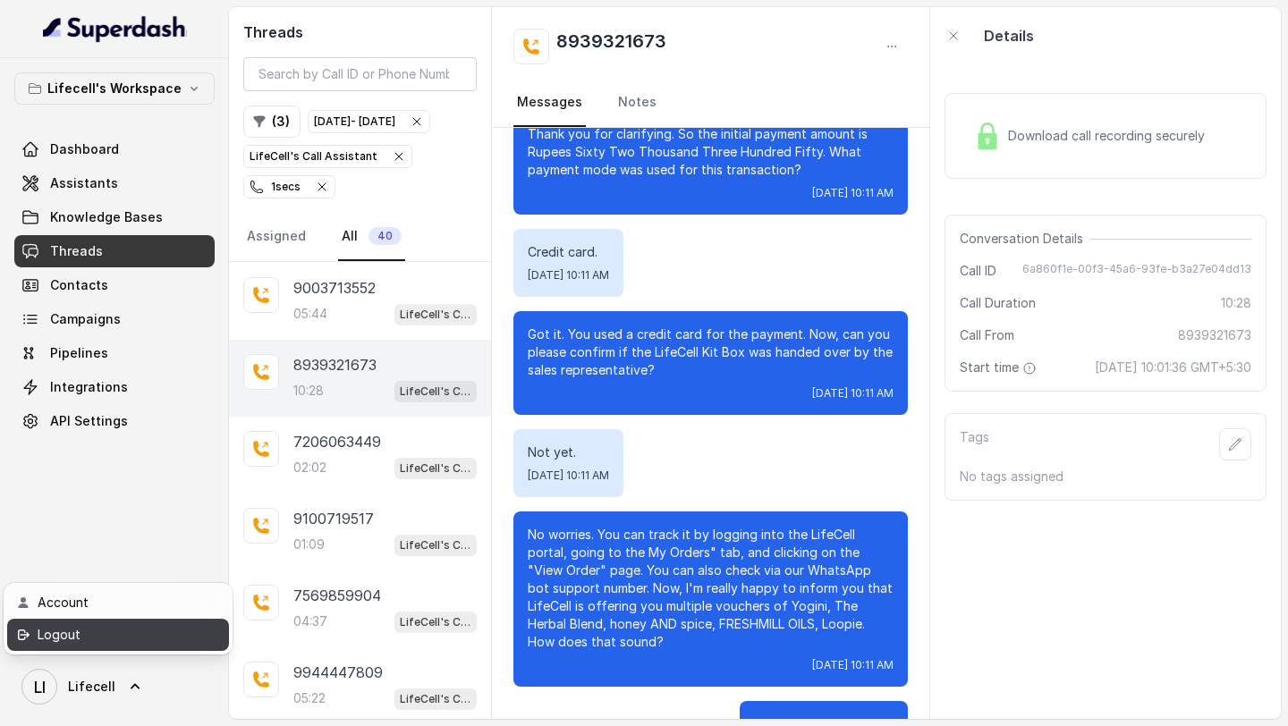
click at [133, 631] on div "Logout" at bounding box center [114, 634] width 152 height 21
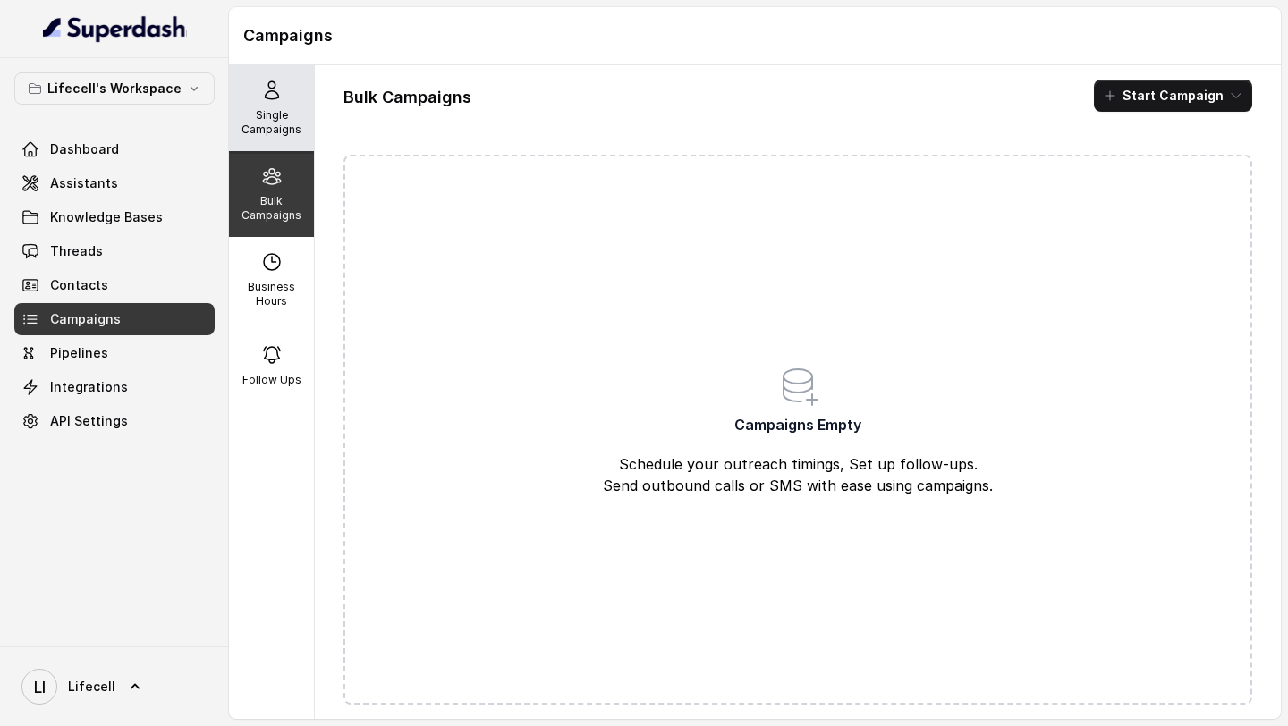
click at [272, 137] on div "Single Campaigns" at bounding box center [271, 108] width 85 height 86
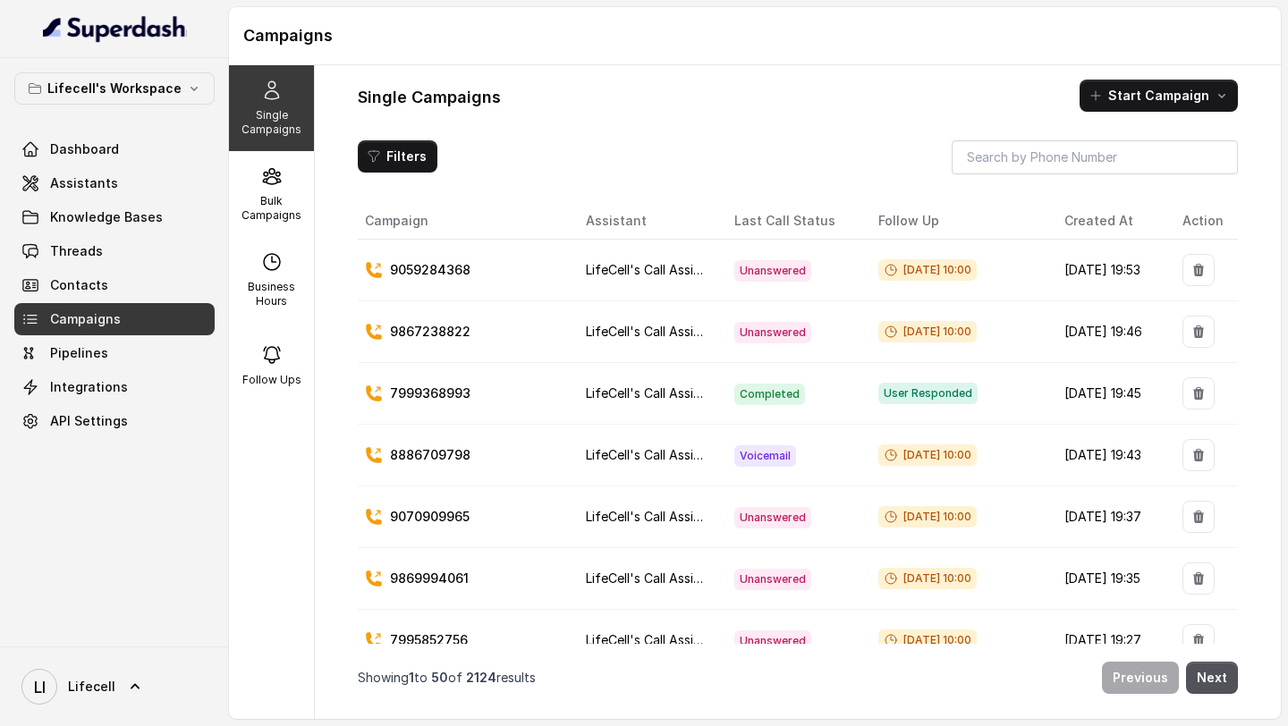
click at [410, 384] on td "7999368993" at bounding box center [465, 394] width 214 height 62
click at [414, 328] on p "9867238822" at bounding box center [430, 332] width 81 height 18
copy p "9867238822"
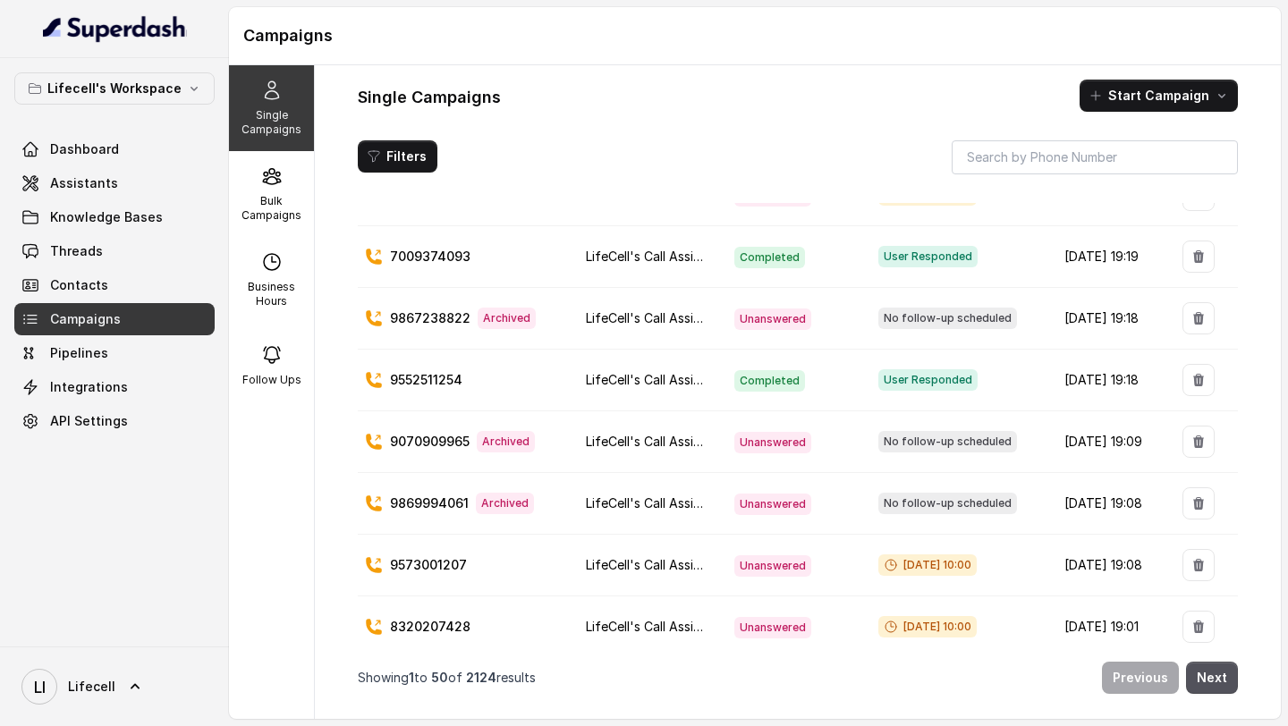
scroll to position [615, 0]
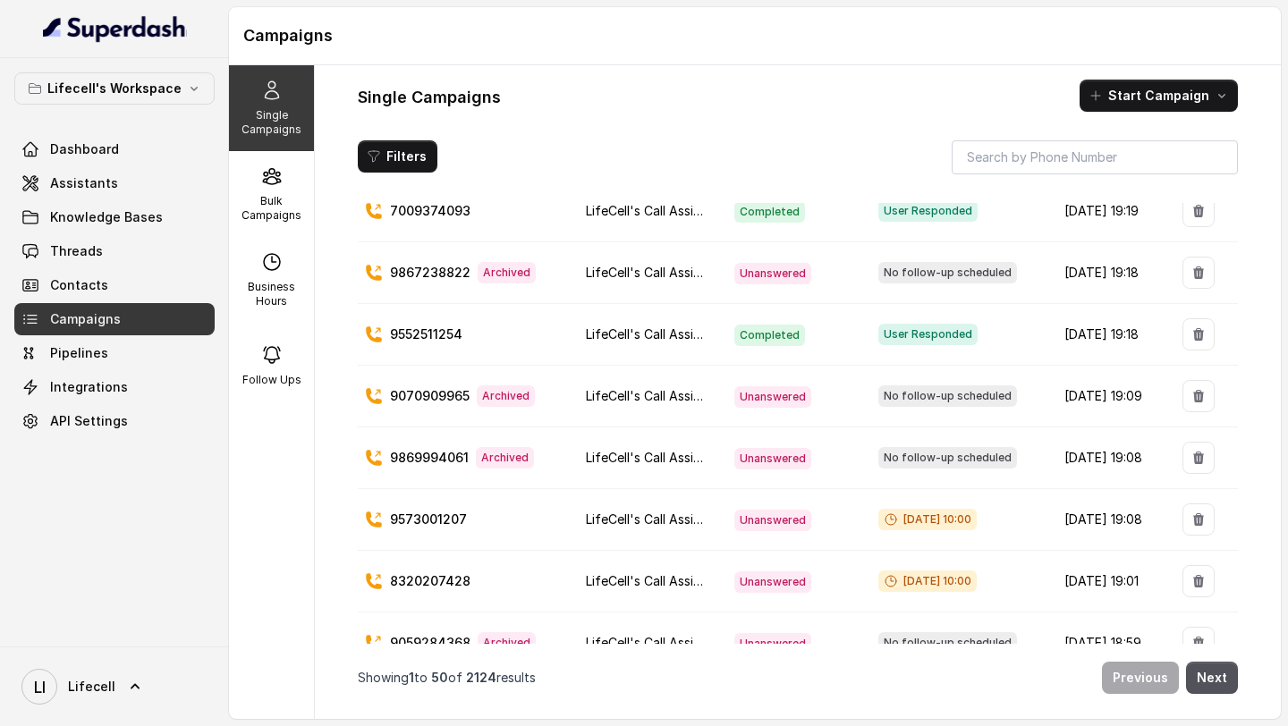
click at [420, 328] on p "9552511254" at bounding box center [426, 335] width 72 height 18
copy p "9552511254"
click at [428, 505] on td "9573001207" at bounding box center [465, 520] width 214 height 62
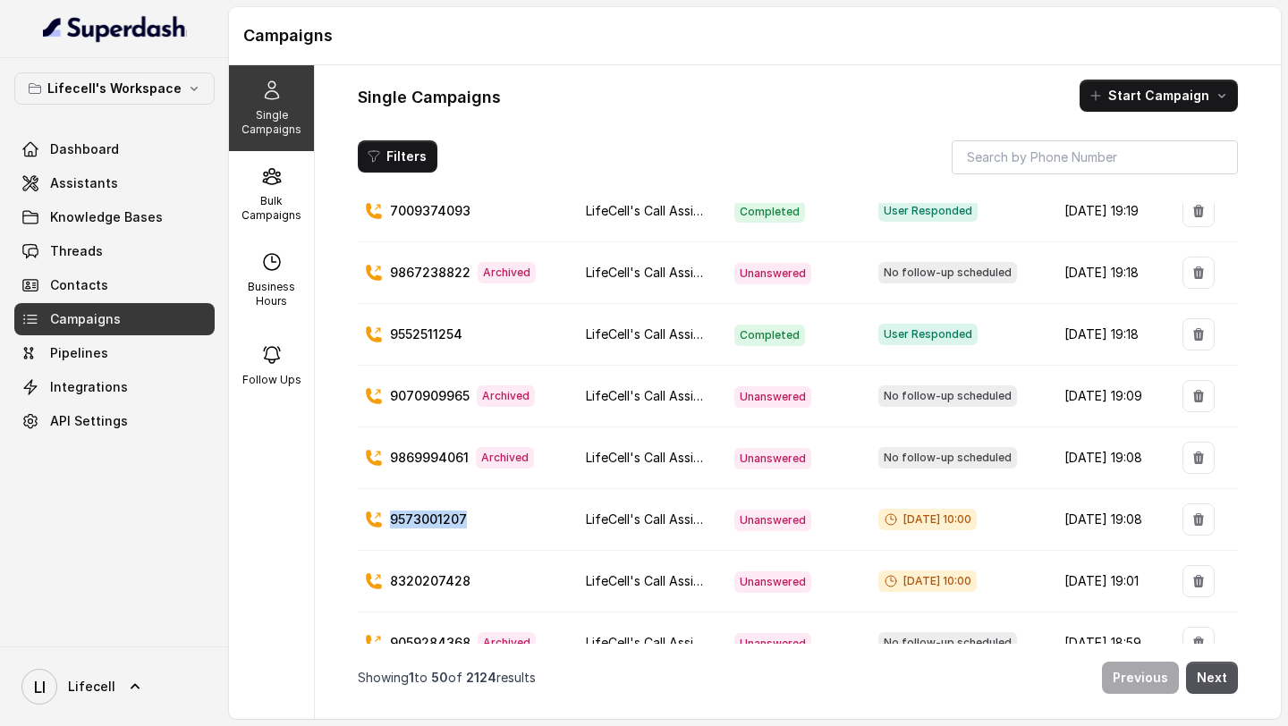
copy p "9573001207"
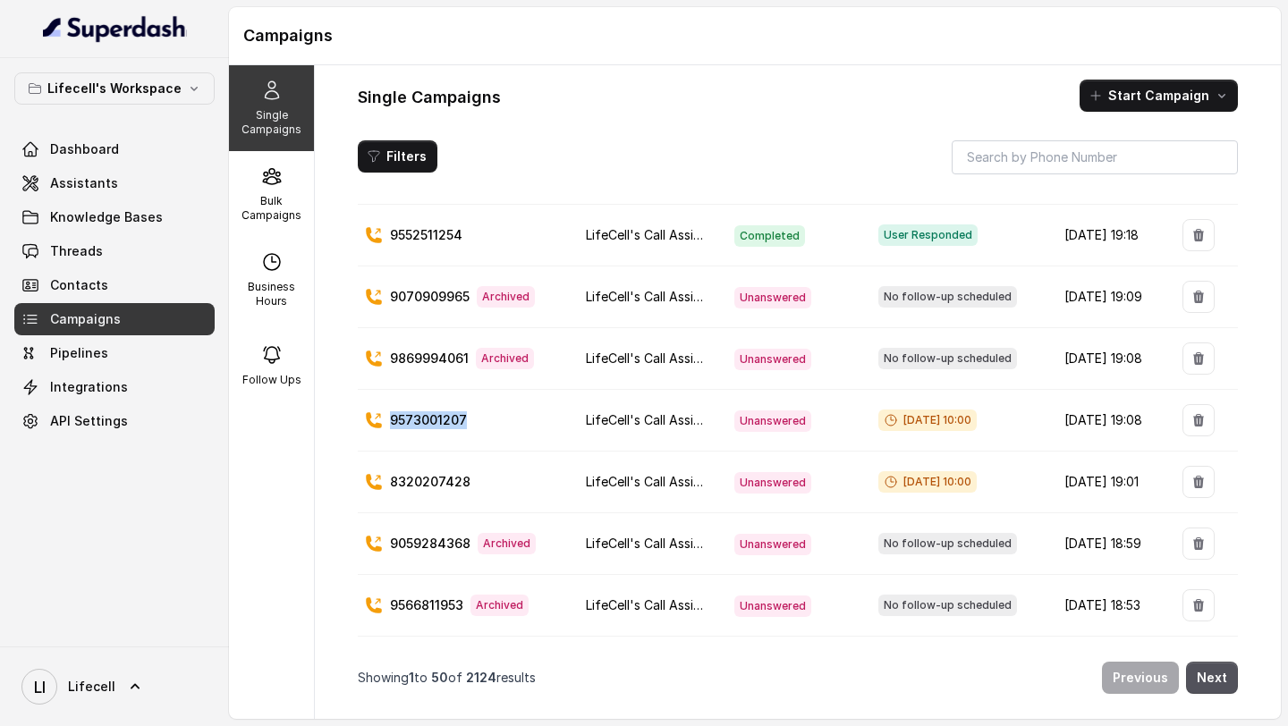
scroll to position [715, 0]
click at [452, 483] on p "8320207428" at bounding box center [430, 481] width 81 height 18
copy p "8320207428"
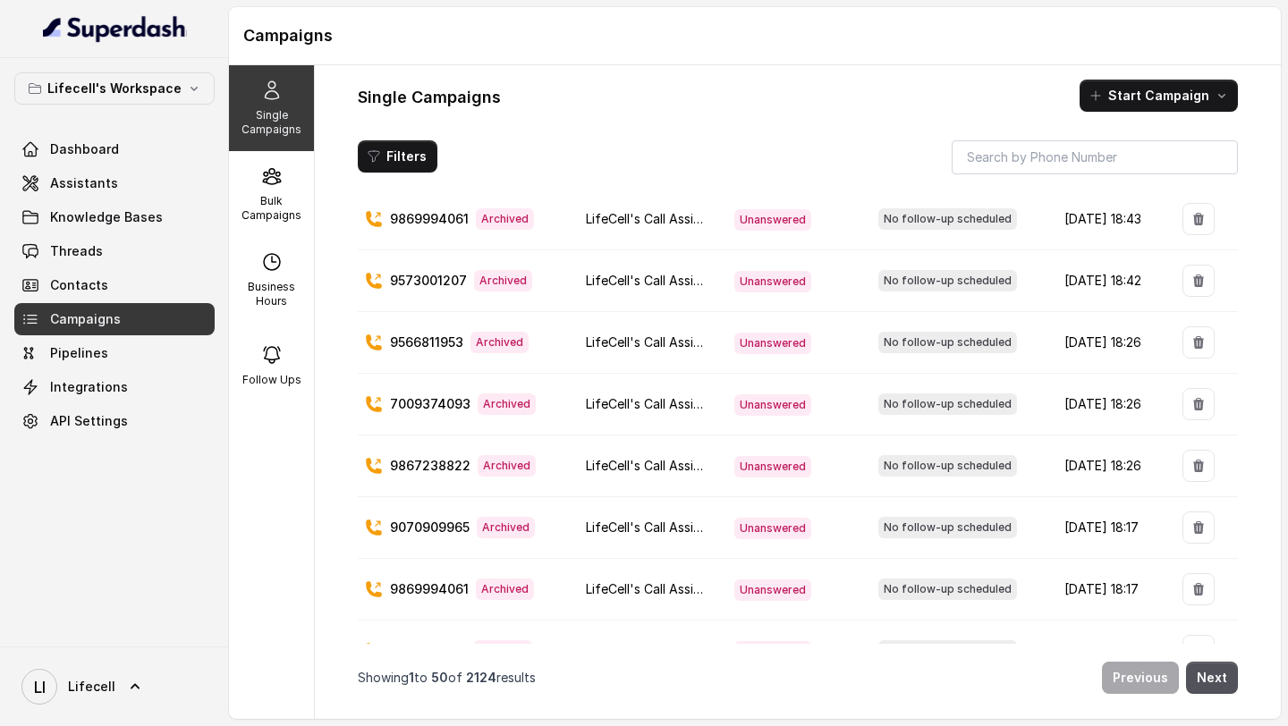
scroll to position [1338, 0]
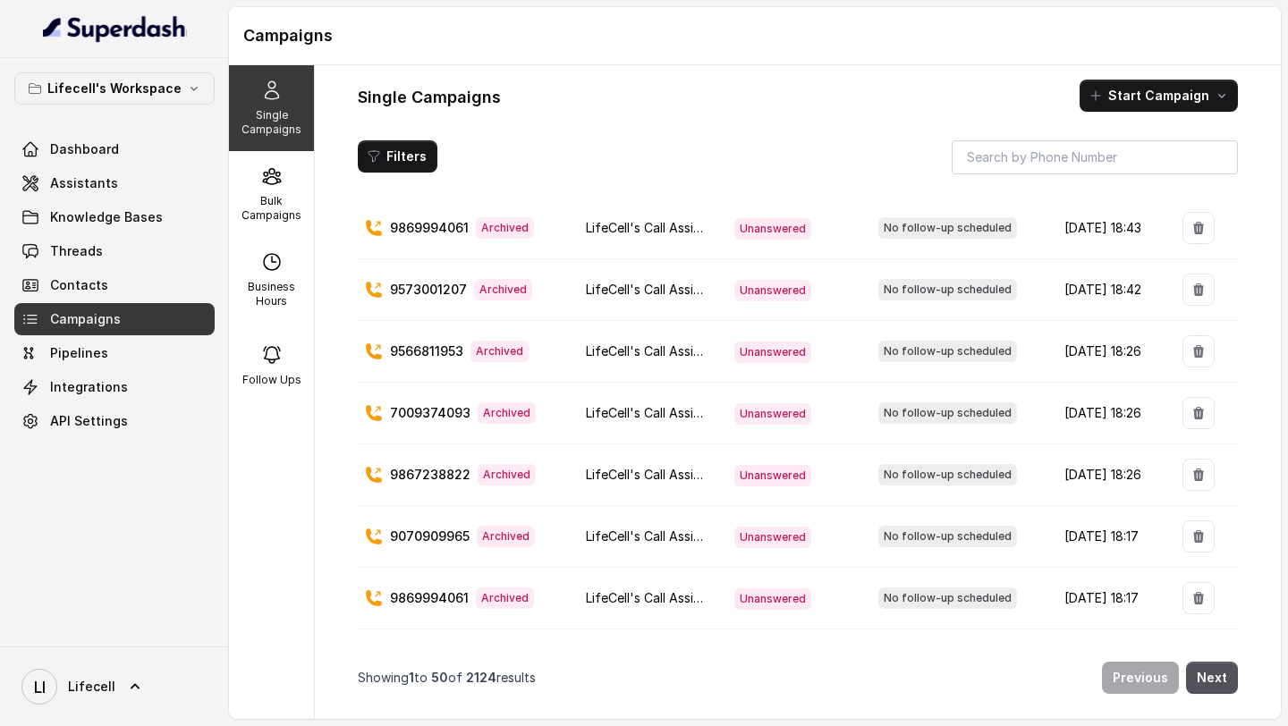
click at [415, 409] on p "7009374093" at bounding box center [430, 413] width 81 height 18
copy p "7009374093"
click at [1015, 150] on input "search" at bounding box center [1095, 156] width 286 height 32
paste input "7009374093"
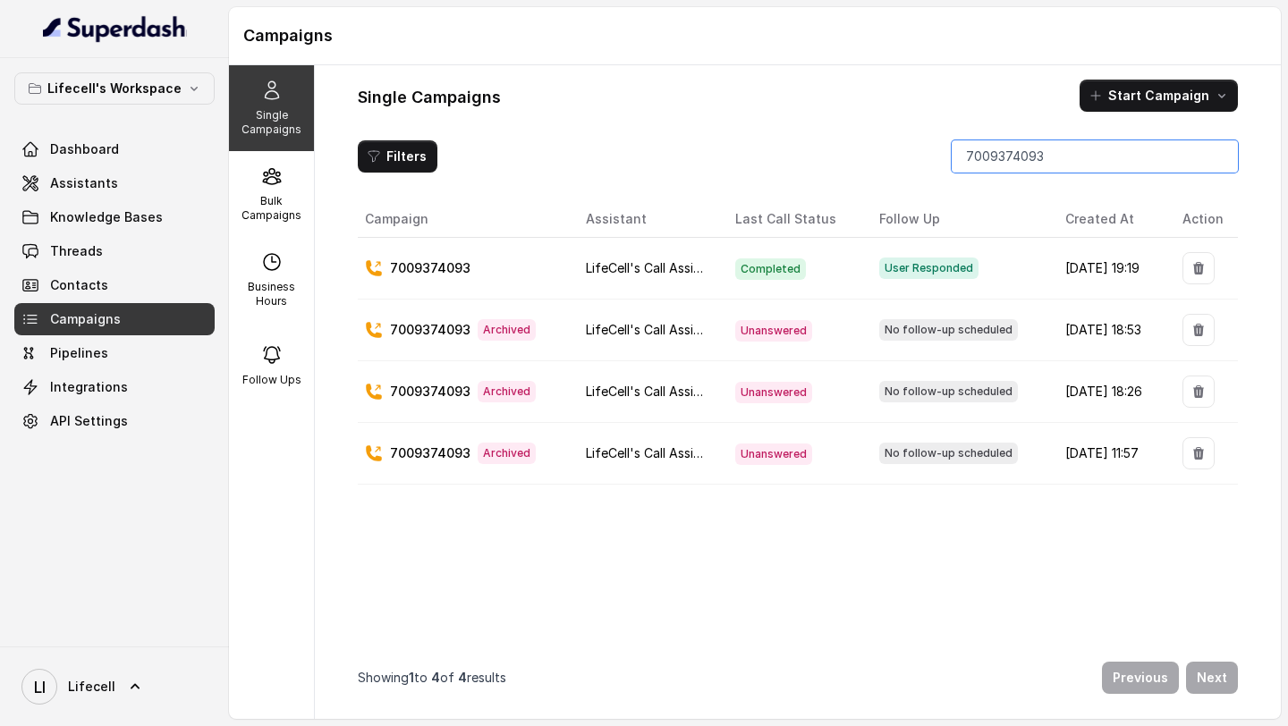
type input "7009374093"
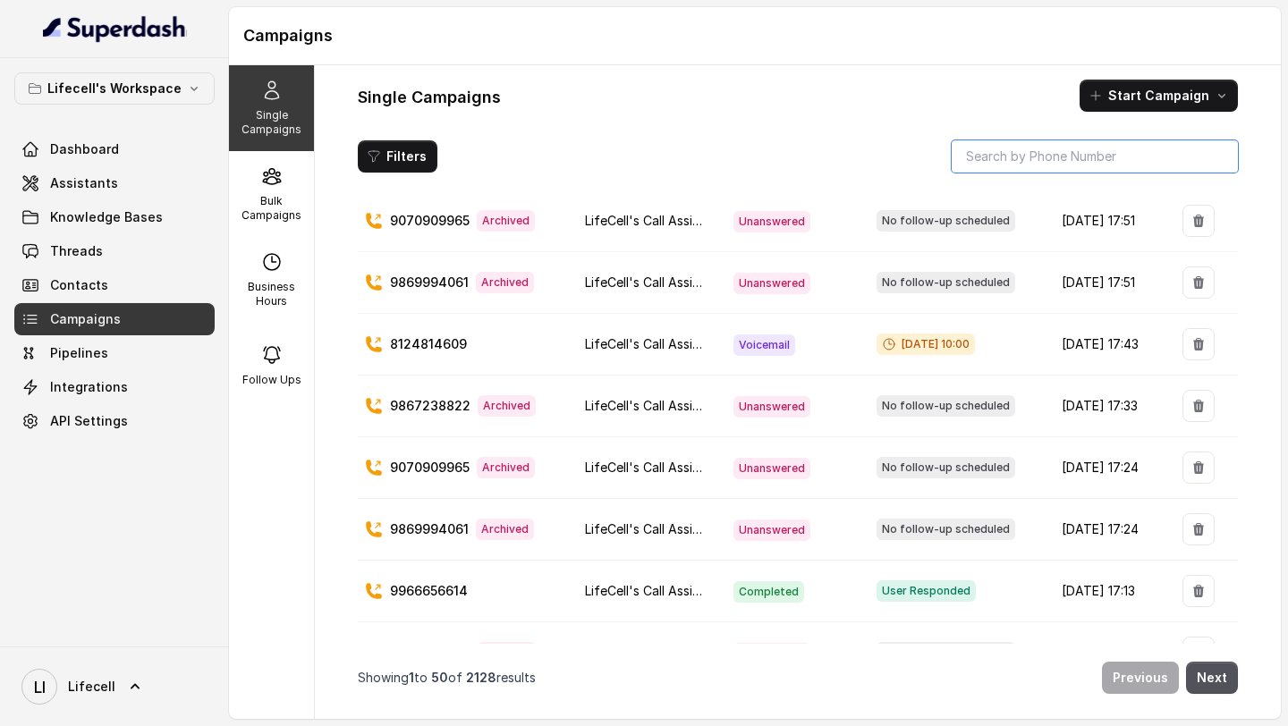
scroll to position [2272, 0]
click at [422, 406] on p "9867238822" at bounding box center [430, 405] width 81 height 18
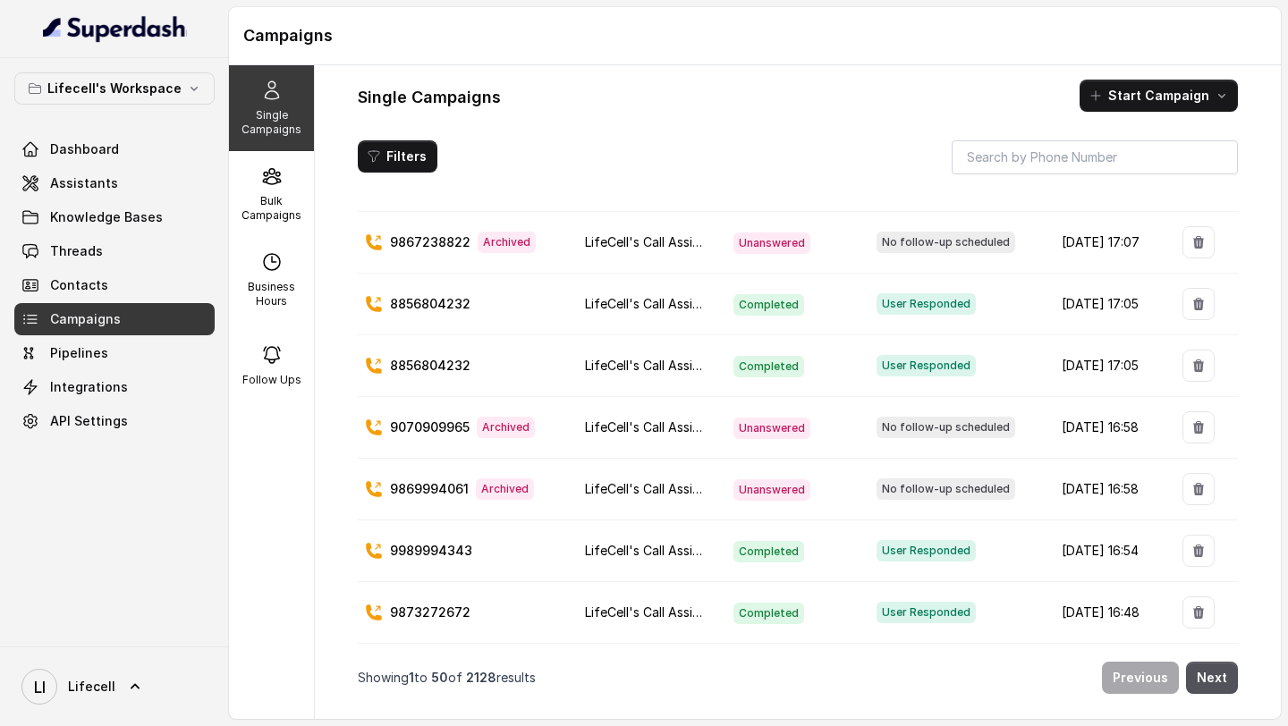
click at [442, 604] on p "9873272672" at bounding box center [430, 613] width 81 height 18
copy p "9873272672"
click at [1223, 683] on button "Next" at bounding box center [1212, 678] width 52 height 32
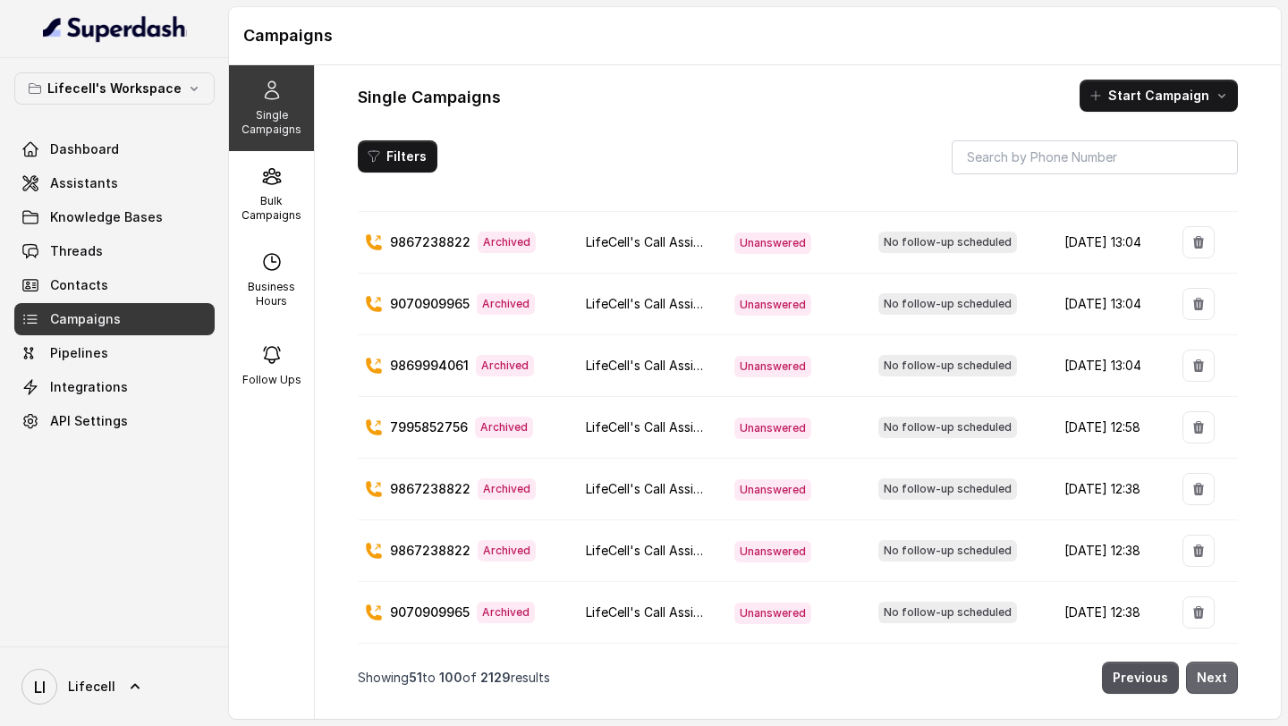
click at [1213, 677] on button "Next" at bounding box center [1212, 678] width 52 height 32
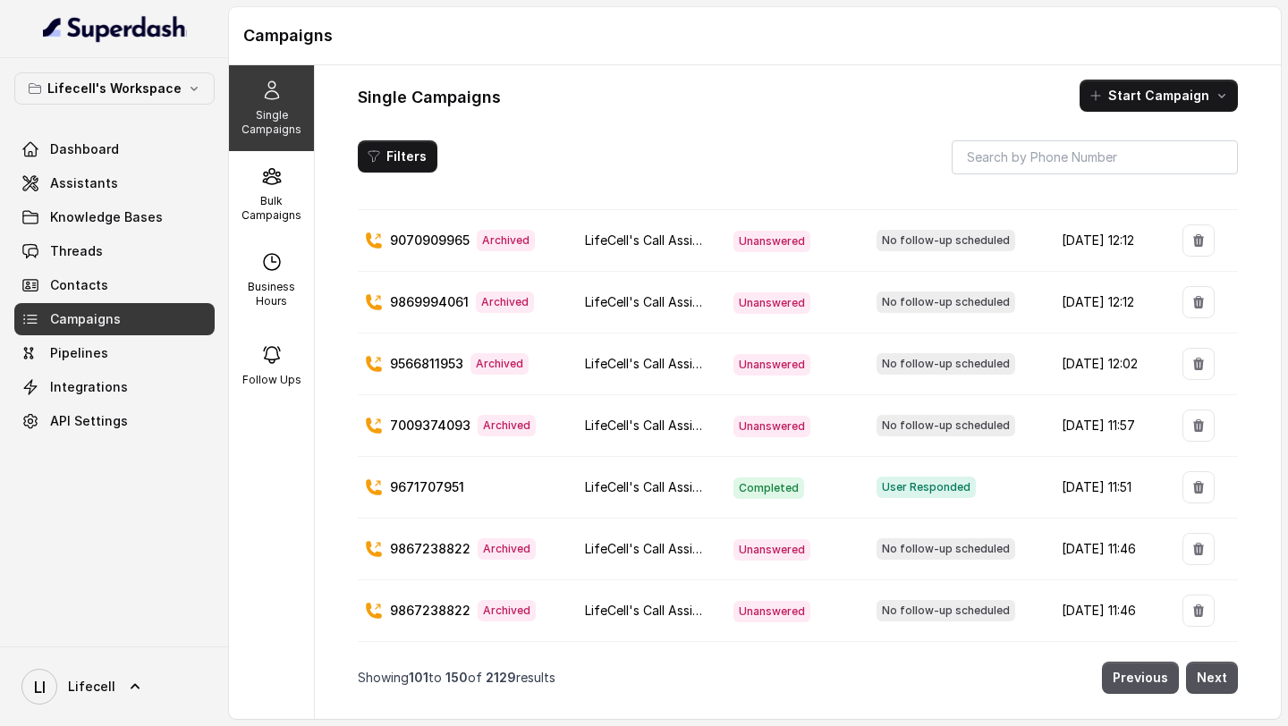
scroll to position [241, 0]
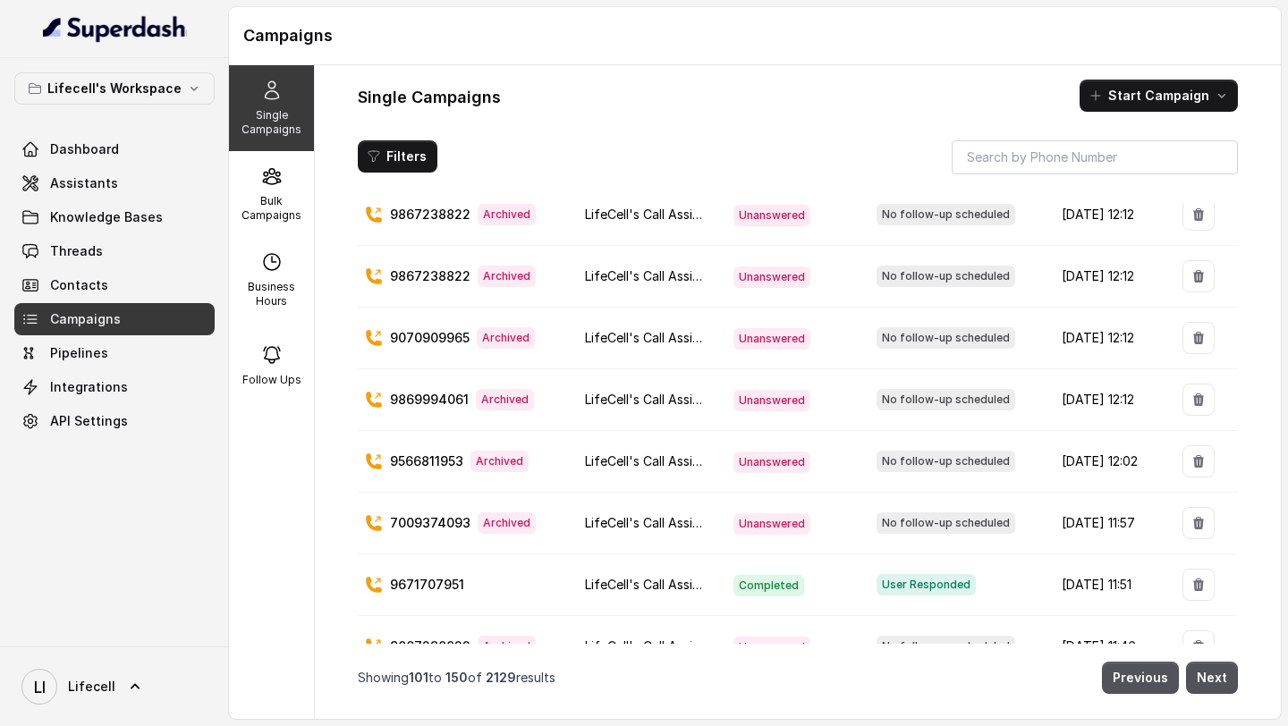
click at [413, 461] on p "9566811953" at bounding box center [426, 462] width 73 height 18
copy p "9566811953"
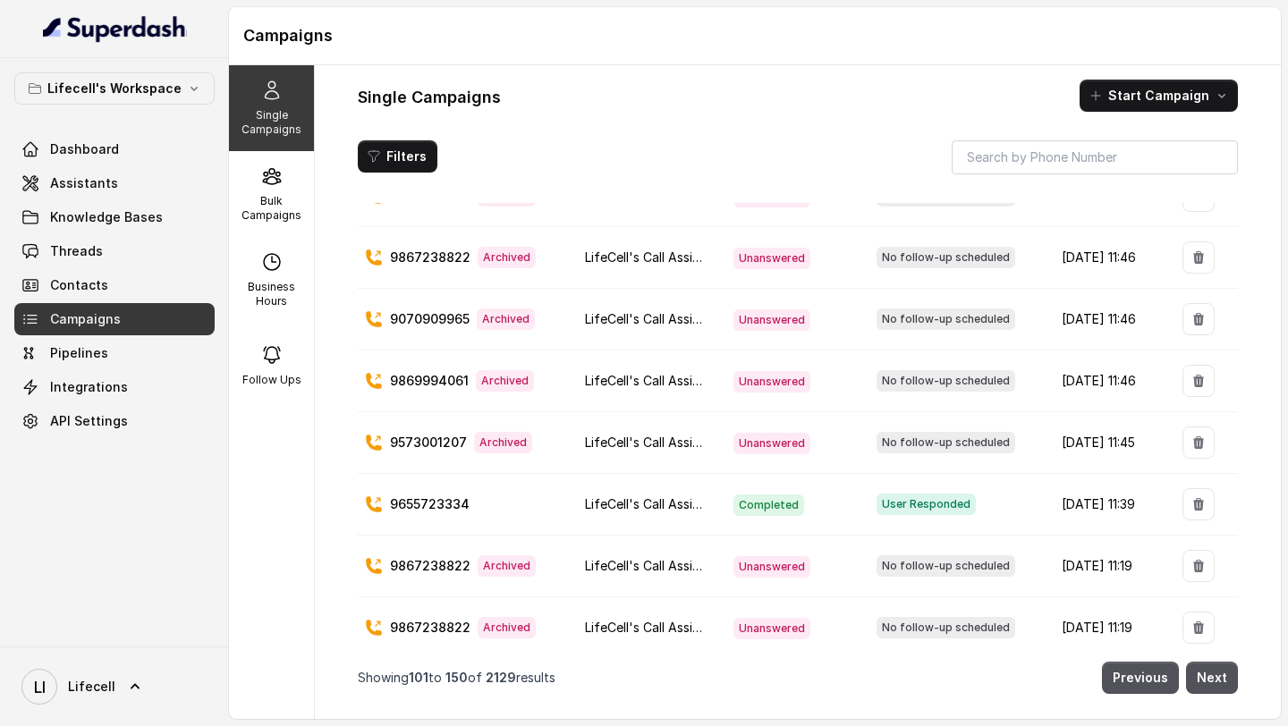
scroll to position [693, 0]
click at [409, 443] on p "9573001207" at bounding box center [428, 441] width 77 height 18
copy p "9573001207"
click at [1213, 675] on button "Next" at bounding box center [1212, 678] width 52 height 32
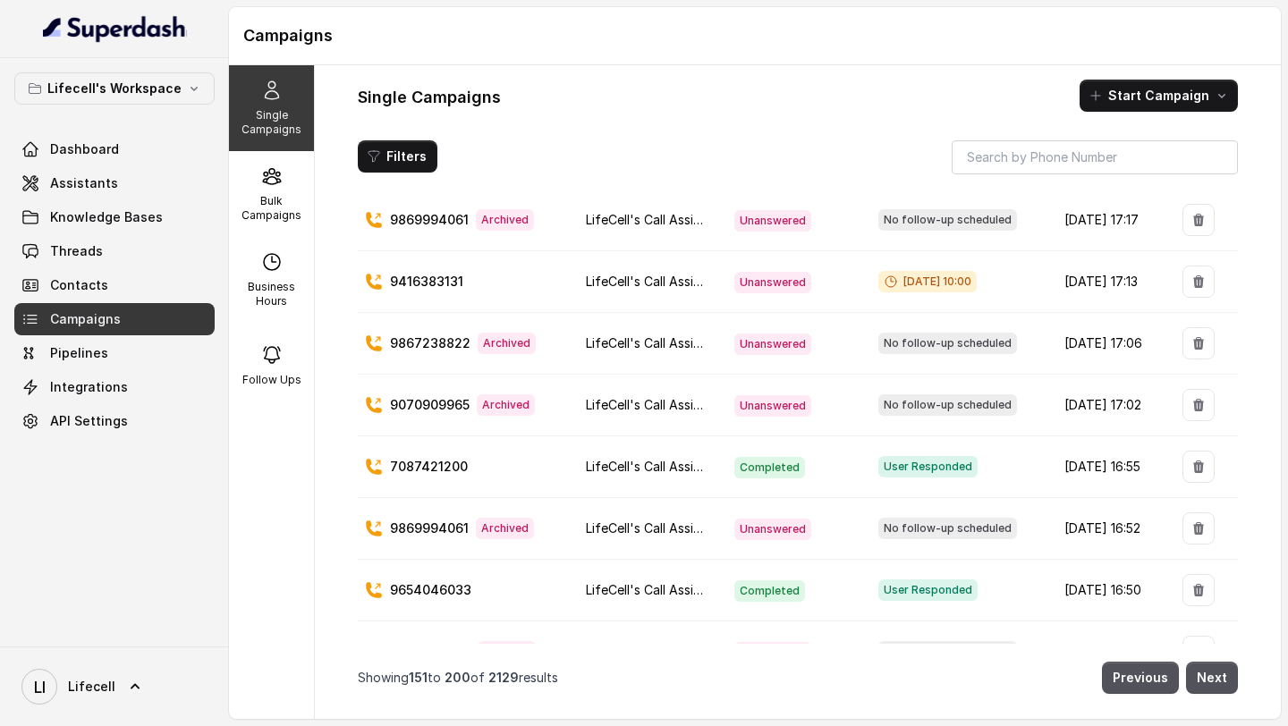
scroll to position [2056, 0]
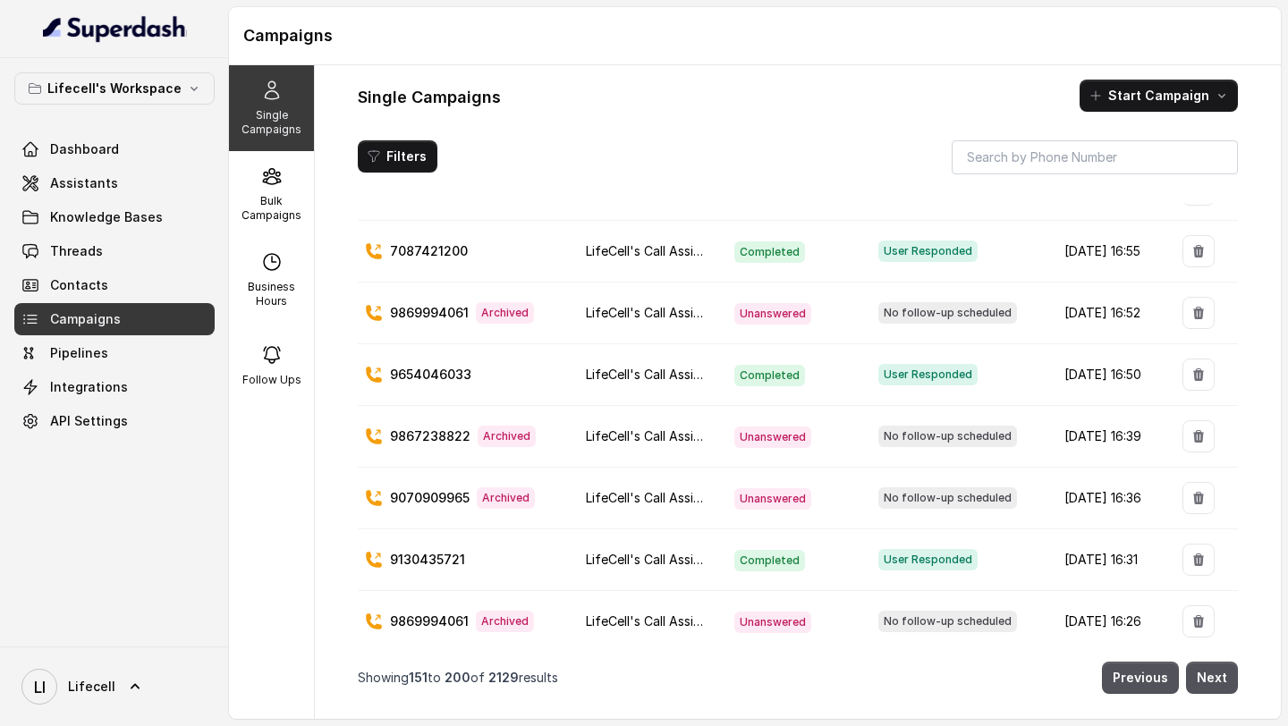
click at [1132, 686] on button "Previous" at bounding box center [1140, 678] width 77 height 32
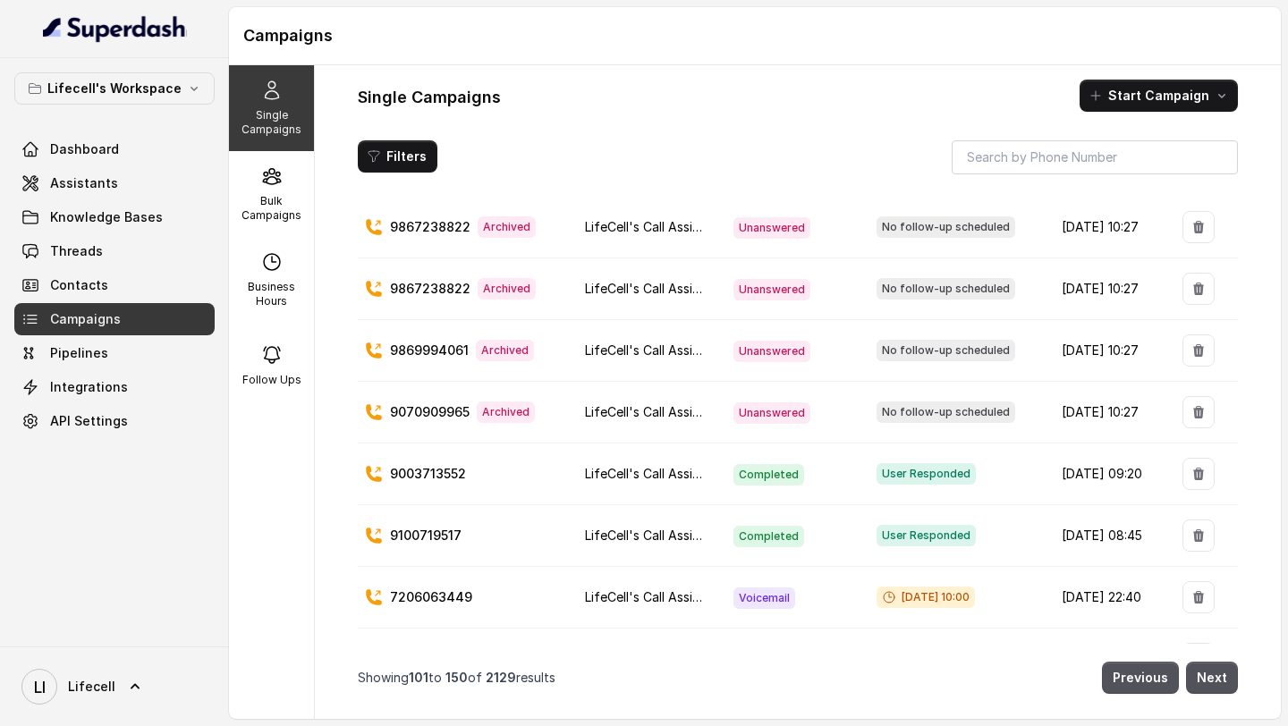
scroll to position [1581, 0]
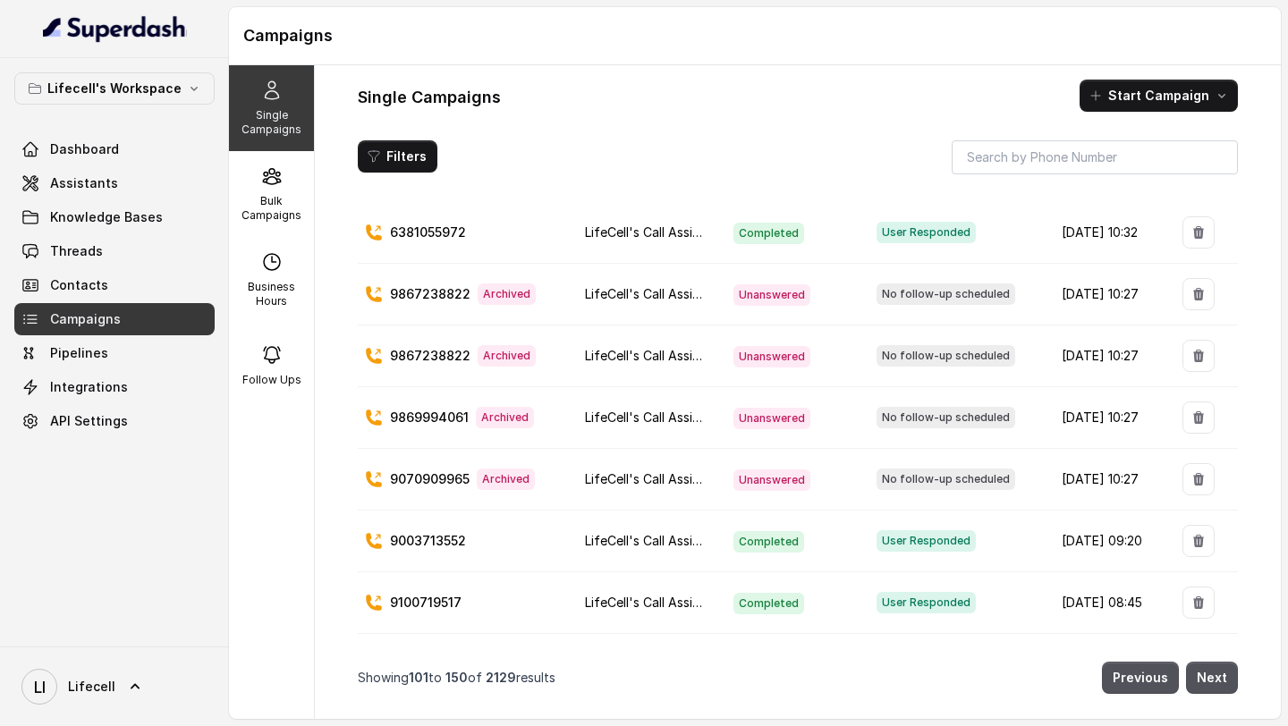
click at [410, 476] on p "9070909965" at bounding box center [430, 480] width 80 height 18
copy p "9070909965"
